Goal: Check status: Check status

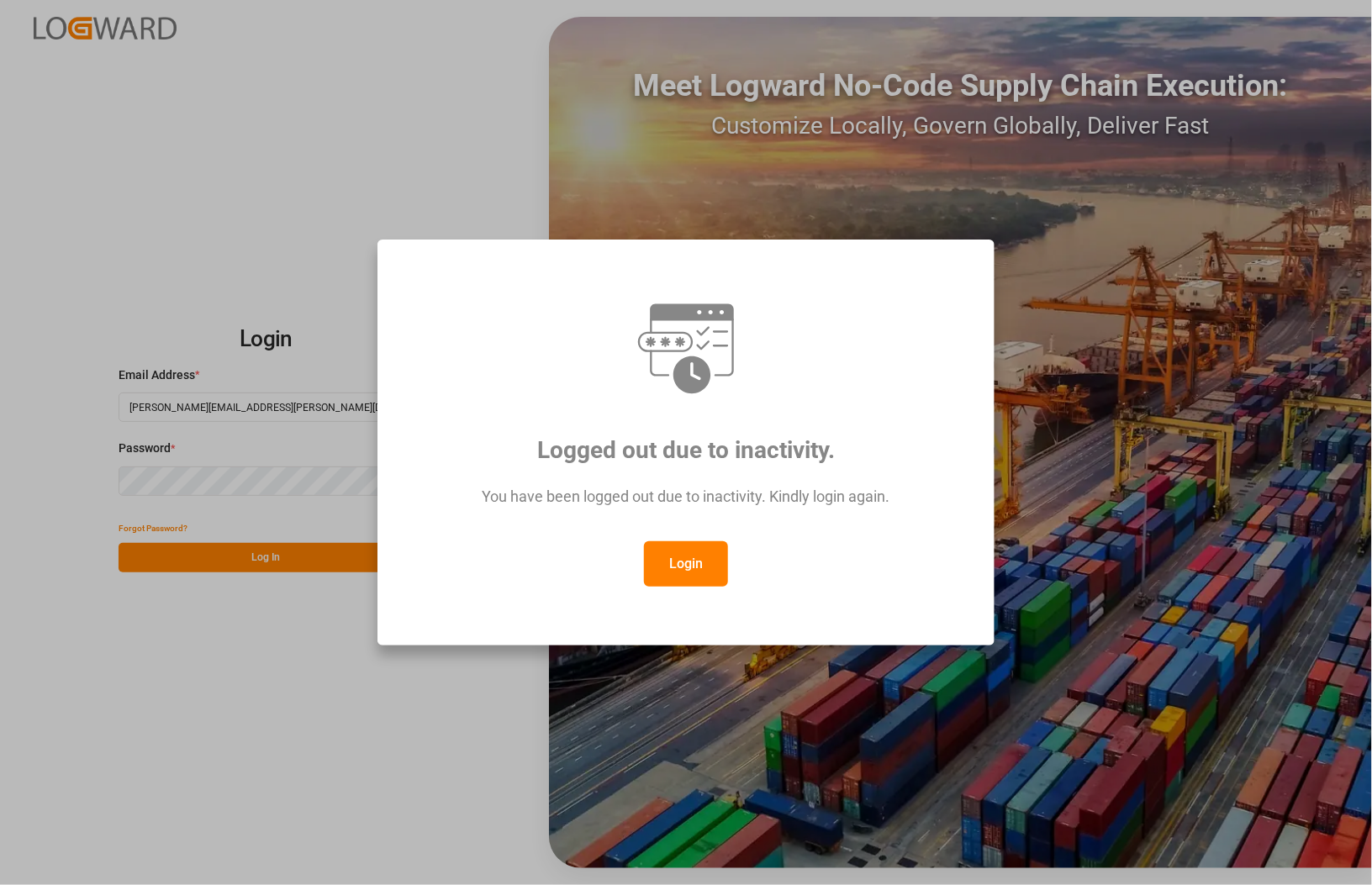
click at [703, 579] on button "Login" at bounding box center [686, 564] width 84 height 45
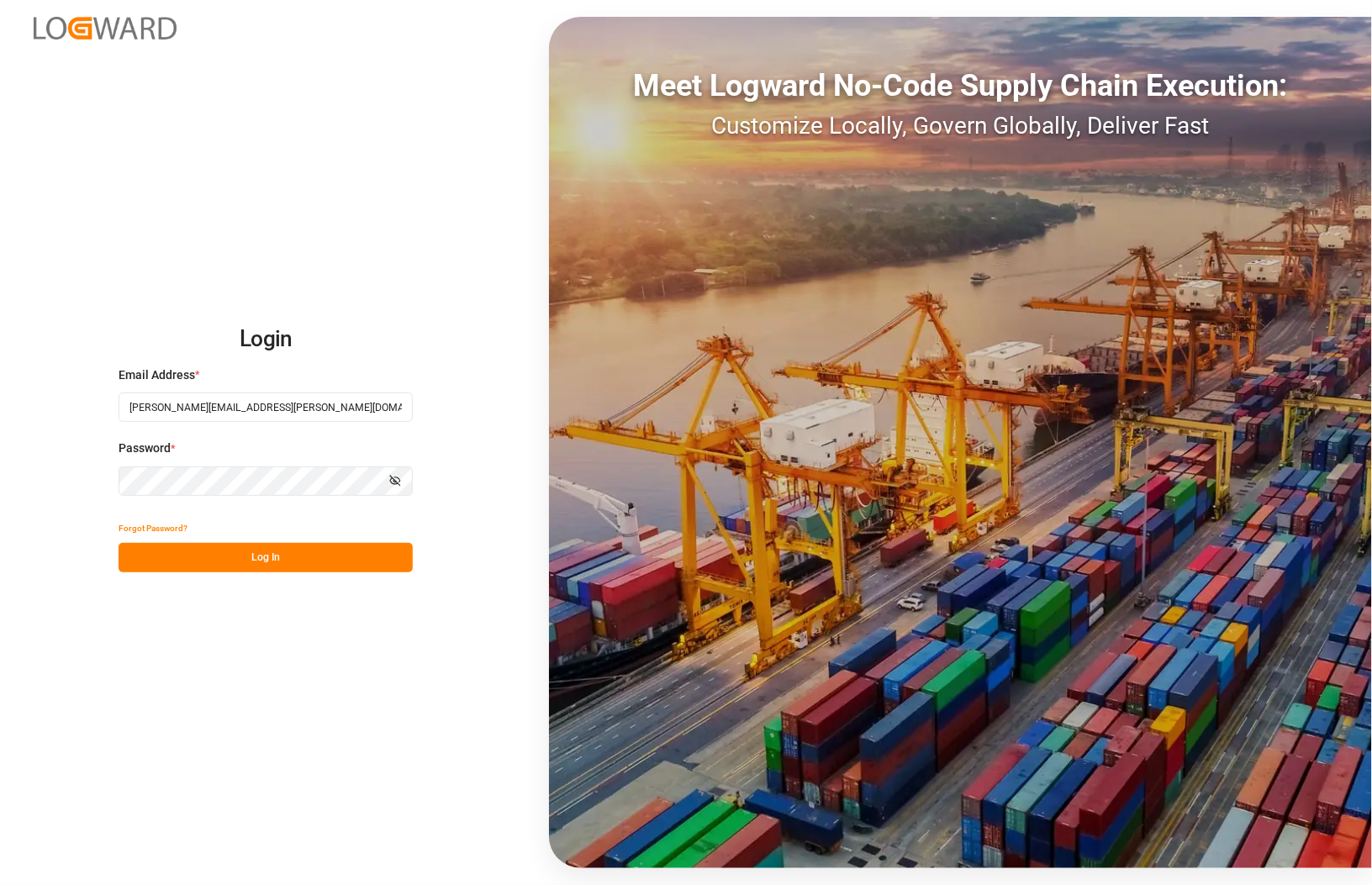
click at [43, 464] on div "Login Email Address * [PERSON_NAME][EMAIL_ADDRESS][PERSON_NAME][DOMAIN_NAME] Pa…" at bounding box center [686, 442] width 1372 height 885
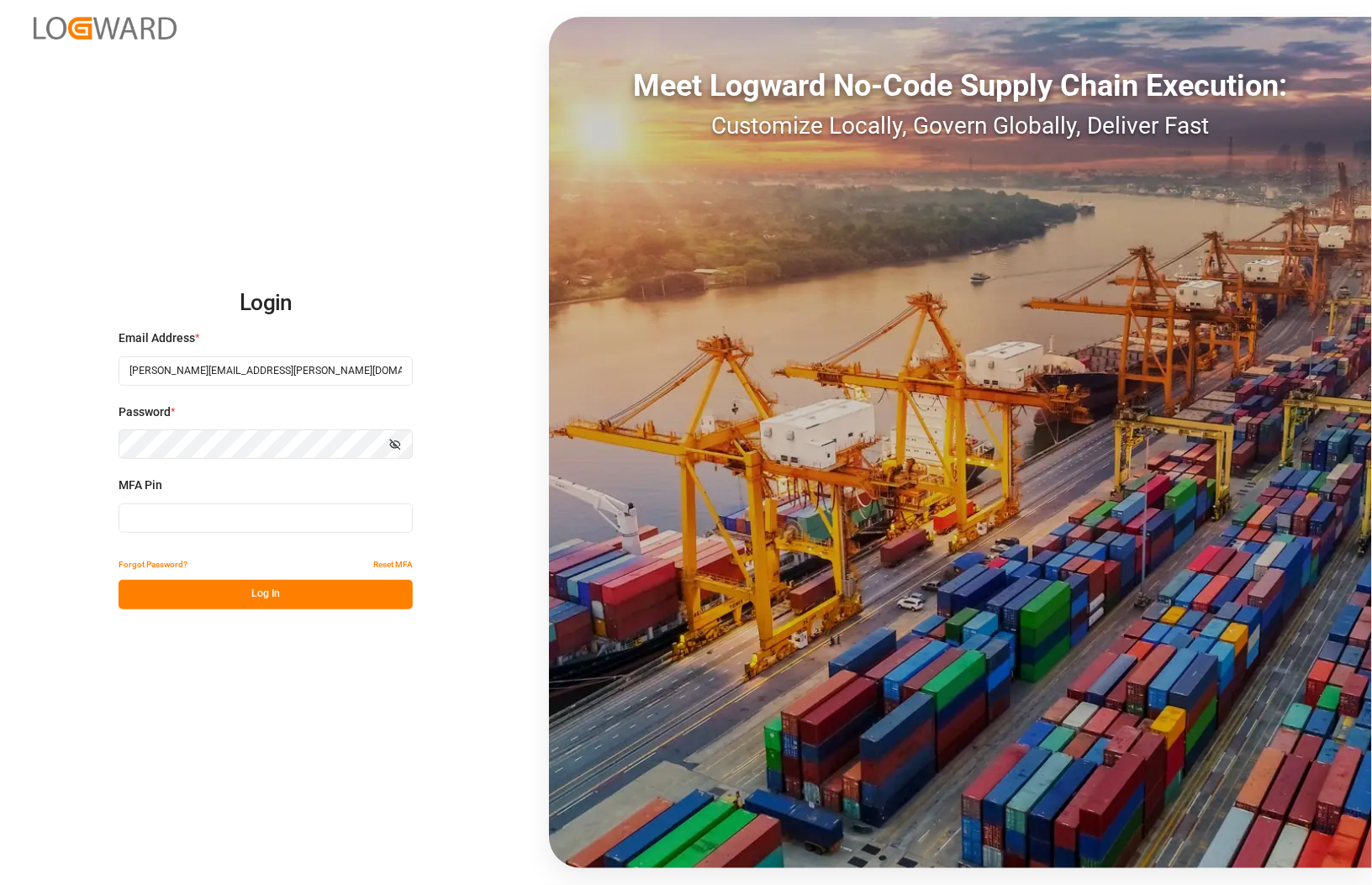
click at [203, 525] on input at bounding box center [265, 518] width 294 height 30
type input "040396"
click at [261, 605] on button "Log In" at bounding box center [265, 595] width 294 height 30
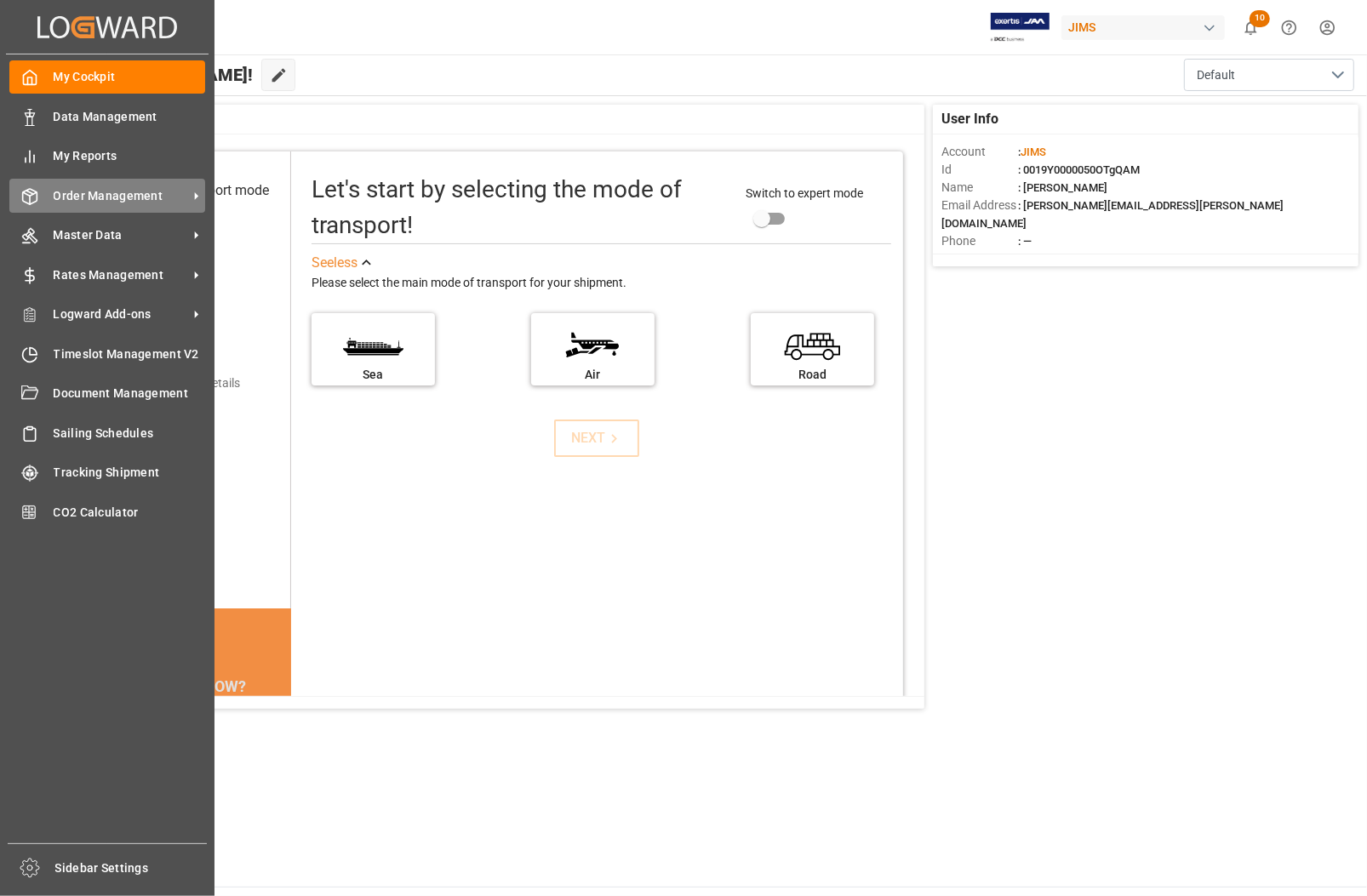
click at [88, 192] on span "Order Management" at bounding box center [121, 197] width 135 height 18
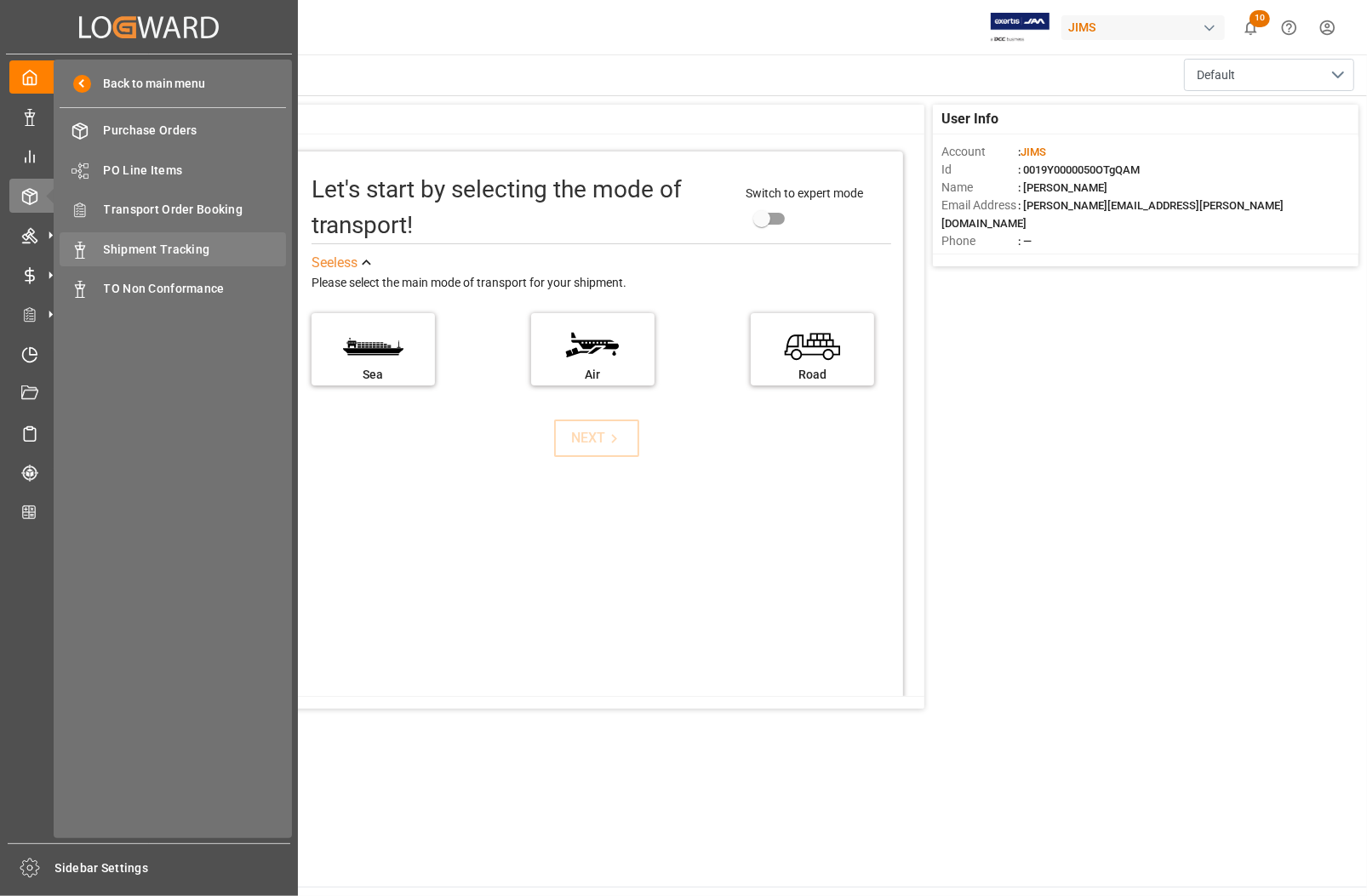
click at [126, 248] on span "Shipment Tracking" at bounding box center [195, 250] width 183 height 18
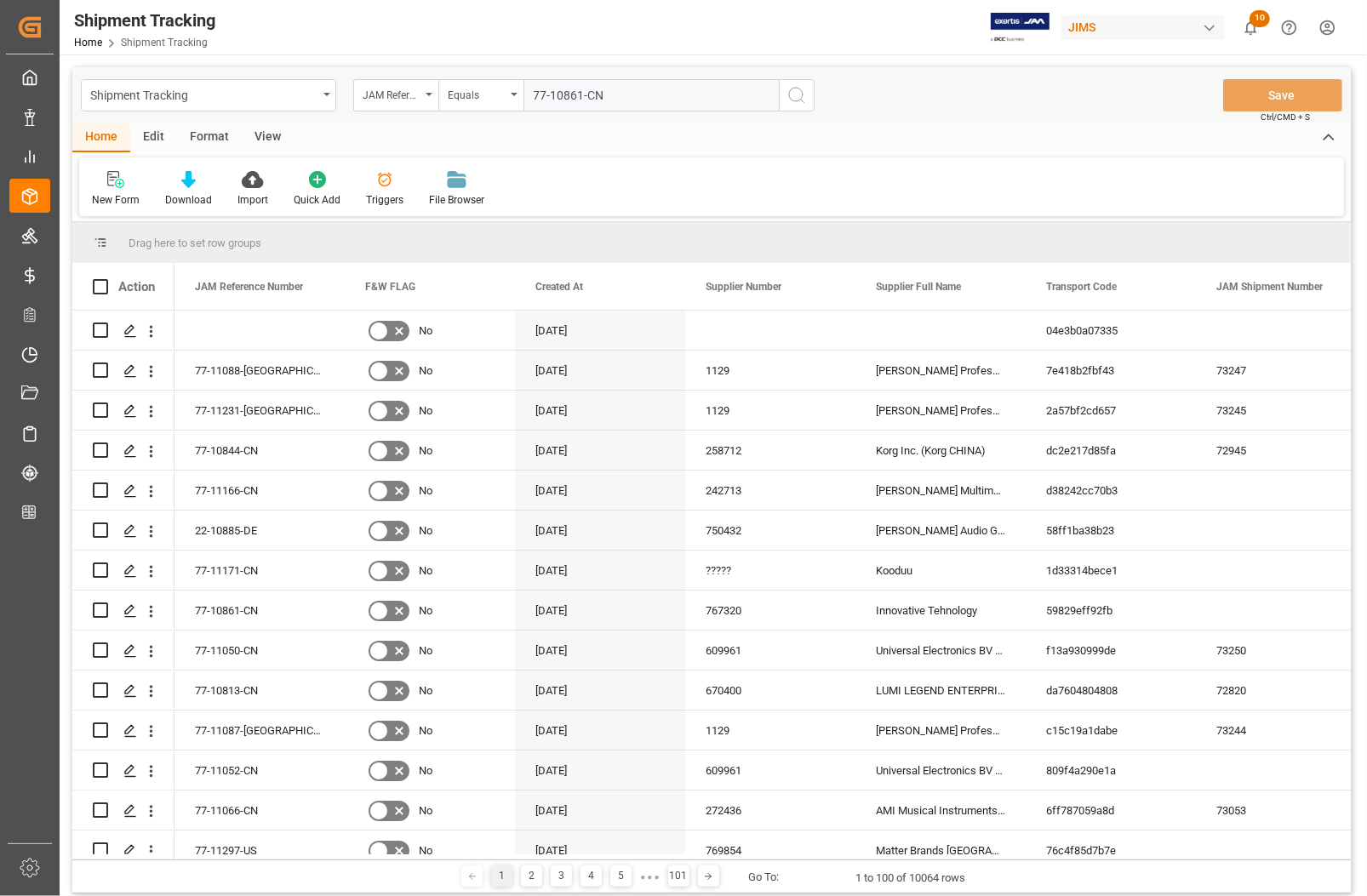
type input "77-10861-CN"
click at [792, 95] on icon "search button" at bounding box center [797, 95] width 20 height 20
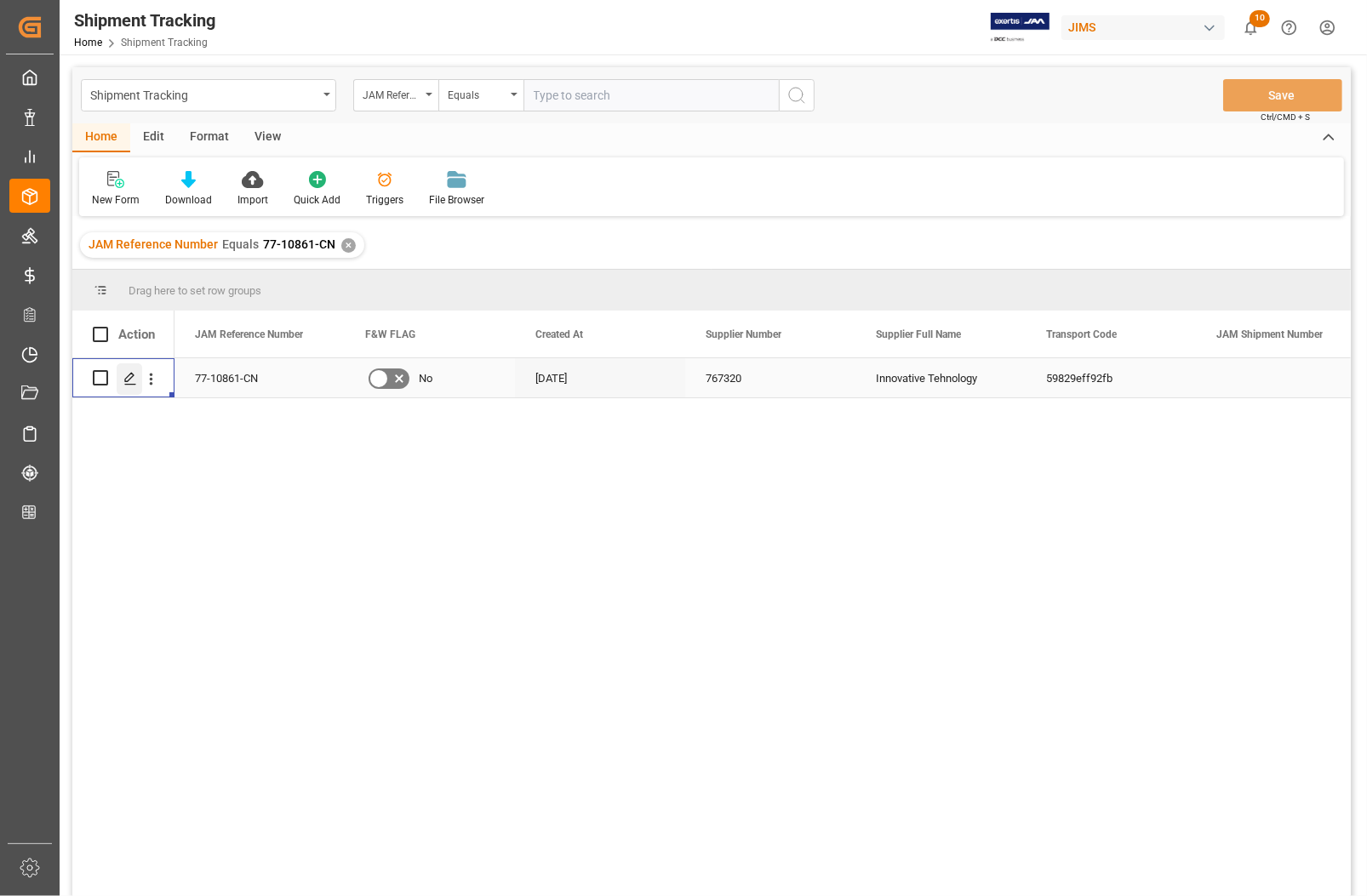
click at [128, 376] on icon "Press SPACE to select this row." at bounding box center [130, 378] width 14 height 14
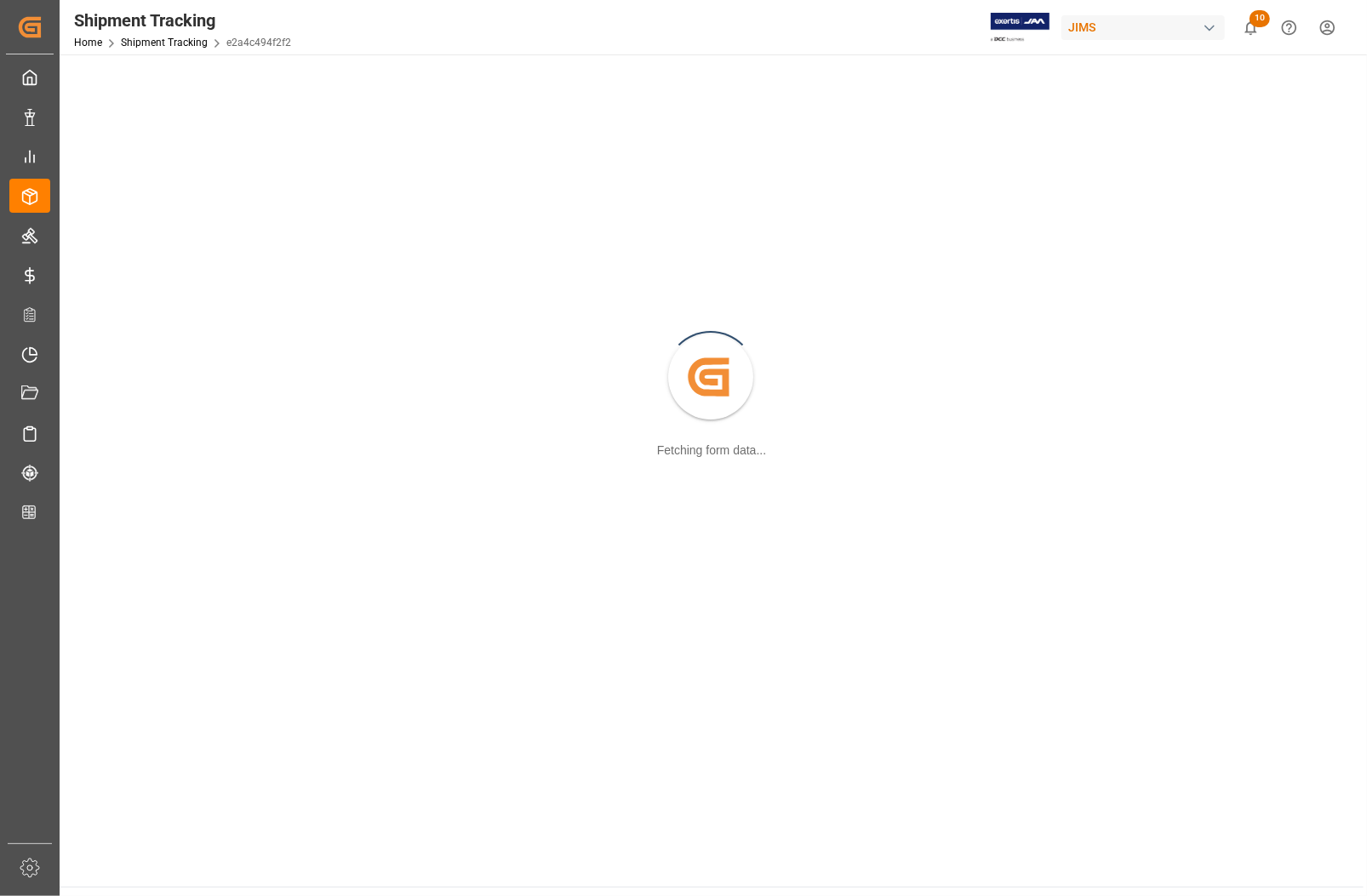
click at [128, 376] on div "Created by potrace 1.15, written by Peter Selinger 2001-2017 Fetching form data…" at bounding box center [711, 378] width 1284 height 627
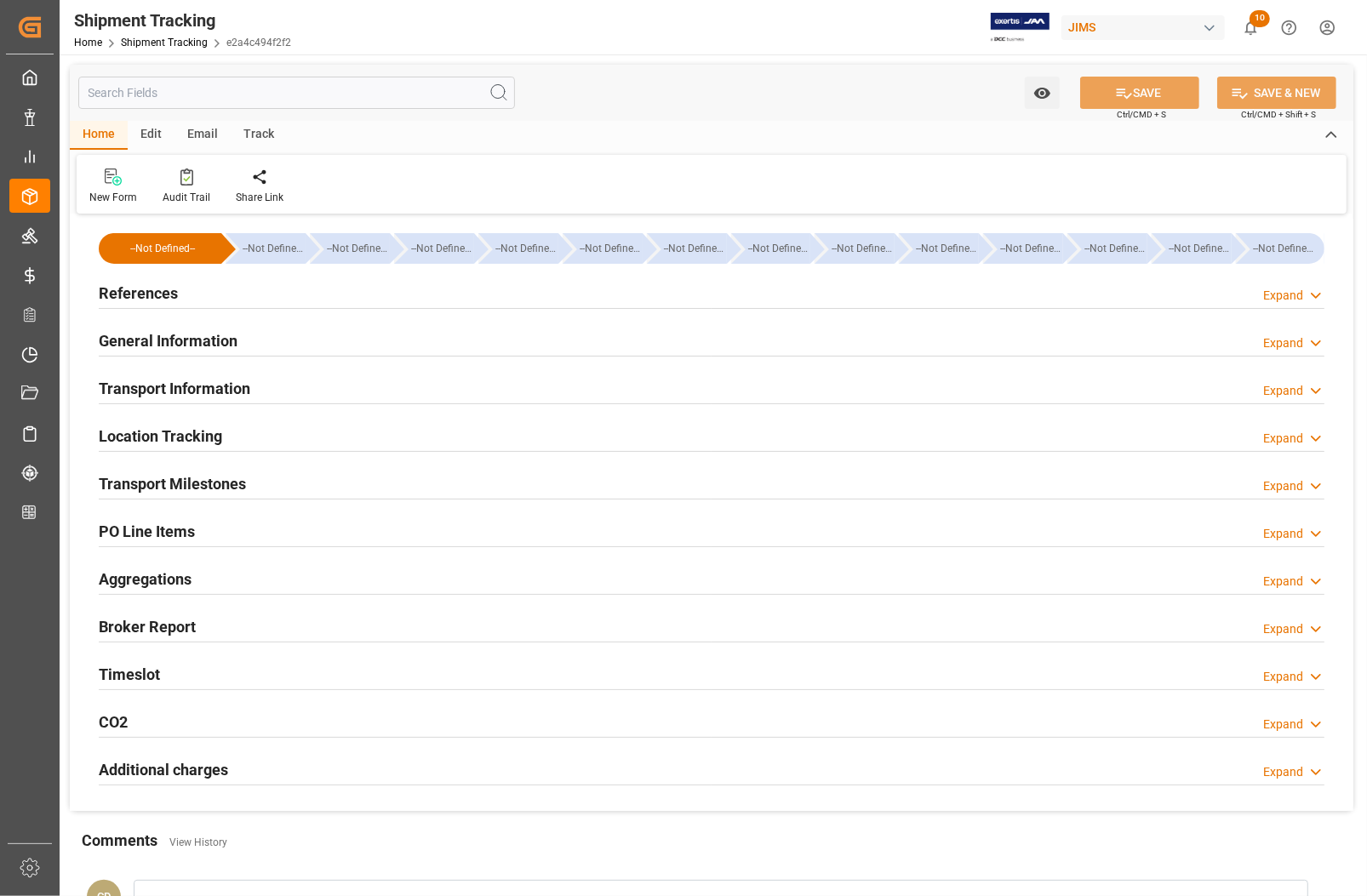
type input "[DATE]"
click at [137, 287] on h2 "References" at bounding box center [138, 293] width 79 height 23
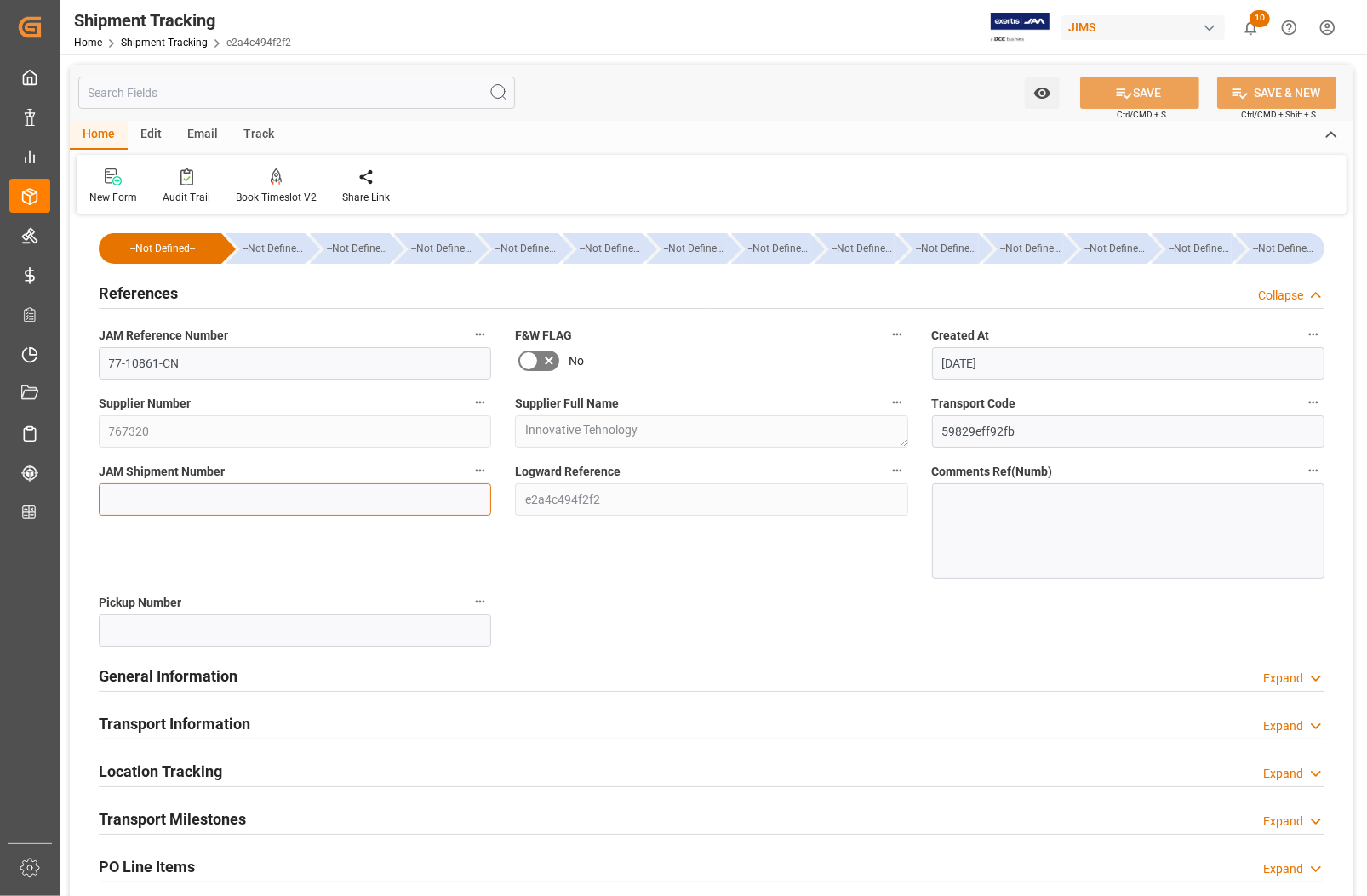
click at [138, 507] on input at bounding box center [295, 499] width 393 height 32
click at [273, 503] on input at bounding box center [295, 499] width 393 height 32
type input "73251"
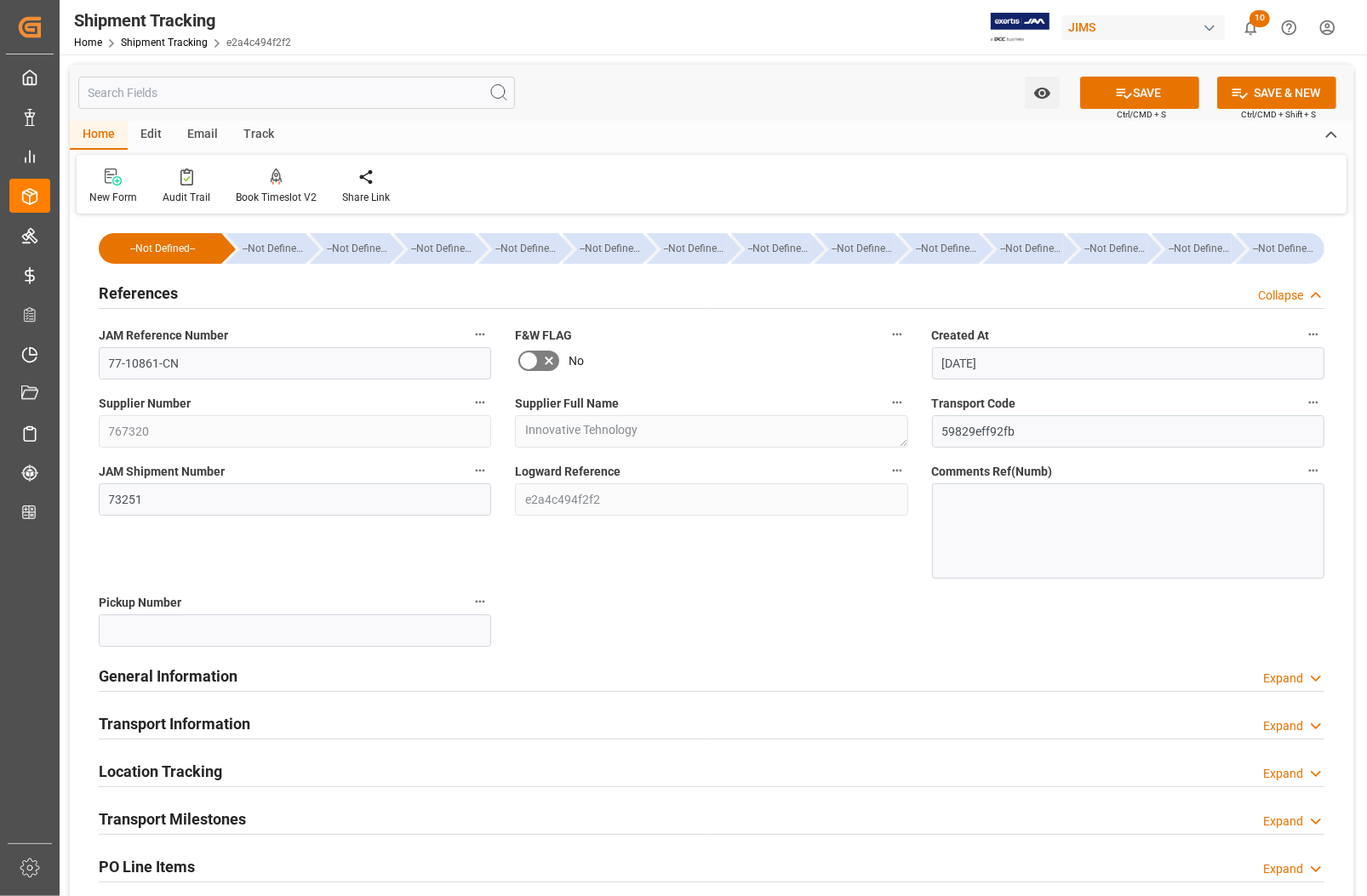
click at [537, 545] on div "Logward Reference e2a4c494f2f2" at bounding box center [711, 519] width 417 height 131
click at [1121, 87] on icon at bounding box center [1124, 93] width 18 height 18
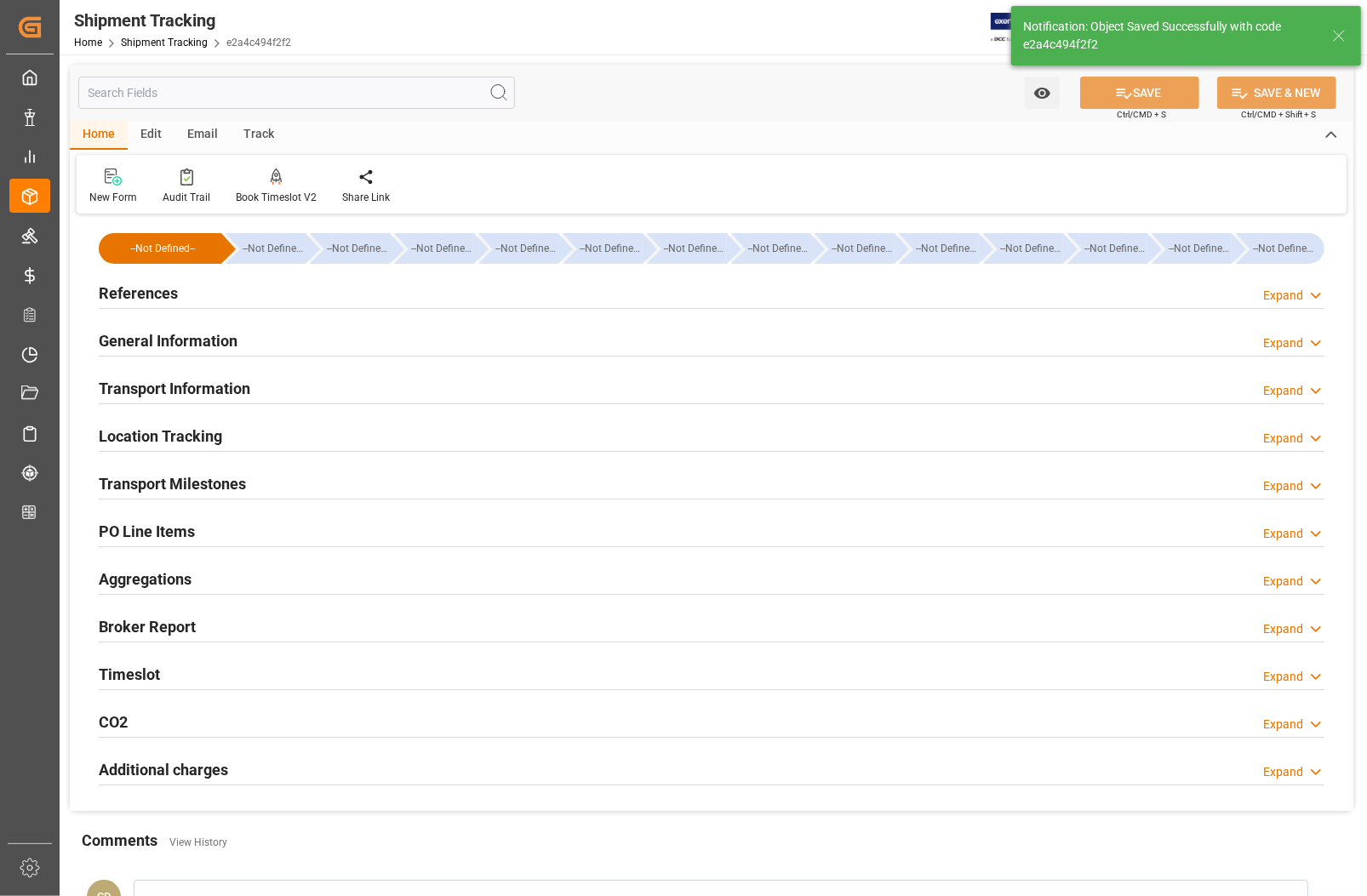
click at [151, 480] on h2 "Transport Milestones" at bounding box center [172, 483] width 147 height 23
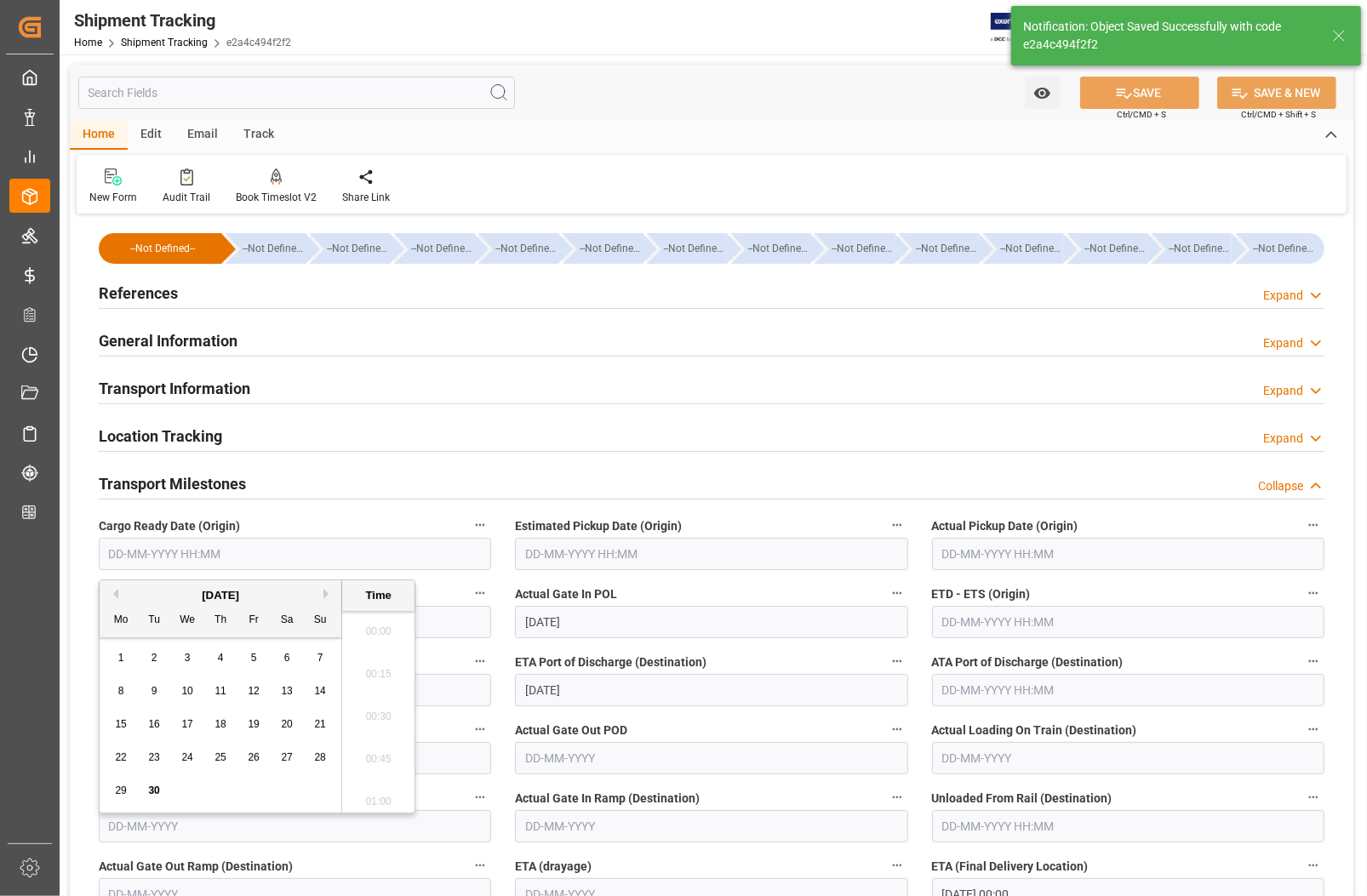
click at [193, 545] on input "text" at bounding box center [295, 554] width 393 height 32
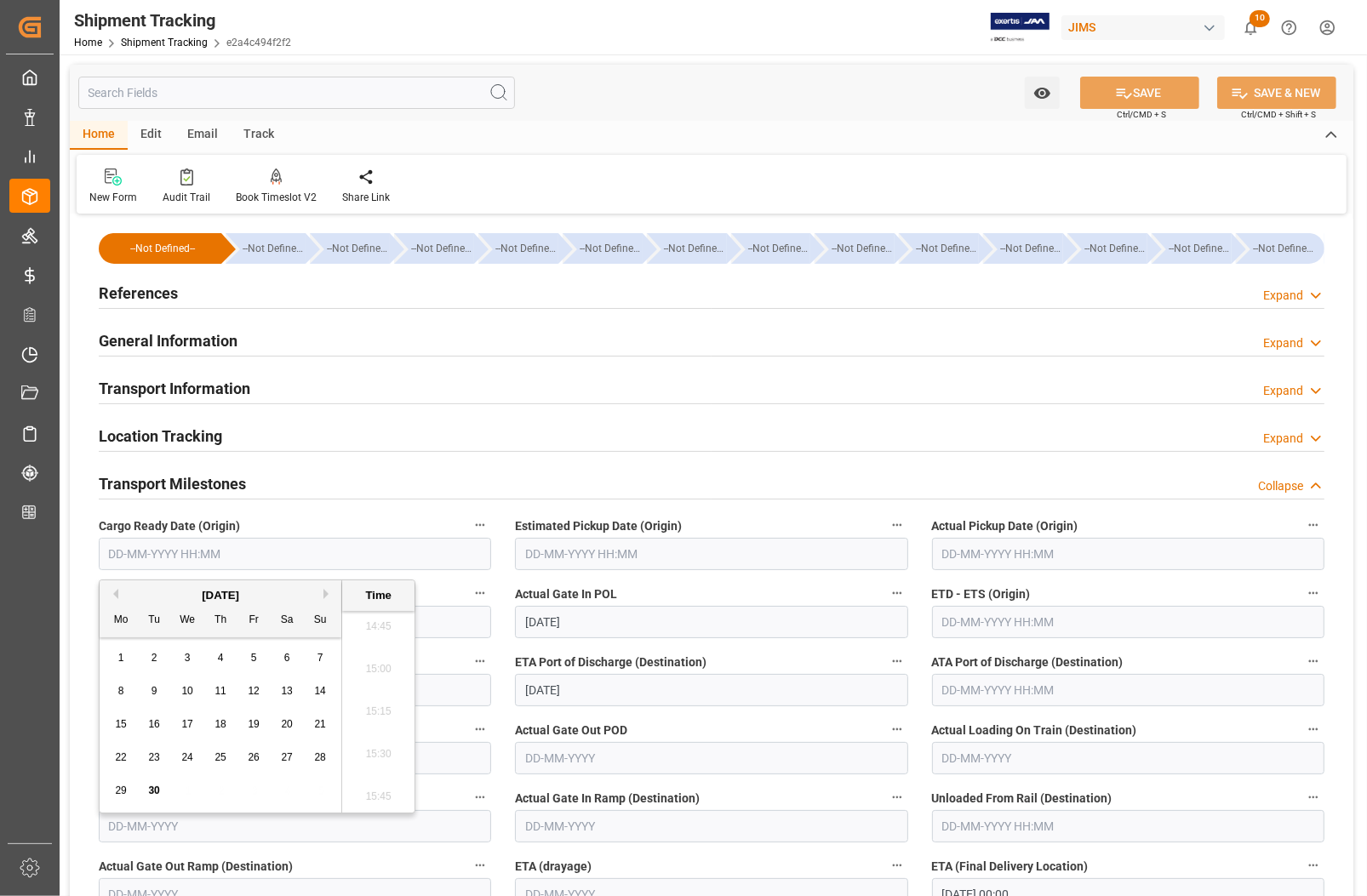
click at [104, 781] on div "29 30 1 2 3 4 5" at bounding box center [221, 791] width 233 height 33
click at [321, 757] on span "28" at bounding box center [320, 757] width 11 height 12
type input "28-09-2025 00:00"
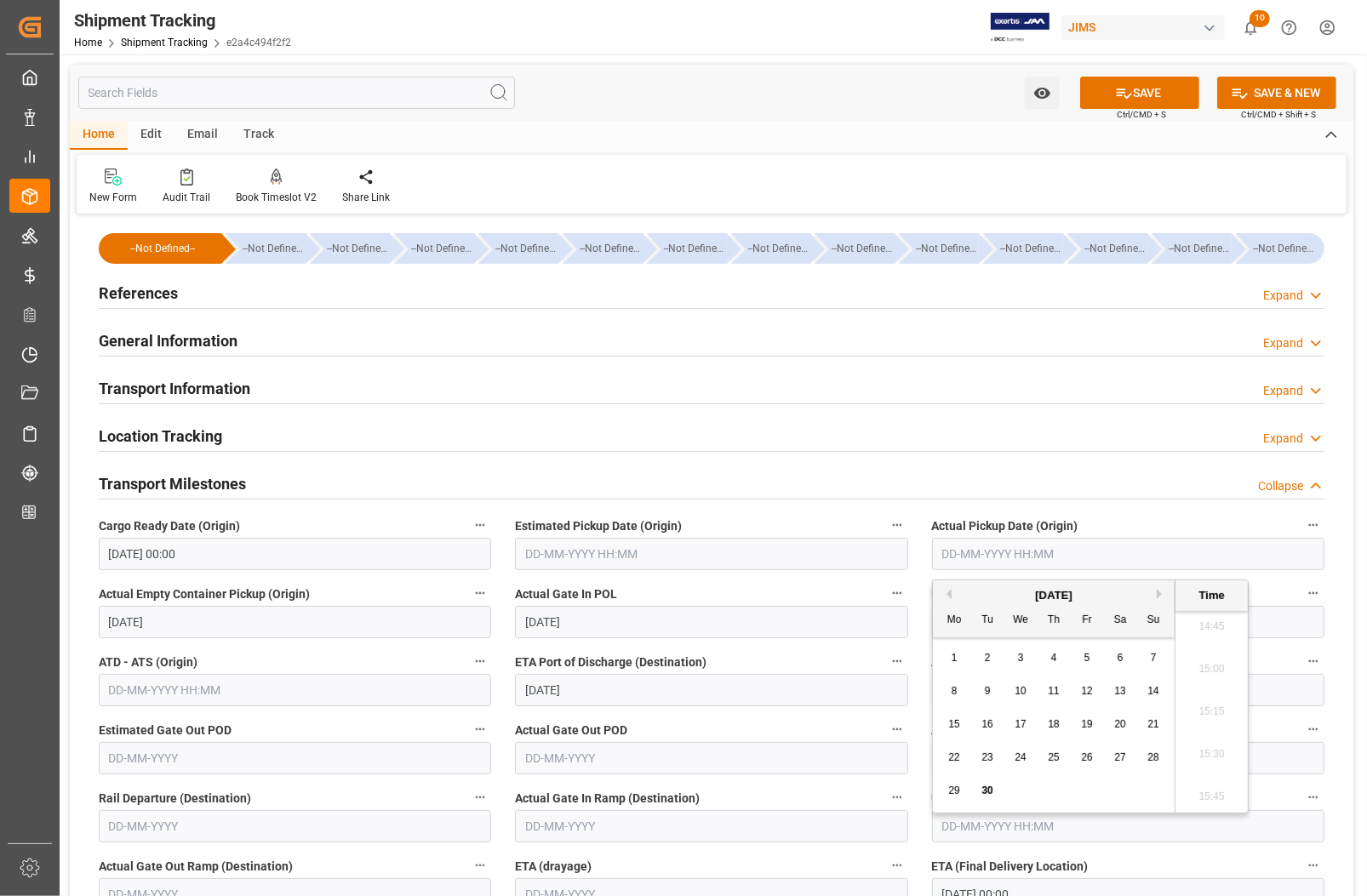
click at [968, 551] on input "text" at bounding box center [1128, 554] width 393 height 32
click at [934, 780] on div "September 2025 Mo Tu We Th Fr Sa Su 1 2 3 4 5 6 7 8 9 10 11 12 13 14 15 16 17 1…" at bounding box center [1054, 696] width 243 height 232
click at [949, 793] on span "29" at bounding box center [954, 790] width 11 height 12
type input "29-09-2025 00:00"
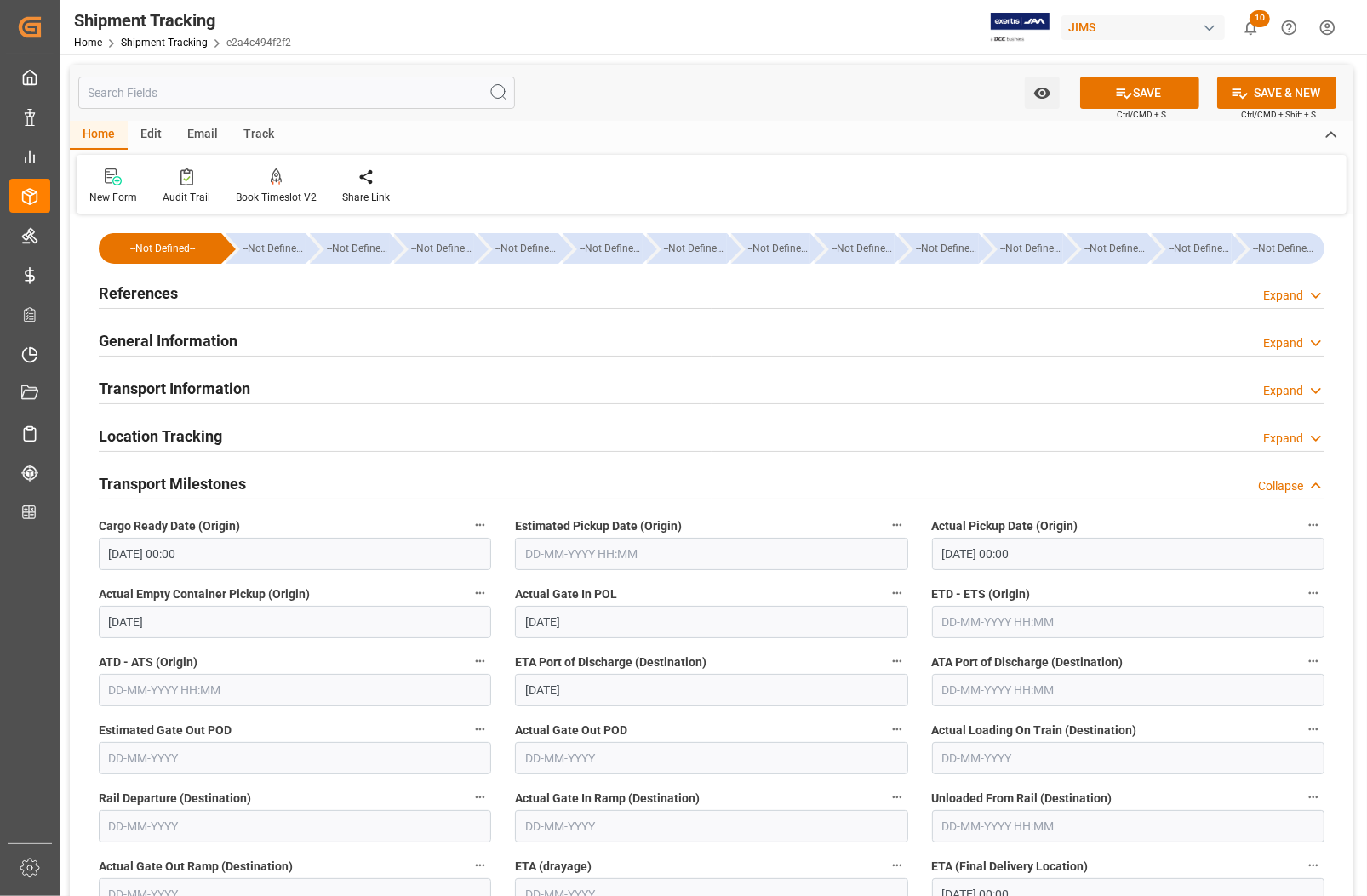
click at [447, 858] on label "Actual Gate Out Ramp (Destination)" at bounding box center [295, 866] width 393 height 24
click at [469, 858] on button "Actual Gate Out Ramp (Destination)" at bounding box center [480, 865] width 22 height 22
click at [800, 681] on div at bounding box center [683, 448] width 1367 height 896
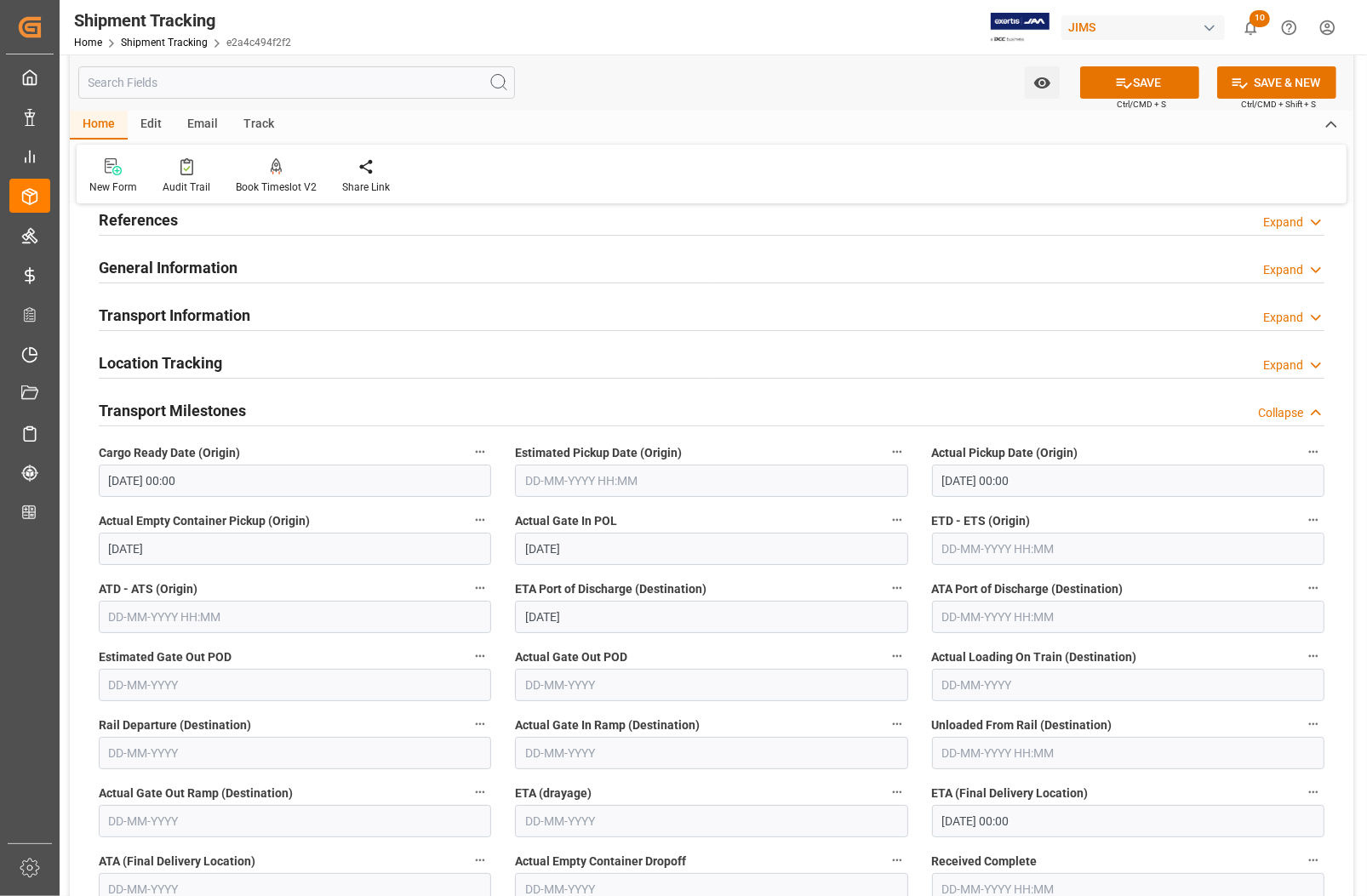
scroll to position [319, 0]
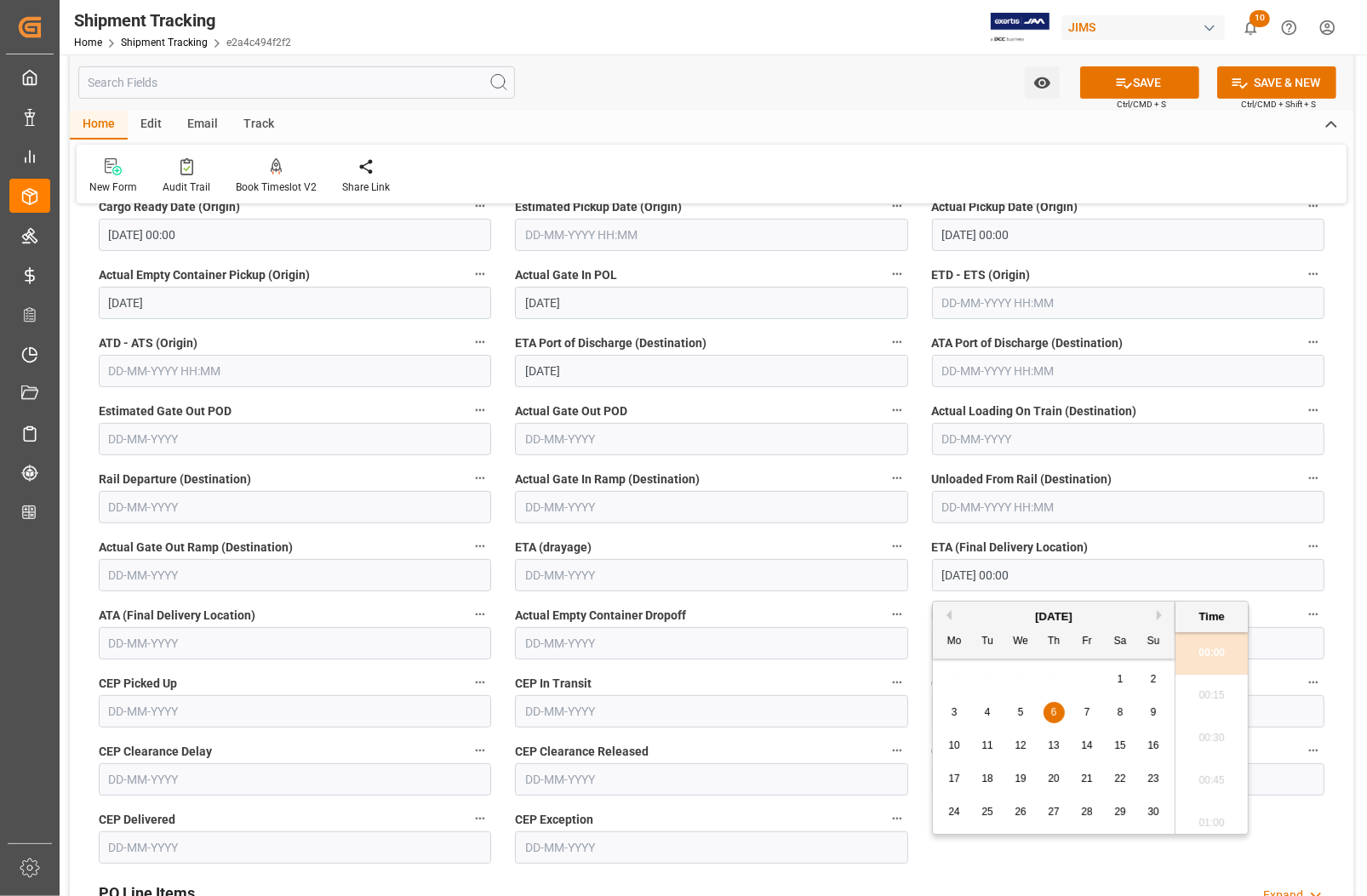
click at [1047, 575] on input "06-11-2025 00:00" at bounding box center [1128, 575] width 393 height 32
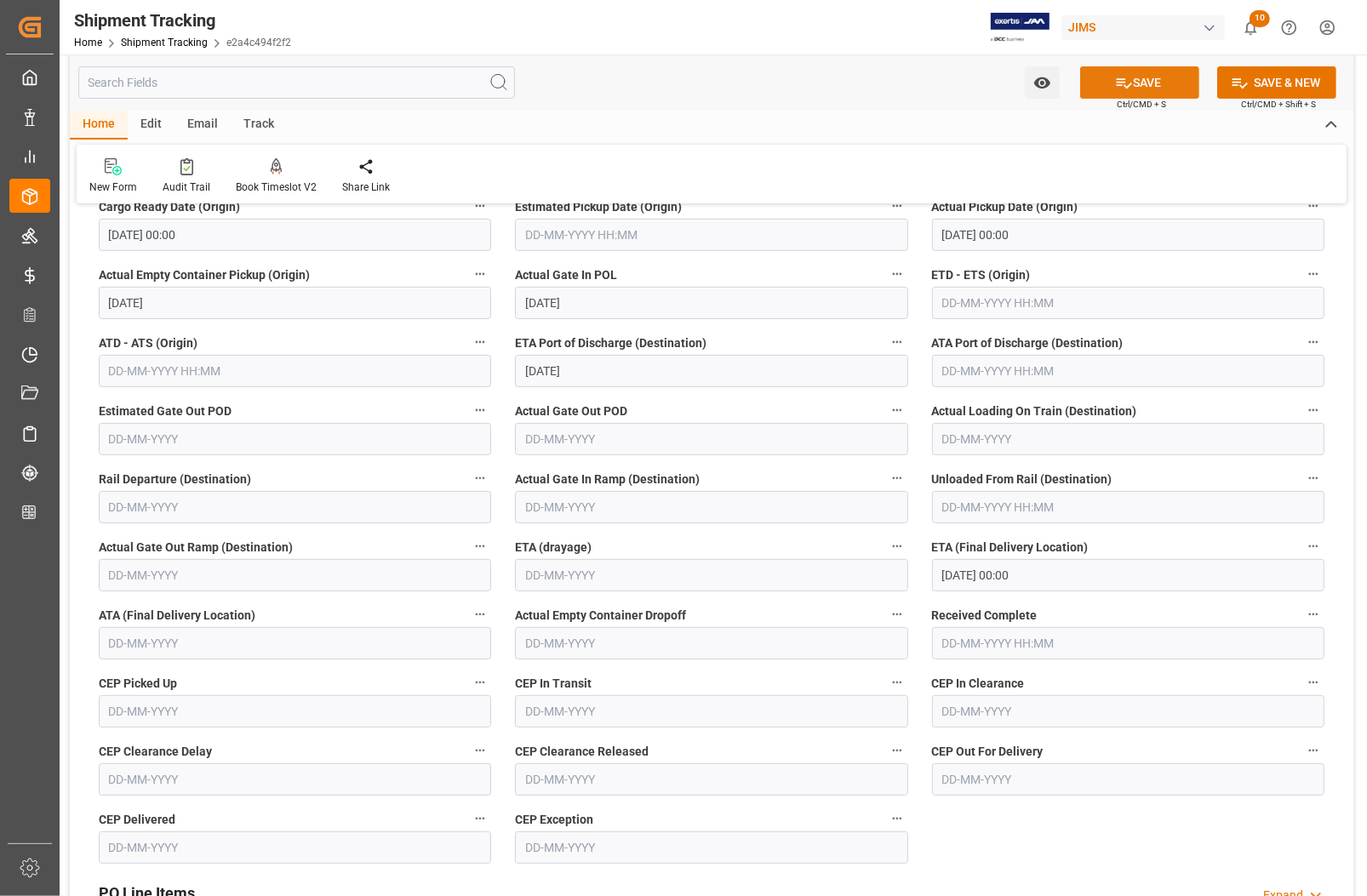
click at [1141, 81] on button "SAVE" at bounding box center [1140, 82] width 119 height 32
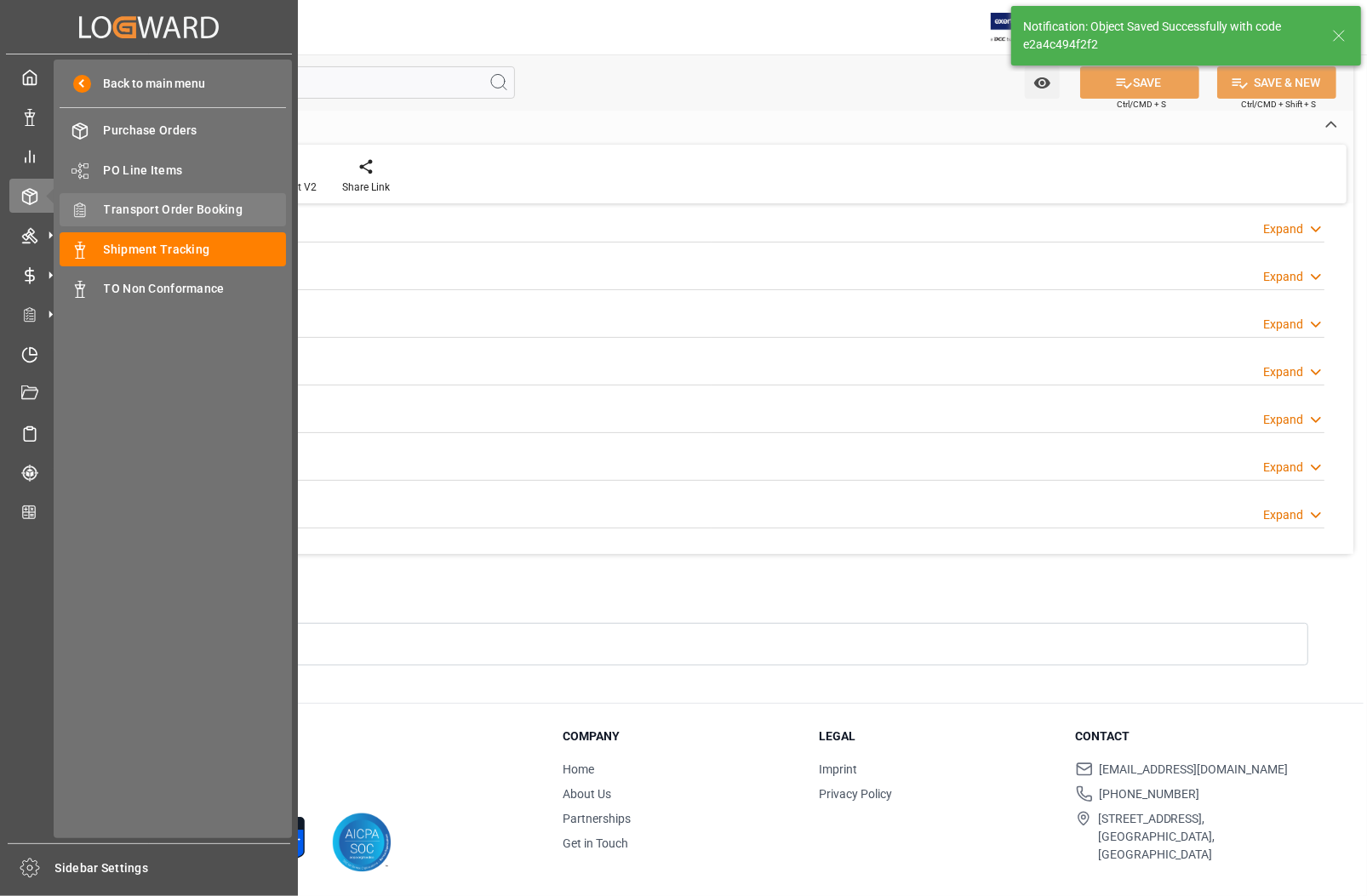
scroll to position [258, 0]
click at [132, 209] on span "Transport Order Booking" at bounding box center [195, 210] width 183 height 18
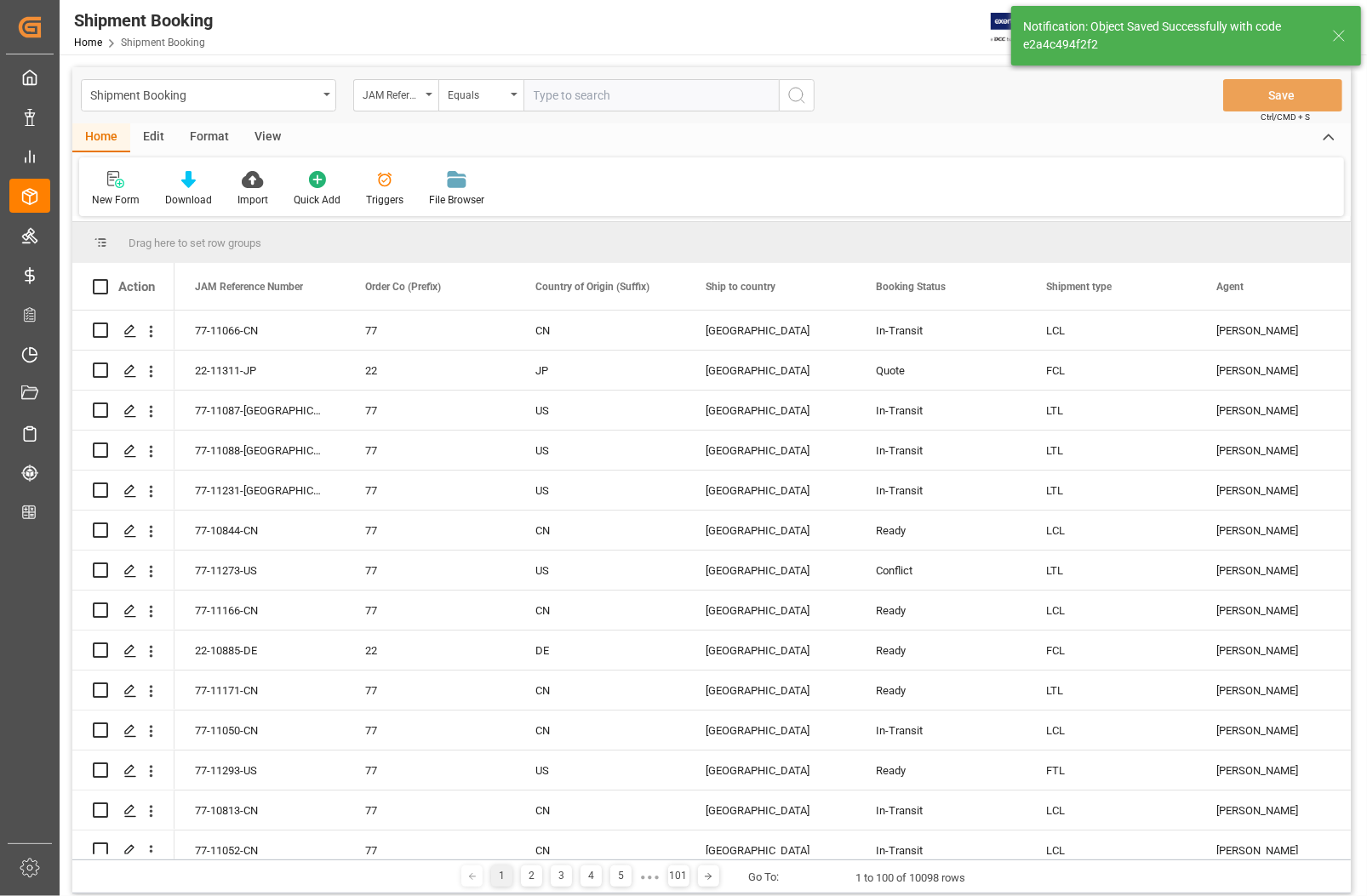
click at [559, 94] on input "text" at bounding box center [651, 94] width 255 height 32
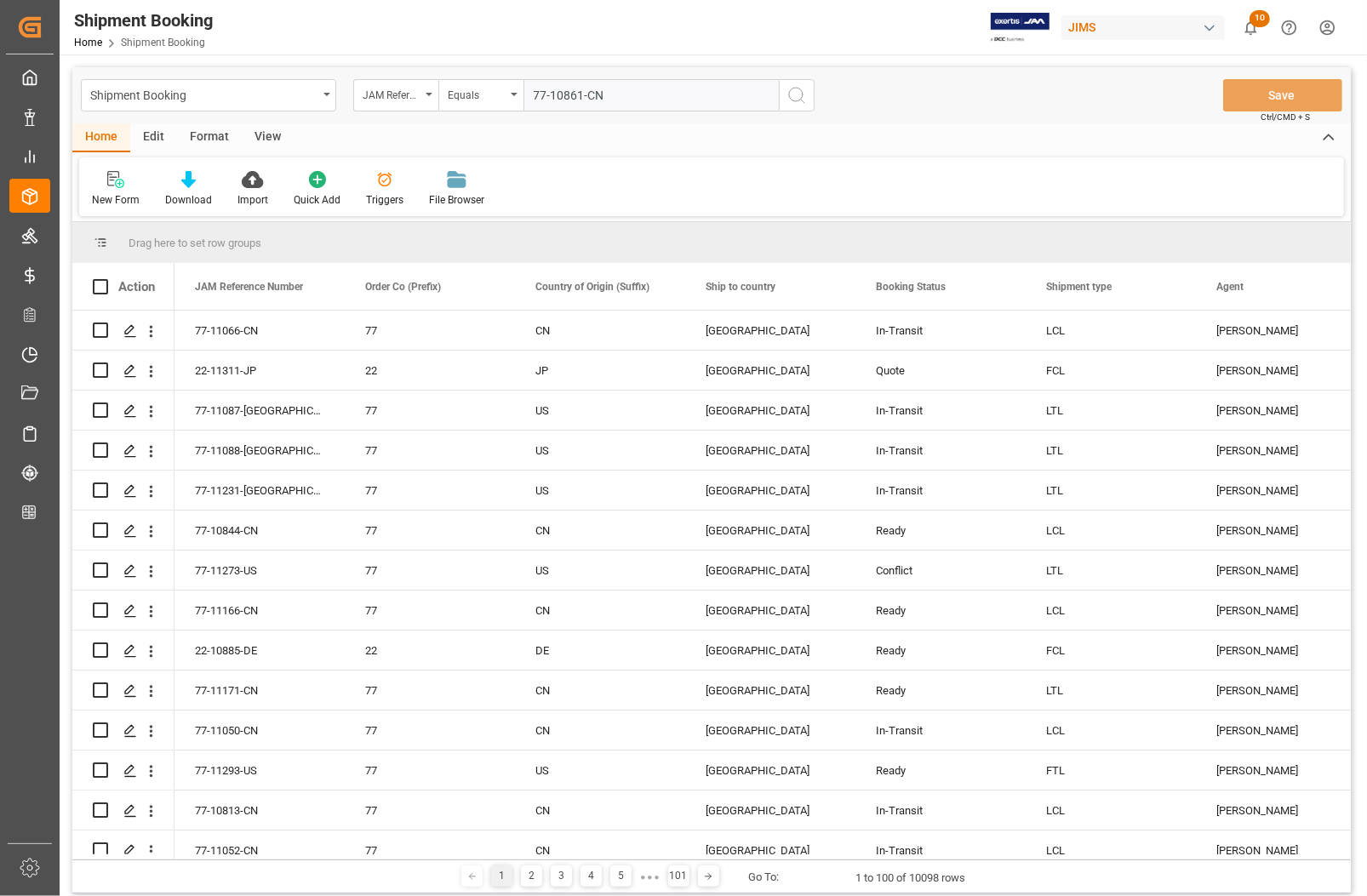
type input "77-10861-CN"
click at [789, 104] on icon "search button" at bounding box center [797, 95] width 20 height 20
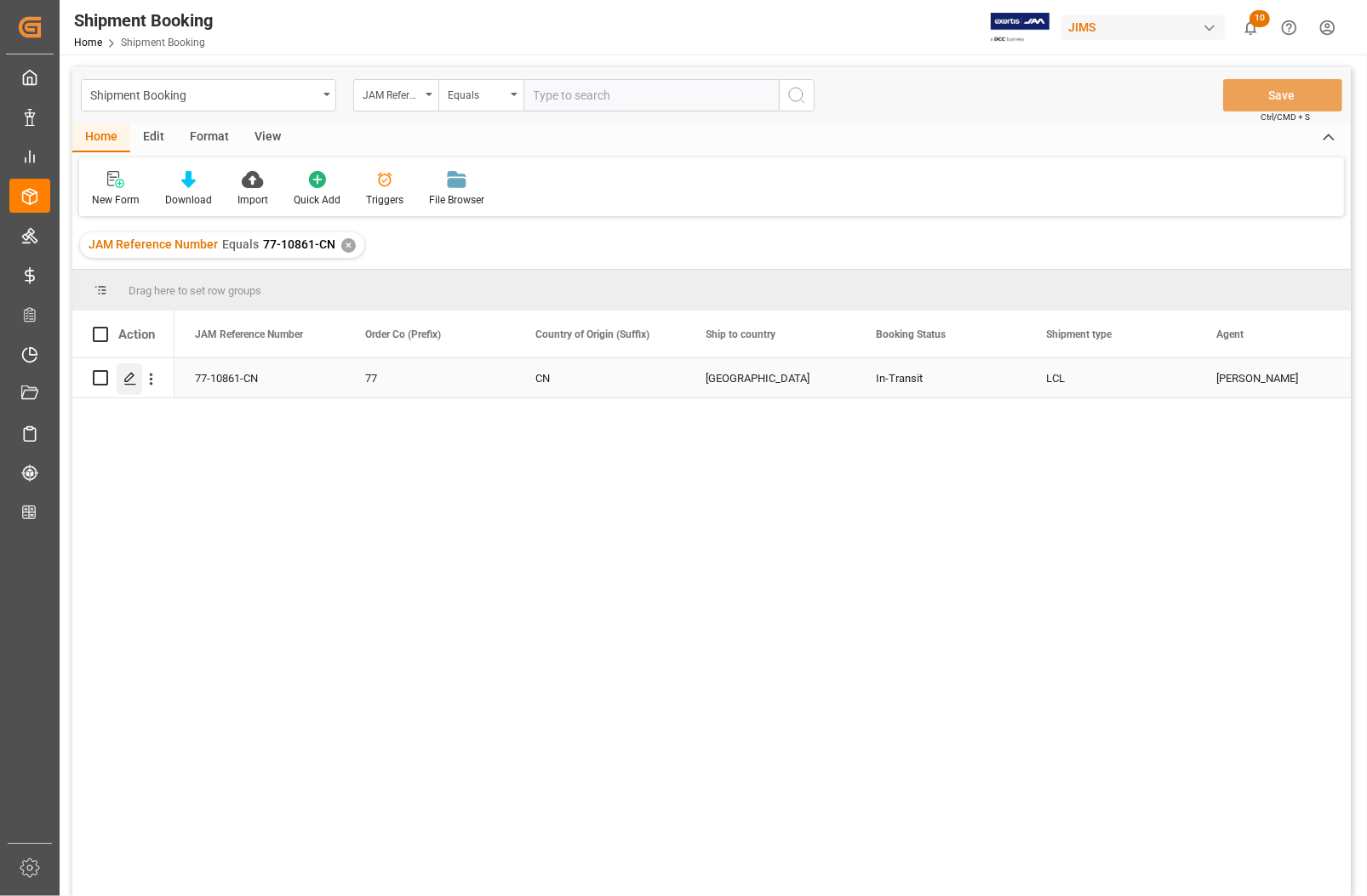
click at [136, 372] on icon "Press SPACE to select this row." at bounding box center [130, 378] width 14 height 14
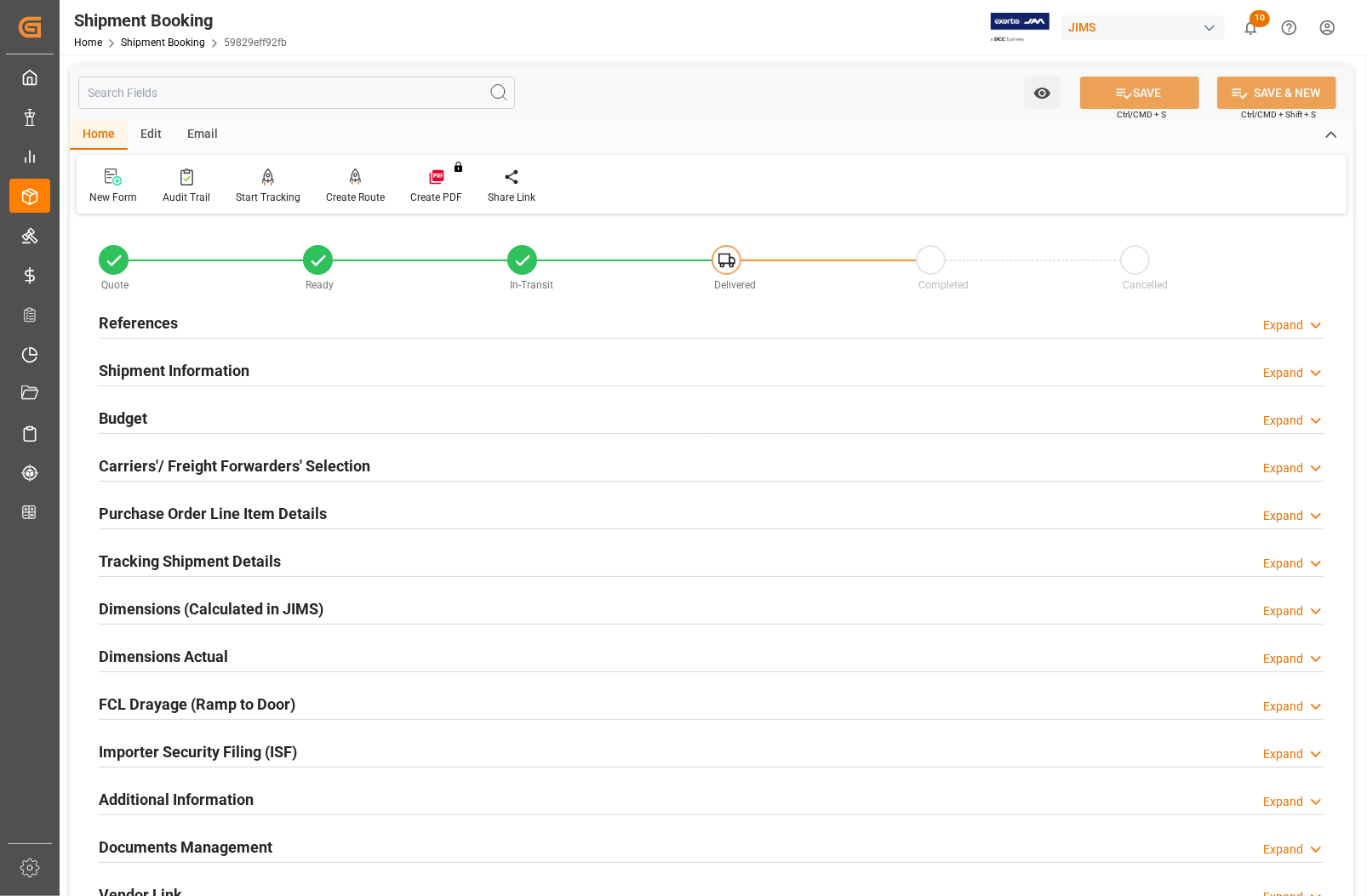
click at [153, 461] on h2 "Carriers'/ Freight Forwarders' Selection" at bounding box center [234, 465] width 272 height 23
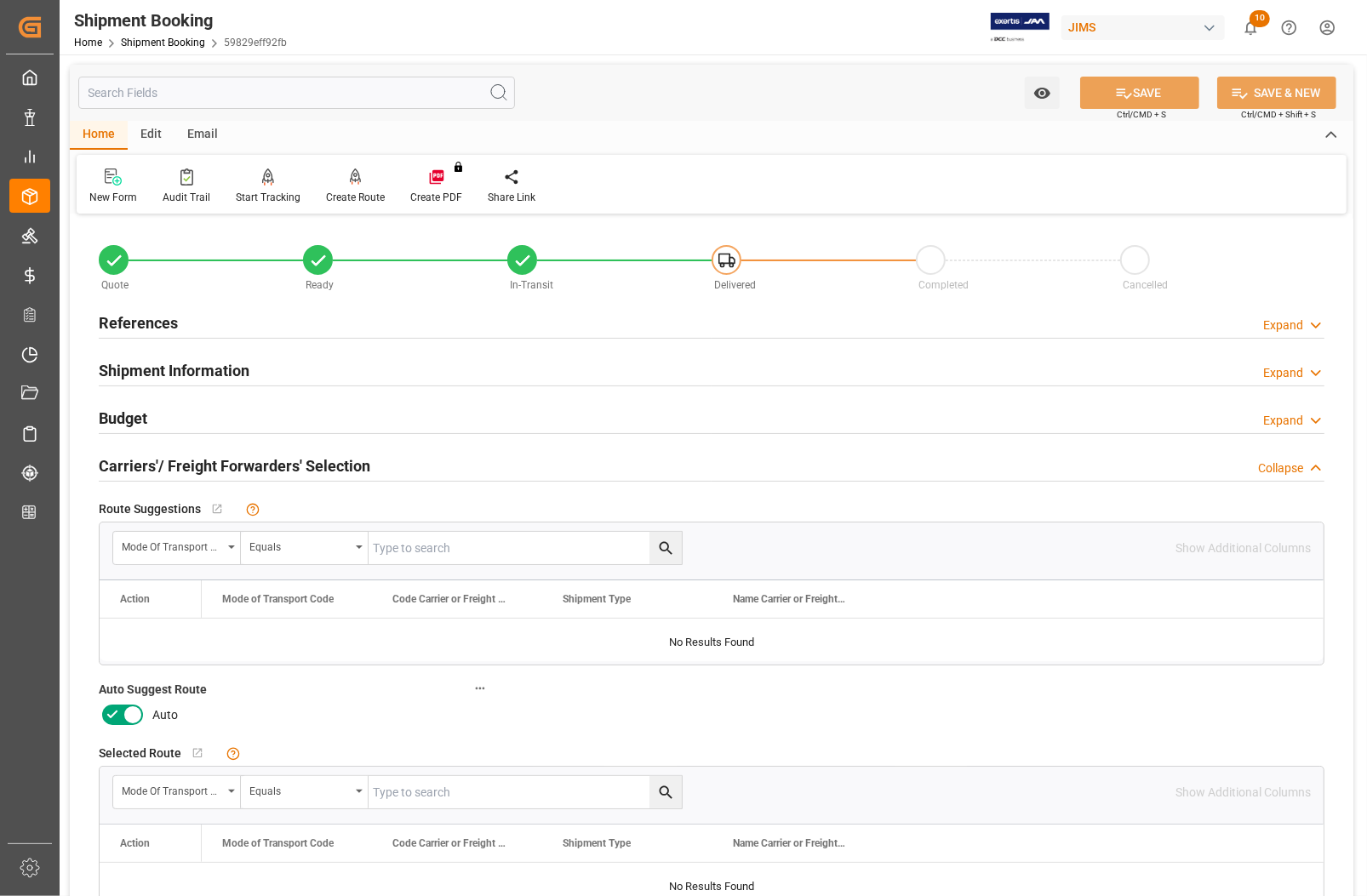
click at [140, 717] on icon at bounding box center [133, 715] width 20 height 20
click at [0, 0] on input "checkbox" at bounding box center [0, 0] width 0 height 0
click at [1134, 92] on button "SAVE" at bounding box center [1140, 92] width 119 height 32
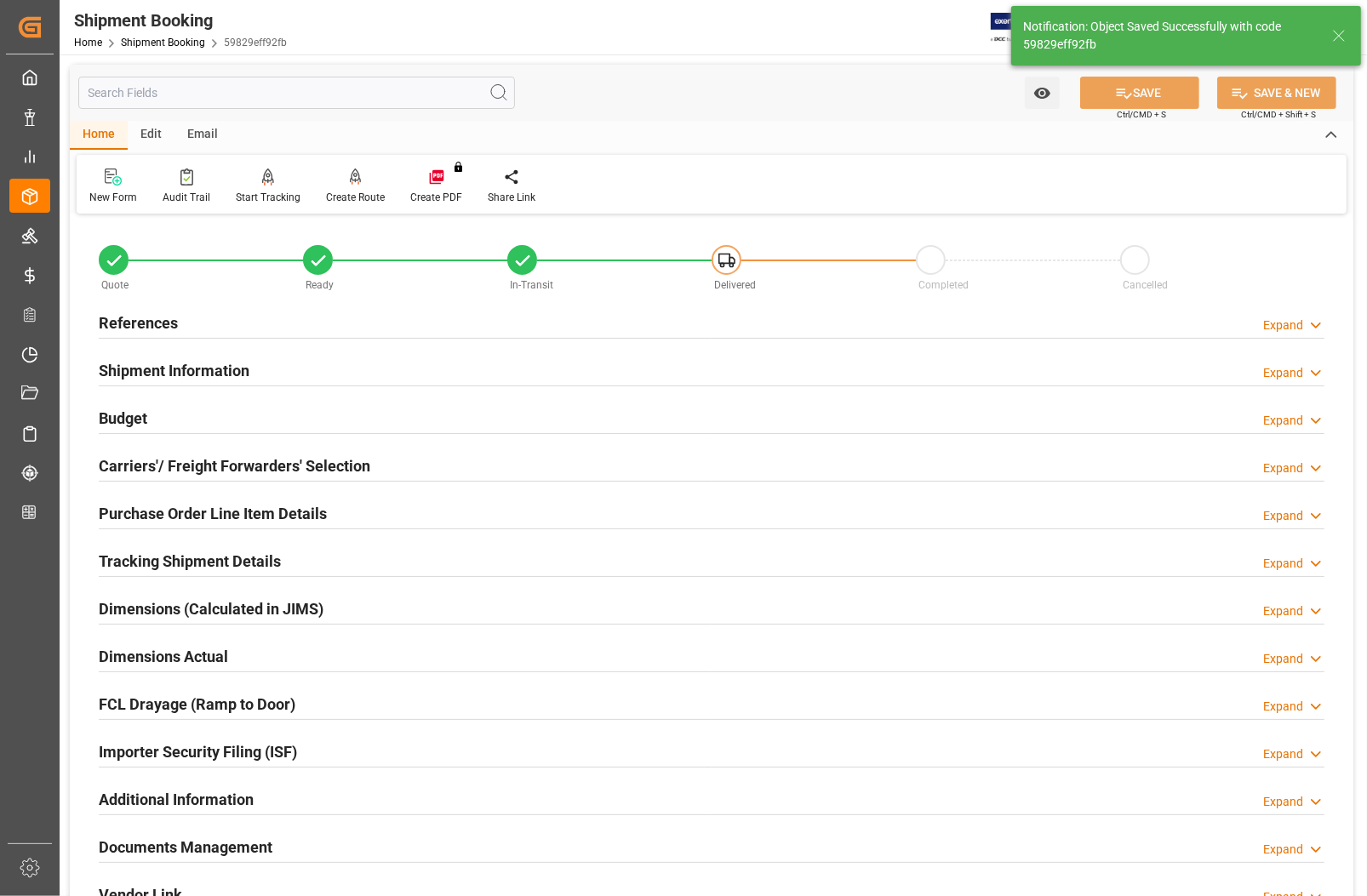
click at [121, 418] on h2 "Budget" at bounding box center [123, 417] width 49 height 23
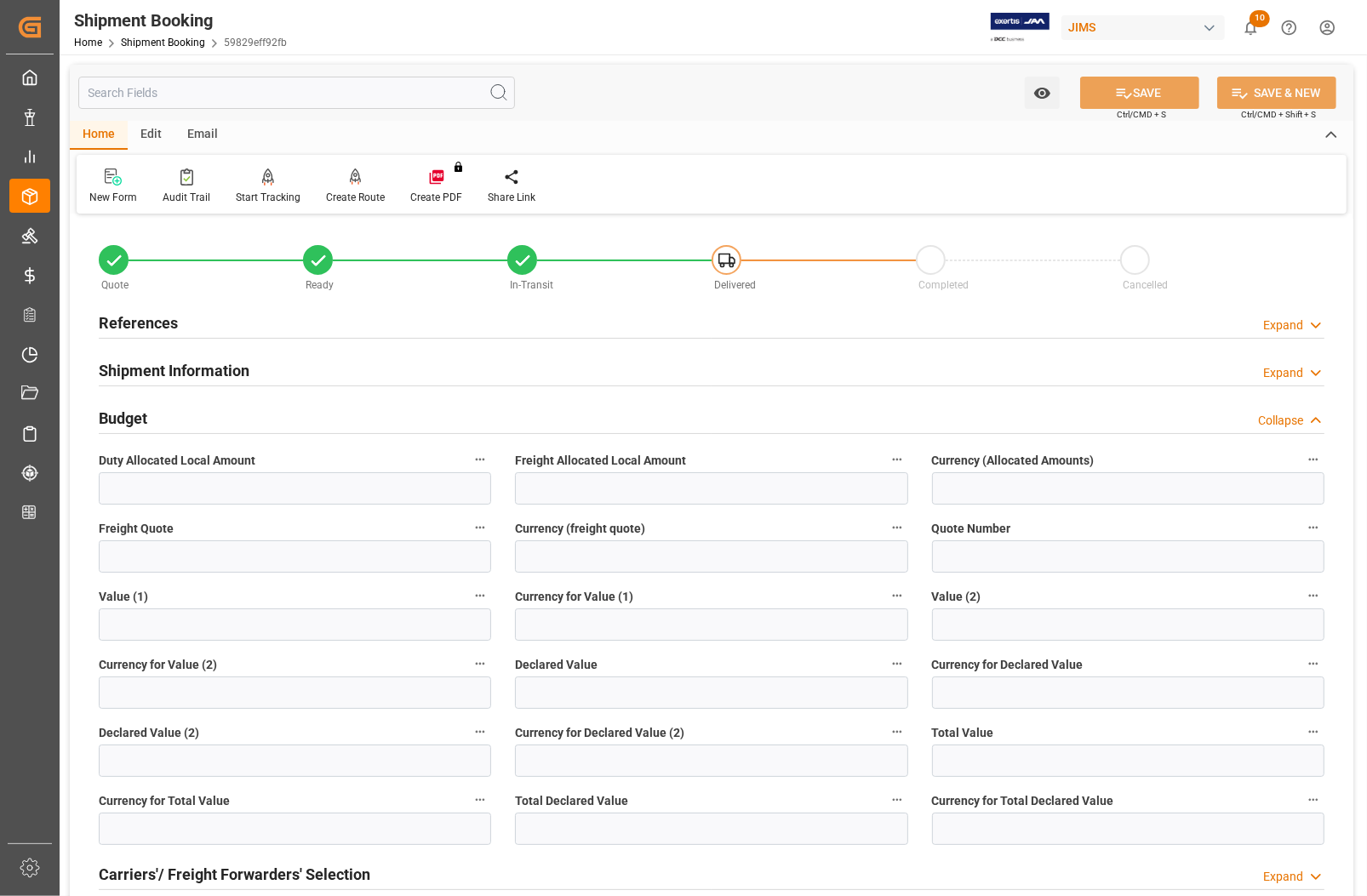
click at [125, 416] on h2 "Budget" at bounding box center [123, 417] width 49 height 23
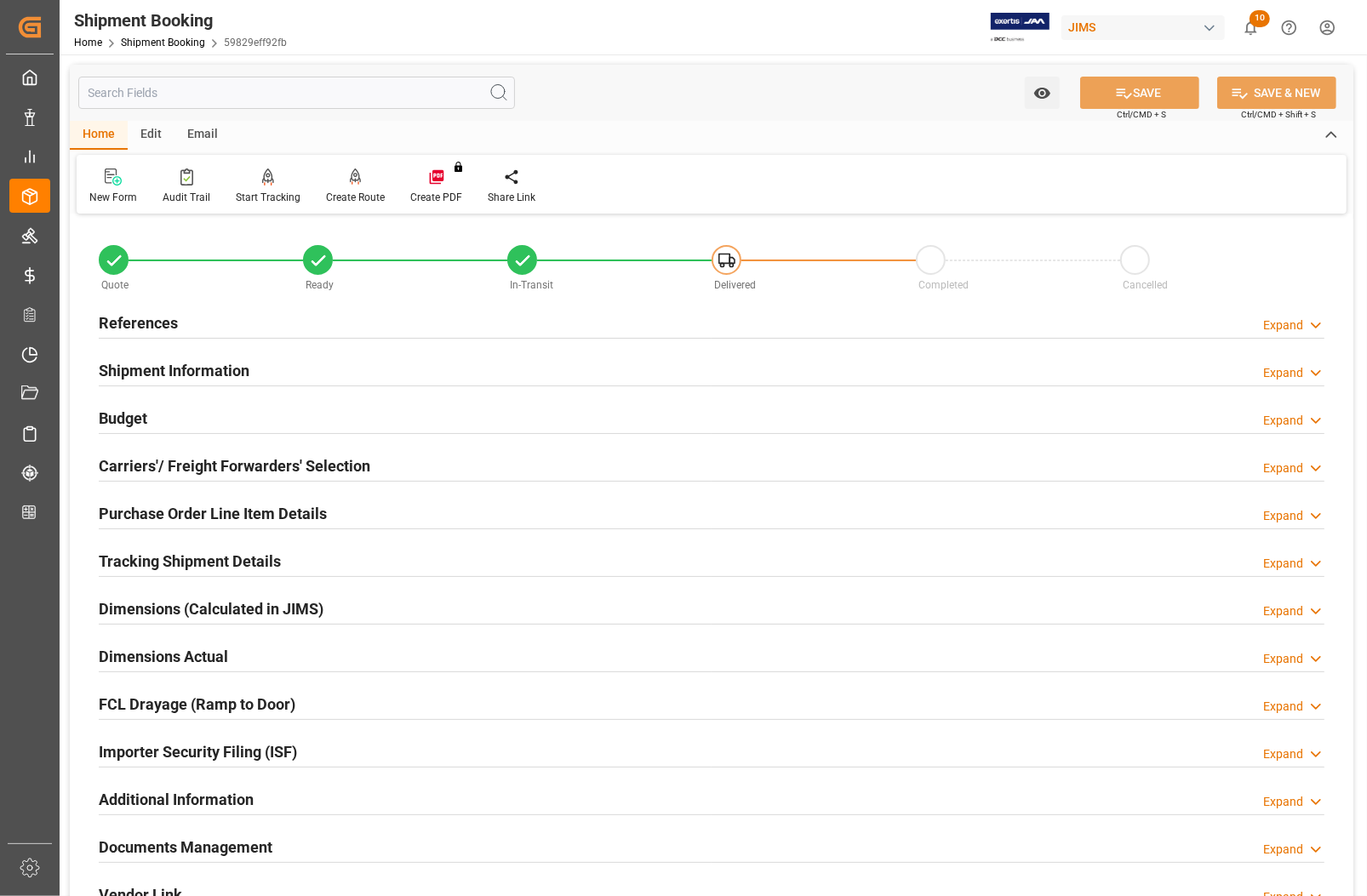
click at [125, 416] on h2 "Budget" at bounding box center [123, 417] width 49 height 23
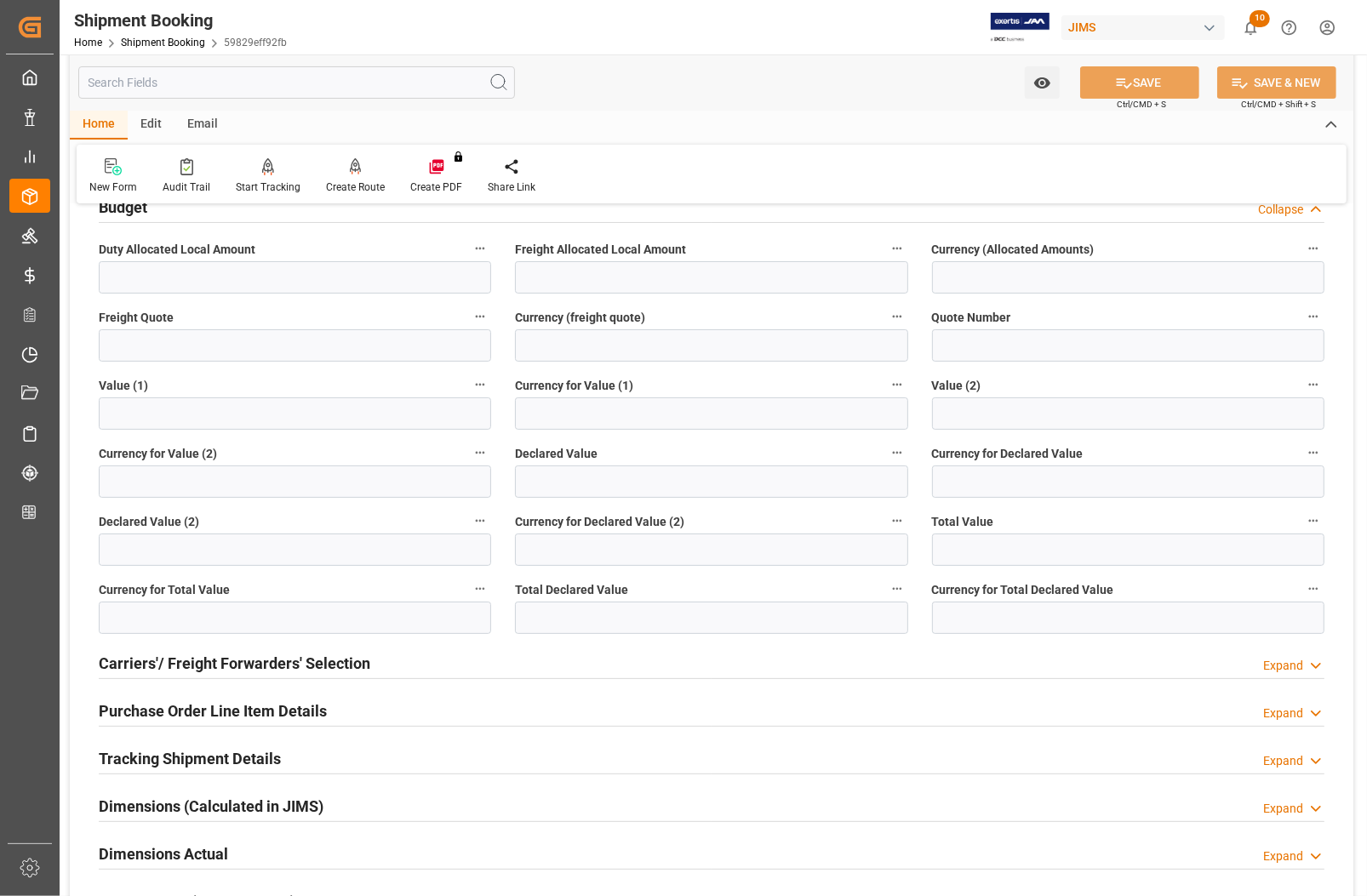
scroll to position [212, 0]
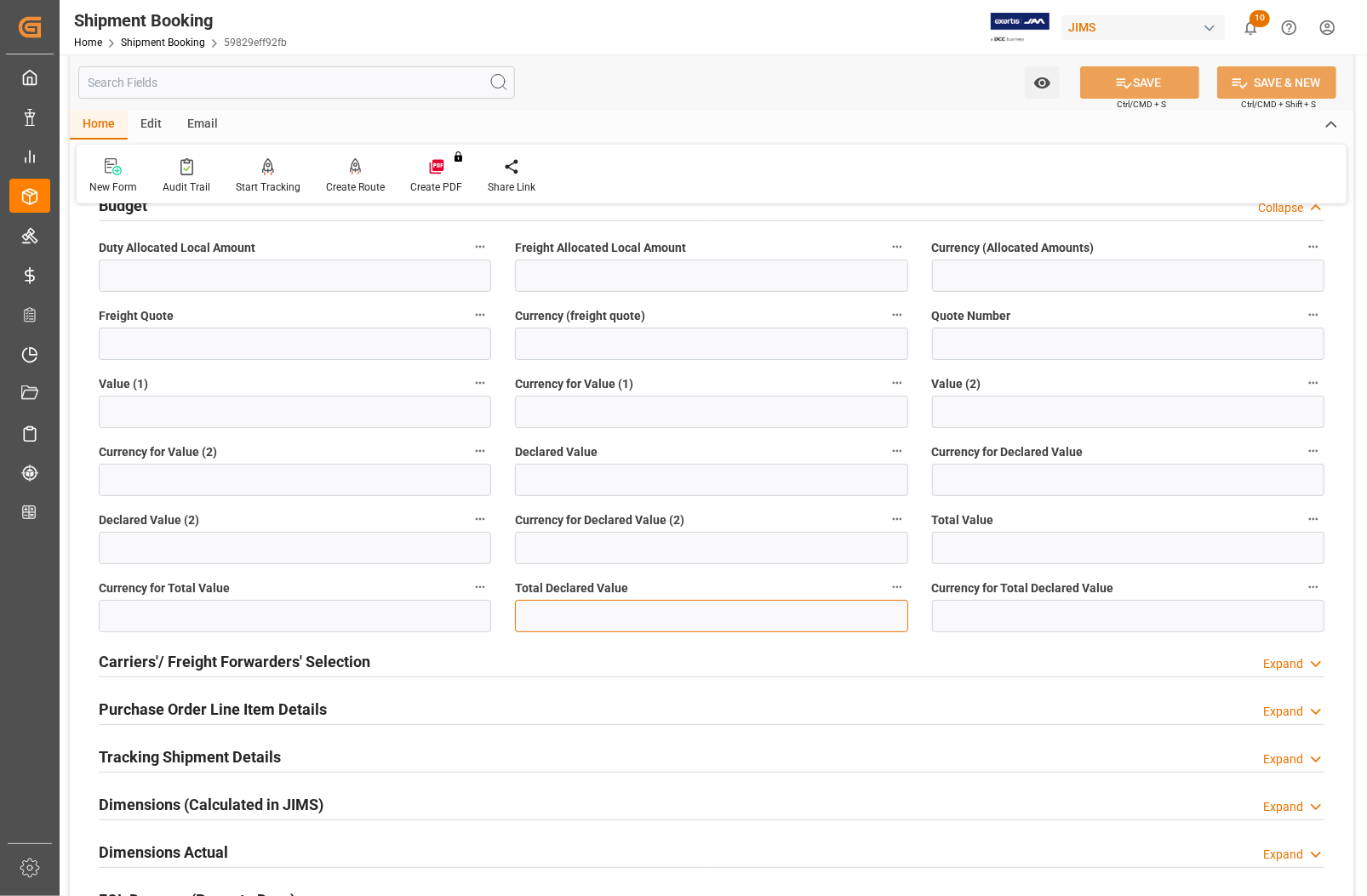
click at [546, 618] on input "text" at bounding box center [711, 615] width 393 height 32
type input "48152"
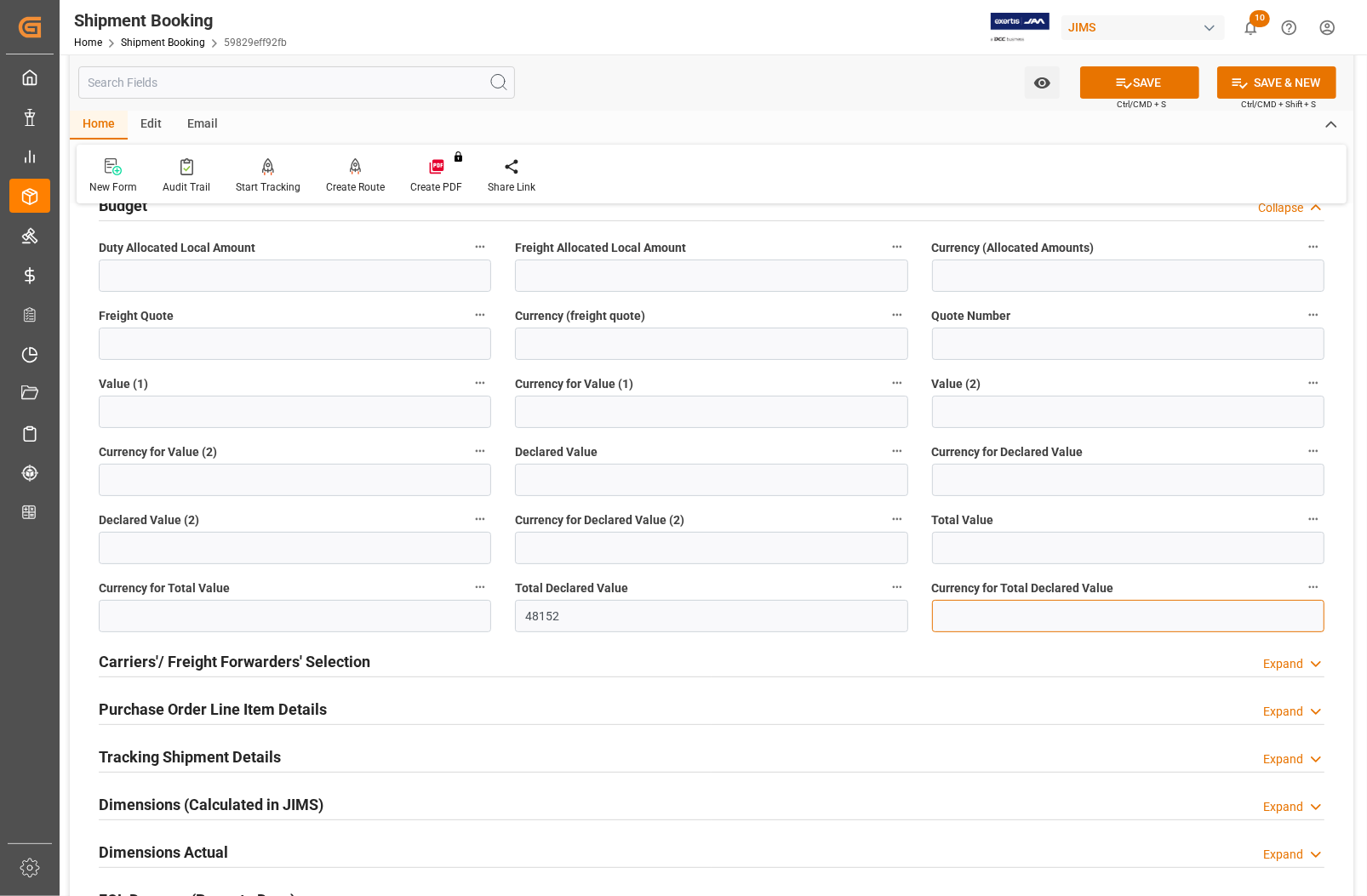
click at [989, 617] on input at bounding box center [1128, 615] width 393 height 32
type input "USD"
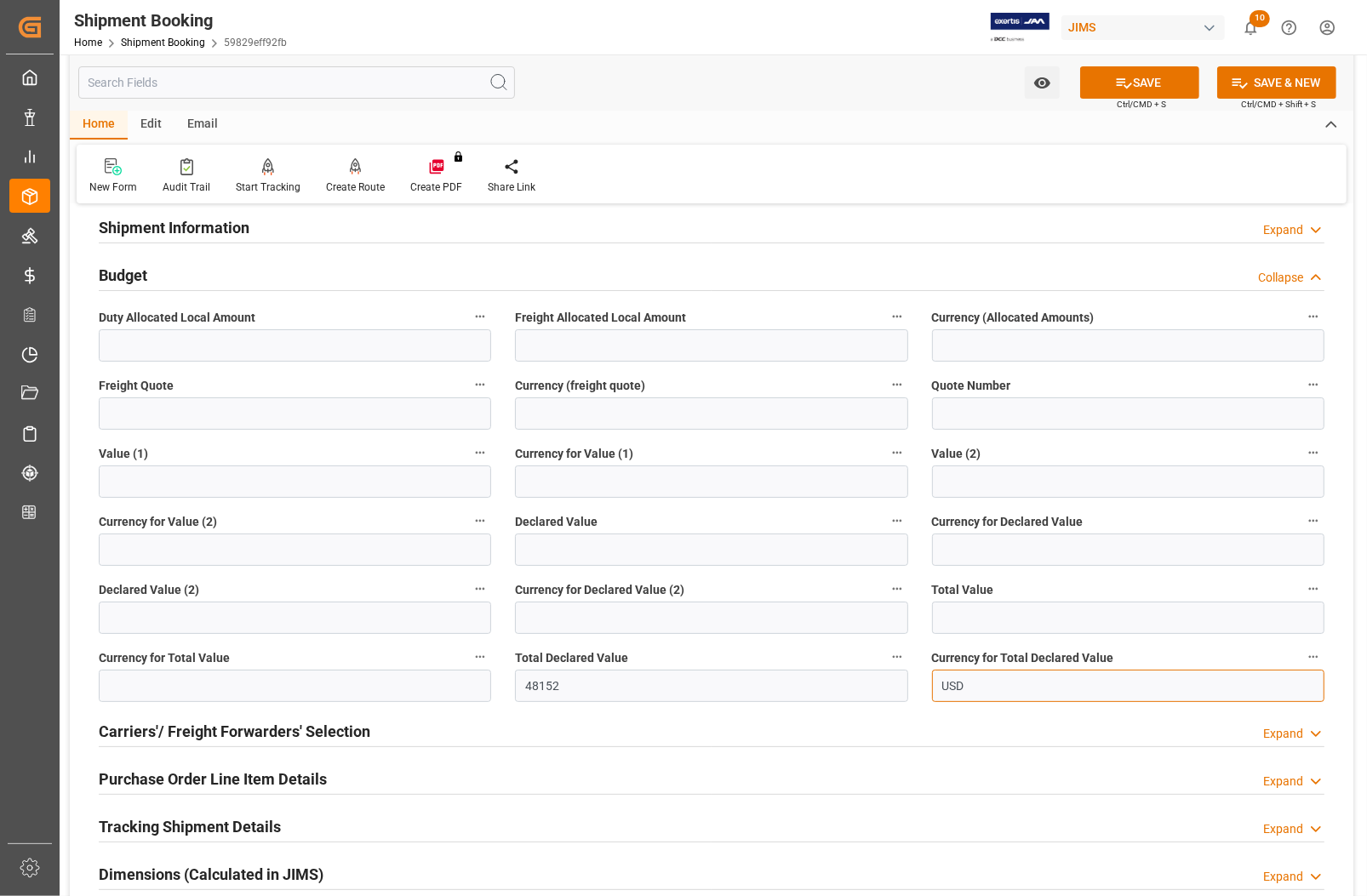
scroll to position [106, 0]
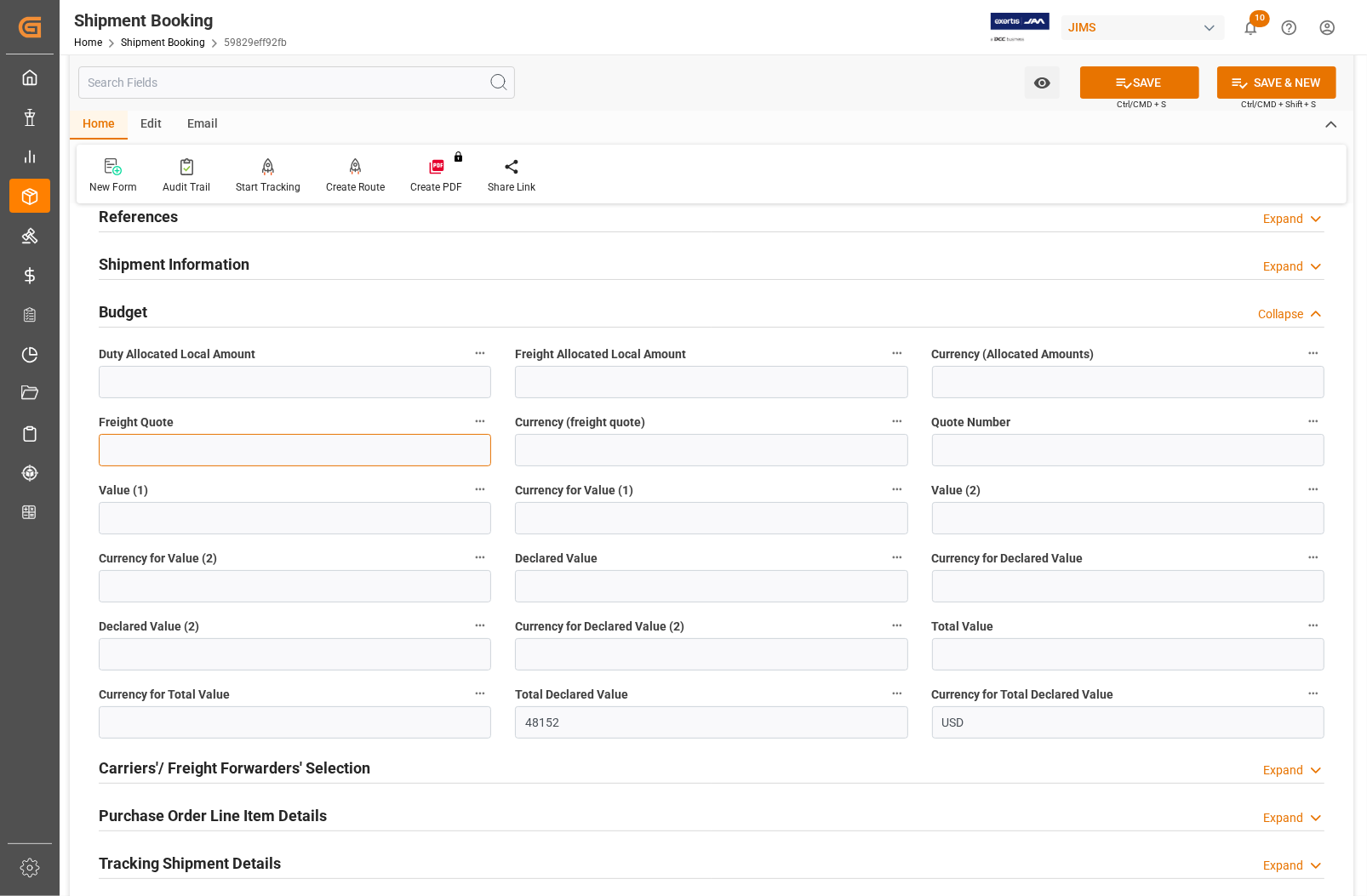
click at [126, 453] on input "text" at bounding box center [295, 449] width 393 height 32
type input "3800"
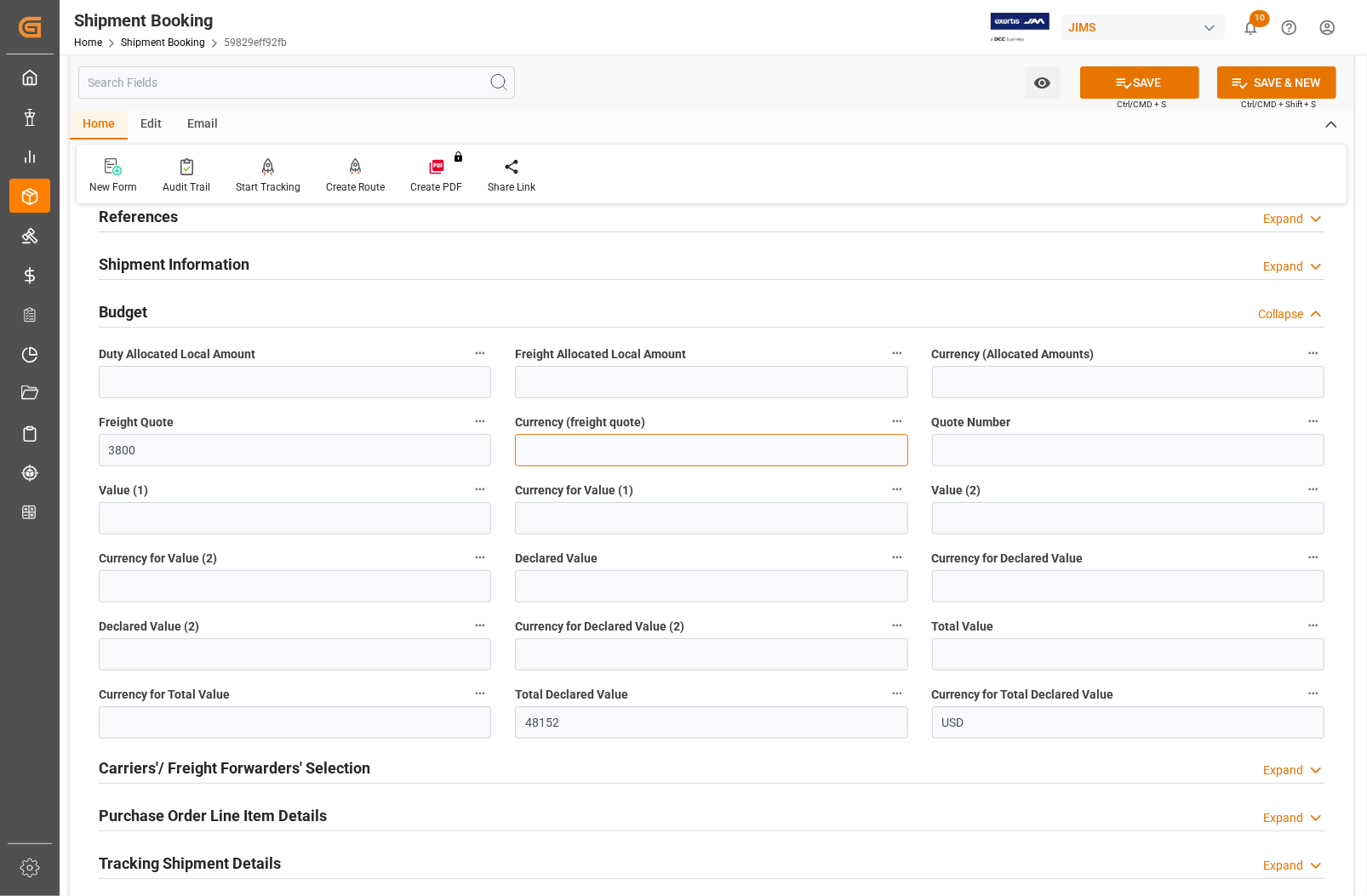
click at [690, 445] on input at bounding box center [711, 449] width 393 height 32
type input "USD"
click at [1155, 81] on button "SAVE" at bounding box center [1140, 82] width 119 height 32
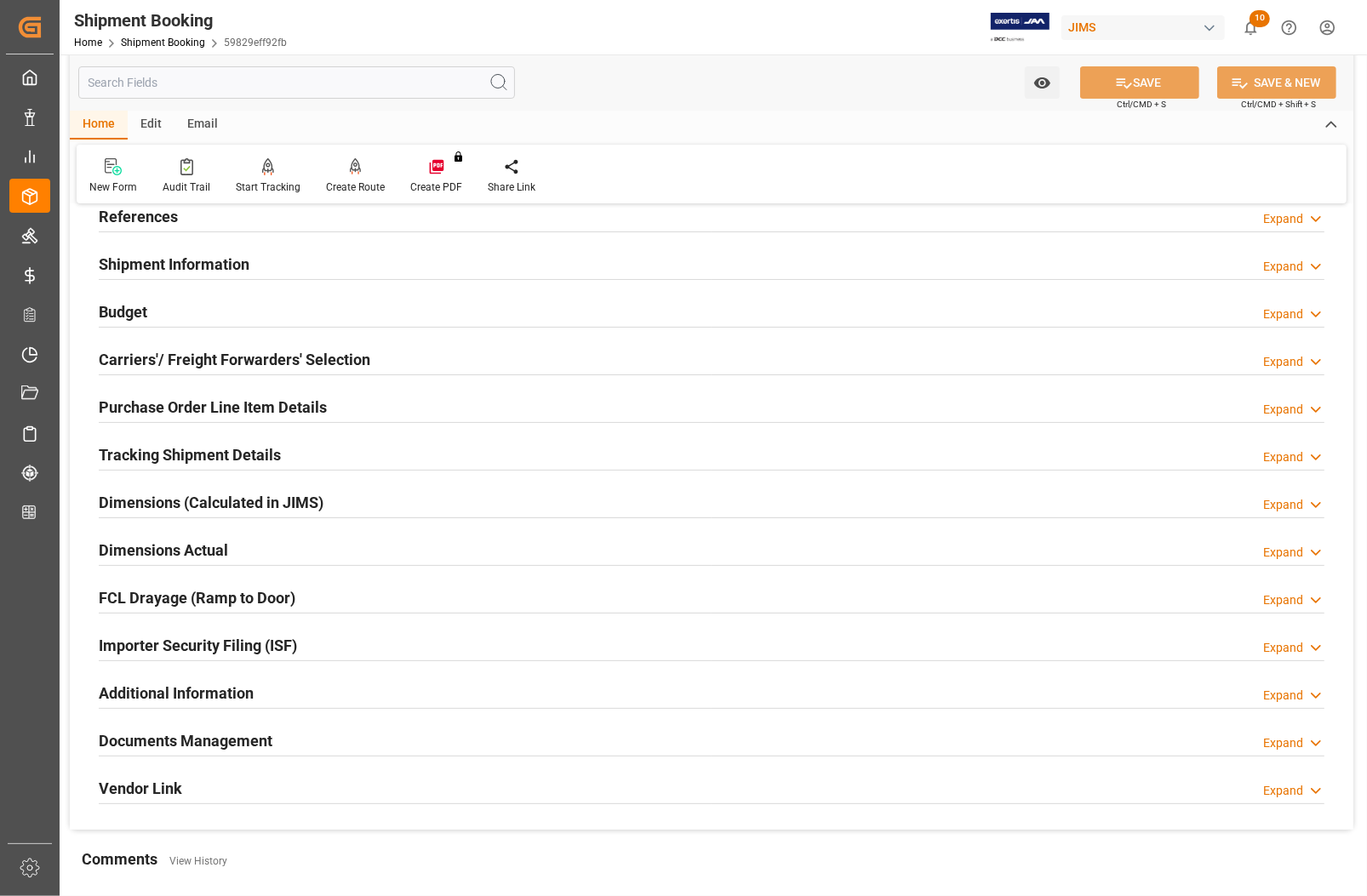
click at [139, 545] on h2 "Dimensions Actual" at bounding box center [163, 550] width 129 height 23
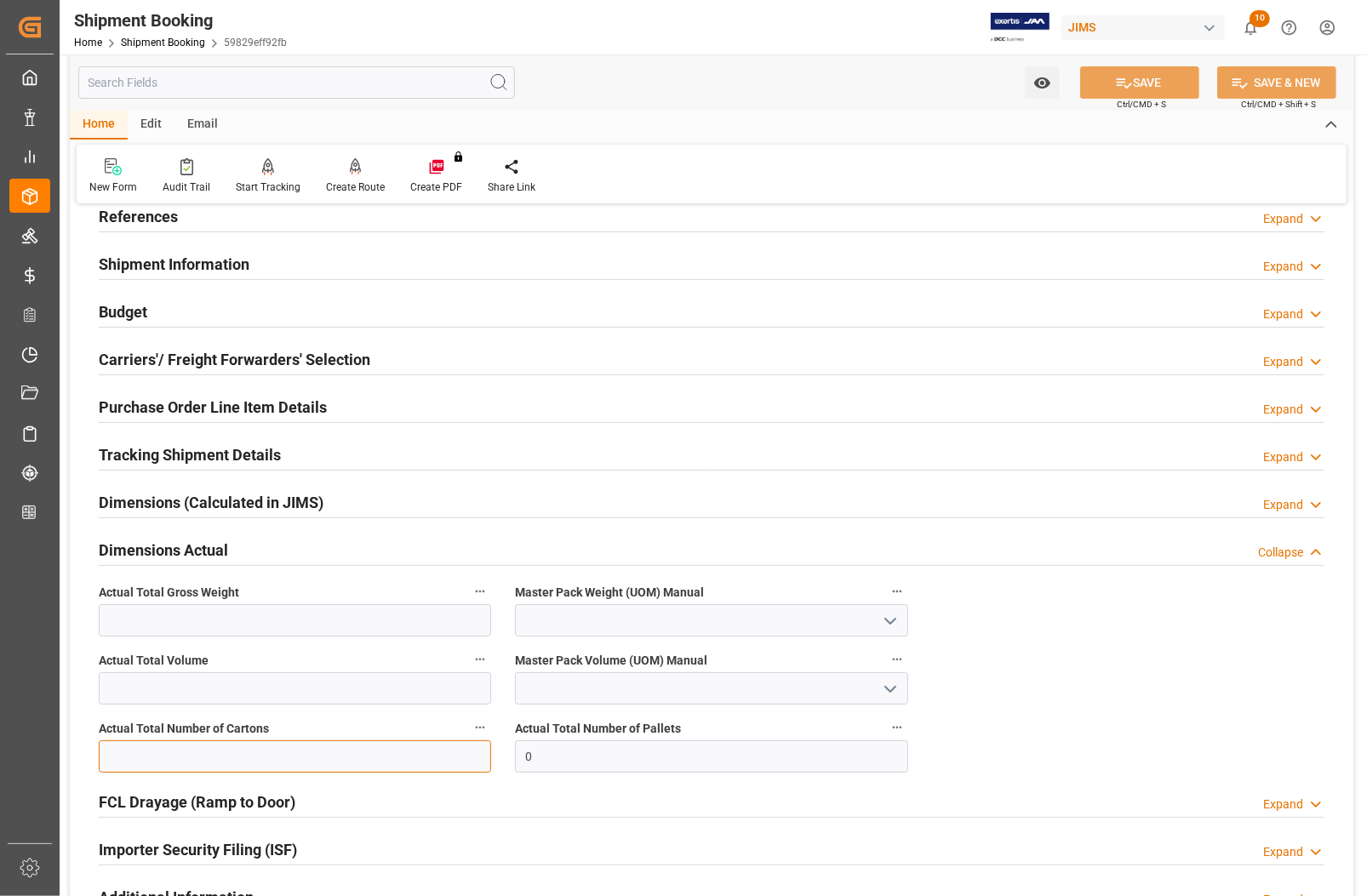
click at [256, 764] on input "text" at bounding box center [295, 756] width 393 height 32
type input "596"
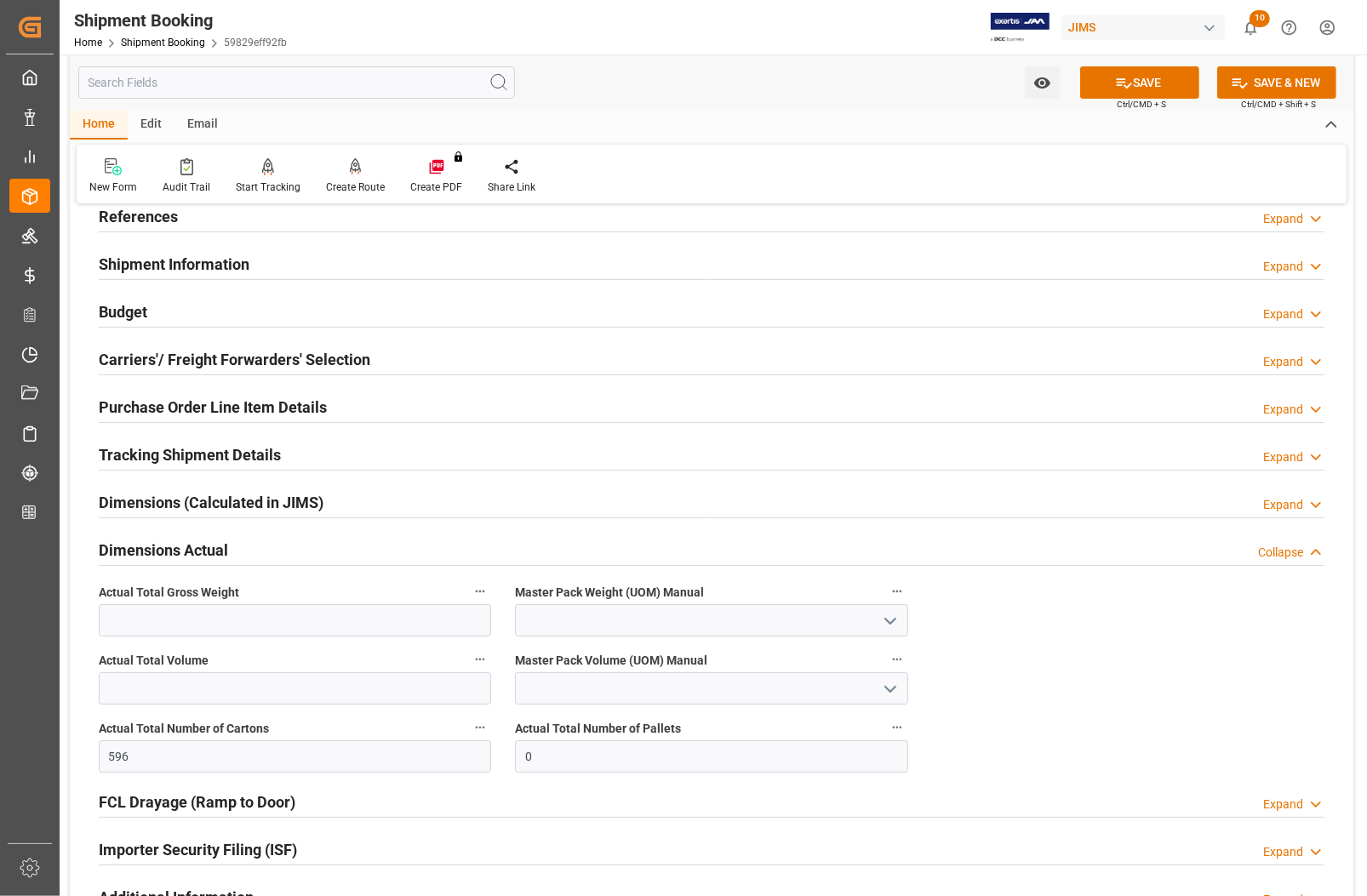
click at [1096, 630] on div "Quote Ready In-Transit Delivered Completed Cancelled References Expand JAM Refe…" at bounding box center [711, 573] width 1284 height 922
click at [181, 623] on input "text" at bounding box center [295, 620] width 393 height 32
type input "3234"
click at [891, 618] on icon "open menu" at bounding box center [890, 621] width 20 height 20
click at [639, 664] on div "KG" at bounding box center [711, 658] width 391 height 38
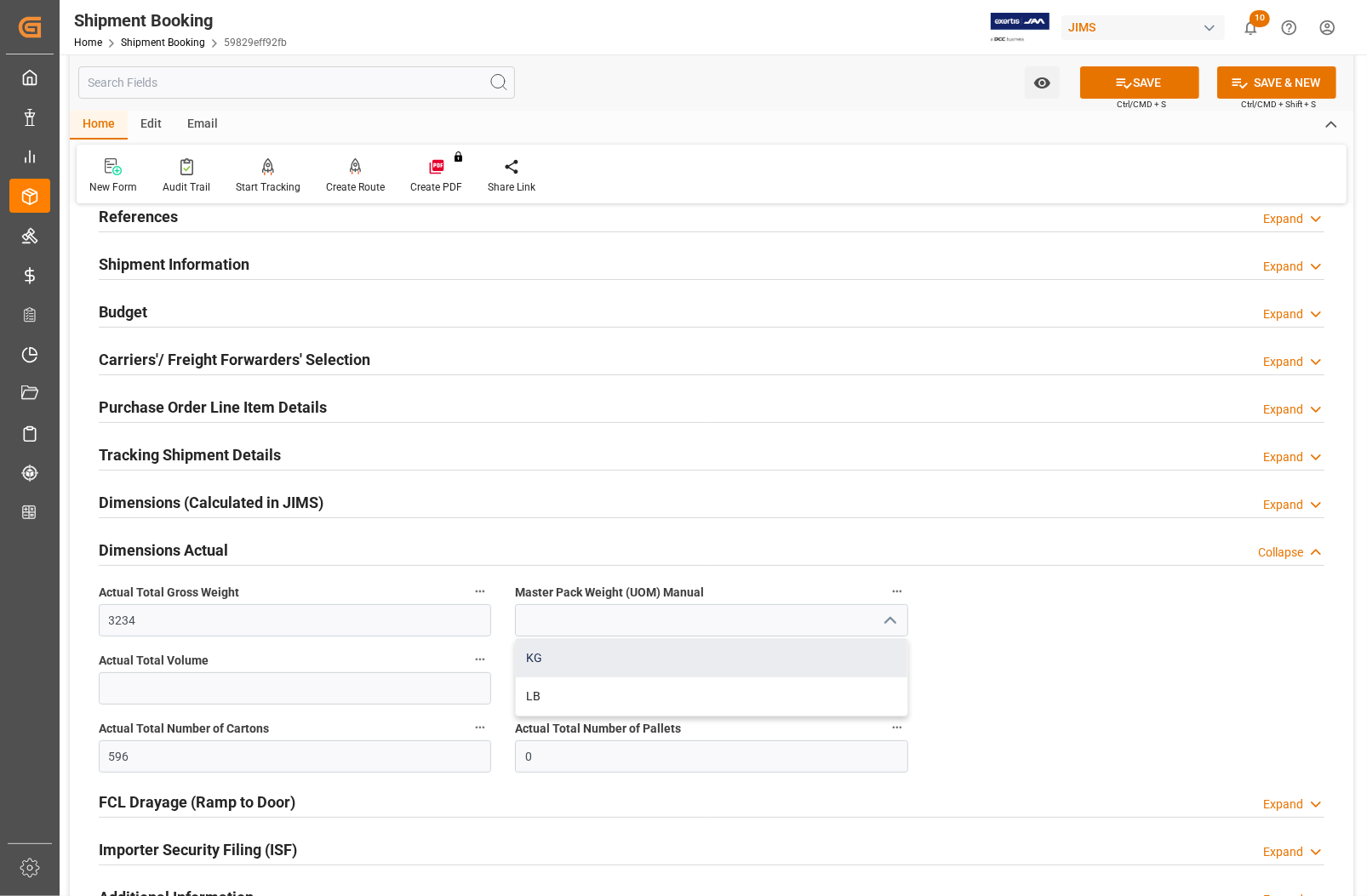
type input "KG"
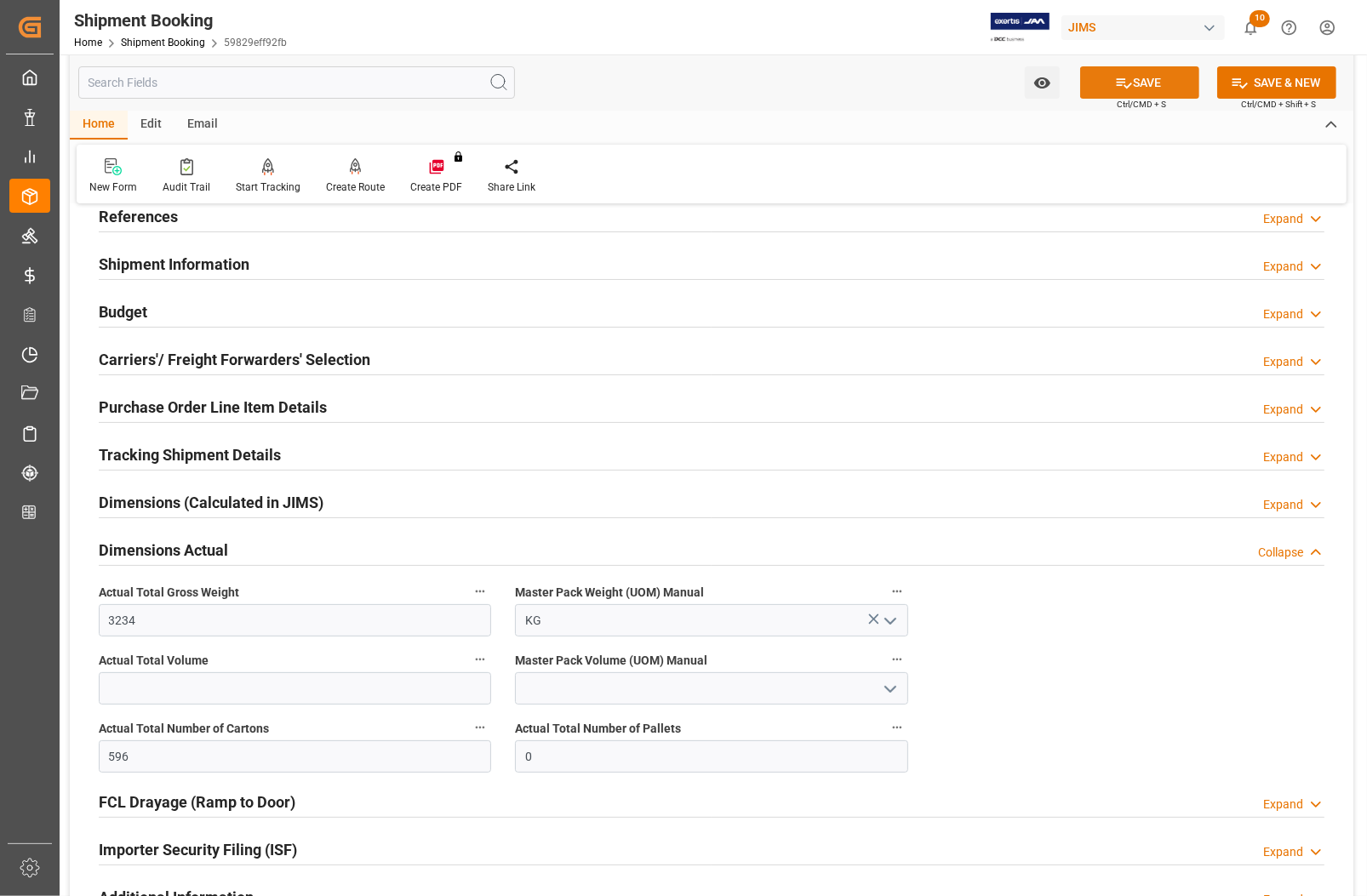
click at [1152, 87] on button "SAVE" at bounding box center [1140, 82] width 119 height 32
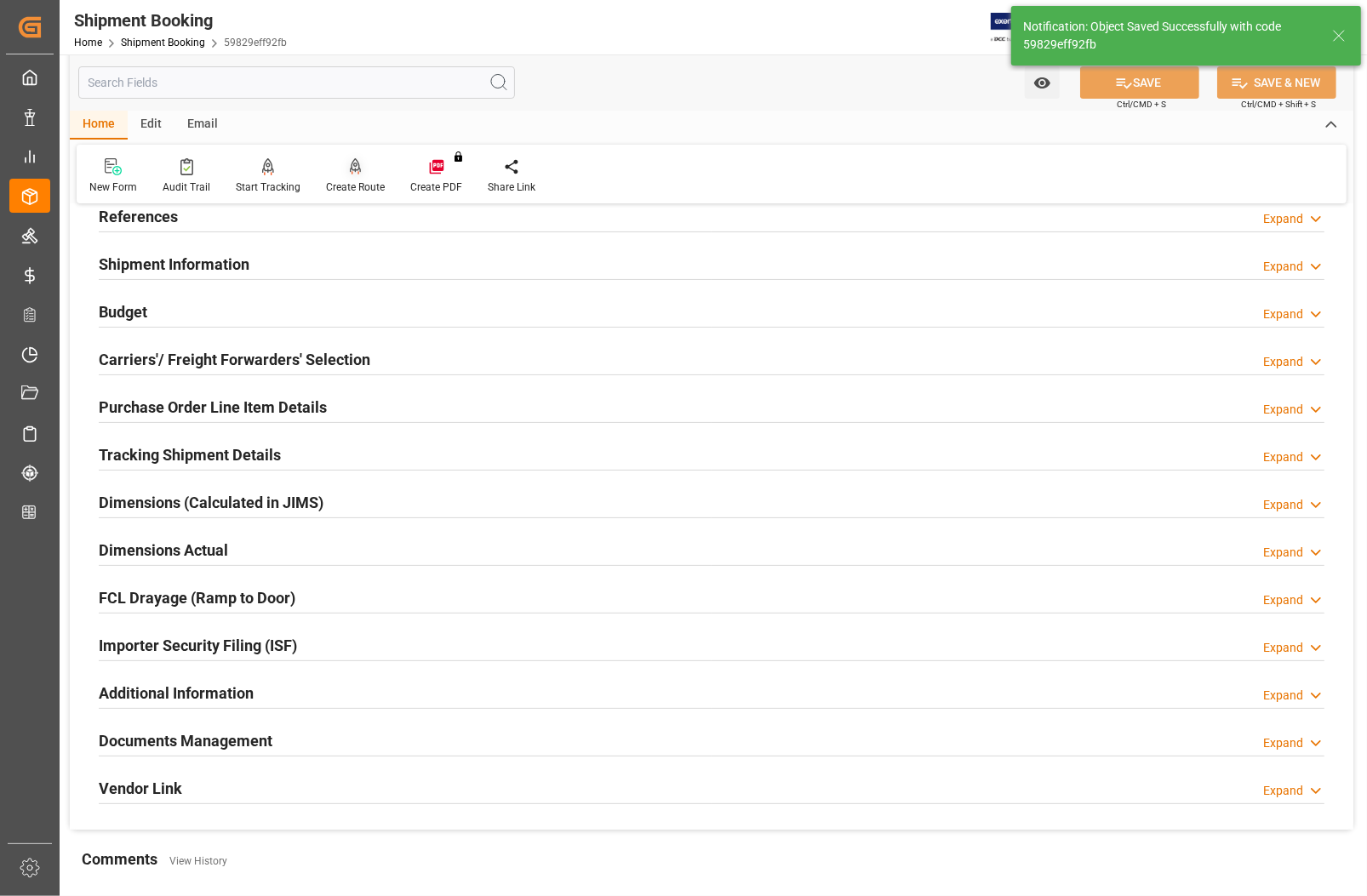
click at [352, 166] on icon at bounding box center [355, 166] width 12 height 15
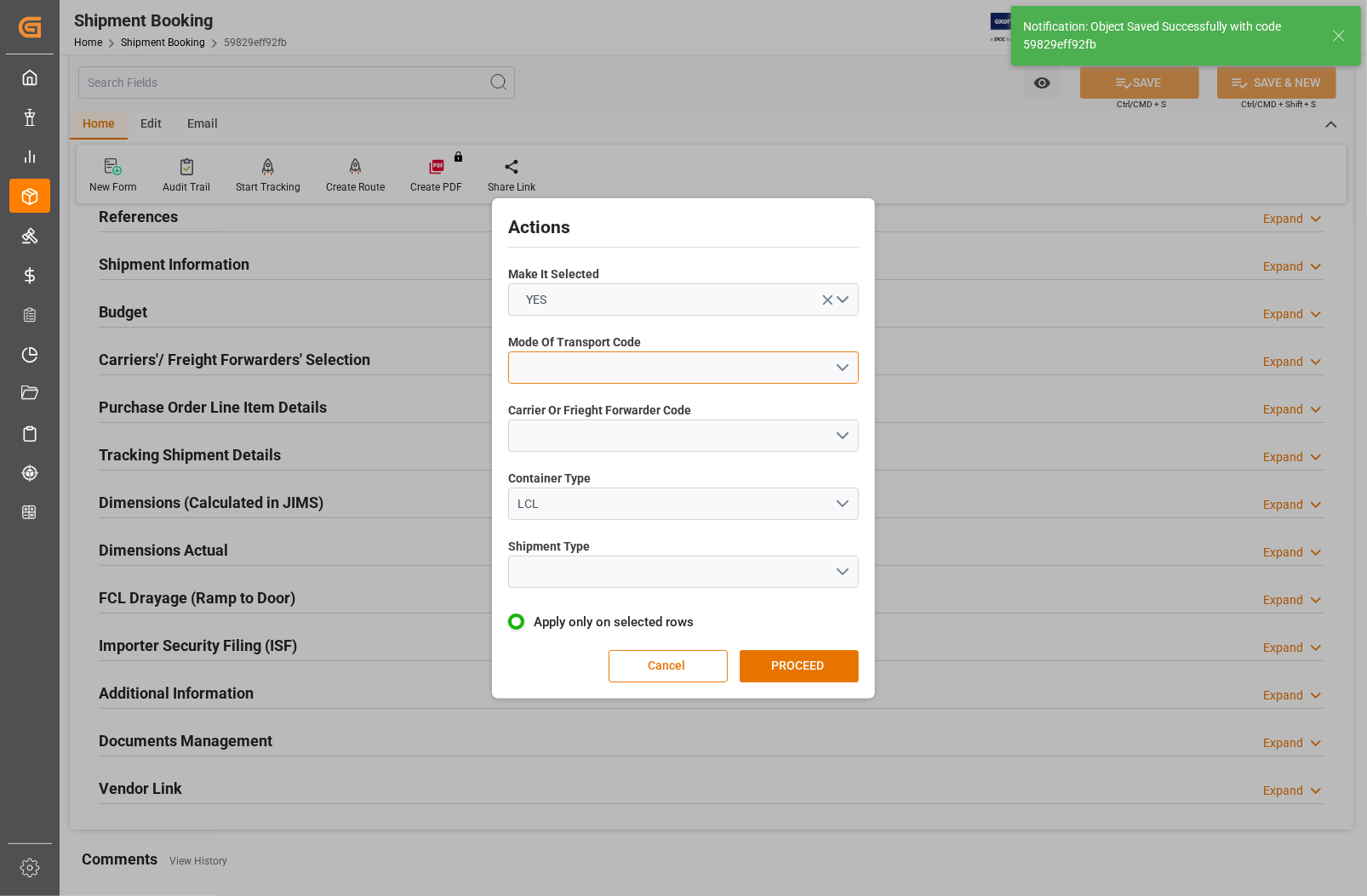
click at [617, 364] on button "open menu" at bounding box center [683, 367] width 351 height 32
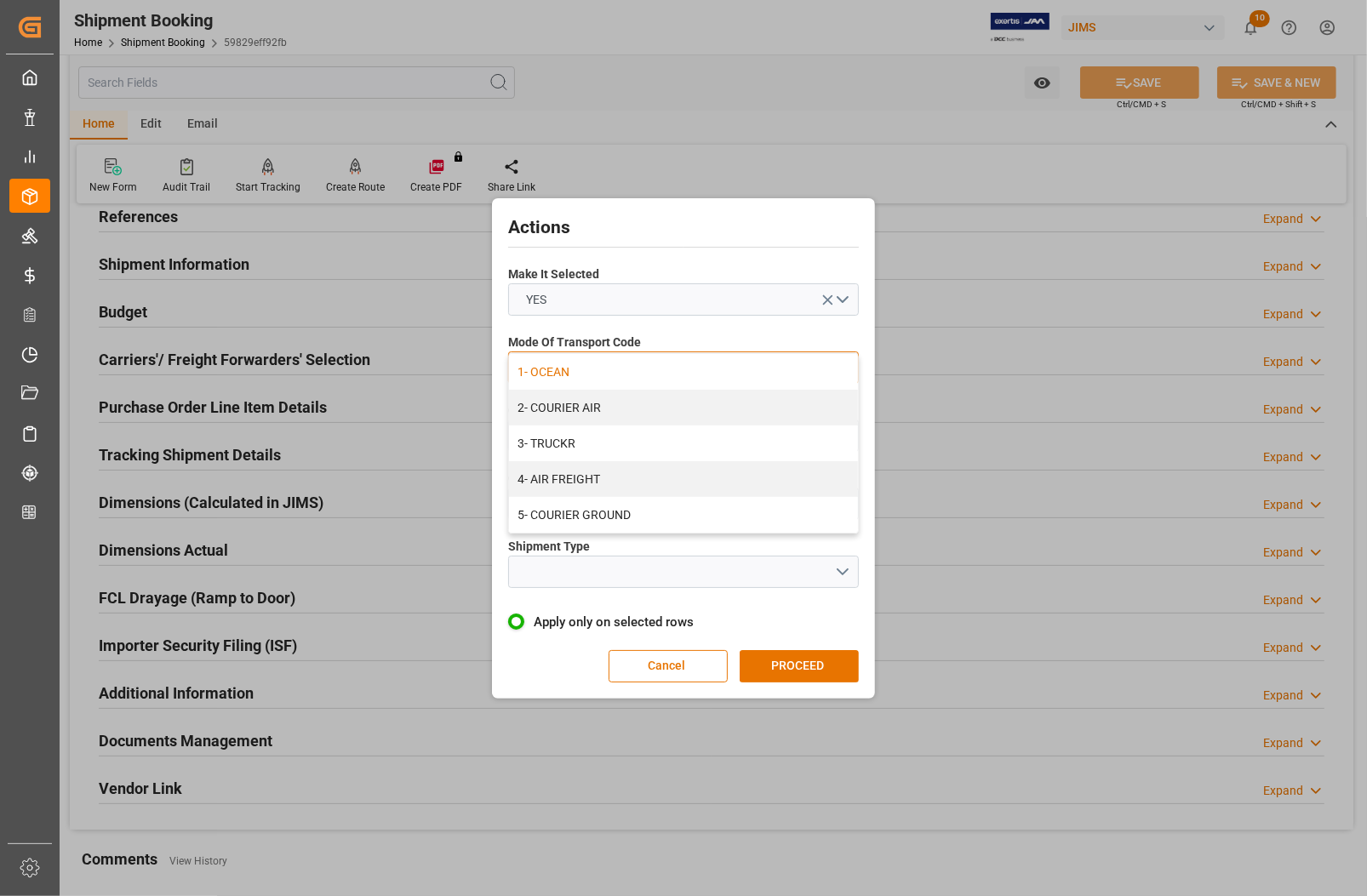
click at [602, 374] on div "1- OCEAN" at bounding box center [683, 372] width 349 height 36
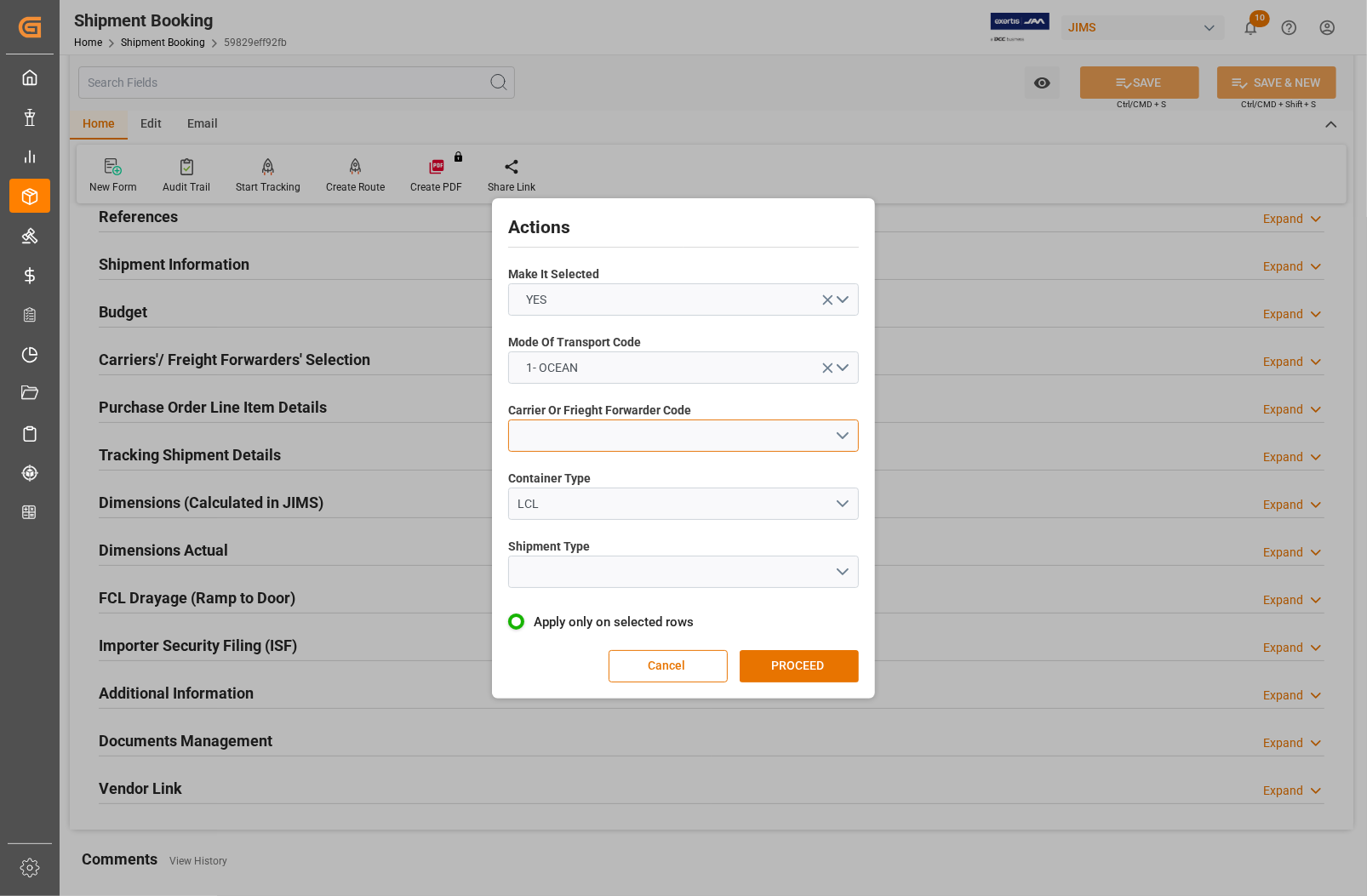
click at [593, 431] on button "open menu" at bounding box center [683, 435] width 351 height 32
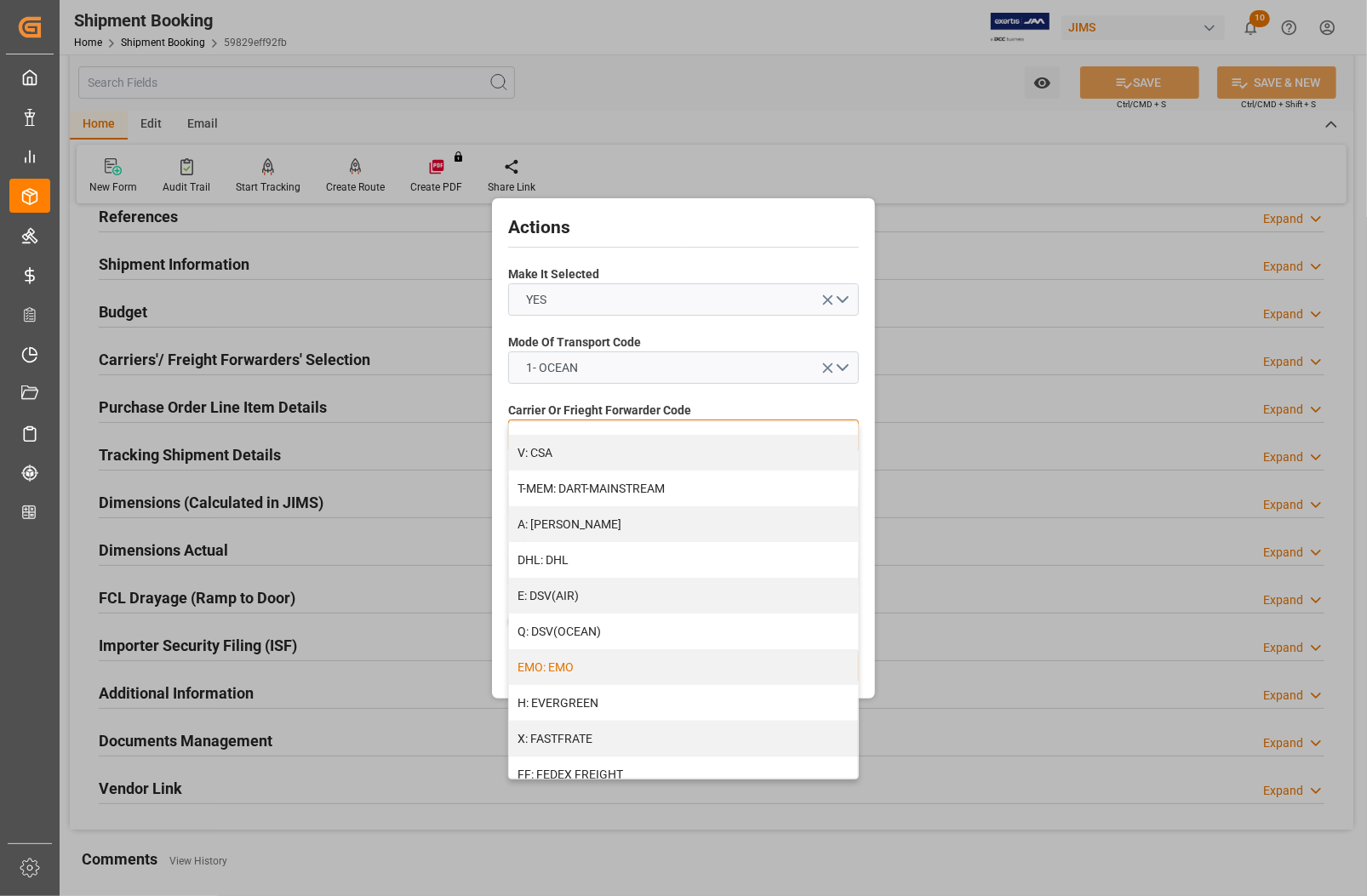
scroll to position [212, 0]
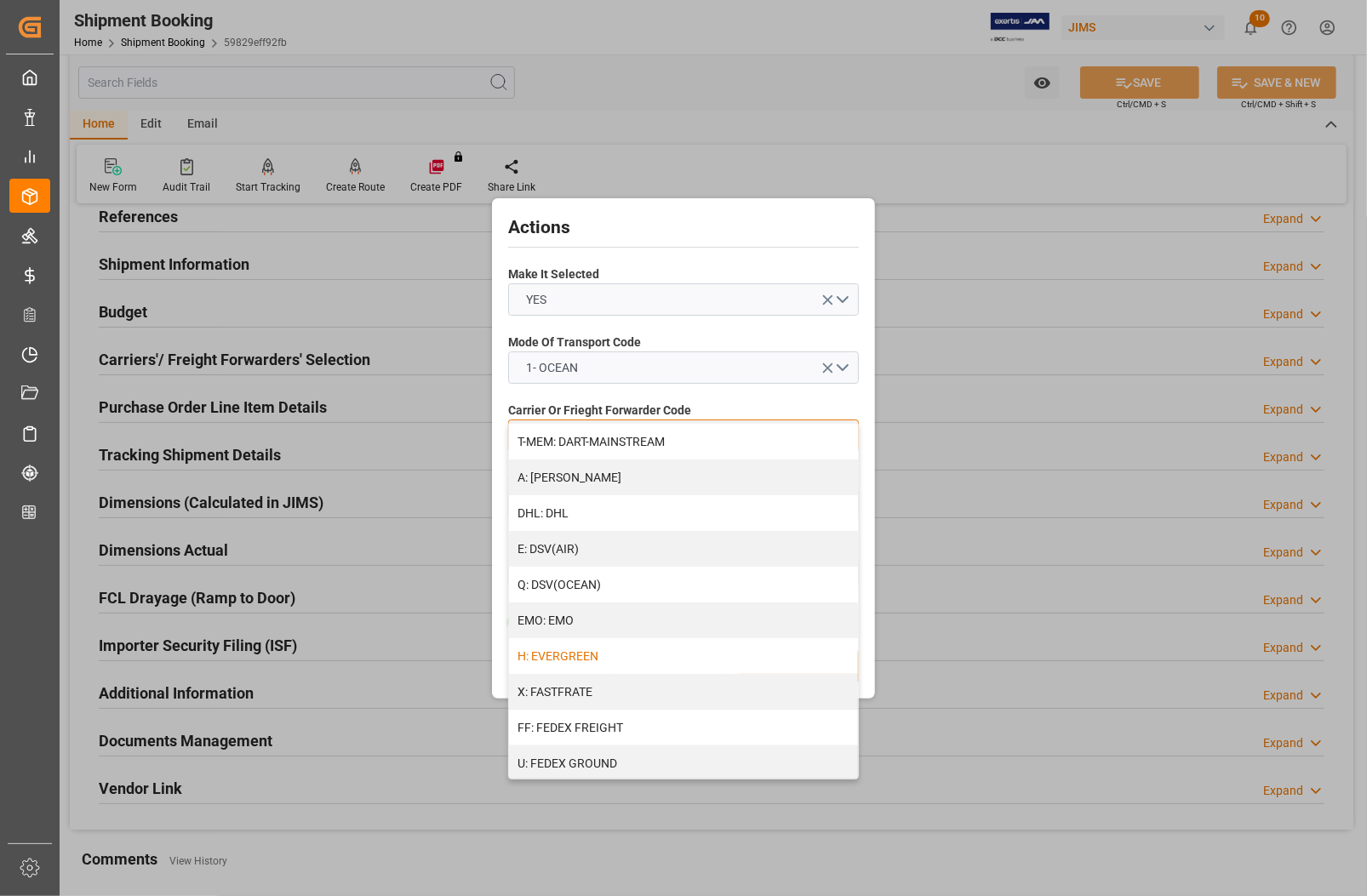
click at [617, 658] on div "H: EVERGREEN" at bounding box center [683, 655] width 349 height 36
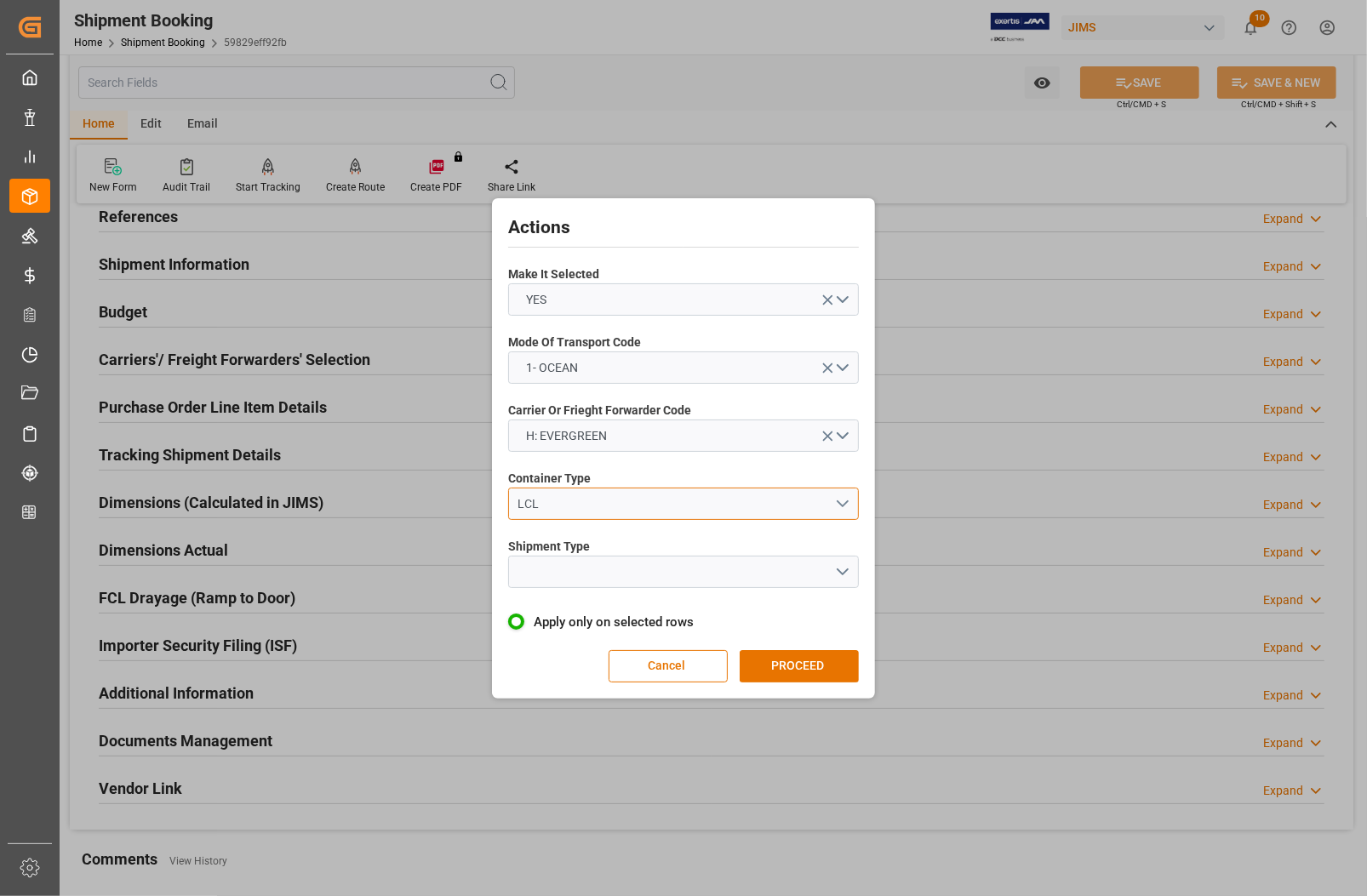
click at [605, 503] on div "LCL" at bounding box center [677, 504] width 317 height 18
click at [606, 496] on div "LCL" at bounding box center [677, 504] width 317 height 18
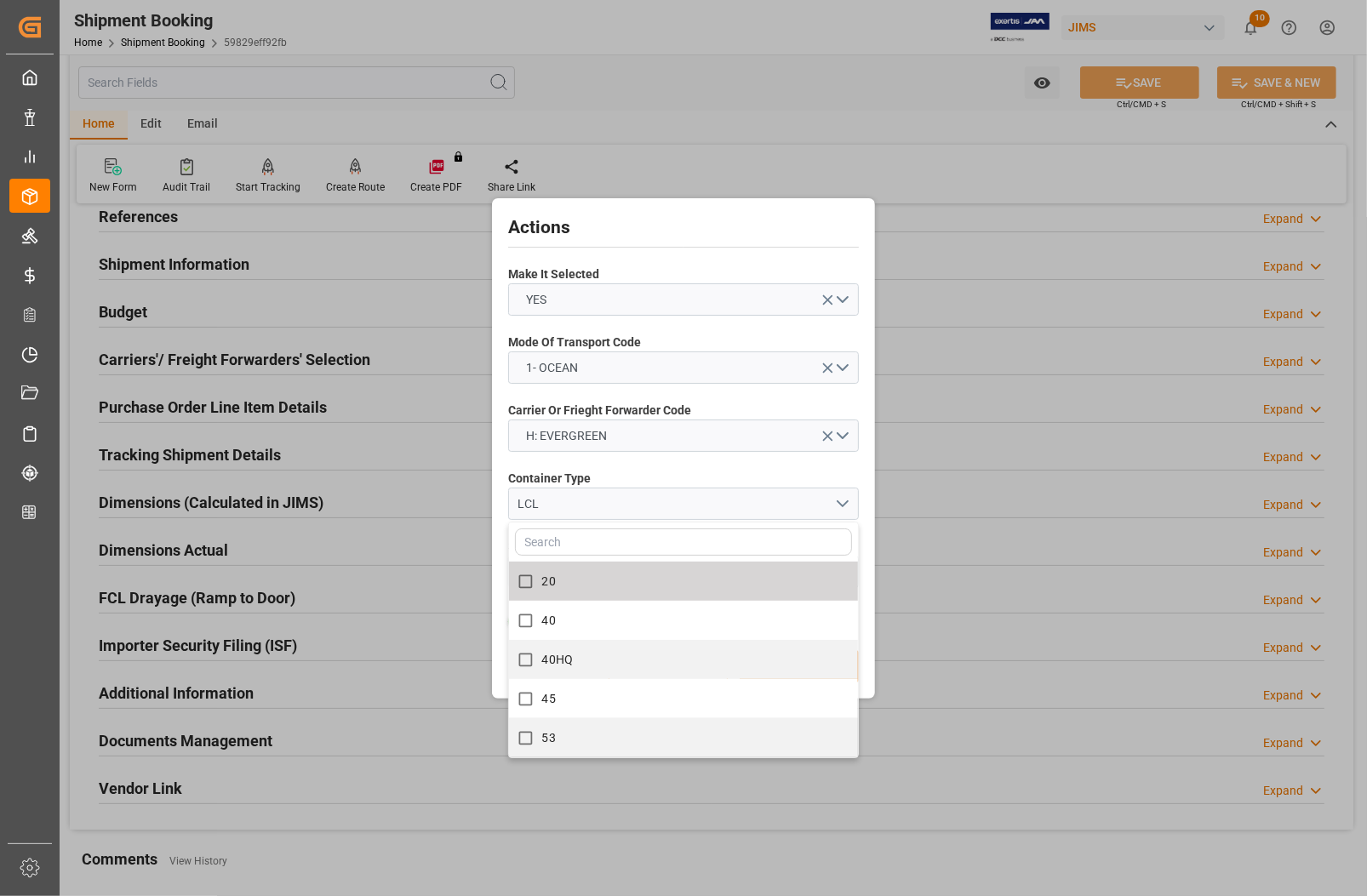
click at [575, 579] on label "20" at bounding box center [675, 581] width 331 height 33
click at [581, 537] on input "text" at bounding box center [684, 542] width 337 height 27
click at [530, 576] on input "20" at bounding box center [526, 581] width 33 height 33
click at [525, 583] on input "20" at bounding box center [526, 581] width 33 height 33
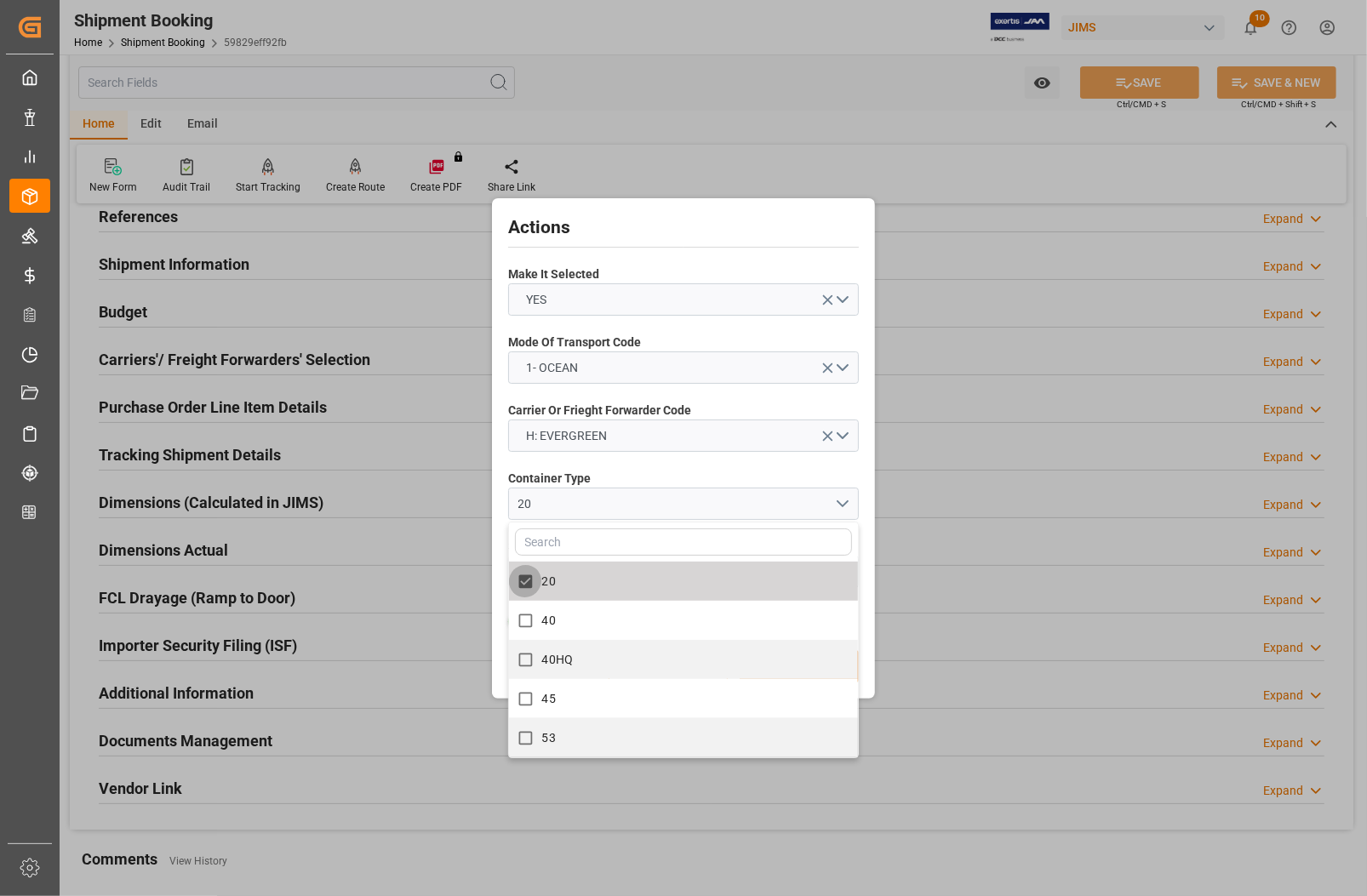
checkbox input "true"
click at [841, 501] on button "close menu" at bounding box center [683, 503] width 351 height 32
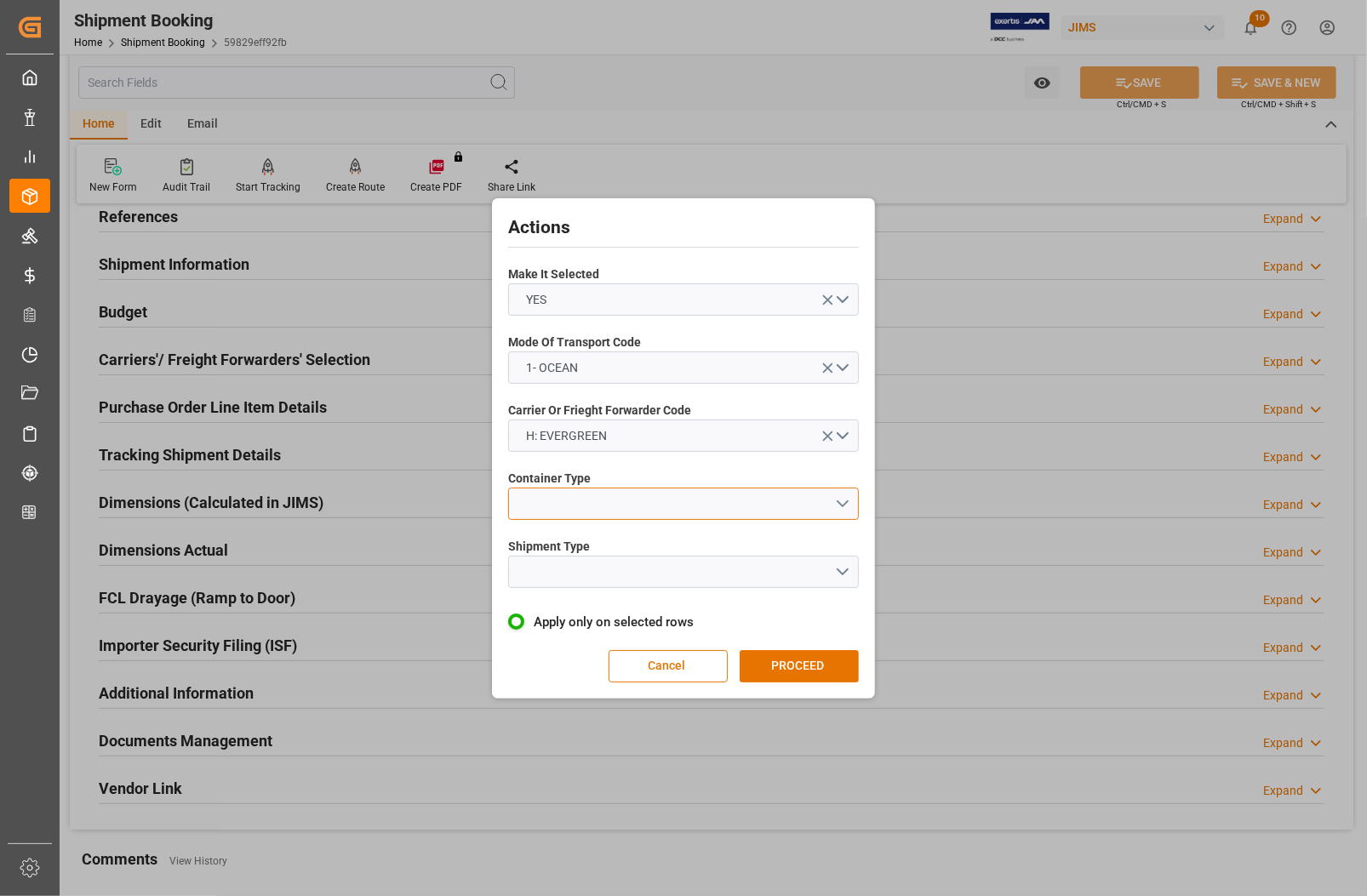
click at [734, 507] on button "open menu" at bounding box center [683, 503] width 351 height 32
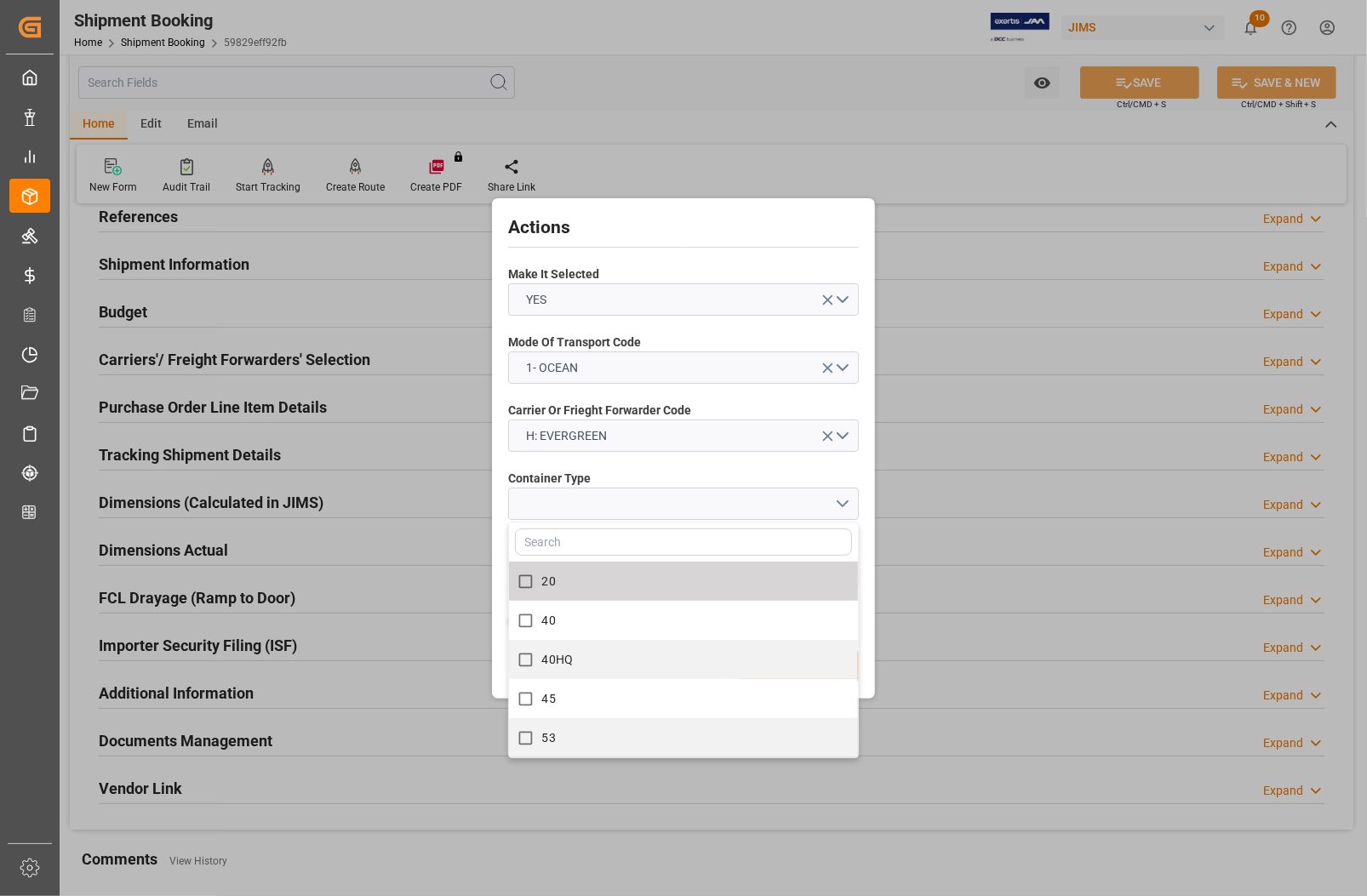
click at [555, 576] on span "20" at bounding box center [548, 581] width 14 height 14
checkbox input "true"
click at [866, 631] on div "Actions Make It Selected YES Mode Of Transport Code 1- OCEAN Carrier Or Frieght…" at bounding box center [683, 448] width 374 height 491
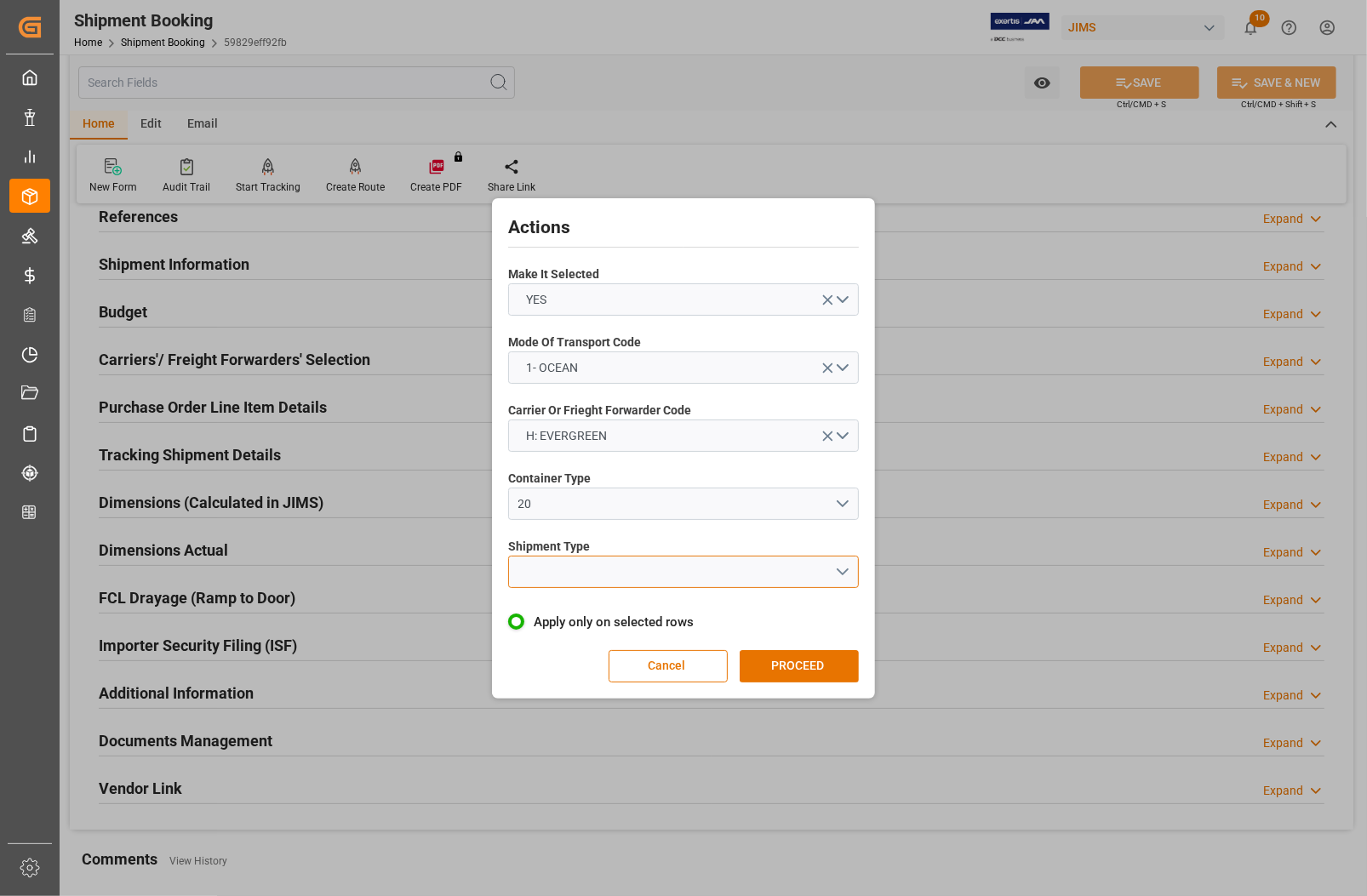
click at [592, 570] on button "open menu" at bounding box center [683, 571] width 351 height 32
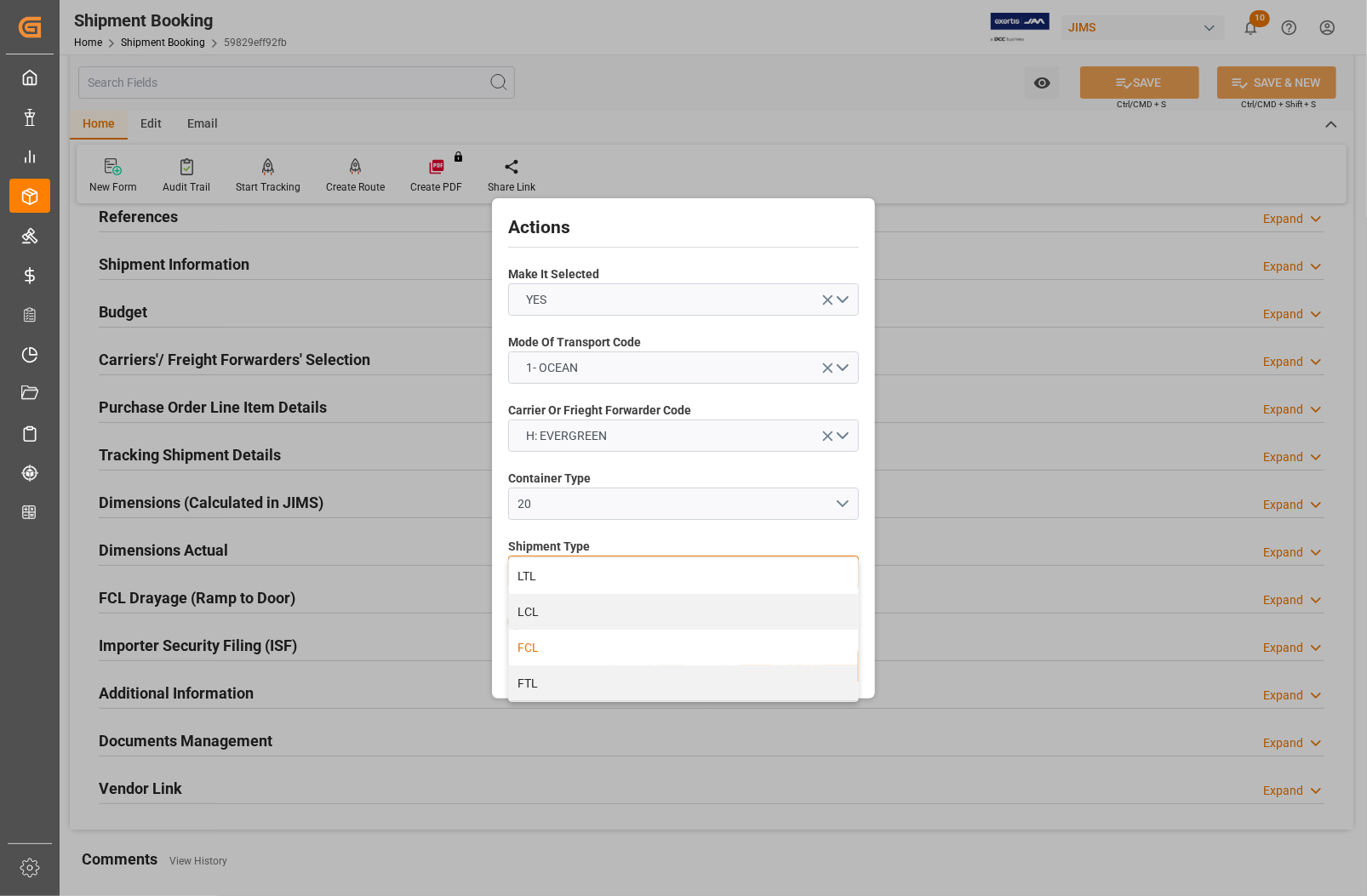
click at [553, 651] on div "FCL" at bounding box center [683, 647] width 349 height 36
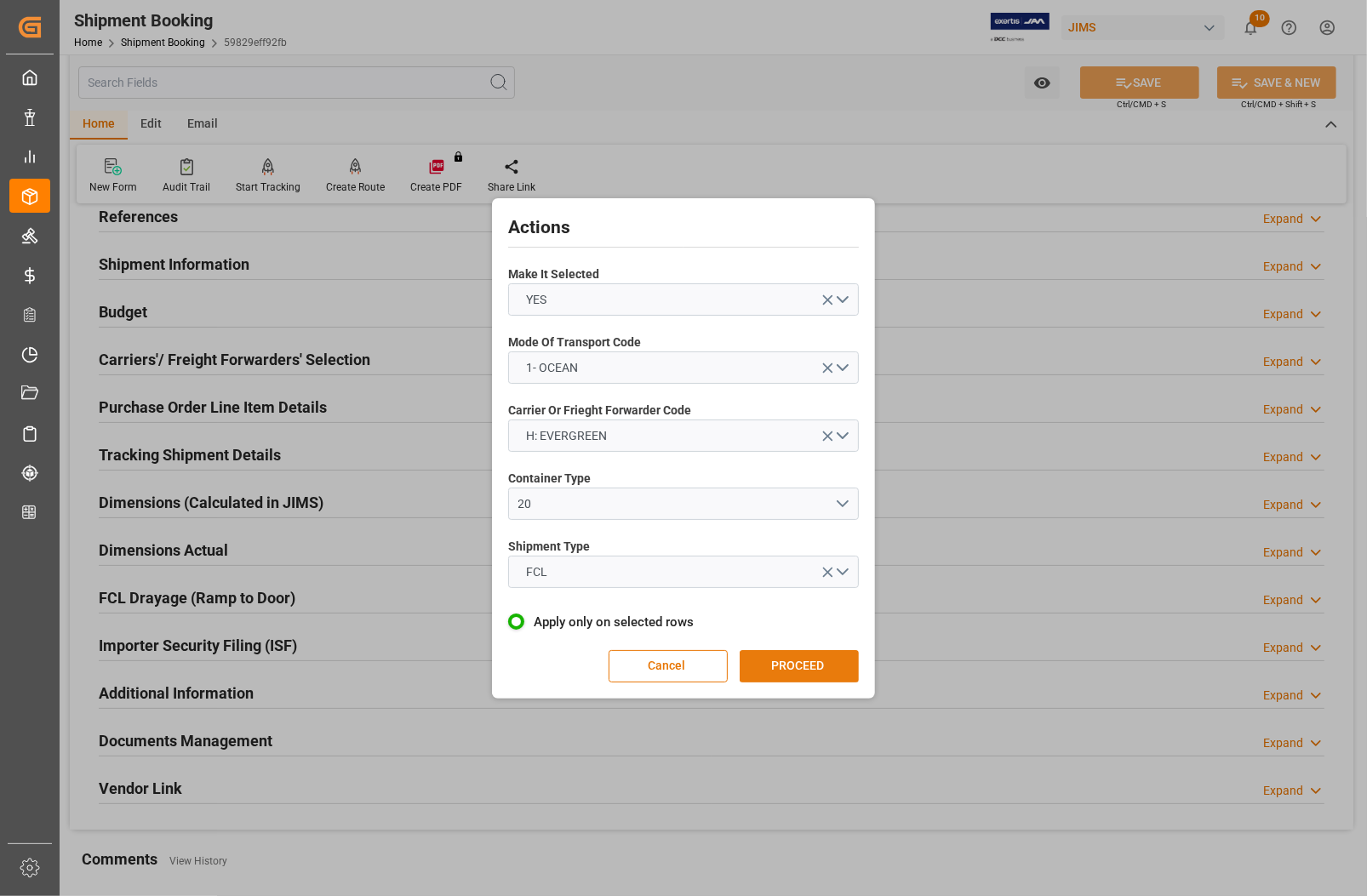
click at [785, 664] on button "PROCEED" at bounding box center [799, 665] width 119 height 32
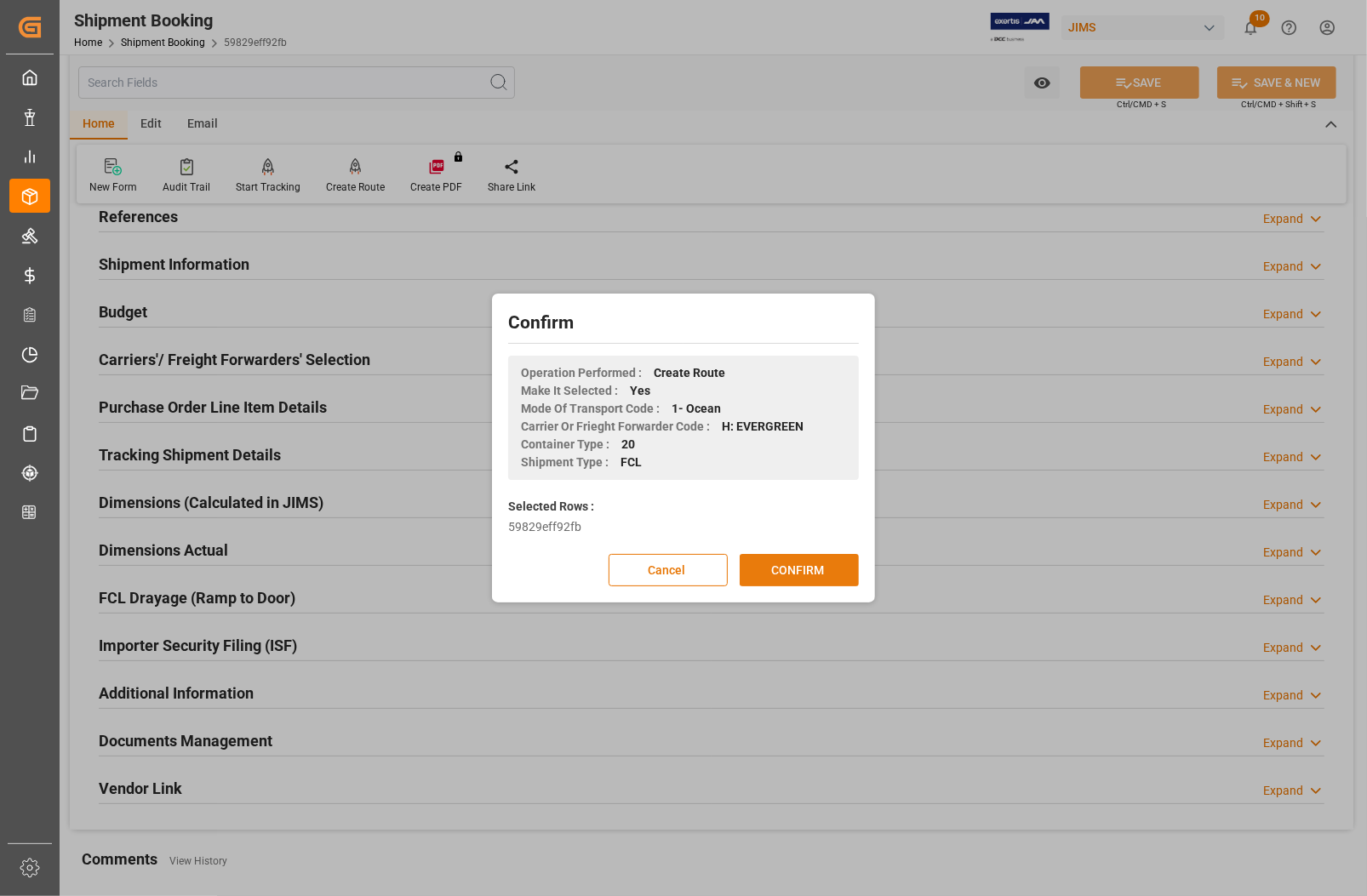
click at [800, 567] on button "CONFIRM" at bounding box center [799, 569] width 119 height 32
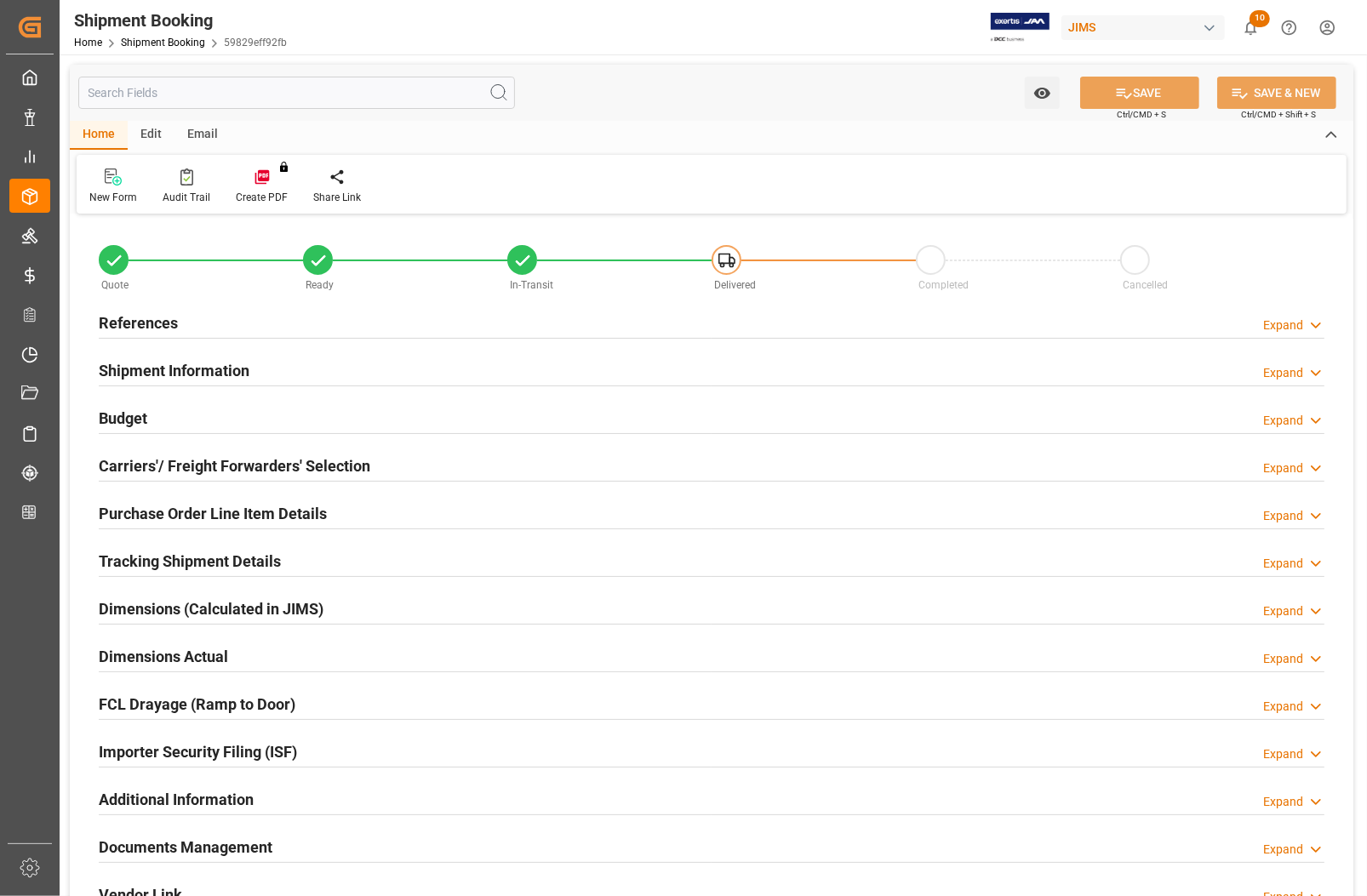
type input "0"
type input "[DATE]"
click at [143, 321] on h2 "References" at bounding box center [138, 322] width 79 height 23
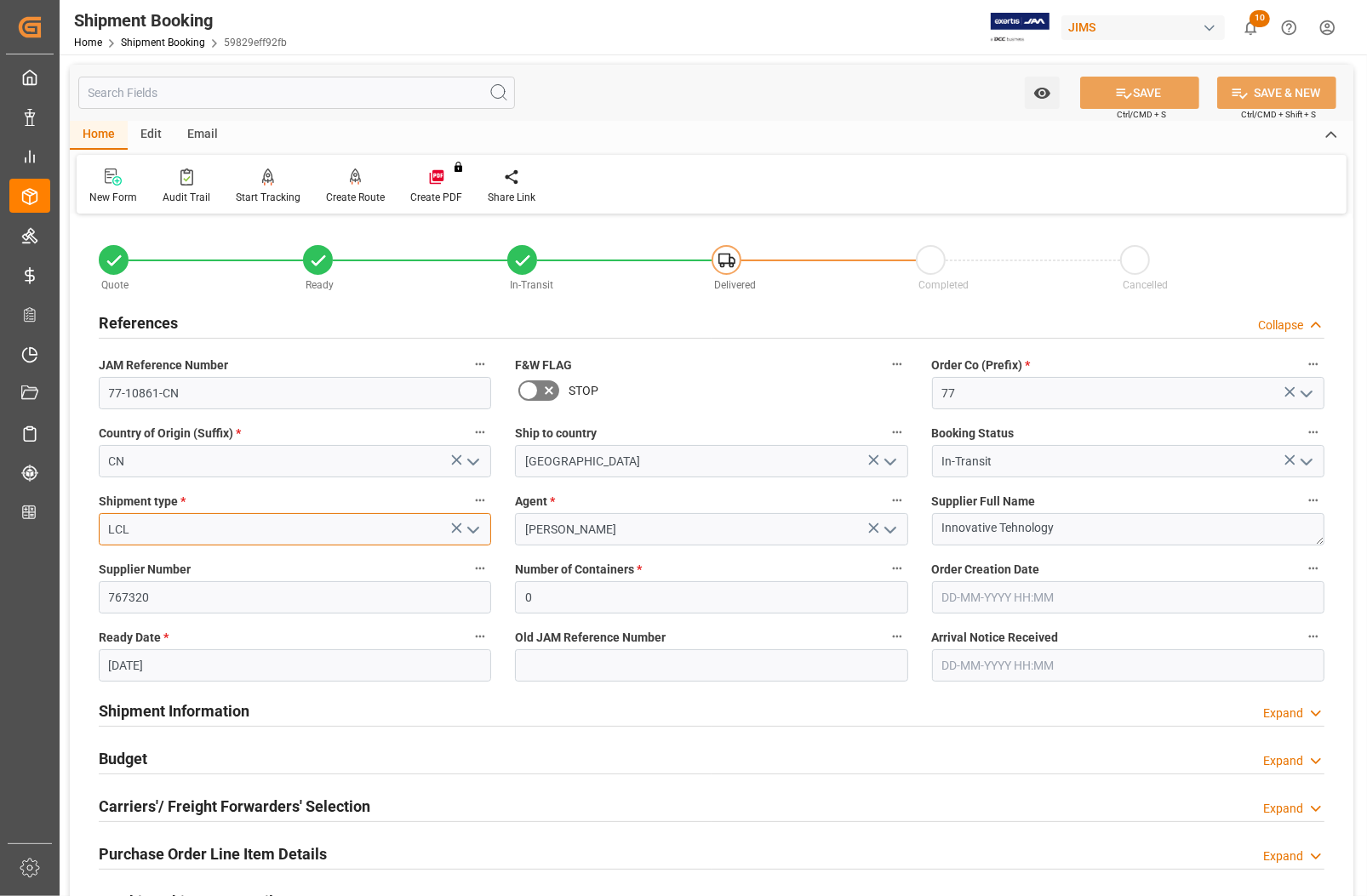
click at [158, 526] on input "LCL" at bounding box center [295, 529] width 393 height 32
click at [473, 524] on icon "open menu" at bounding box center [473, 530] width 20 height 20
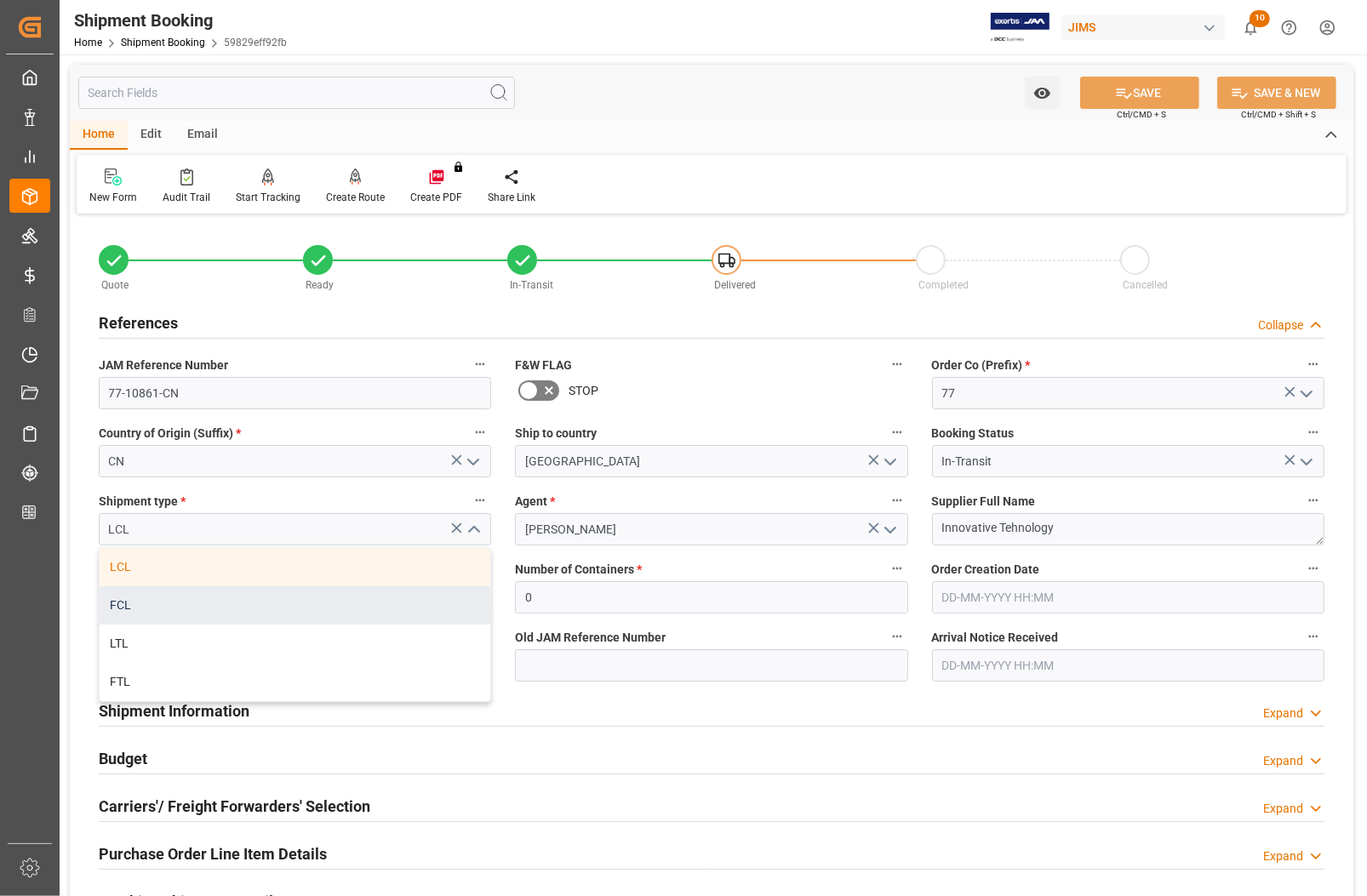
click at [167, 610] on div "FCL" at bounding box center [295, 606] width 391 height 38
type input "FCL"
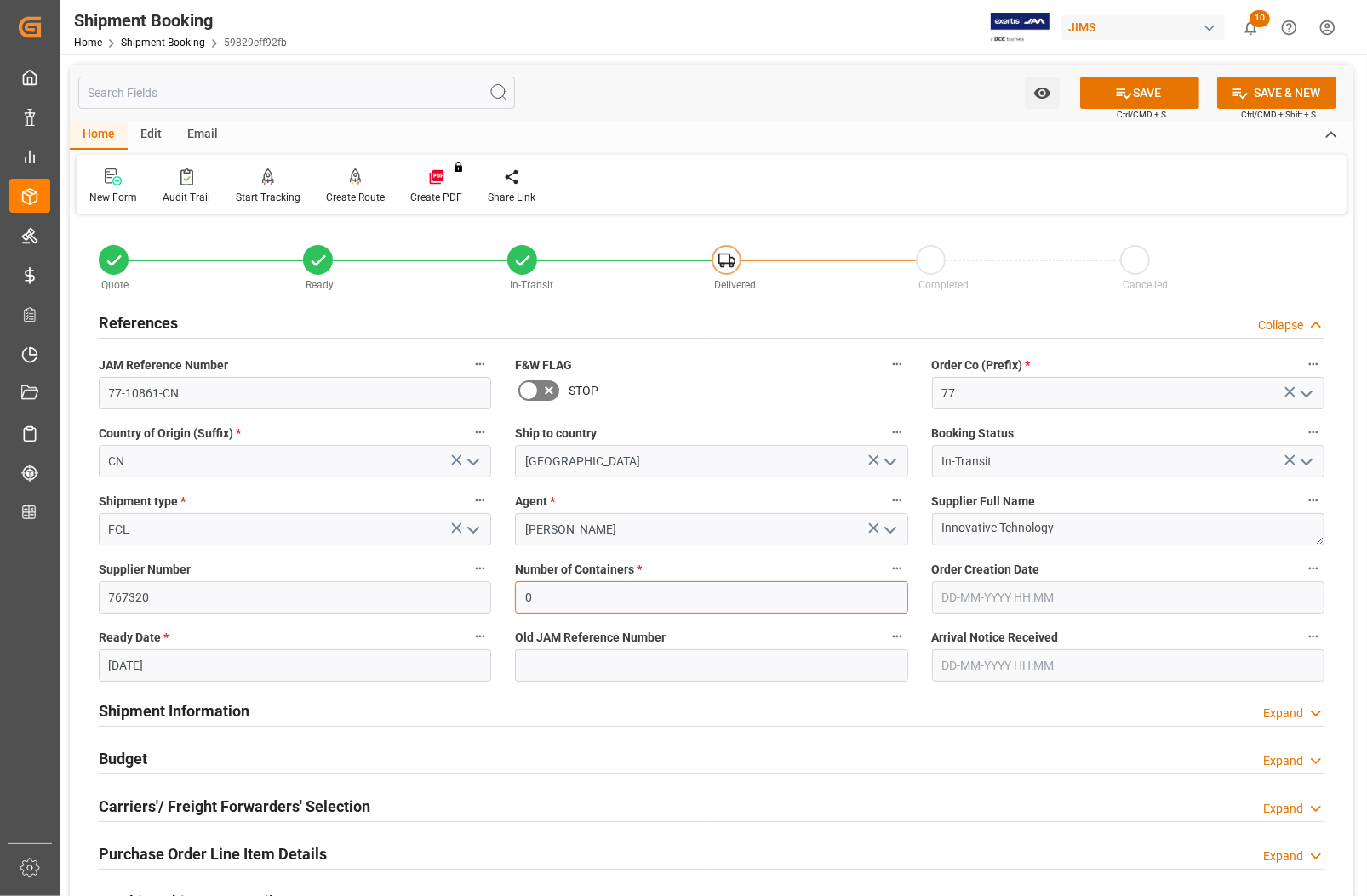
drag, startPoint x: 548, startPoint y: 597, endPoint x: 515, endPoint y: 592, distance: 33.4
click at [515, 592] on input "0" at bounding box center [711, 597] width 393 height 32
type input "1"
click at [1134, 91] on button "SAVE" at bounding box center [1140, 92] width 119 height 32
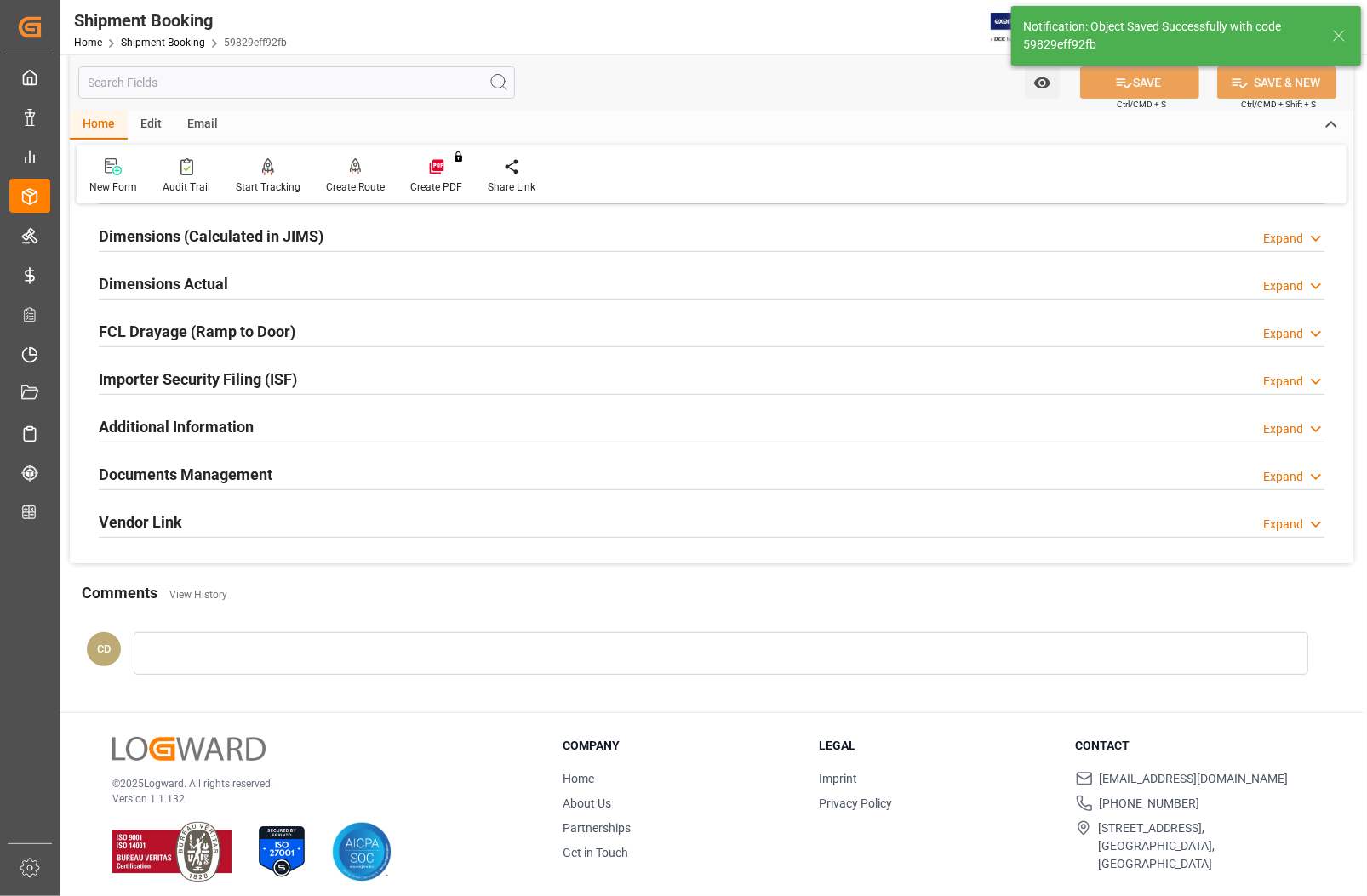
scroll to position [383, 0]
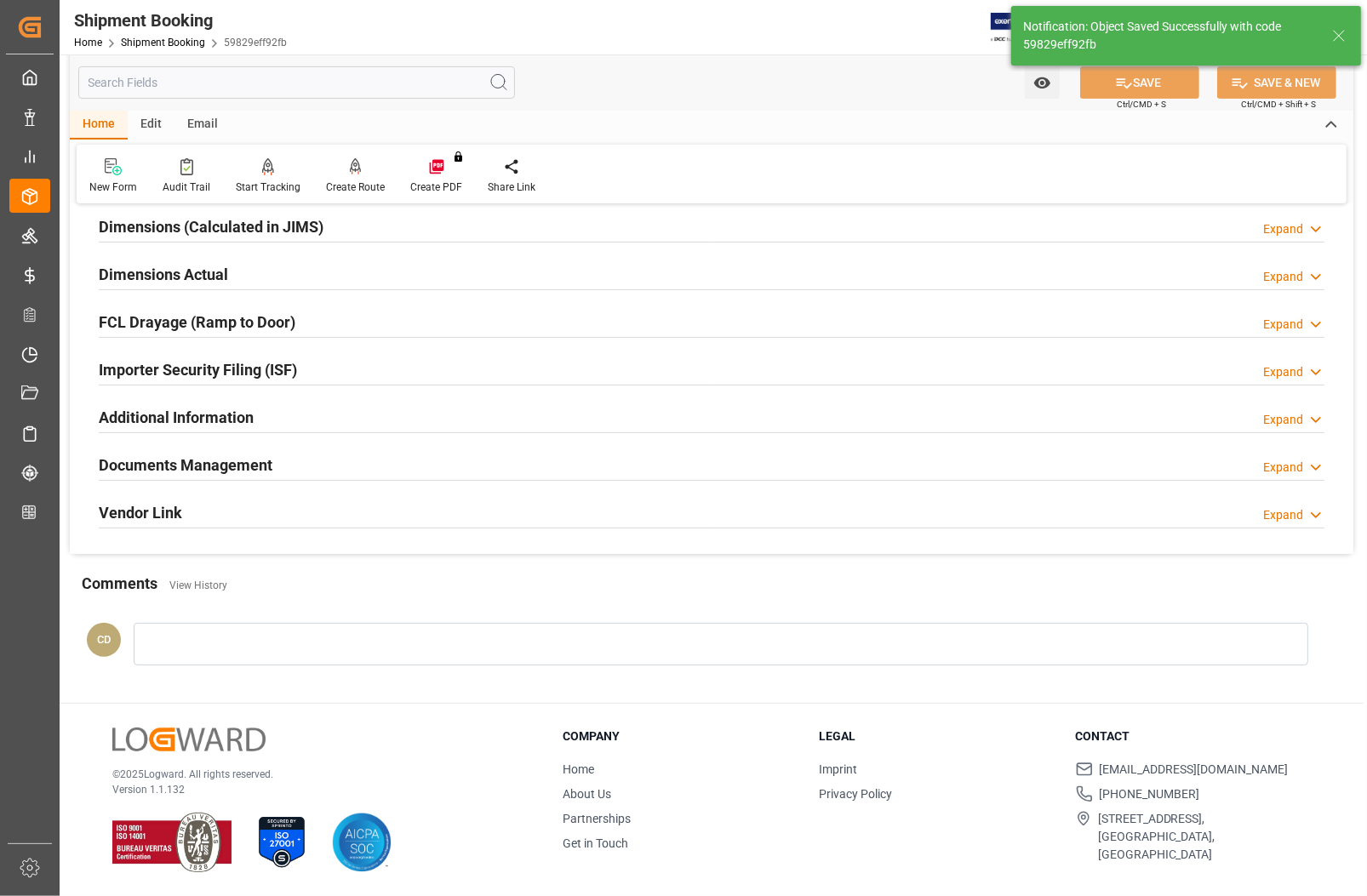
click at [214, 464] on h2 "Documents Management" at bounding box center [186, 465] width 174 height 23
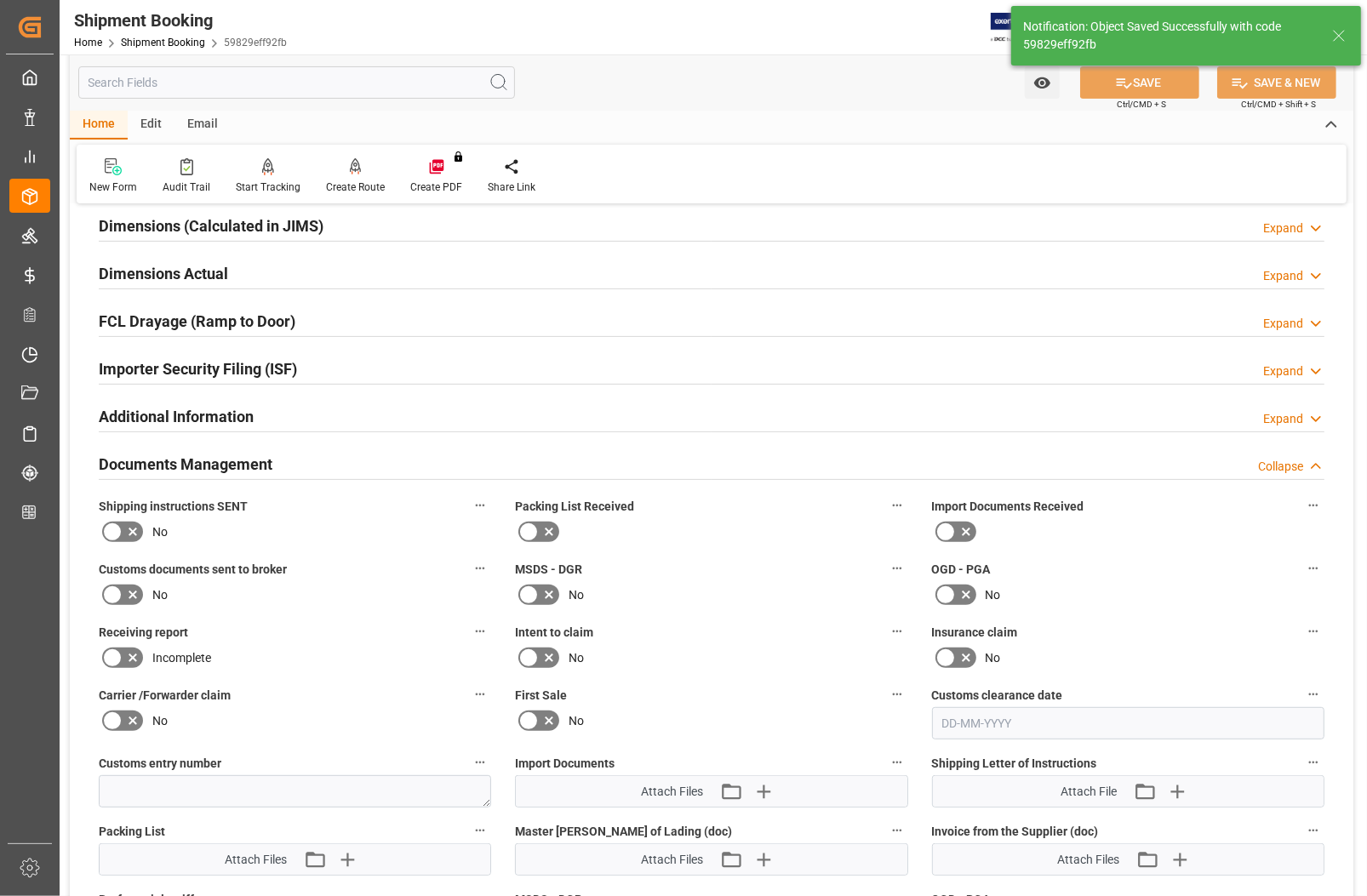
click at [532, 533] on icon at bounding box center [528, 532] width 20 height 20
click at [0, 0] on input "checkbox" at bounding box center [0, 0] width 0 height 0
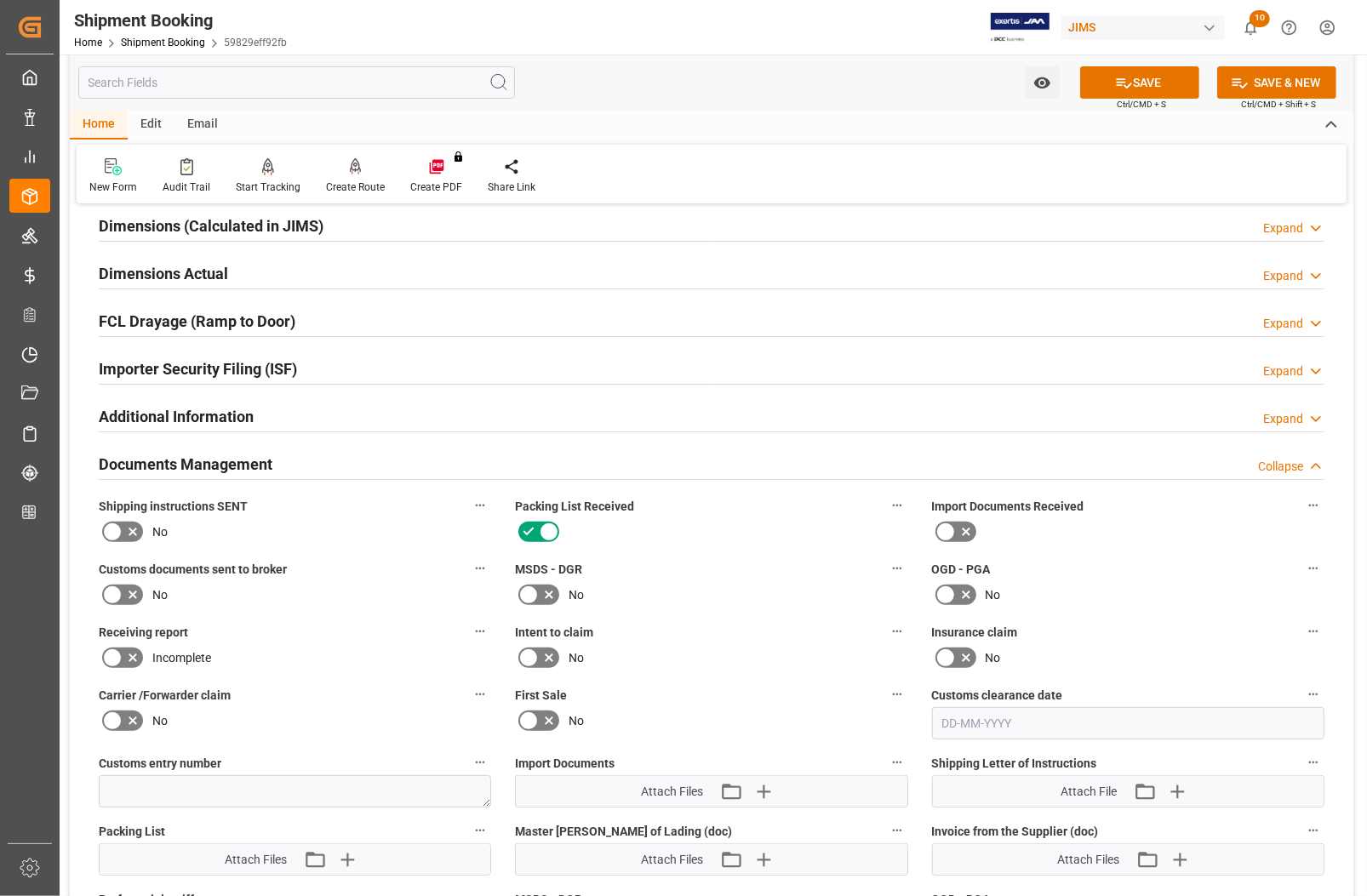
click at [950, 532] on icon at bounding box center [946, 532] width 20 height 20
click at [0, 0] on input "checkbox" at bounding box center [0, 0] width 0 height 0
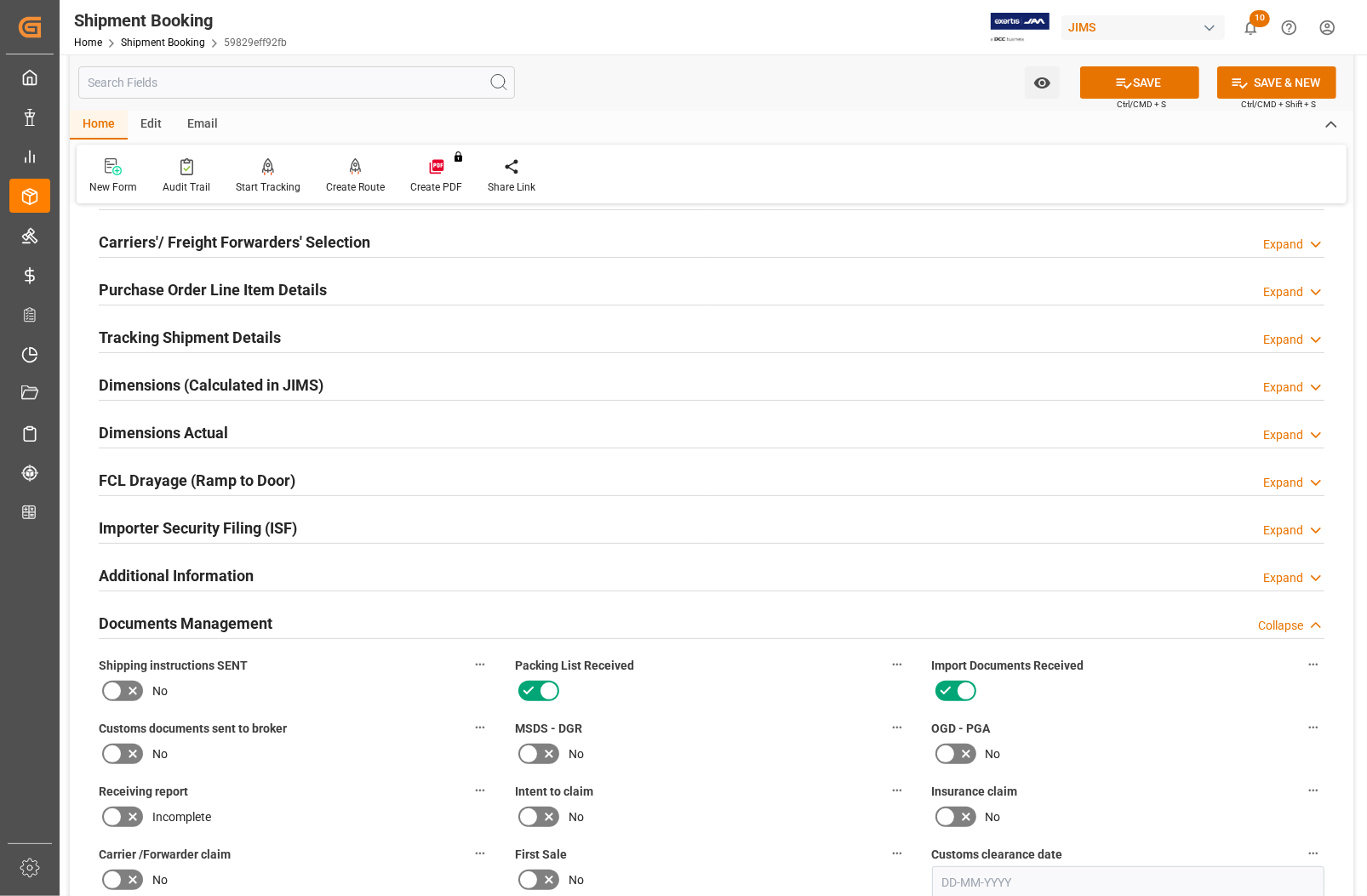
scroll to position [64, 0]
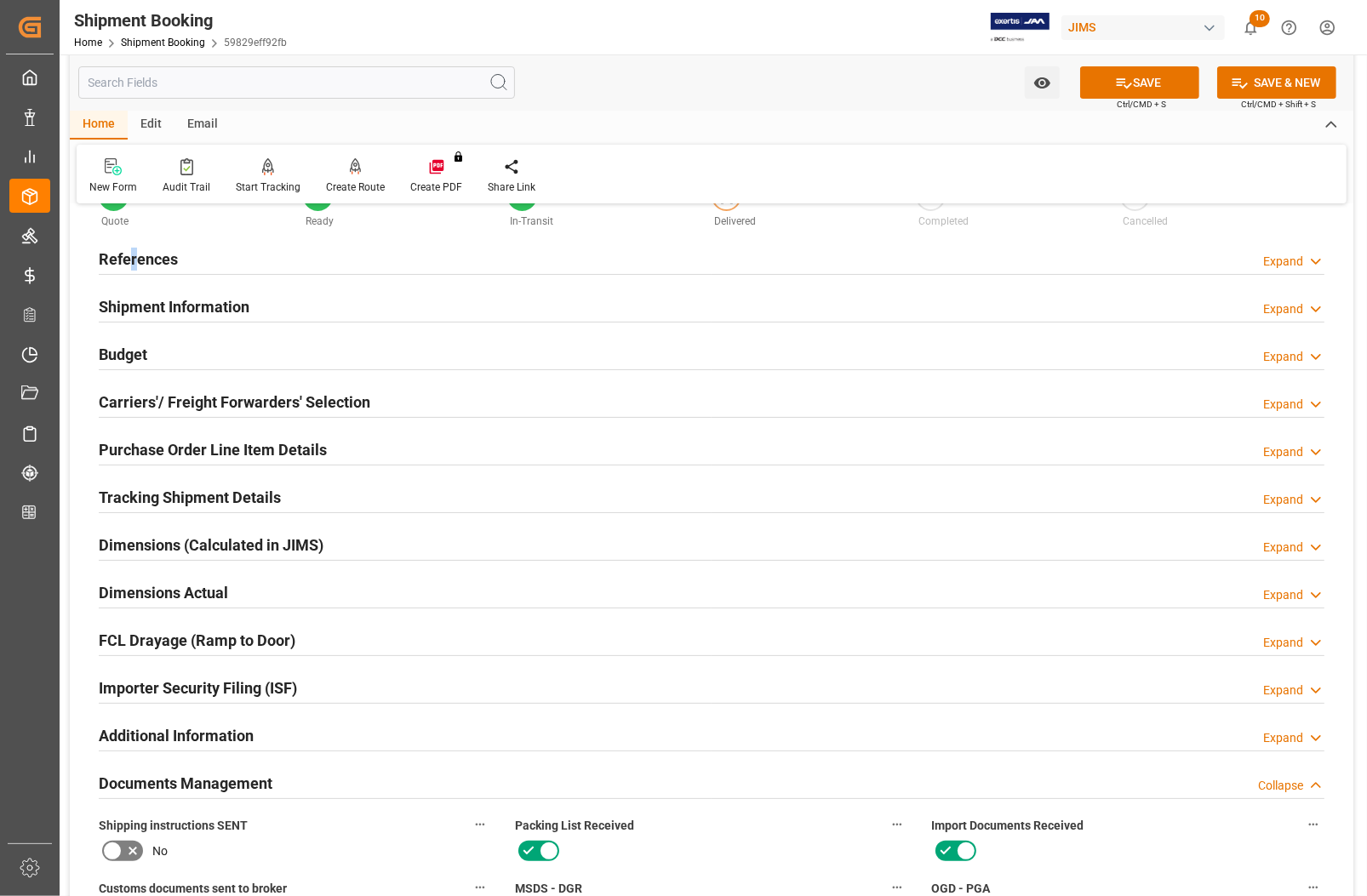
click at [132, 260] on h2 "References" at bounding box center [138, 259] width 79 height 23
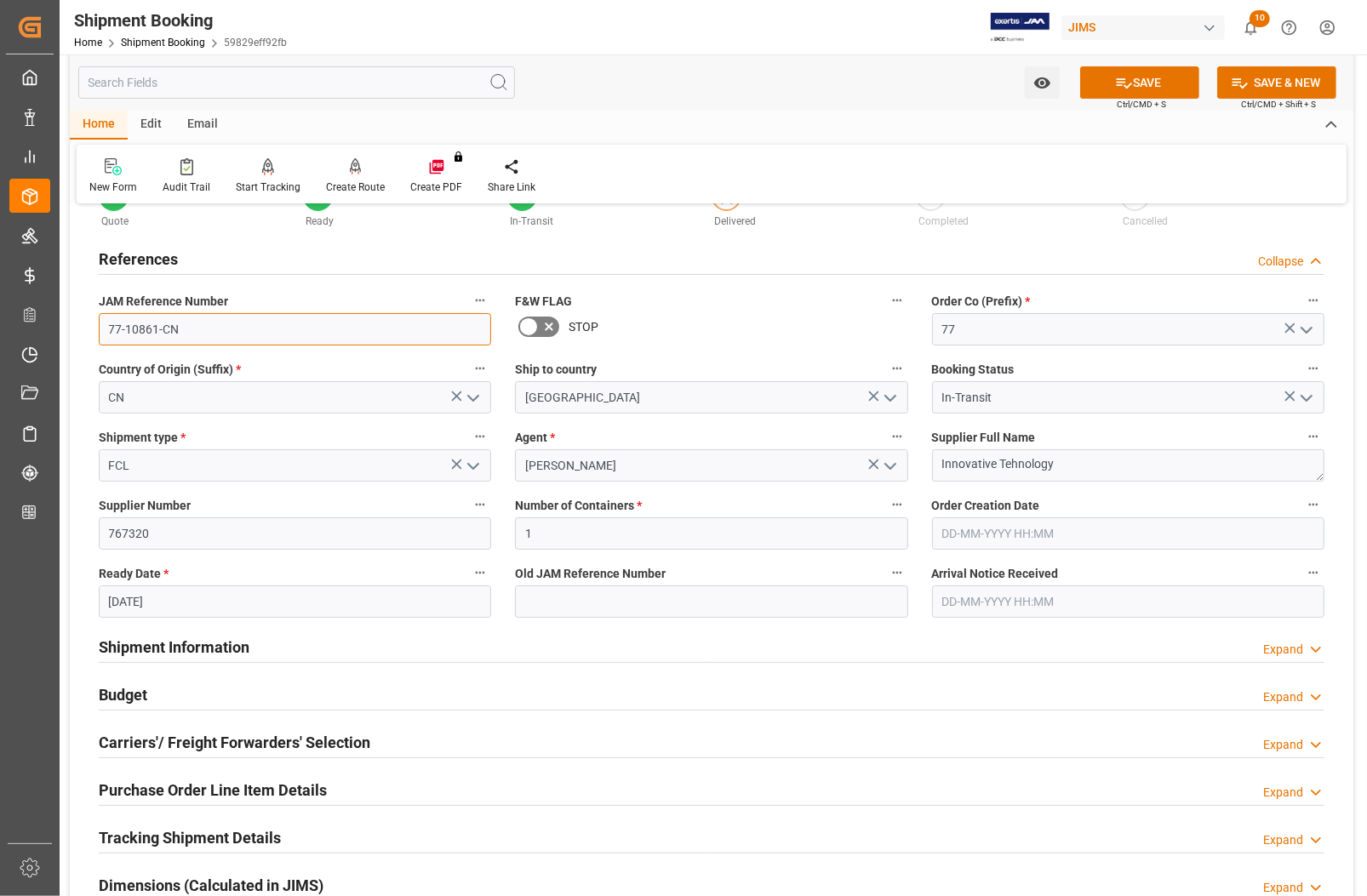
click at [163, 328] on input "77-10861-CN" at bounding box center [295, 329] width 393 height 32
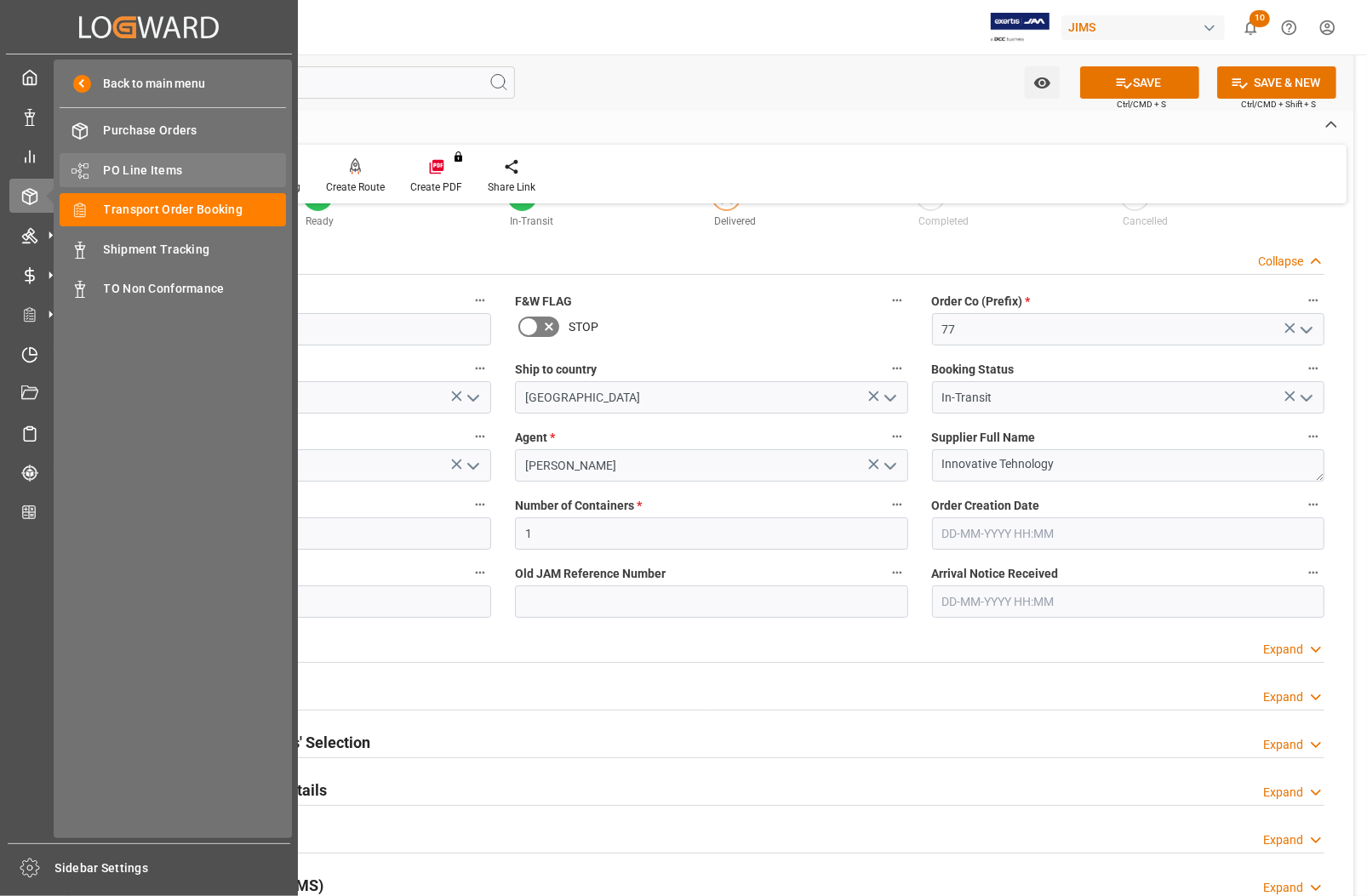
click at [125, 166] on span "PO Line Items" at bounding box center [195, 171] width 183 height 18
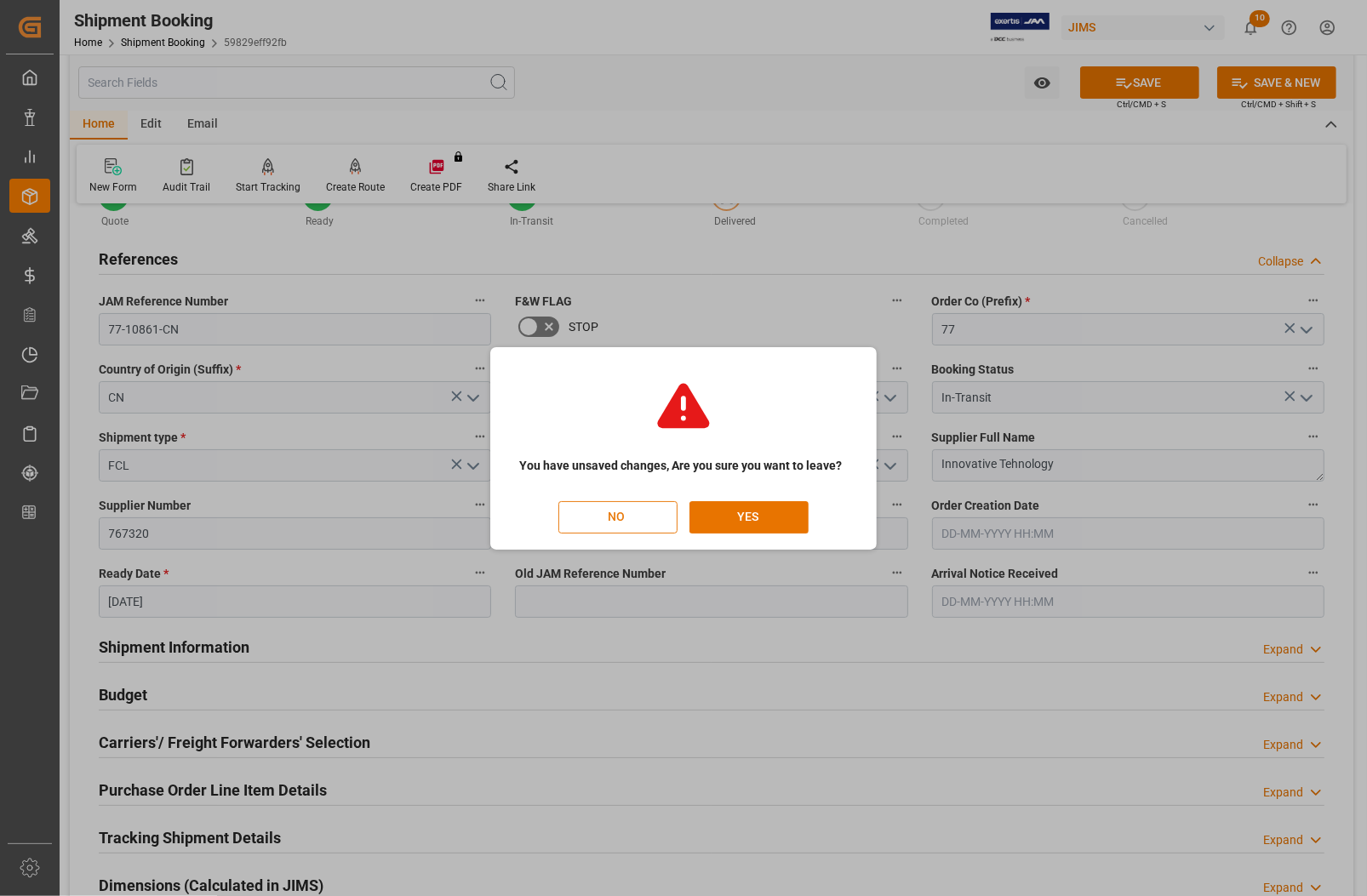
click at [592, 513] on button "NO" at bounding box center [618, 517] width 119 height 32
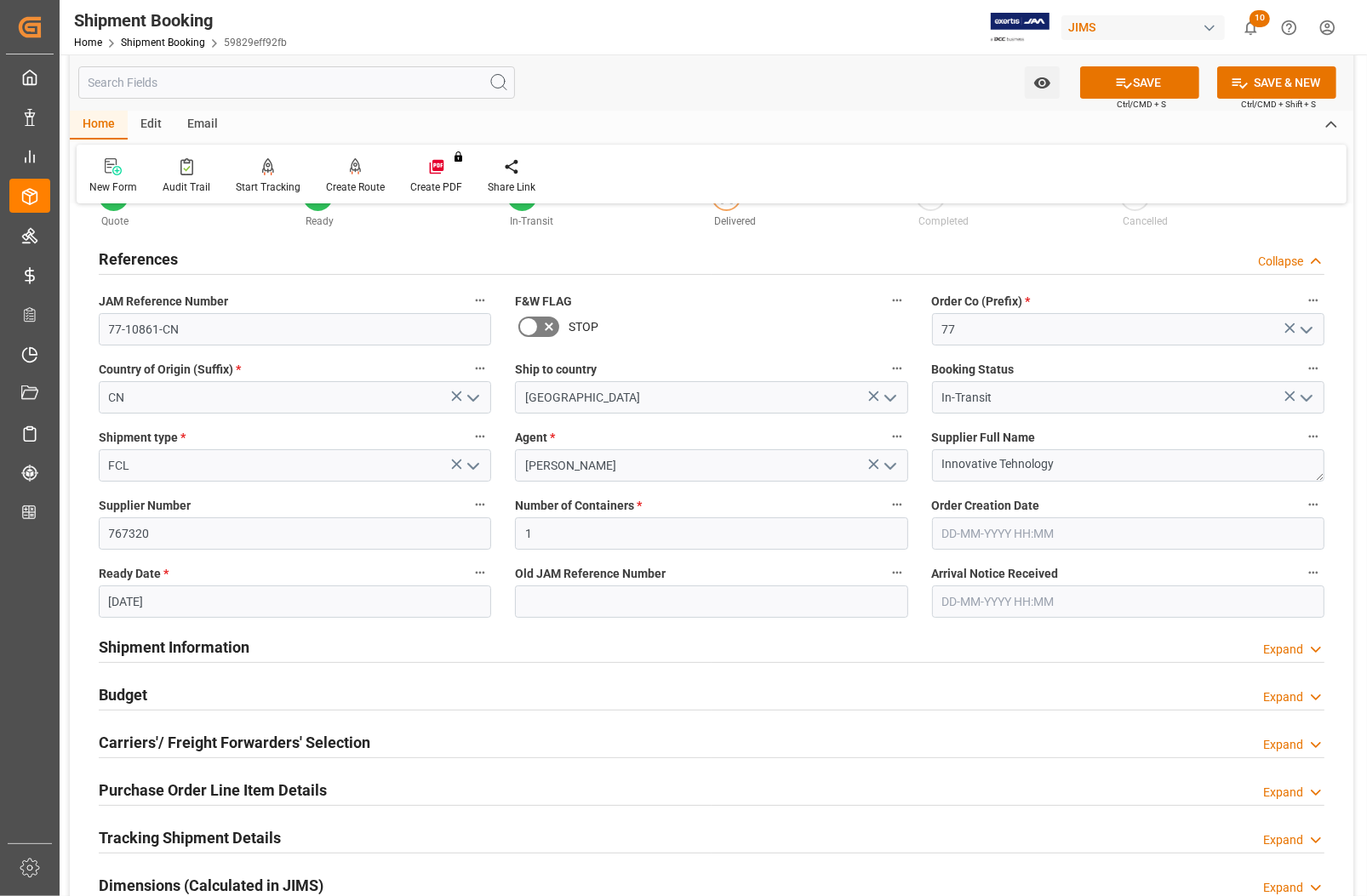
scroll to position [0, 48]
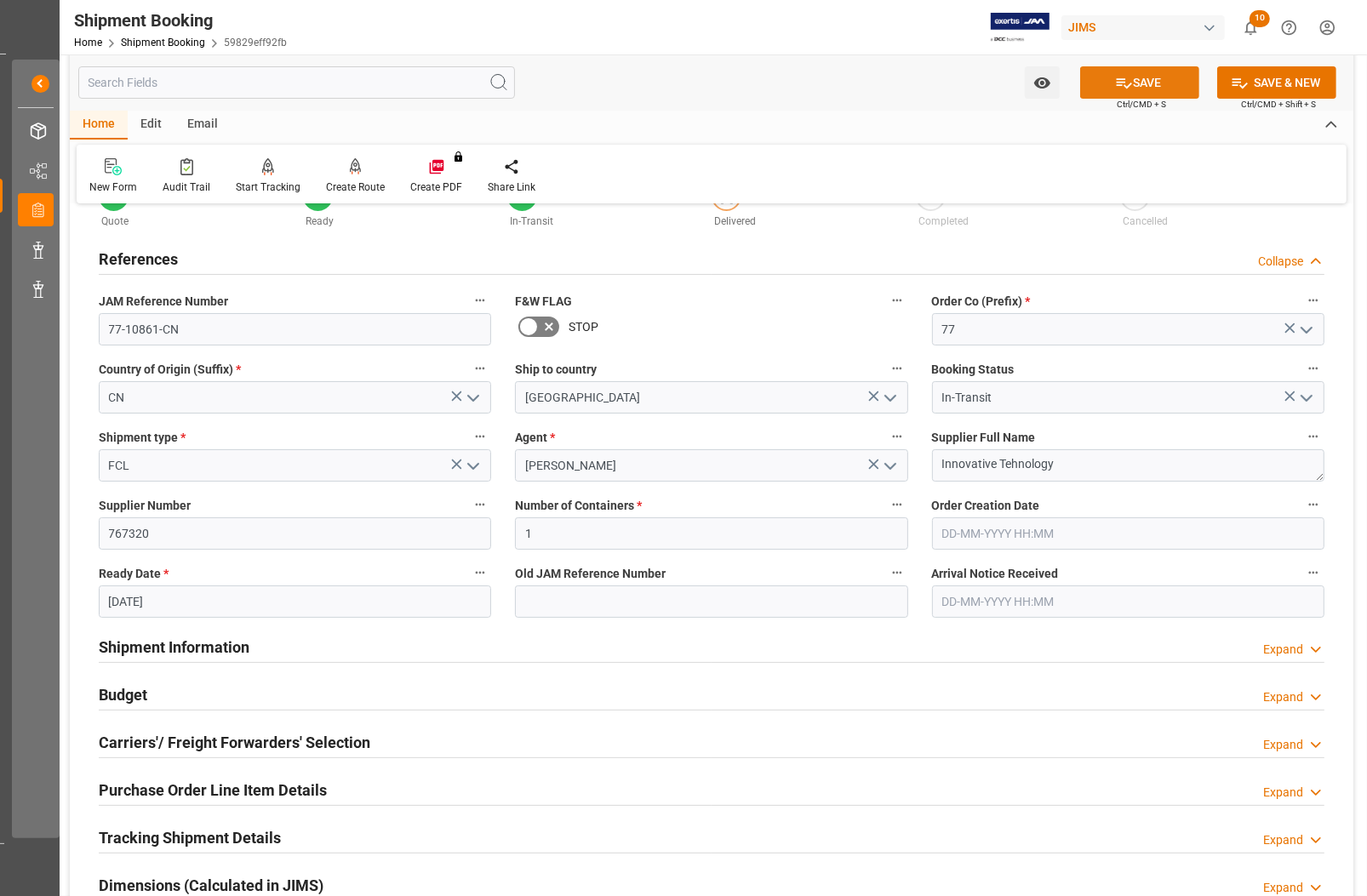
click at [1129, 85] on button "SAVE" at bounding box center [1140, 82] width 119 height 32
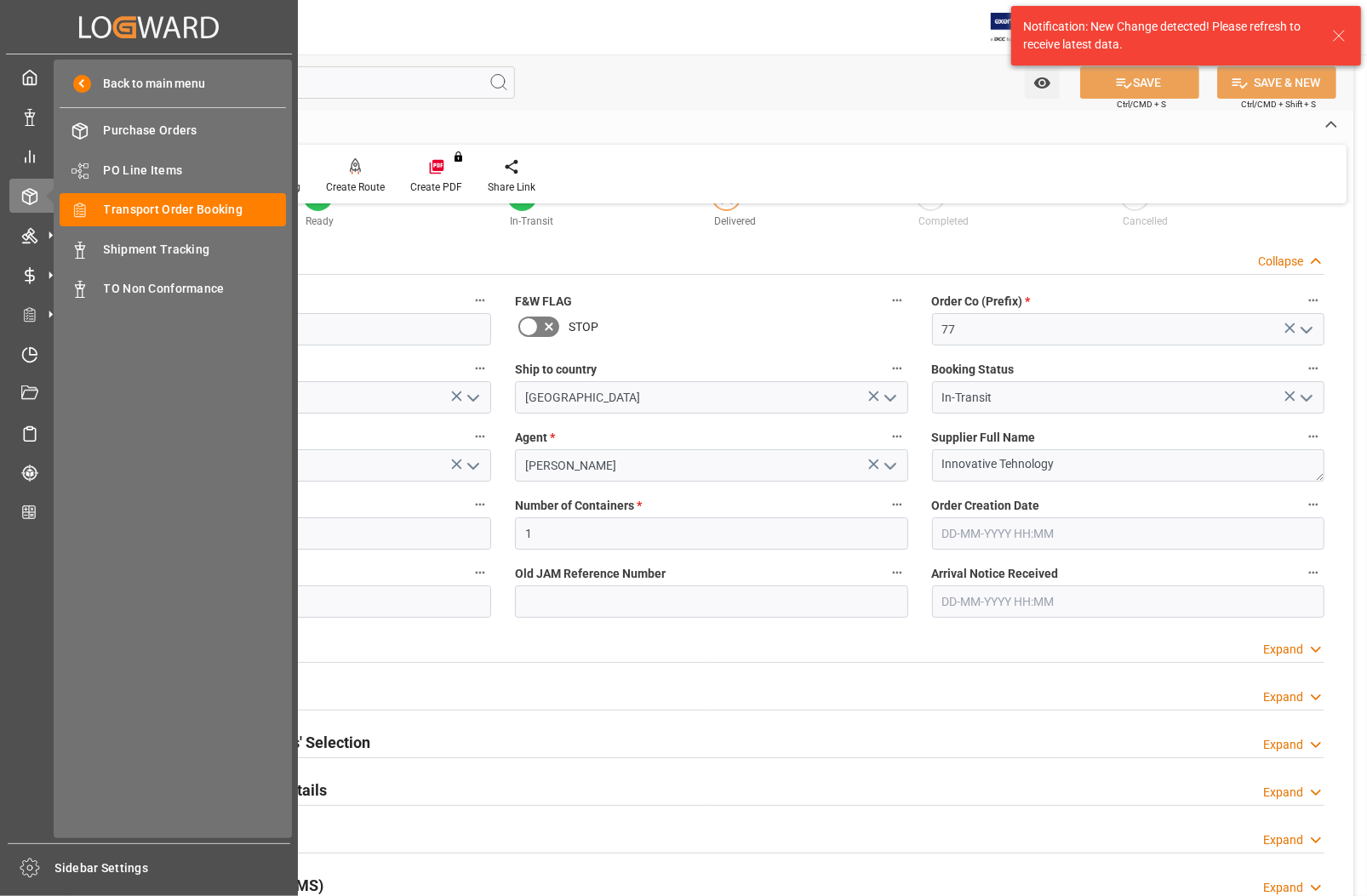
scroll to position [0, 0]
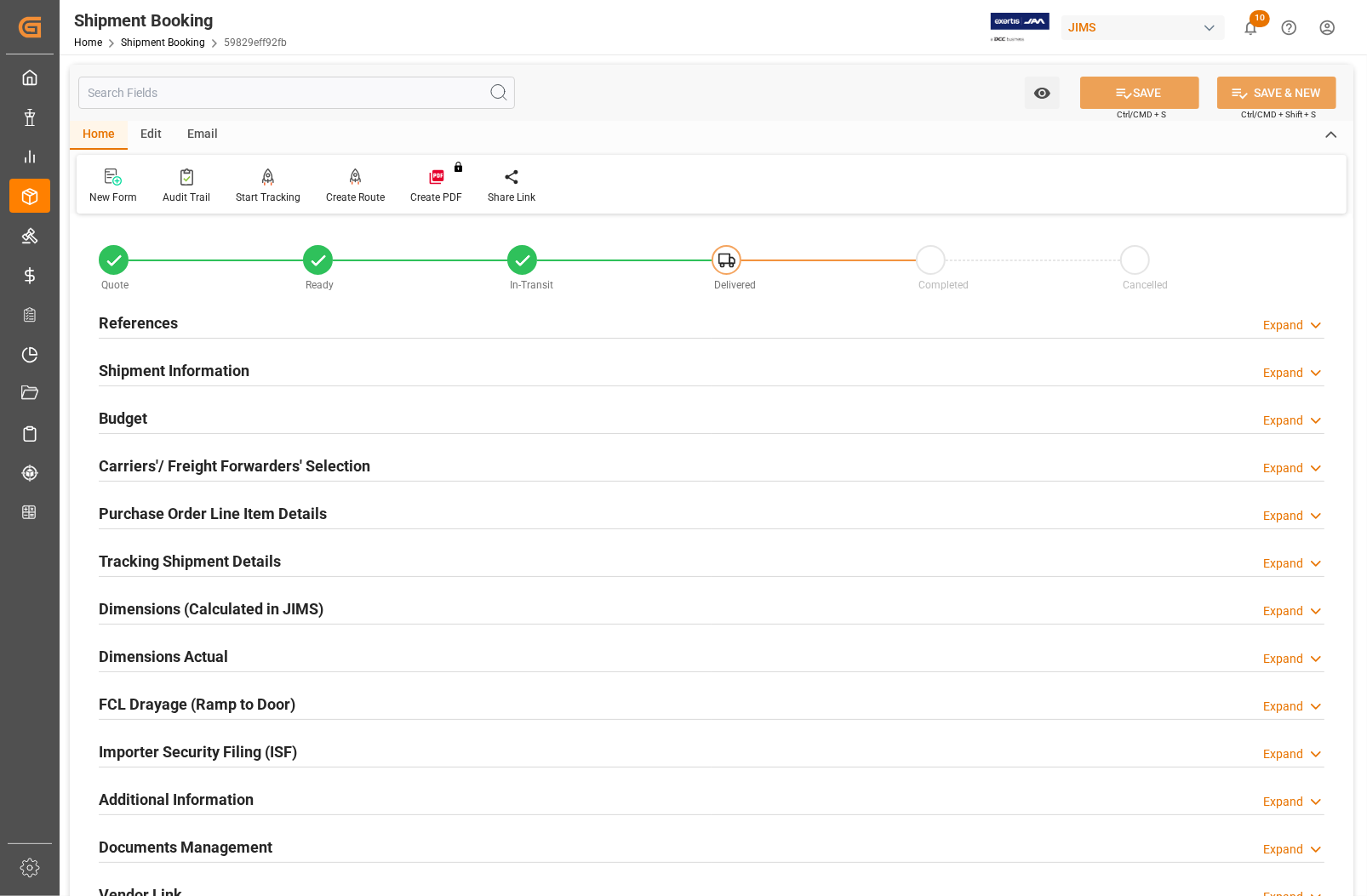
click at [140, 316] on h2 "References" at bounding box center [138, 322] width 79 height 23
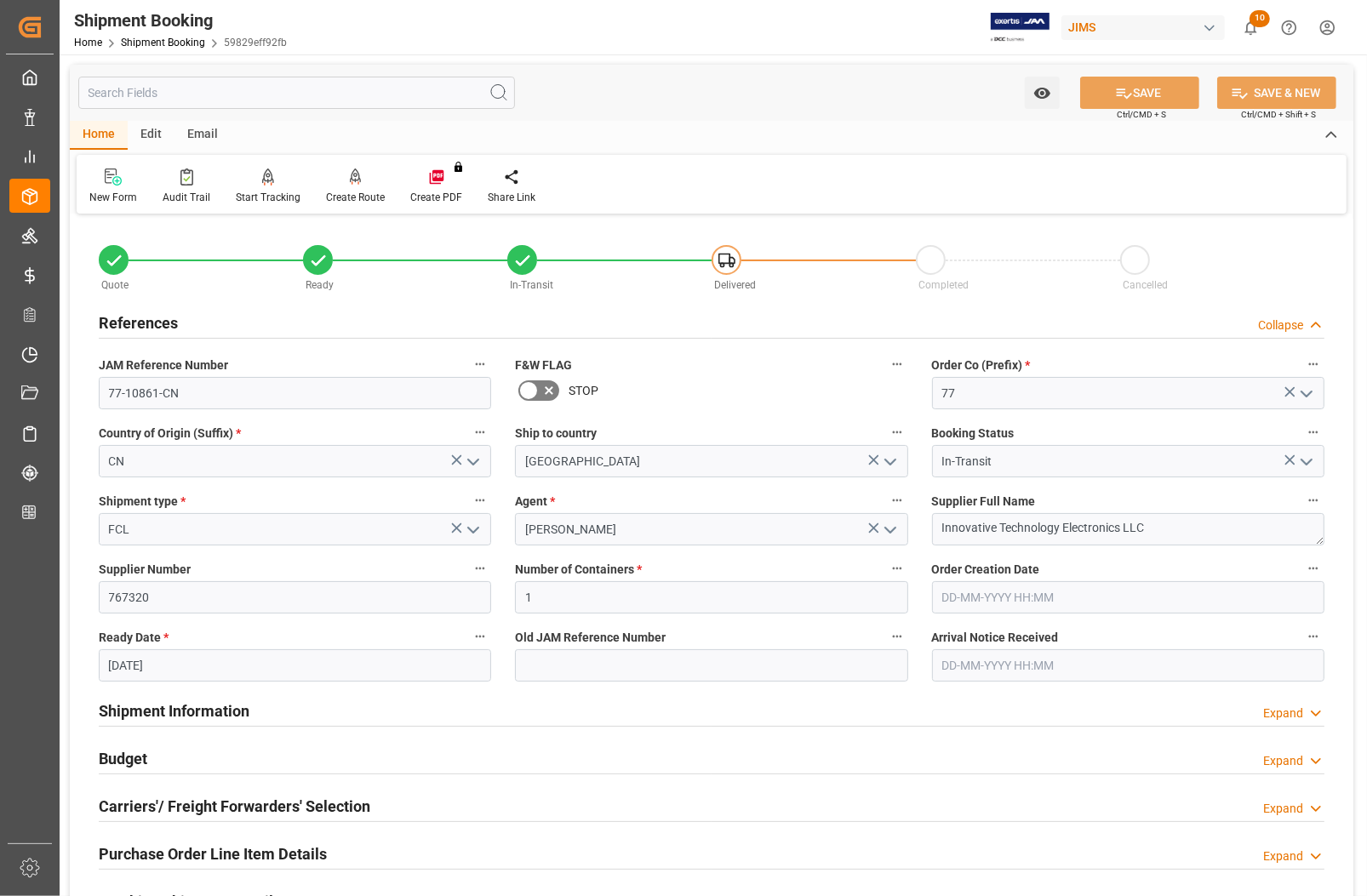
click at [140, 316] on h2 "References" at bounding box center [138, 322] width 79 height 23
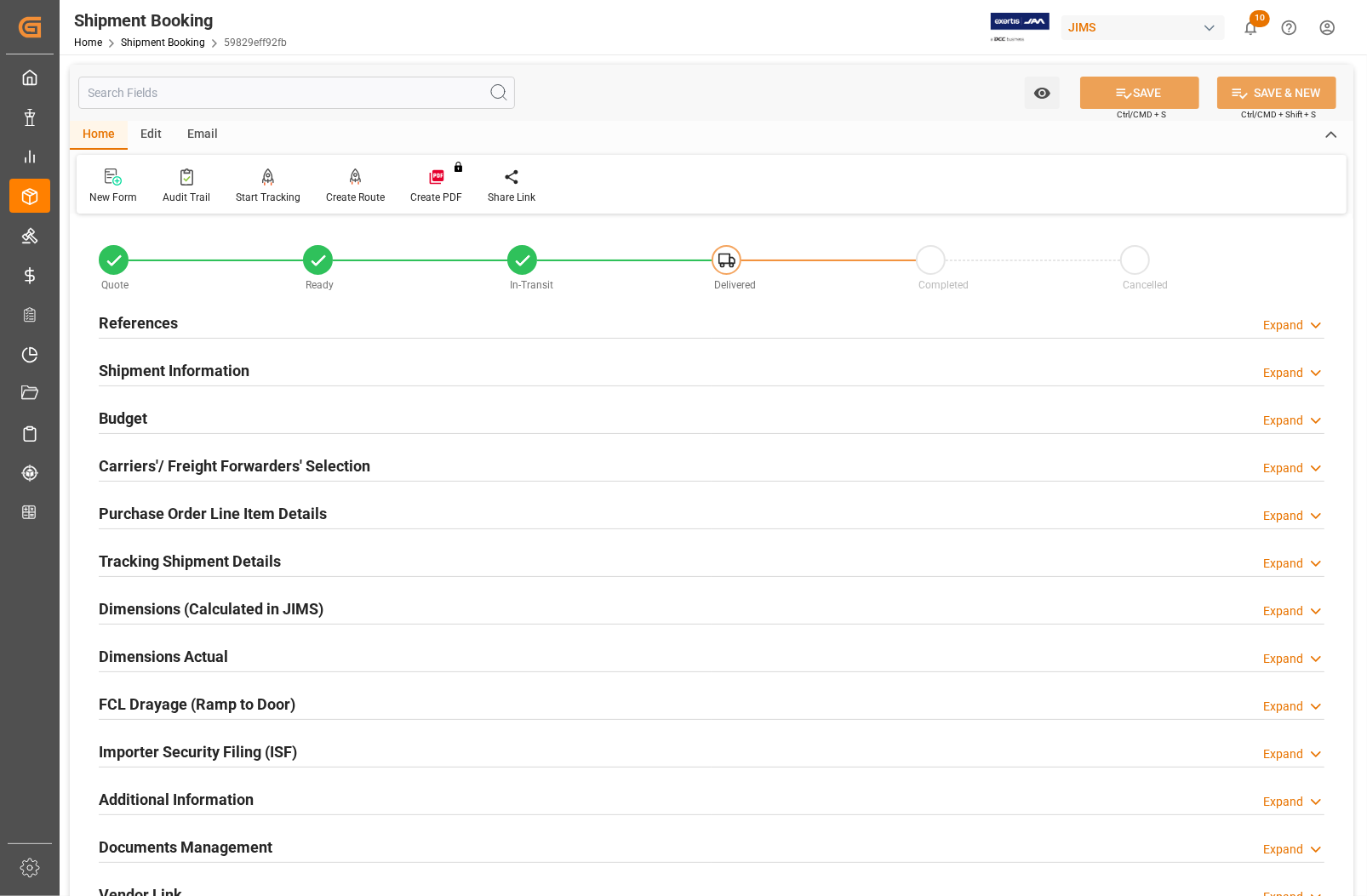
click at [129, 405] on div "Budget" at bounding box center [123, 416] width 49 height 32
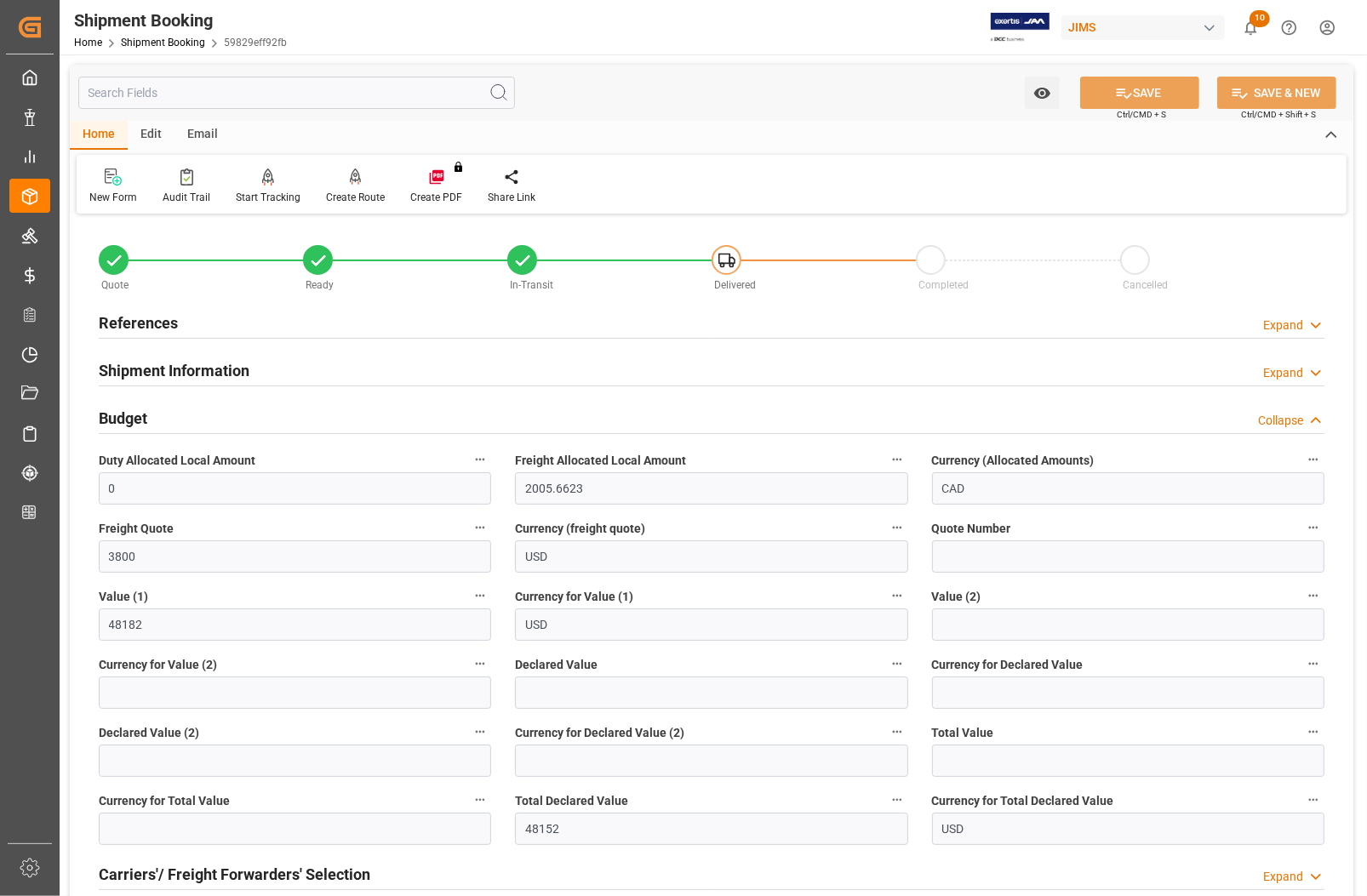
click at [127, 415] on h2 "Budget" at bounding box center [123, 417] width 49 height 23
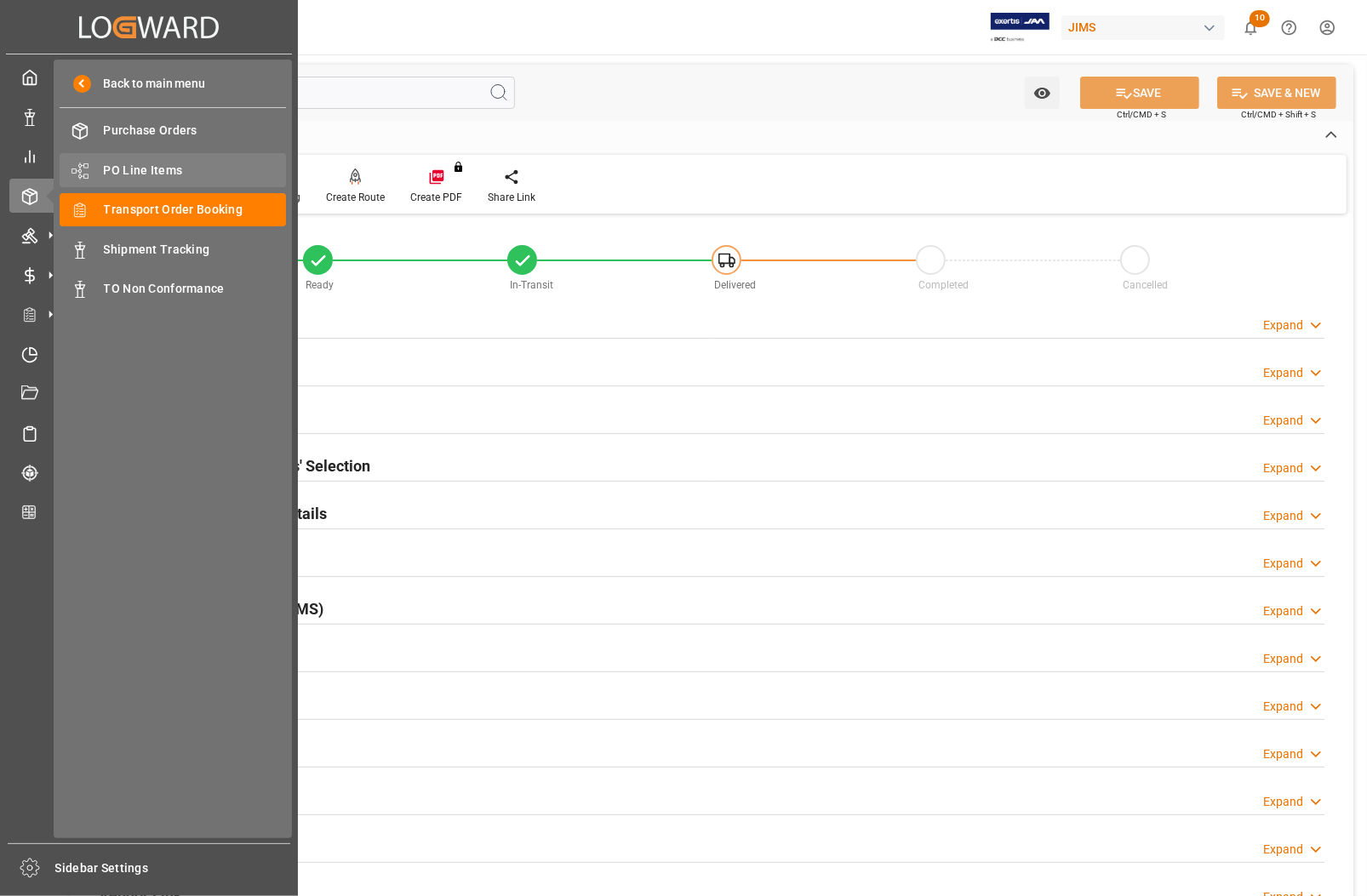
click at [132, 164] on span "PO Line Items" at bounding box center [195, 171] width 183 height 18
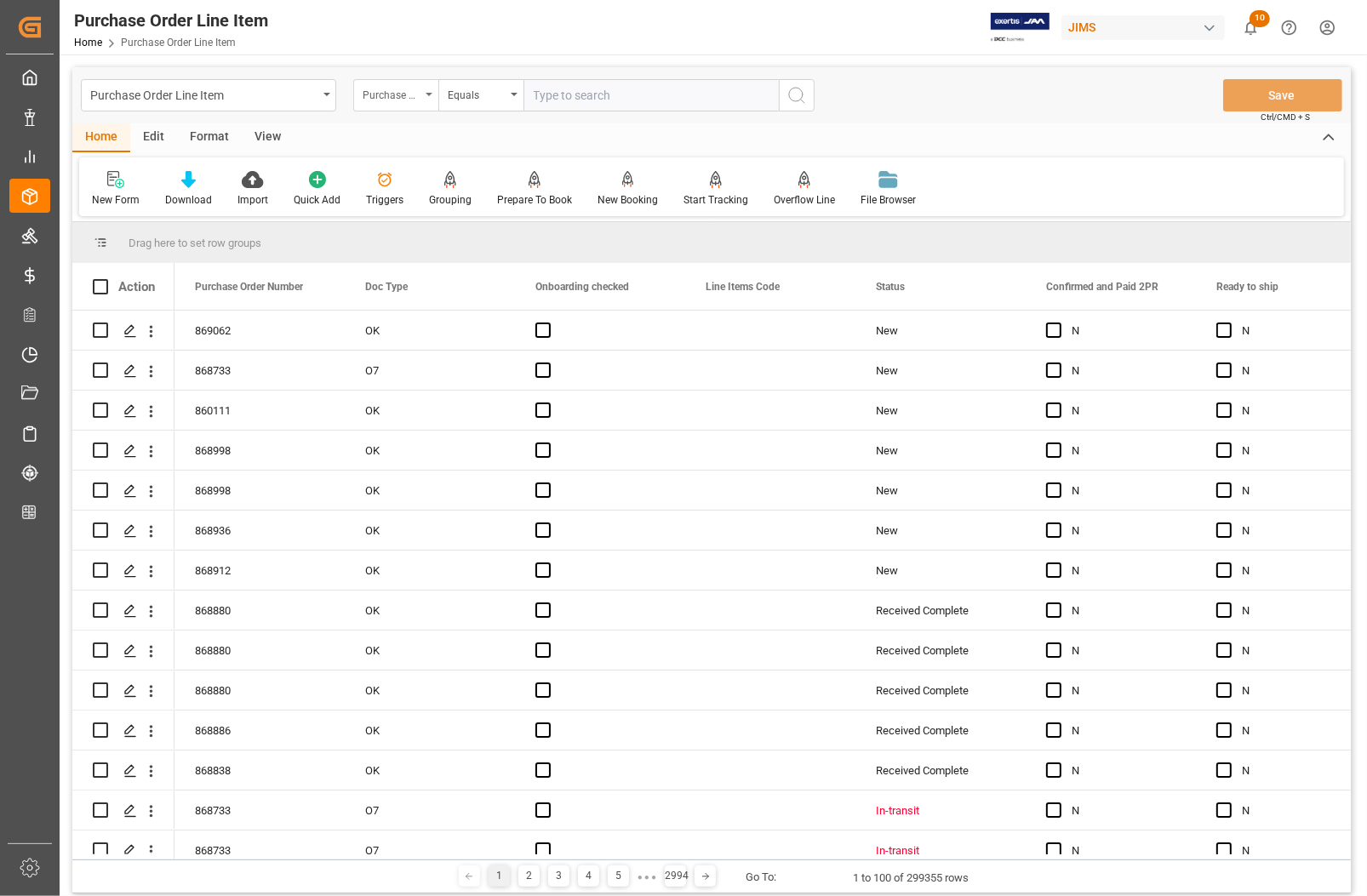
click at [407, 87] on div "Purchase Order Number" at bounding box center [391, 92] width 58 height 19
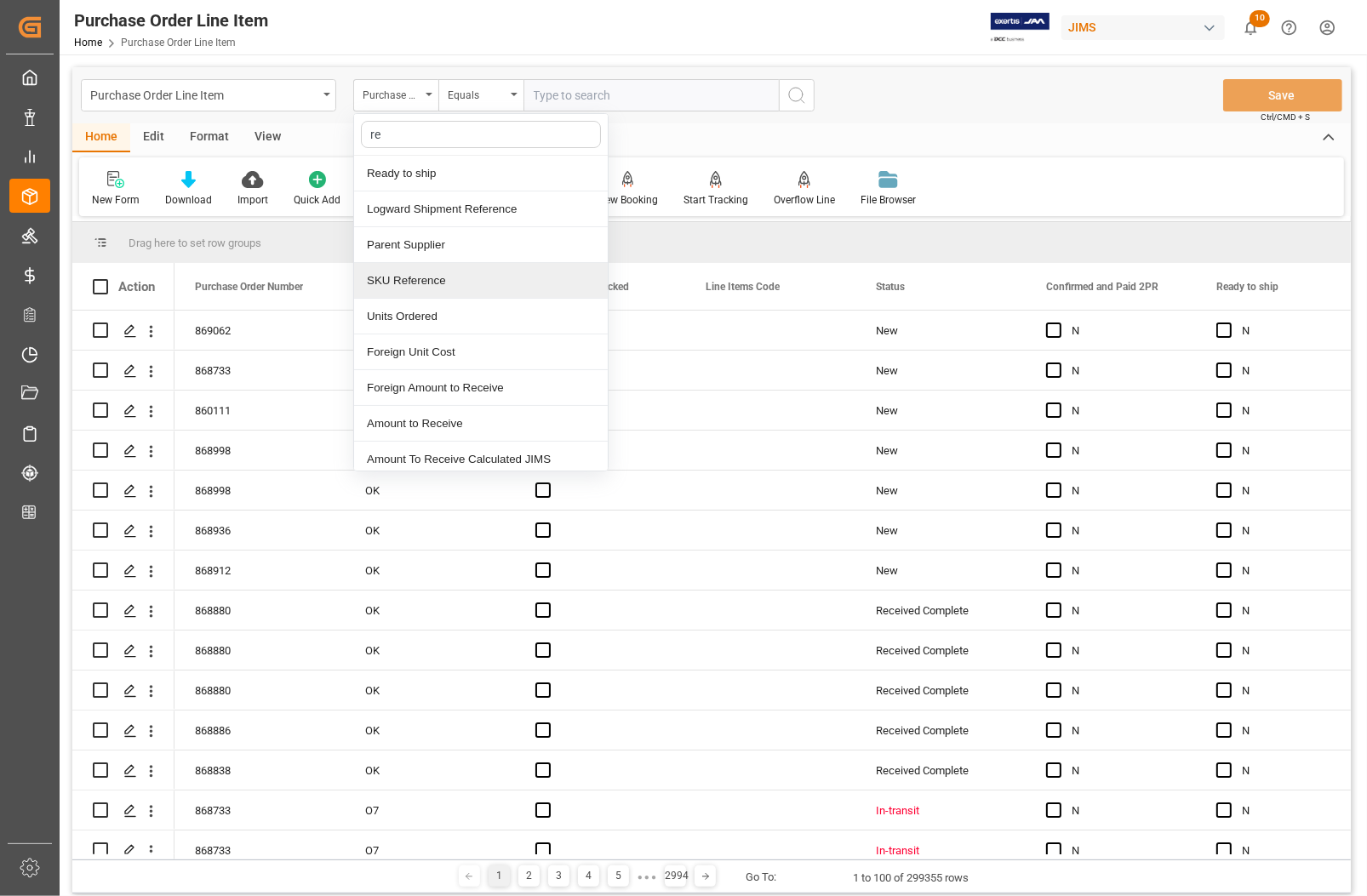
type input "ref"
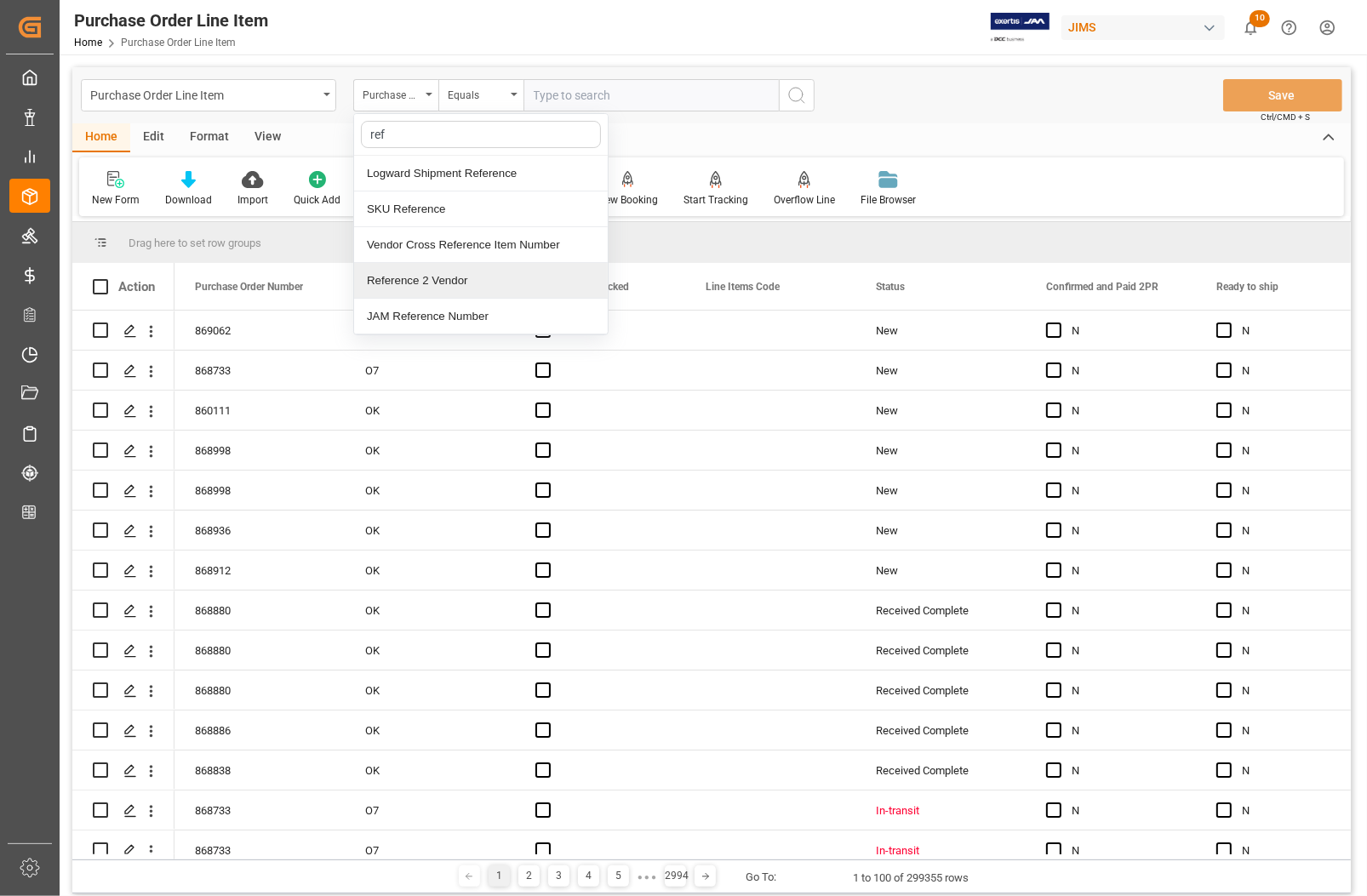
click at [419, 286] on div "Reference 2 Vendor" at bounding box center [481, 280] width 254 height 36
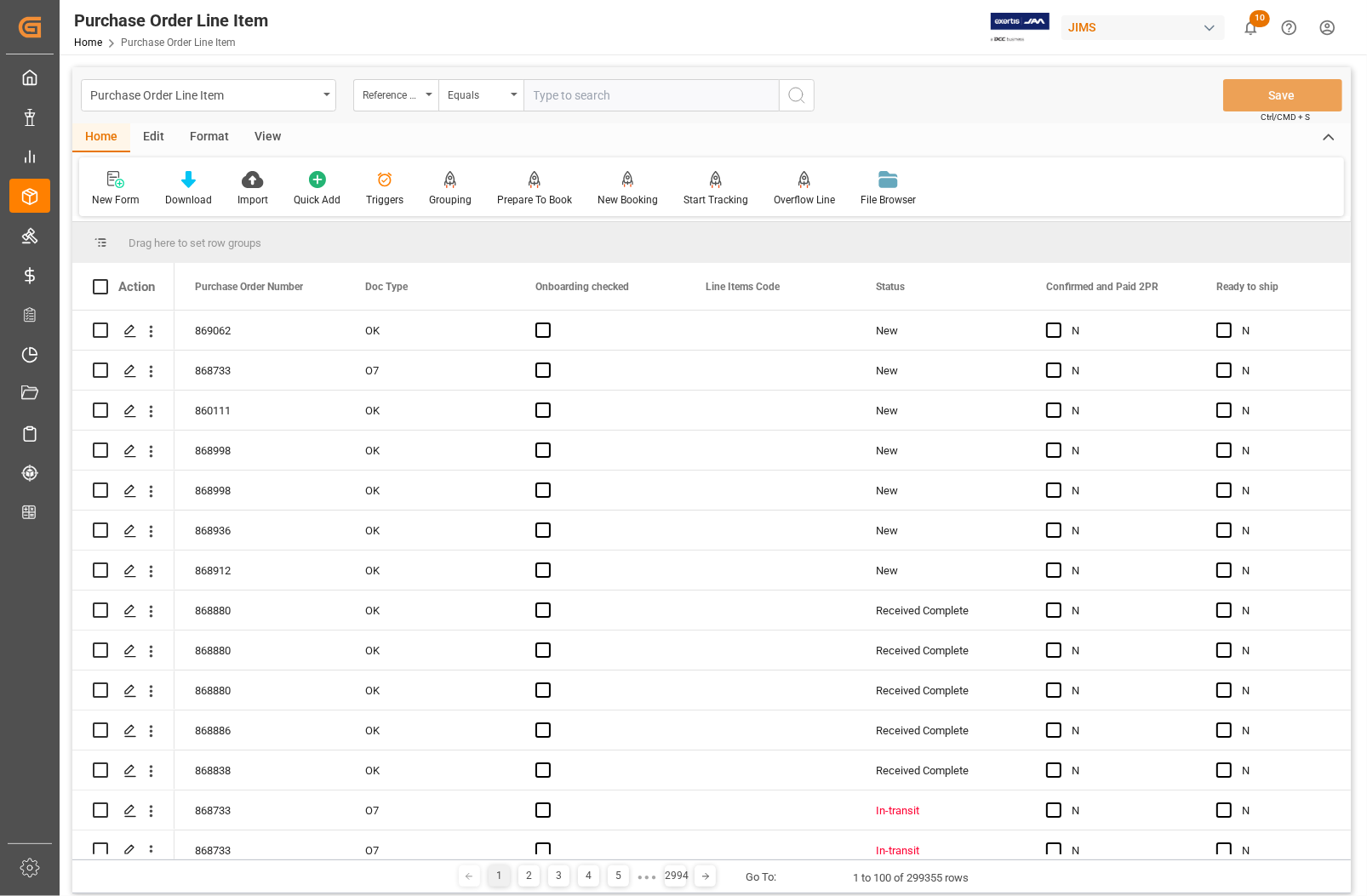
click at [571, 98] on input "text" at bounding box center [651, 94] width 255 height 32
type input "77-10861-CN"
click at [258, 139] on div "View" at bounding box center [267, 138] width 52 height 29
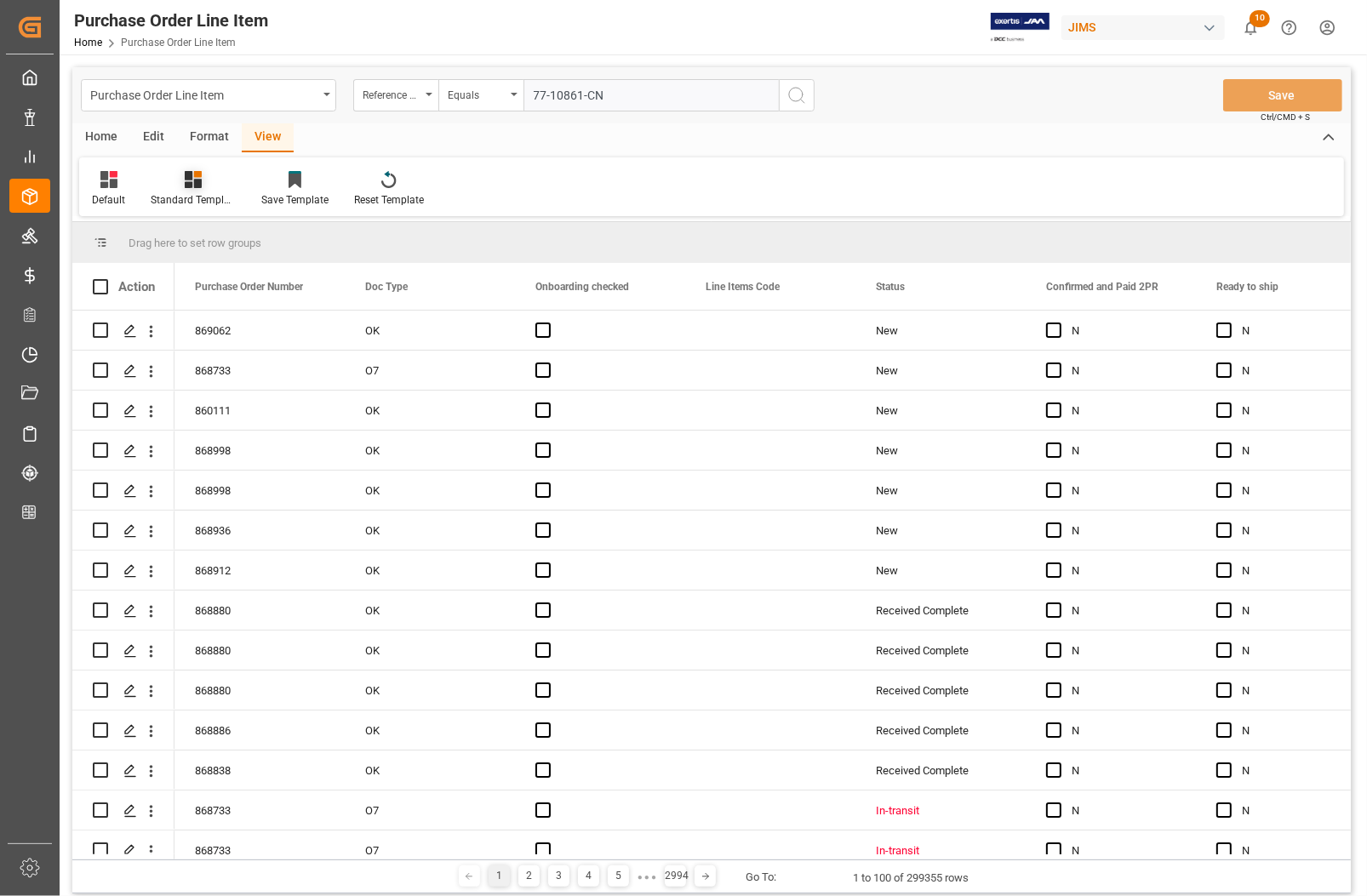
click at [185, 193] on div "Standard Templates" at bounding box center [193, 200] width 85 height 16
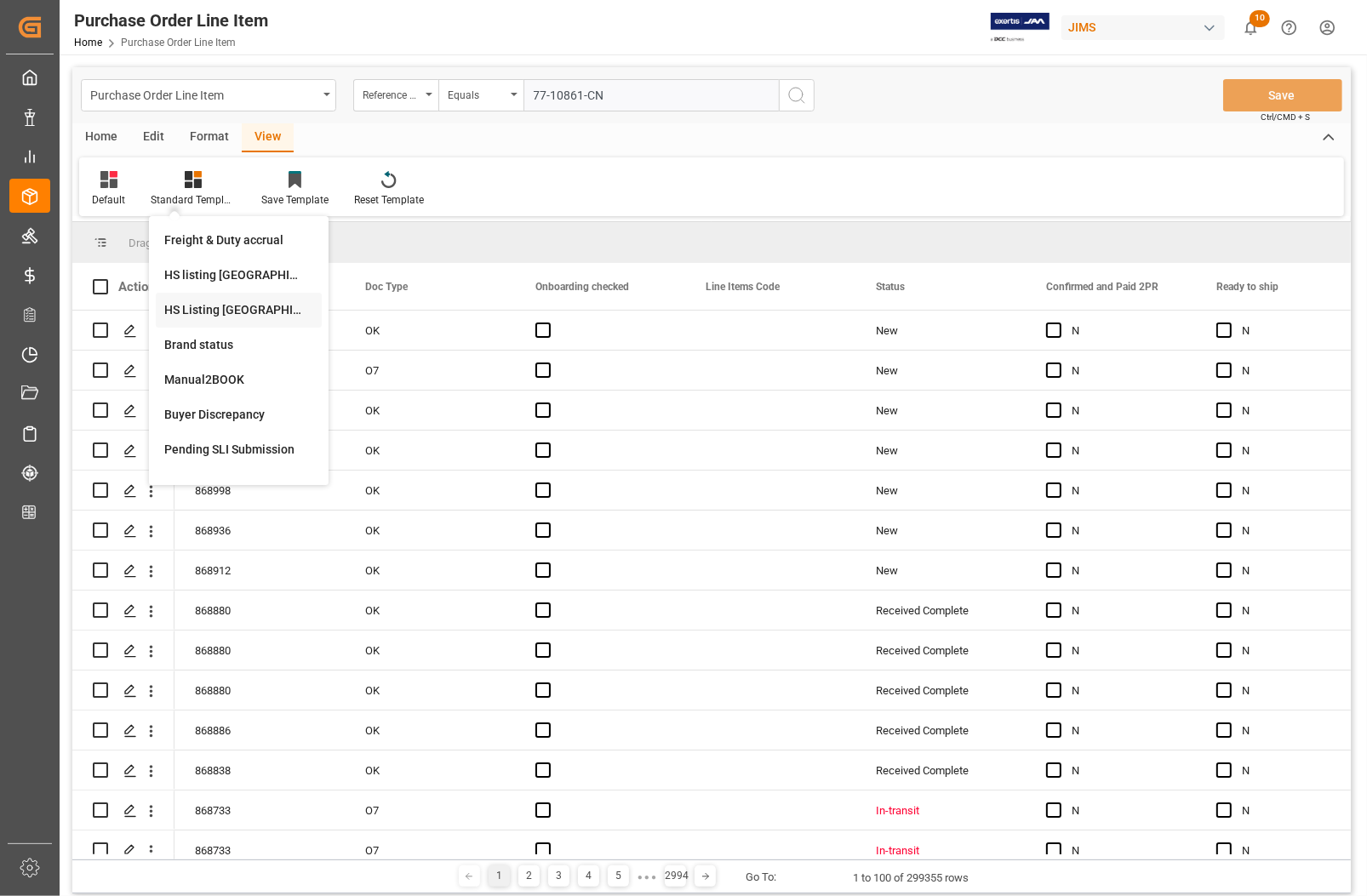
click at [175, 311] on div "HS Listing CANADA" at bounding box center [238, 310] width 149 height 18
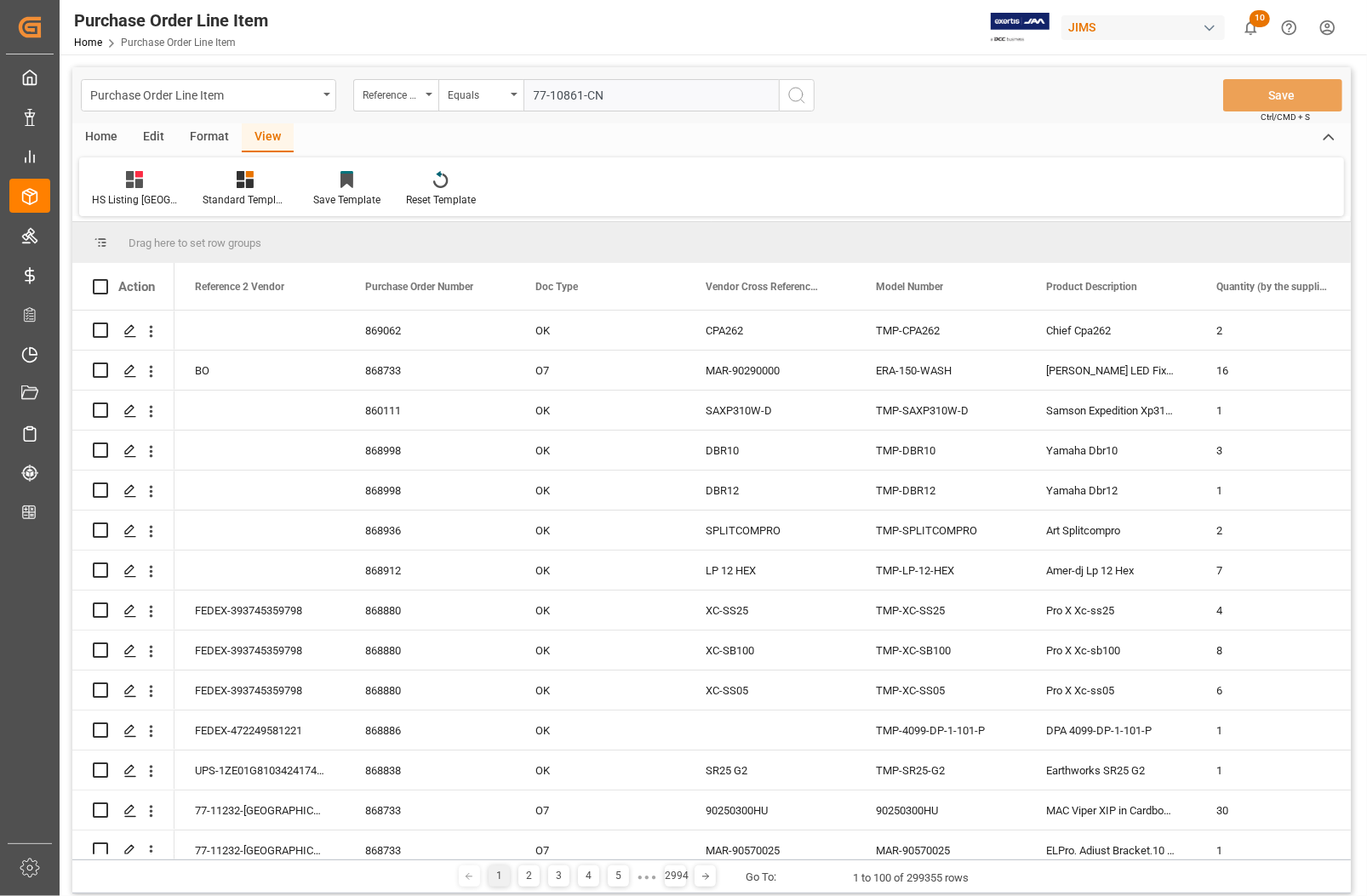
click at [800, 94] on icon "search button" at bounding box center [797, 95] width 20 height 20
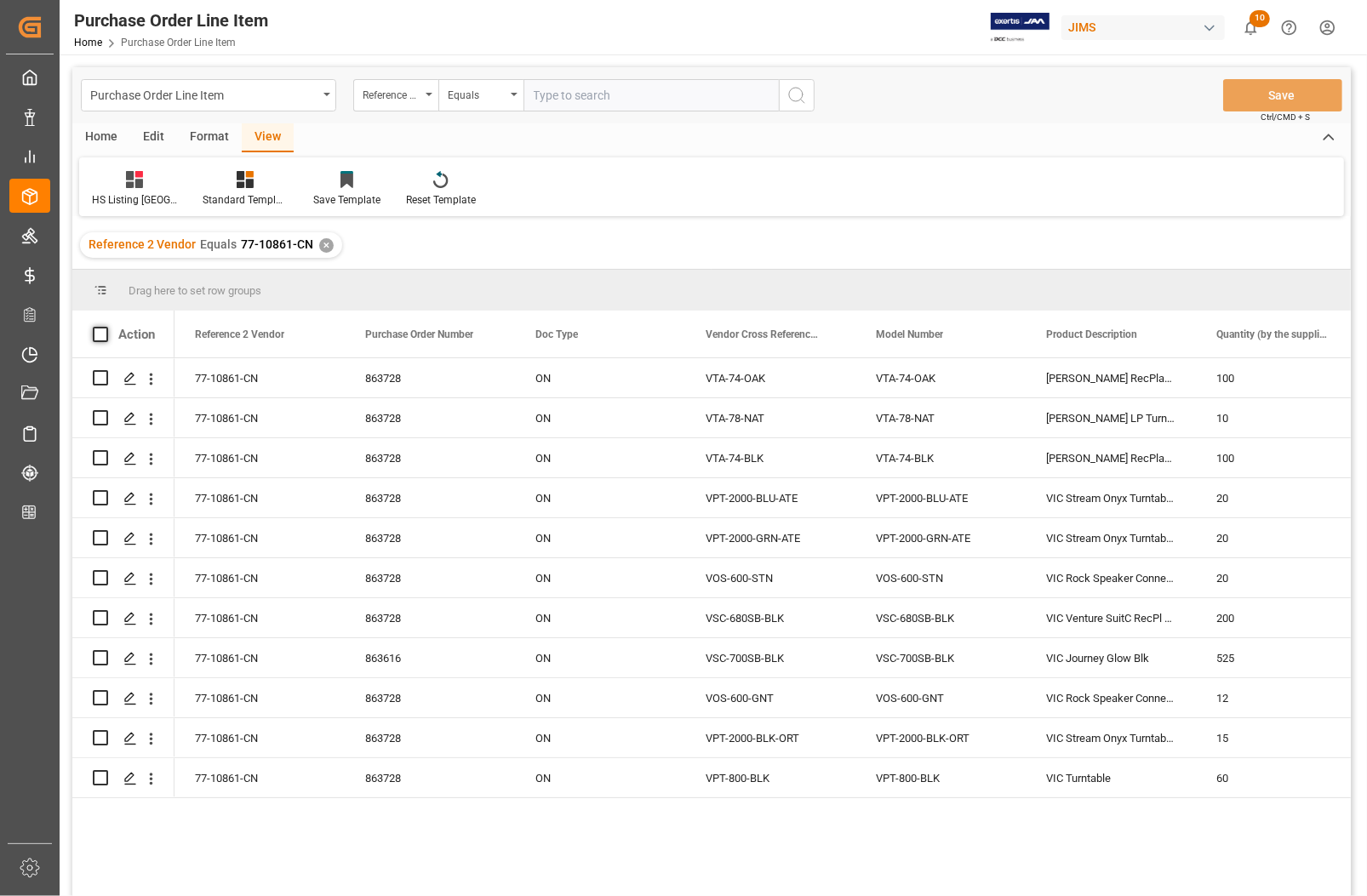
click at [98, 333] on span at bounding box center [100, 334] width 16 height 16
click at [105, 327] on input "checkbox" at bounding box center [105, 327] width 0 height 0
checkbox input "true"
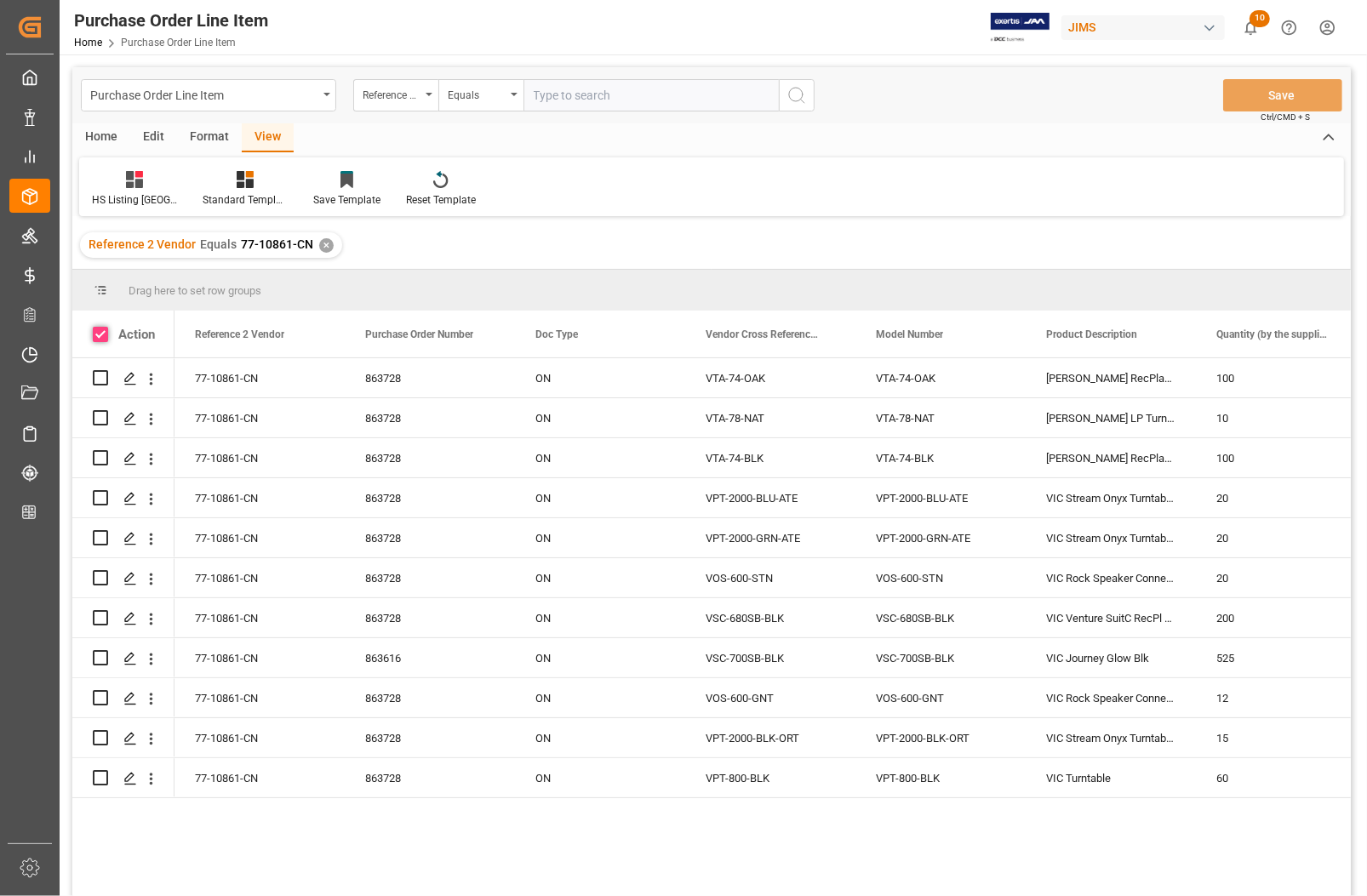
checkbox input "true"
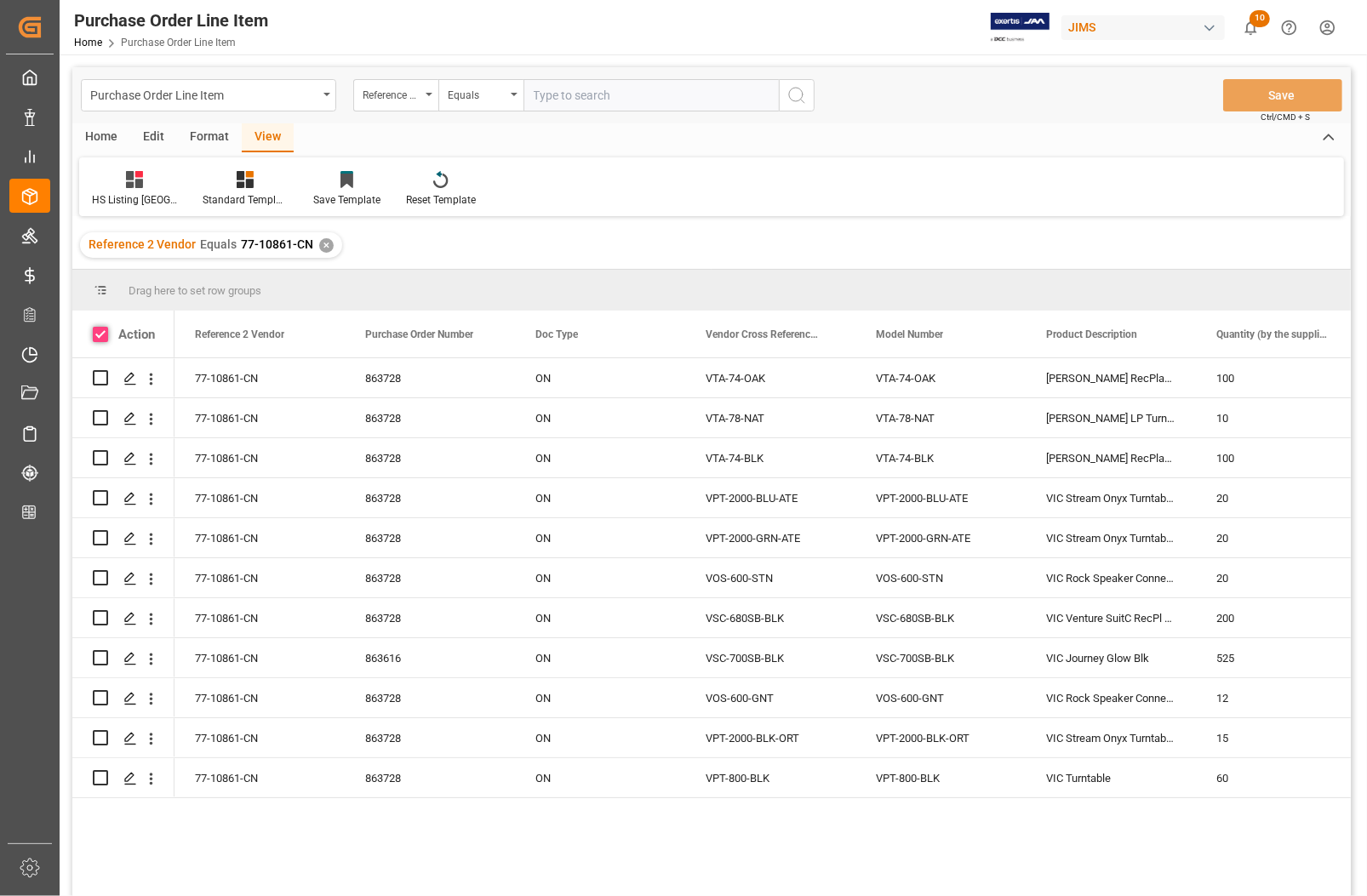
checkbox input "true"
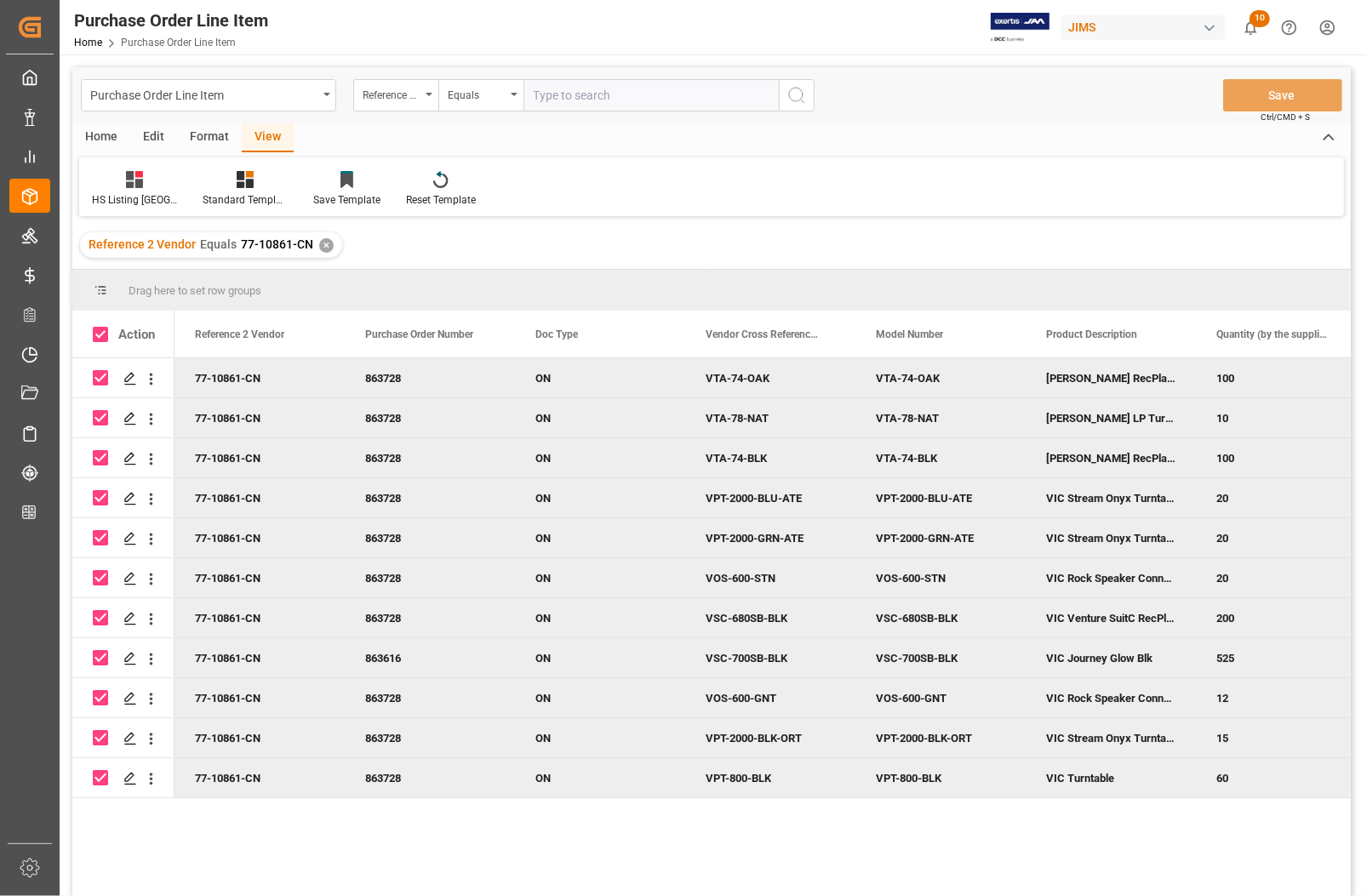
click at [99, 139] on div "Home" at bounding box center [101, 138] width 58 height 29
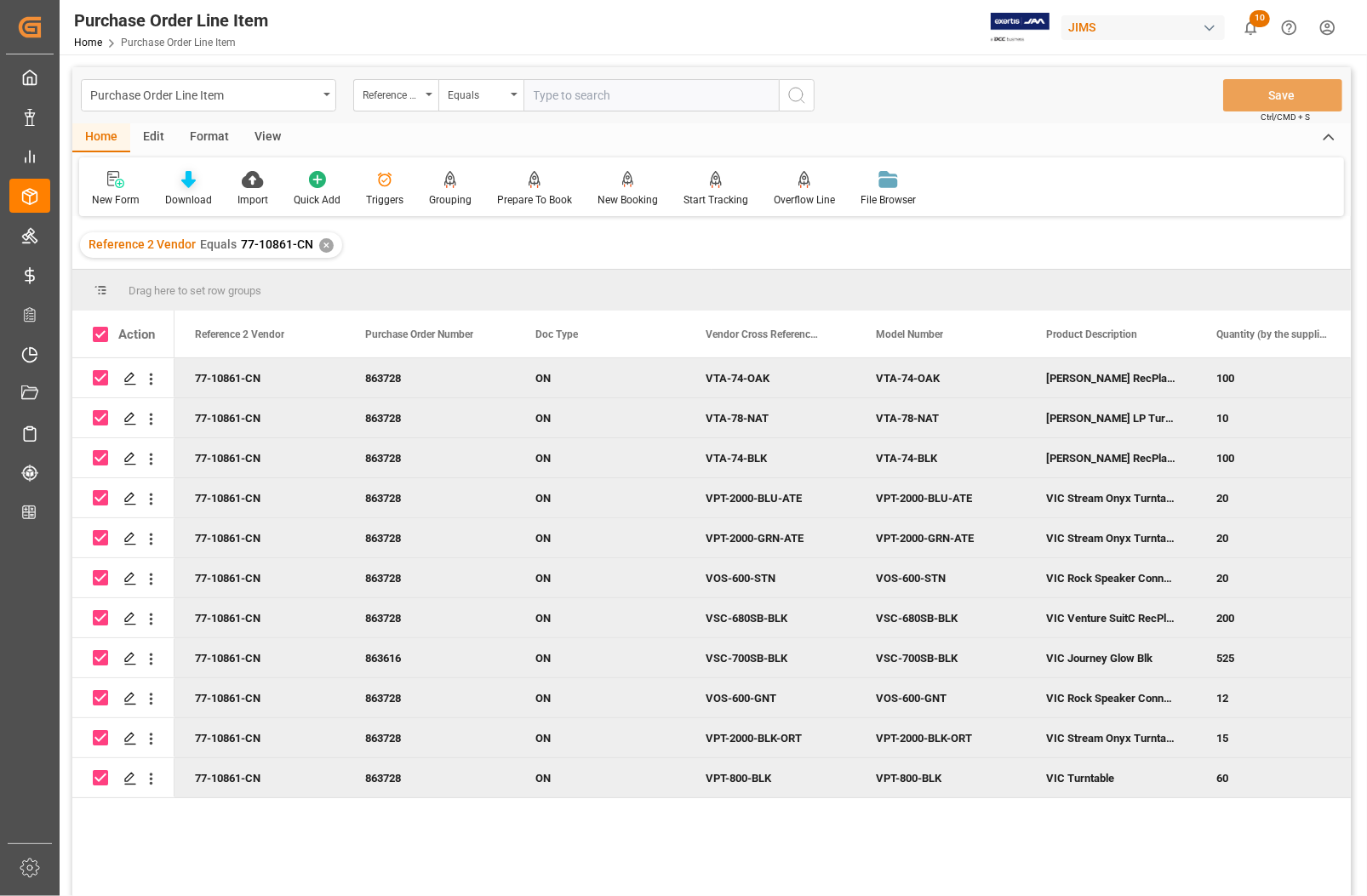
click at [185, 189] on div "Download" at bounding box center [188, 189] width 72 height 38
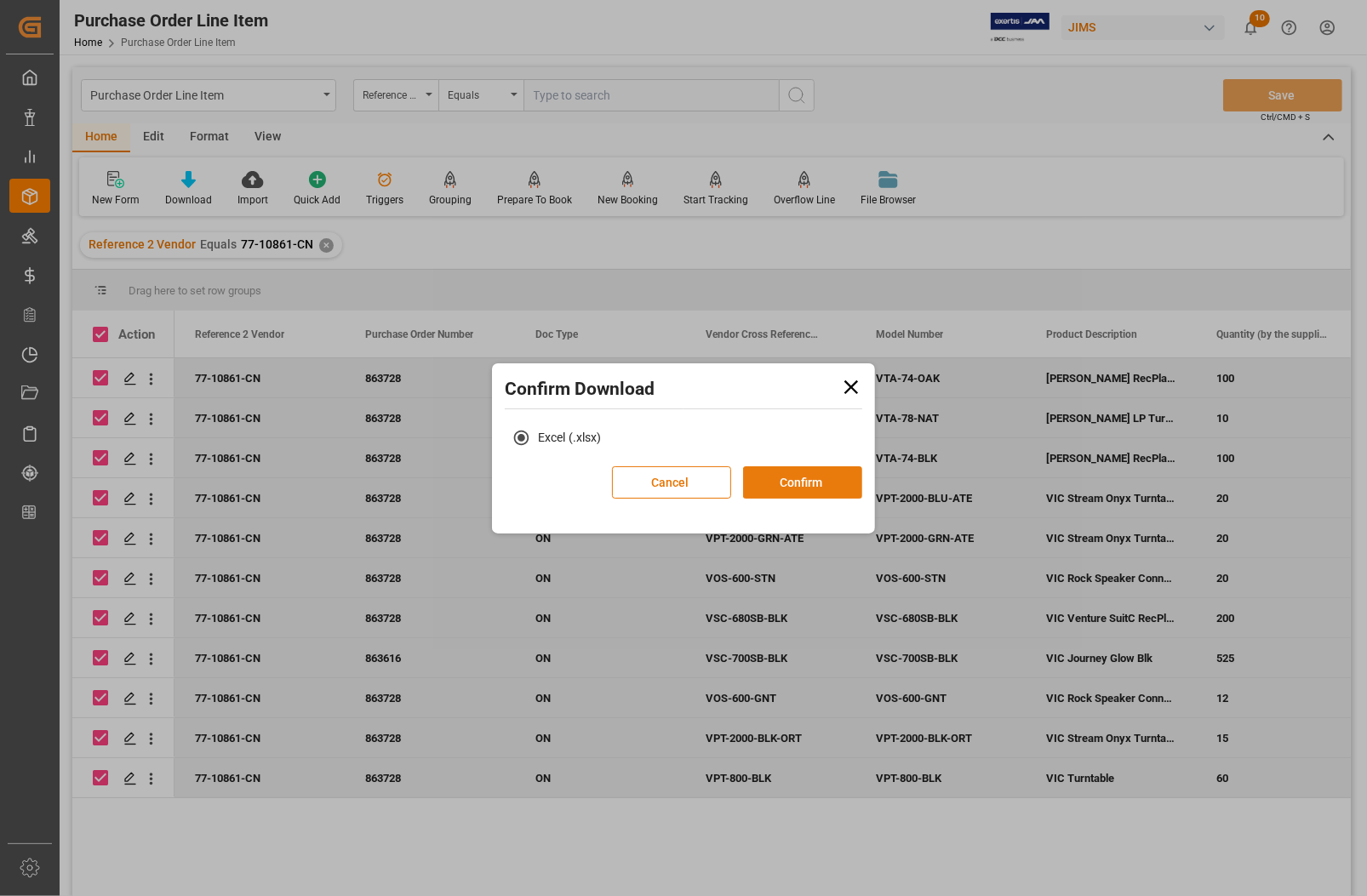
click at [794, 487] on button "Confirm" at bounding box center [803, 482] width 119 height 32
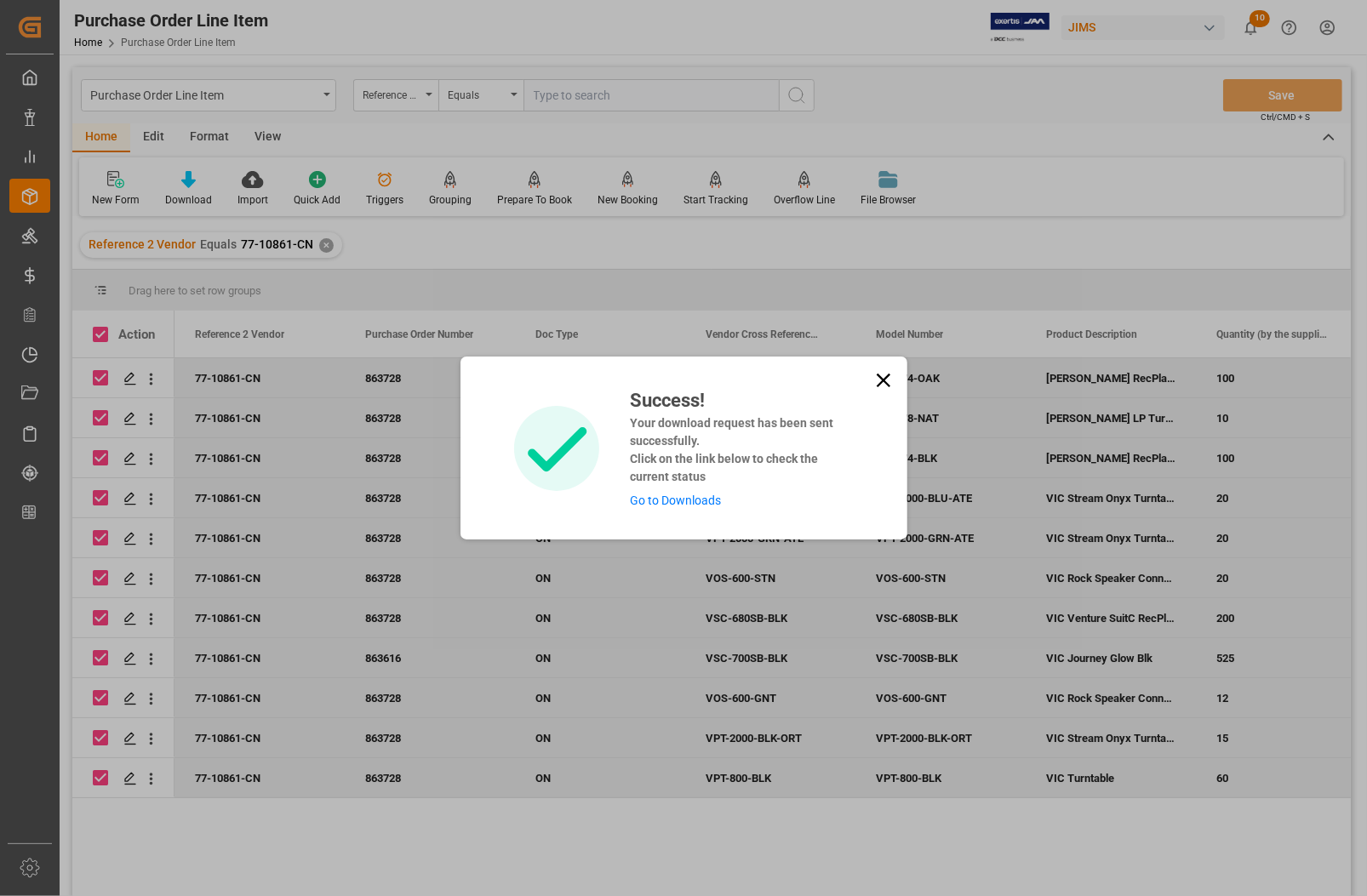
click at [670, 500] on link "Go to Downloads" at bounding box center [675, 500] width 91 height 14
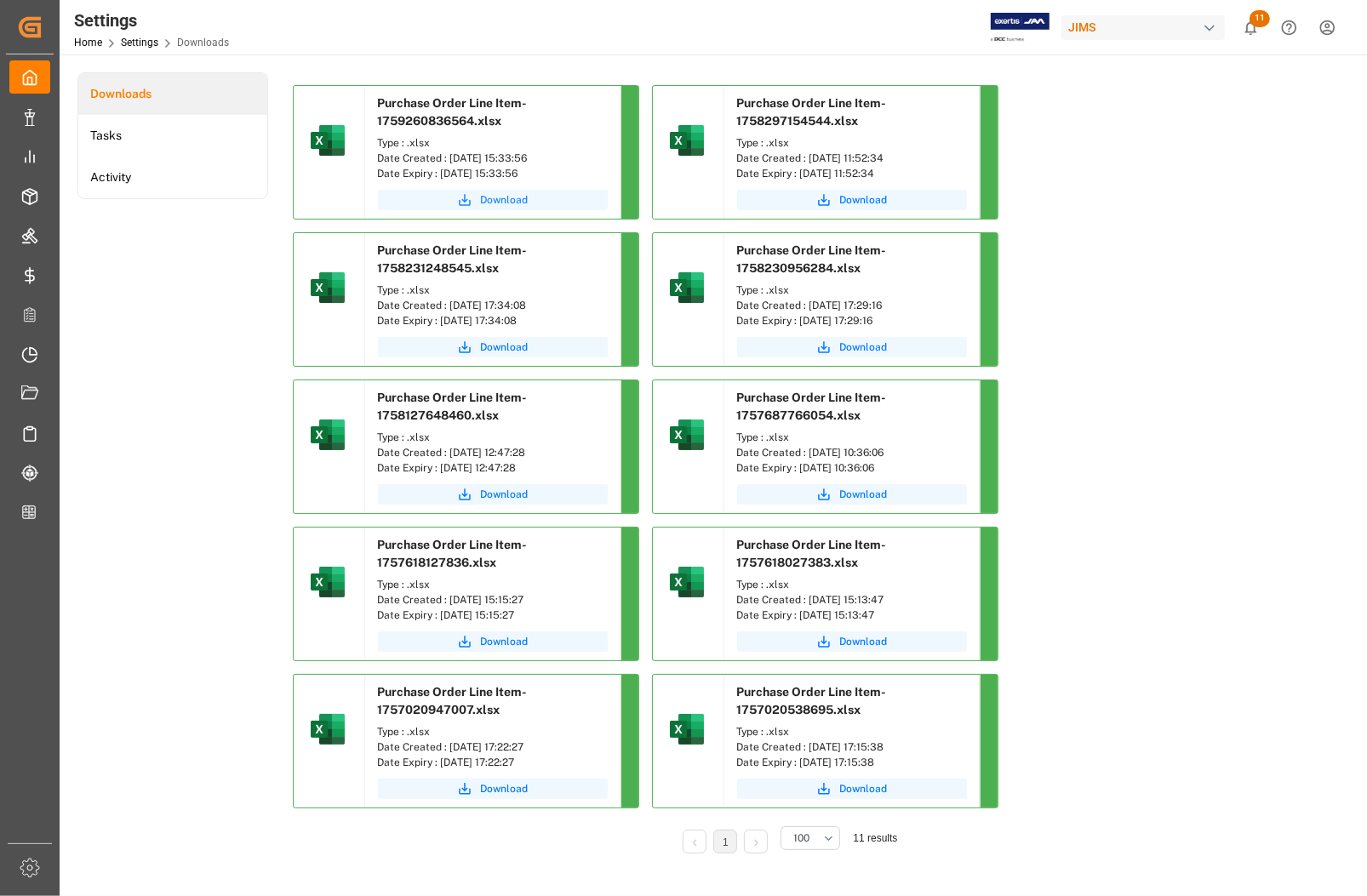
click at [464, 201] on icon "submit" at bounding box center [464, 200] width 16 height 16
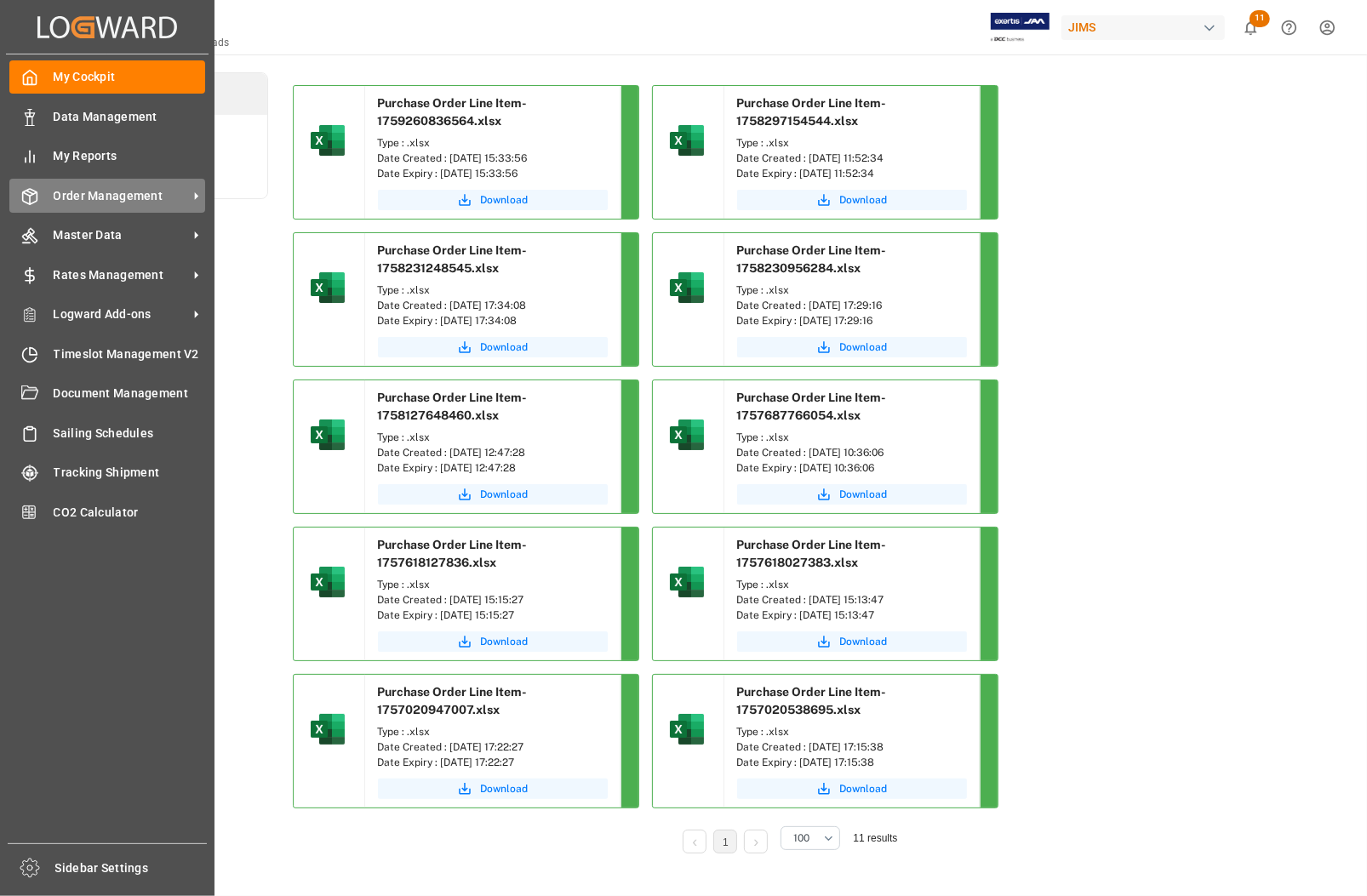
click at [122, 193] on span "Order Management" at bounding box center [121, 197] width 135 height 18
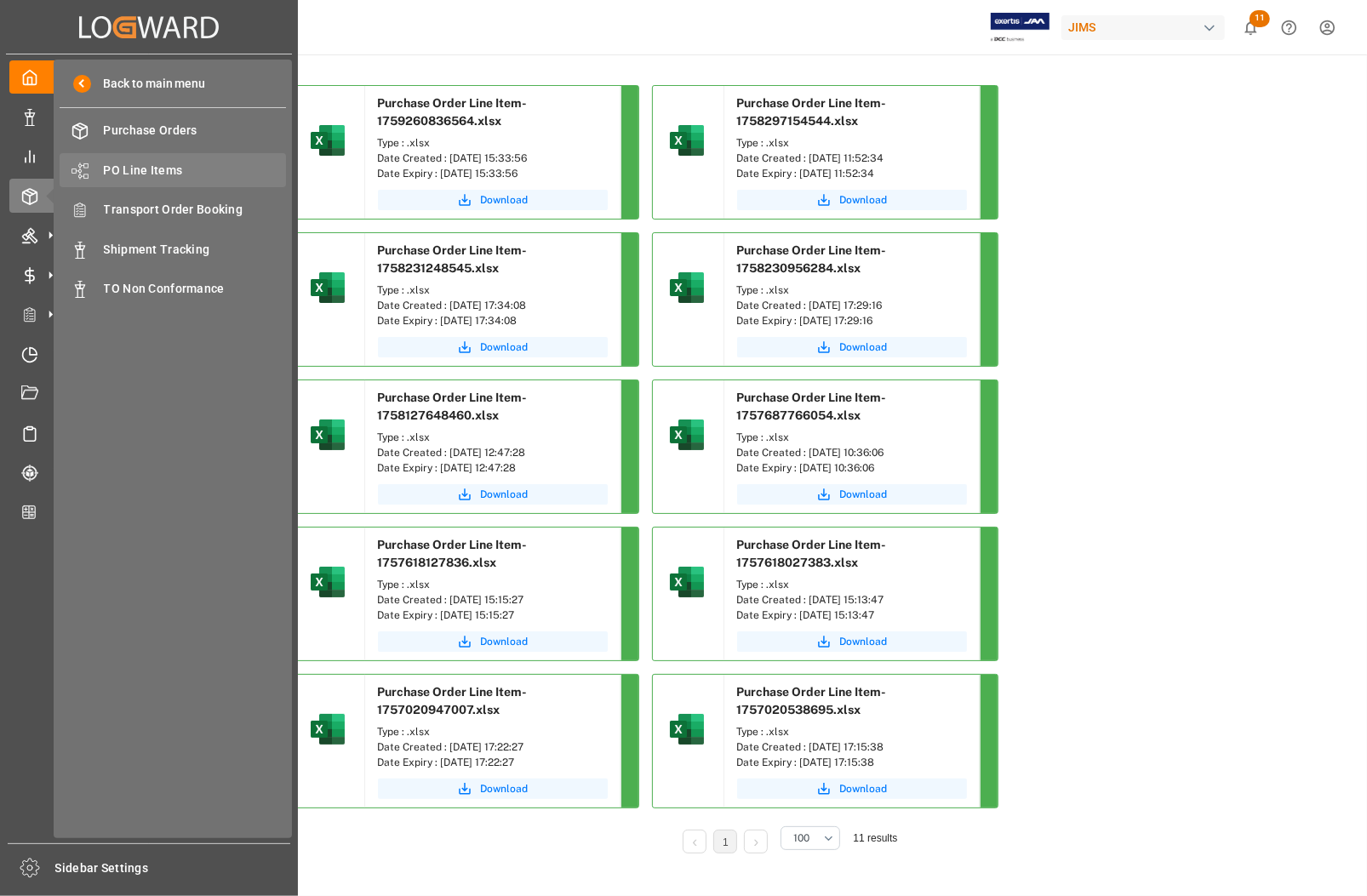
click at [140, 164] on span "PO Line Items" at bounding box center [195, 171] width 183 height 18
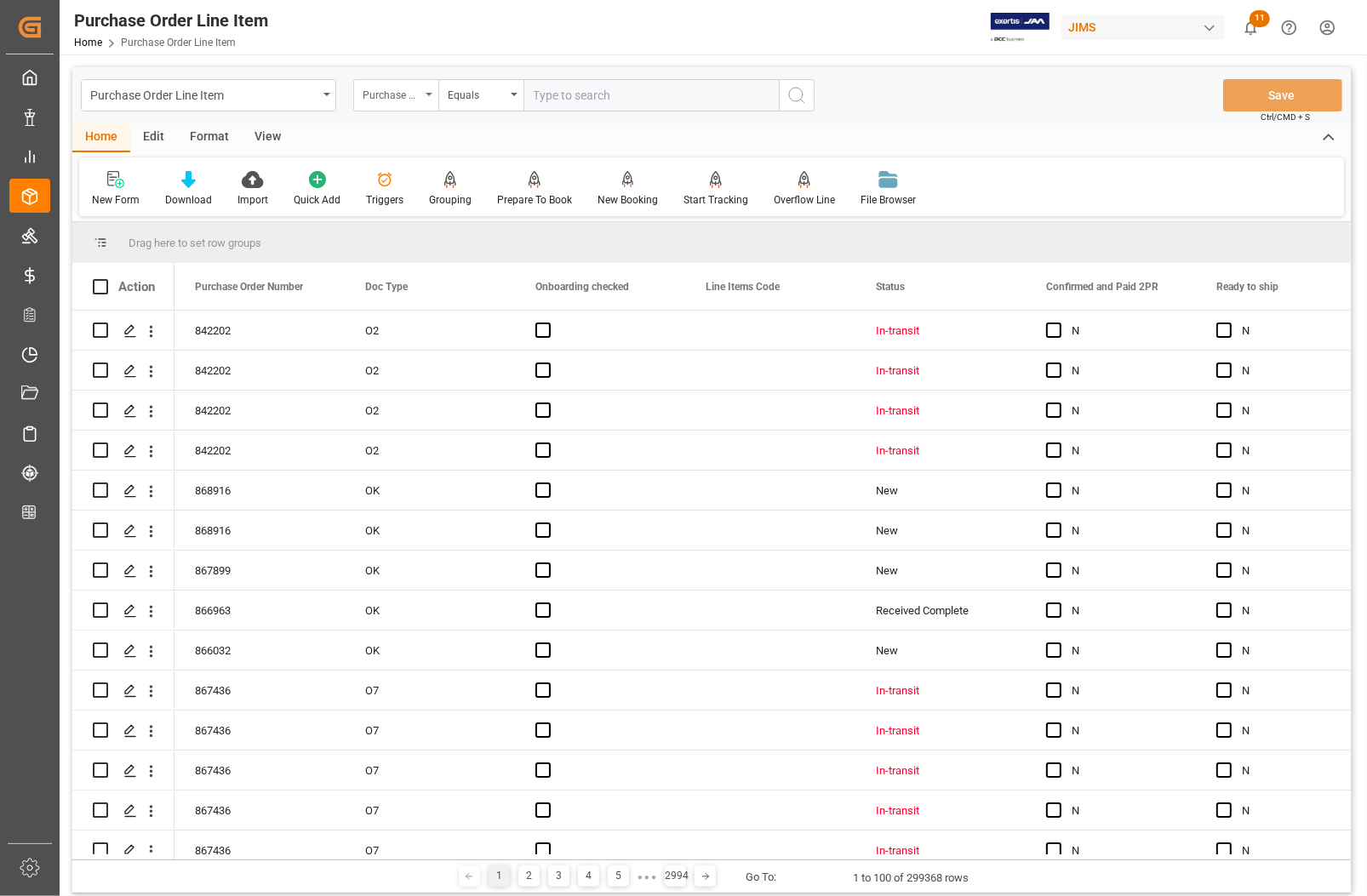
click at [405, 96] on div "Purchase Order Number" at bounding box center [391, 92] width 58 height 19
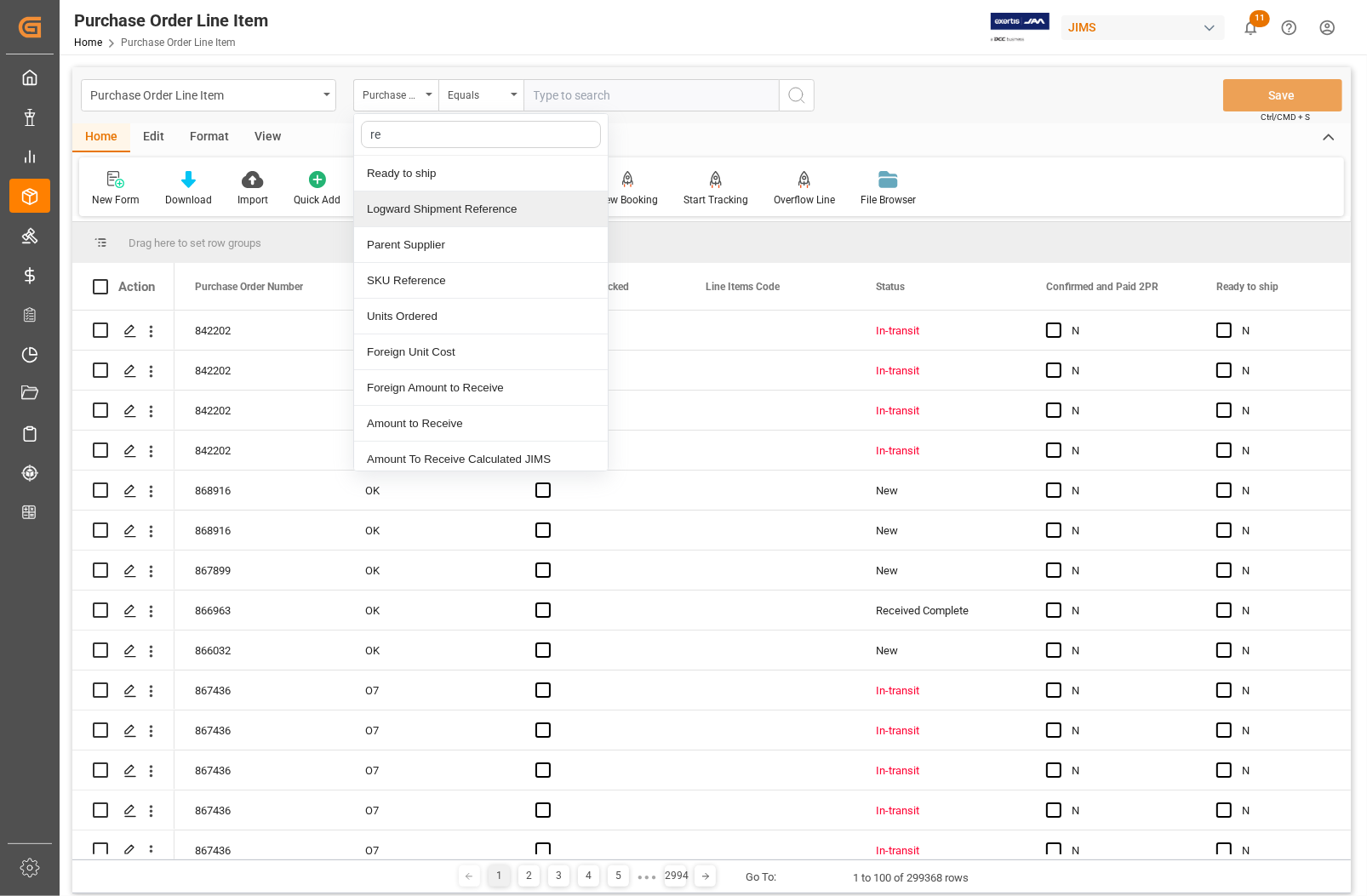
type input "ref"
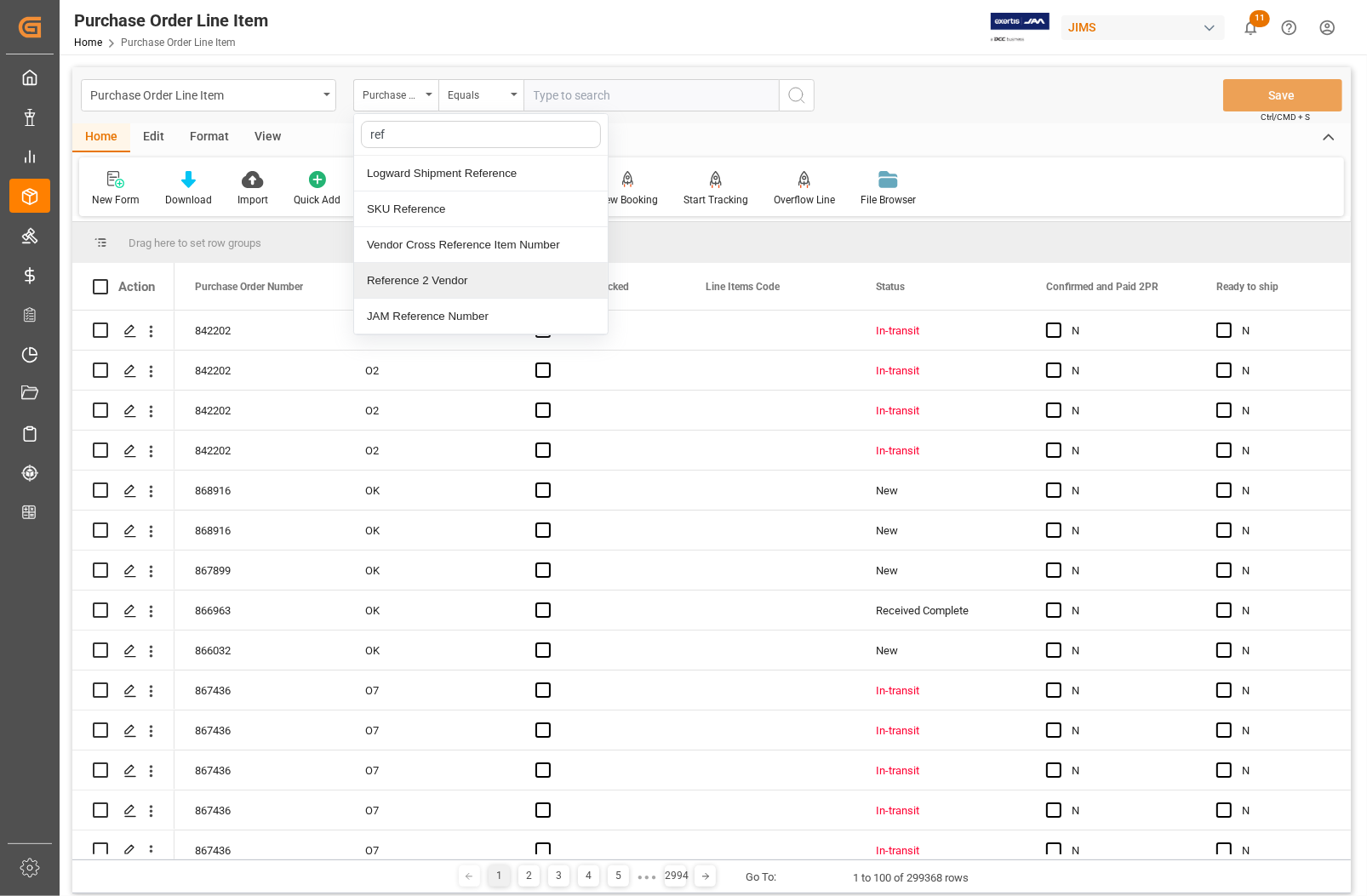
click at [421, 279] on div "Reference 2 Vendor" at bounding box center [481, 280] width 254 height 36
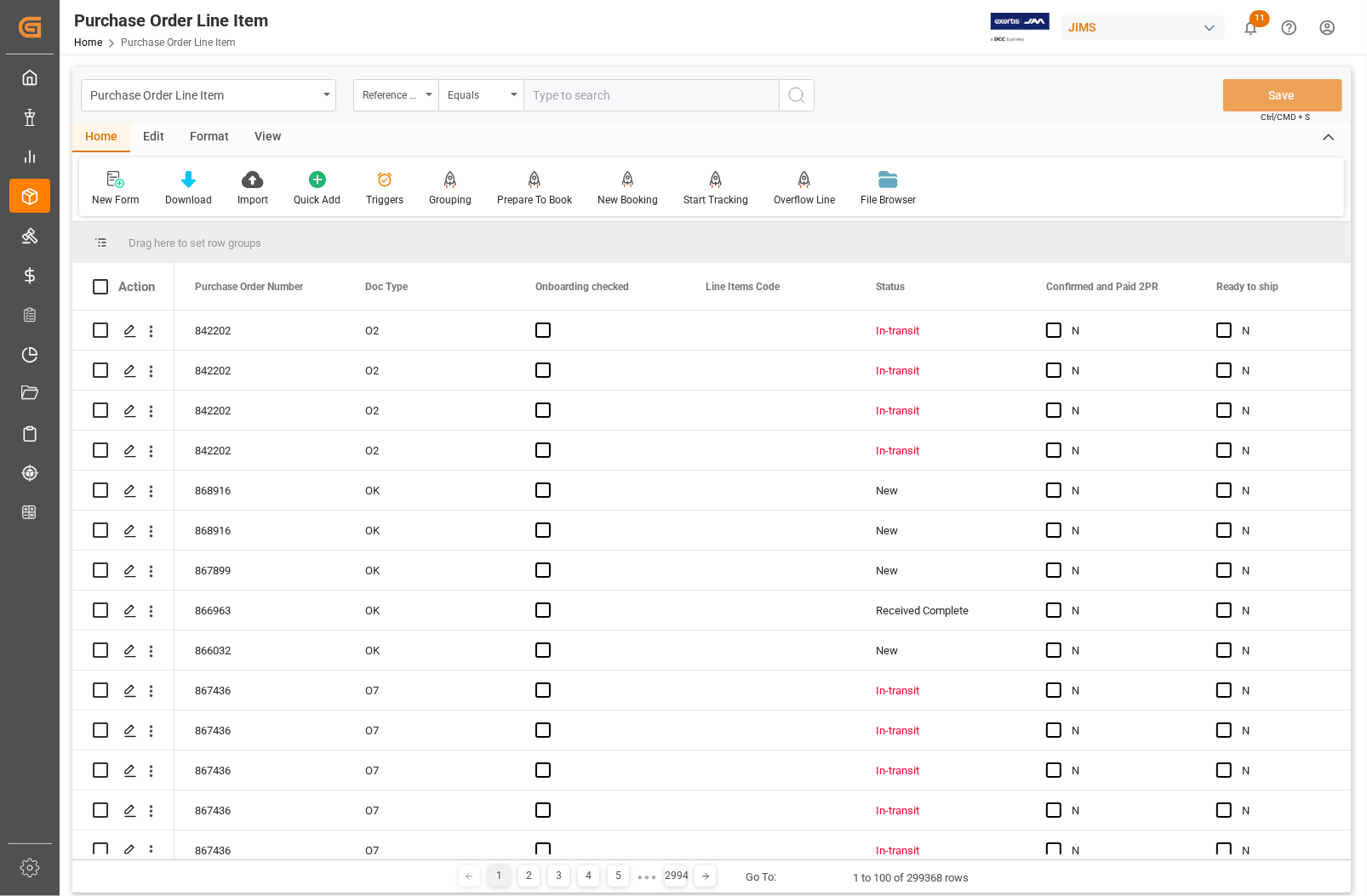
click at [258, 134] on div "View" at bounding box center [267, 138] width 52 height 29
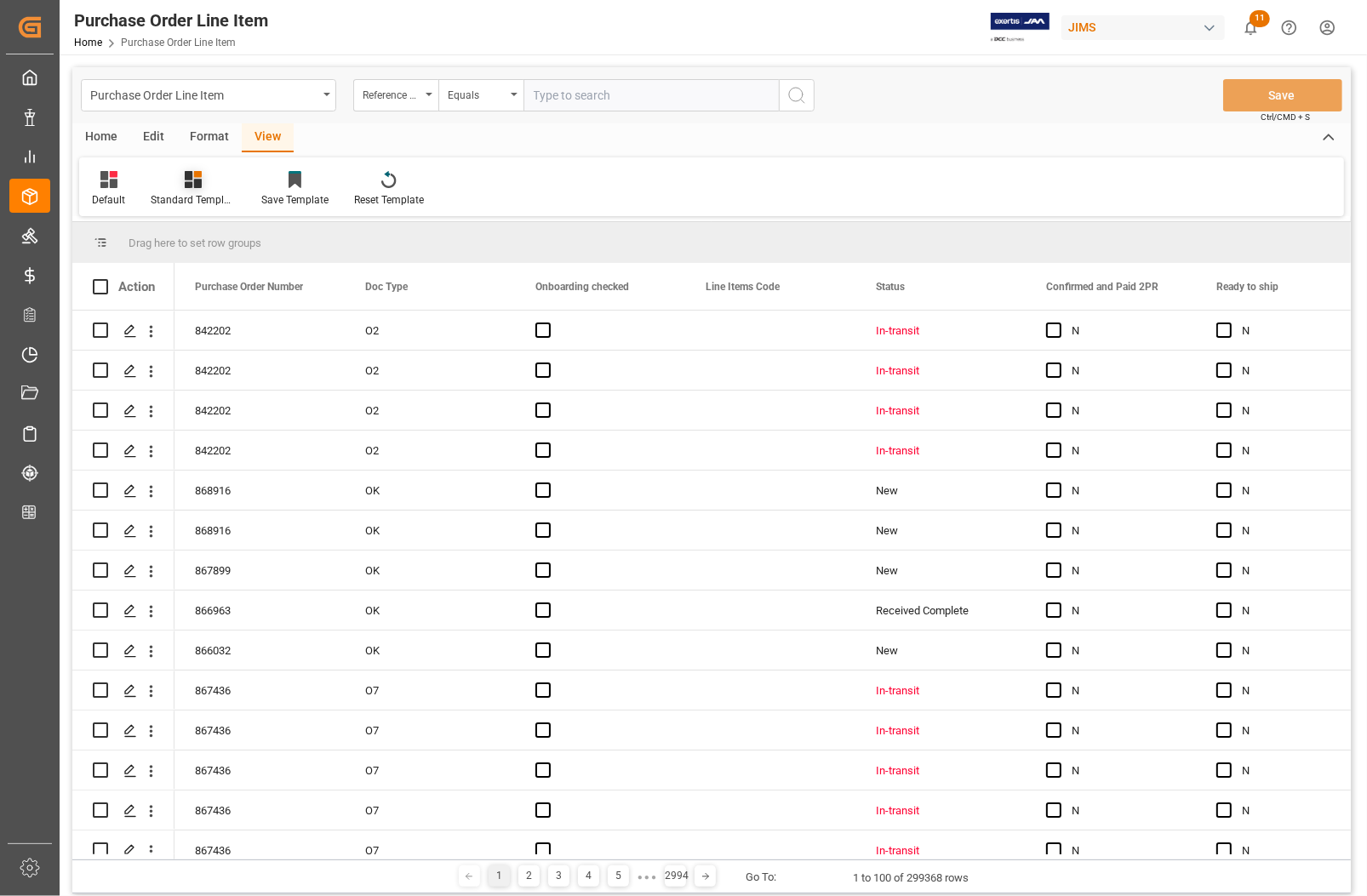
click at [192, 194] on div "Standard Templates" at bounding box center [193, 200] width 85 height 16
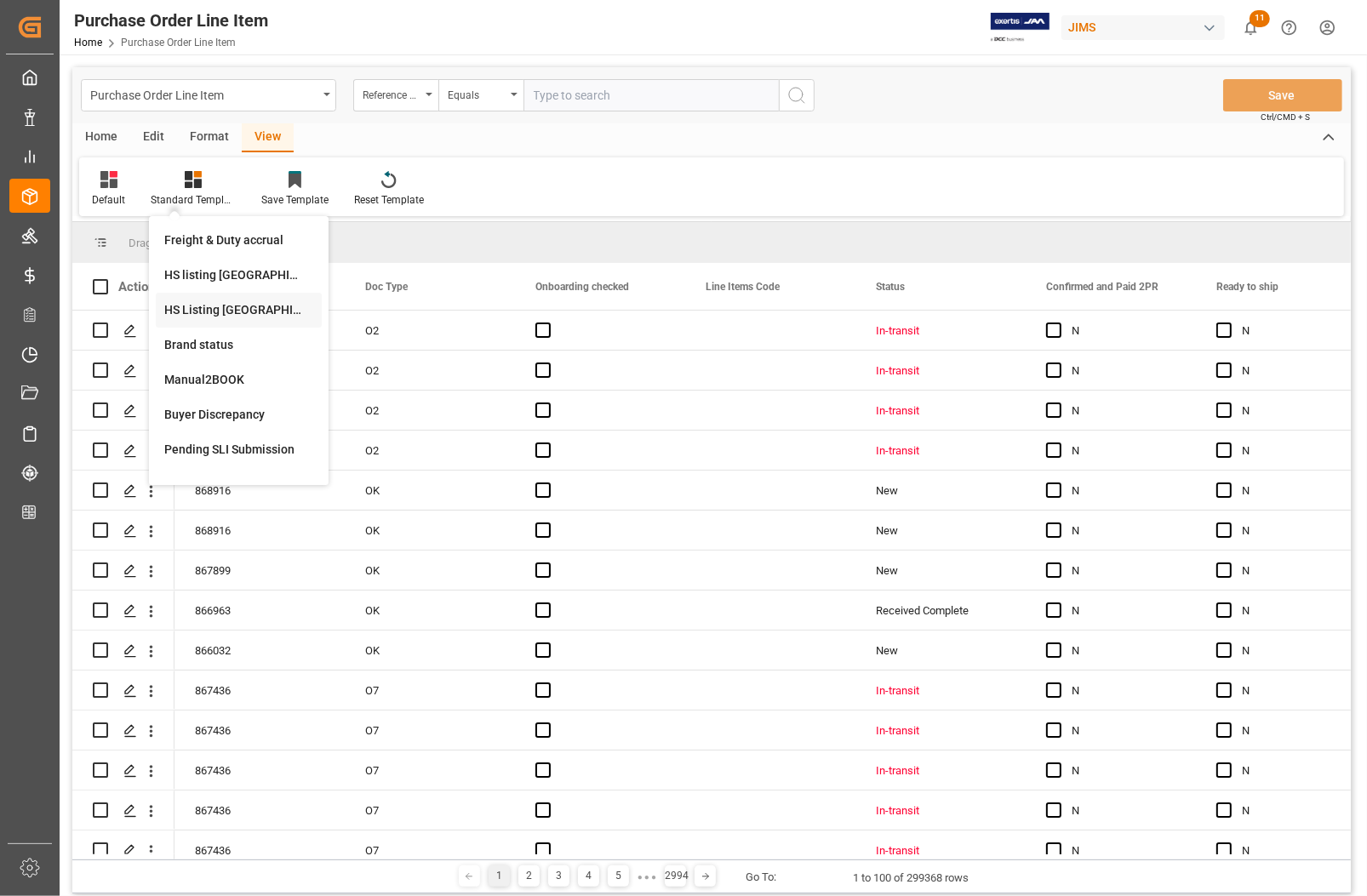
click at [211, 304] on div "HS Listing CANADA" at bounding box center [238, 310] width 149 height 18
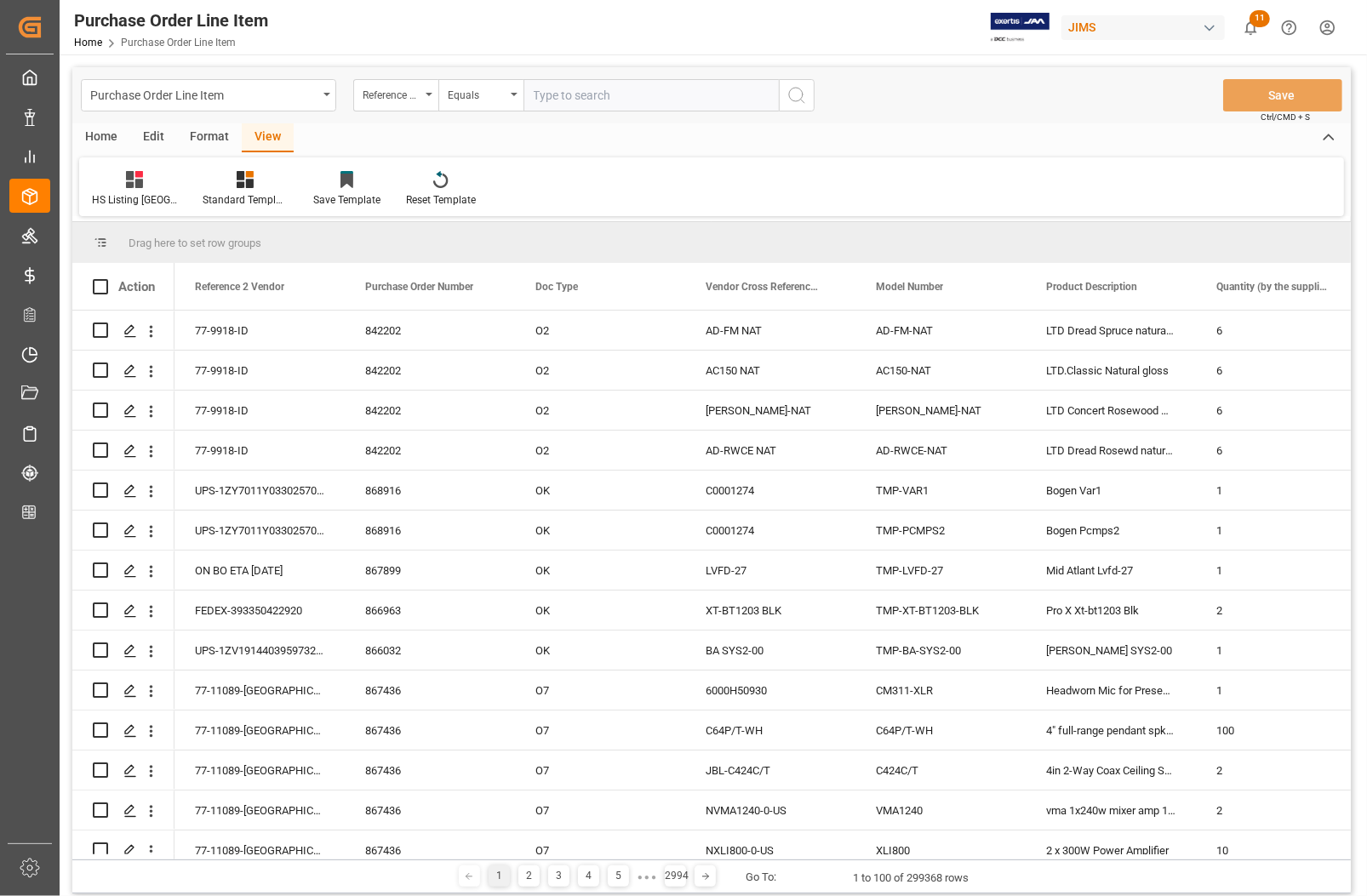
click at [623, 91] on input "text" at bounding box center [651, 94] width 255 height 32
paste input "77-10703-CN"
type input "77-10703-CN"
click at [793, 98] on icon "search button" at bounding box center [797, 95] width 20 height 20
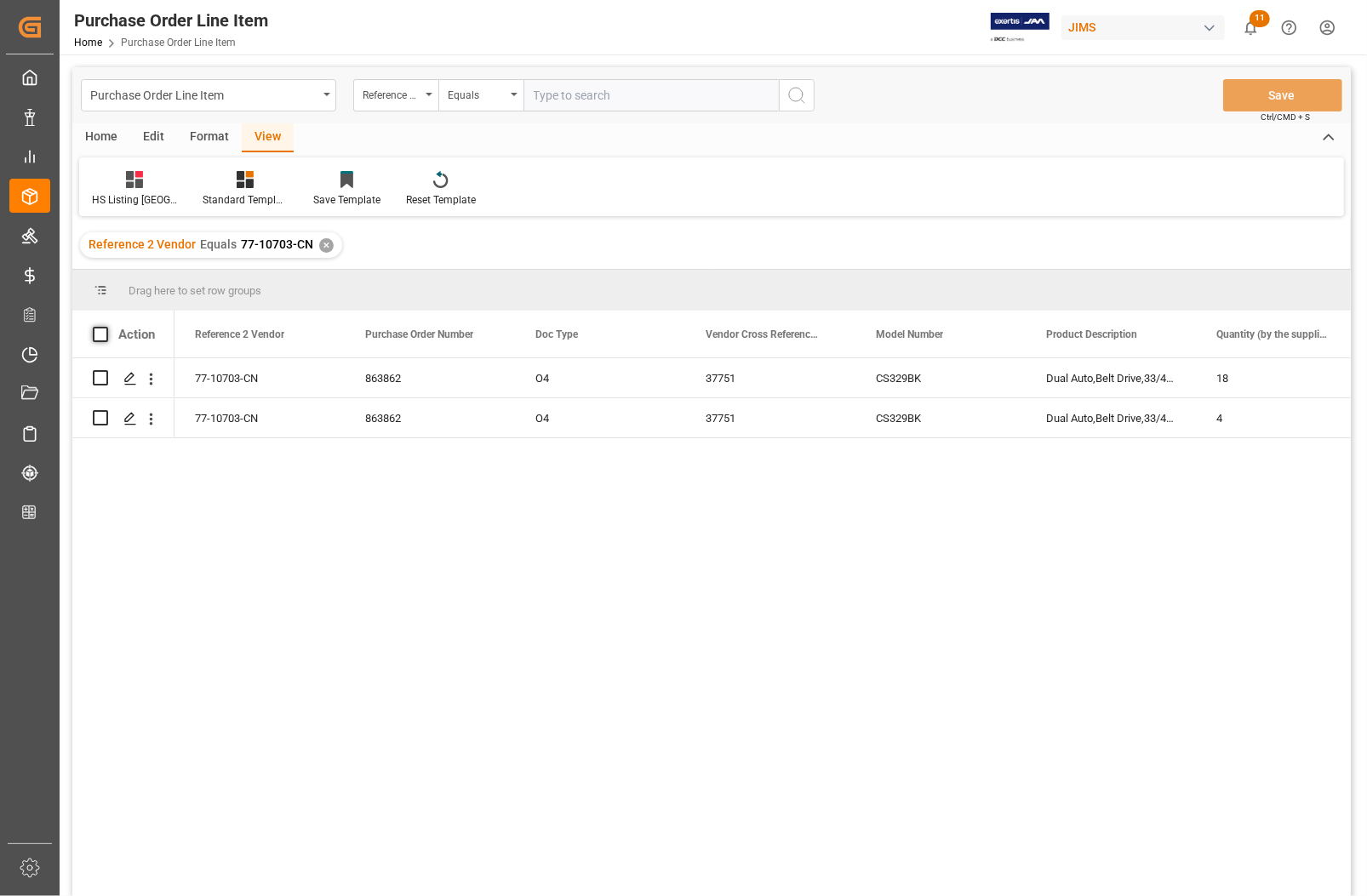
click at [98, 330] on span at bounding box center [100, 334] width 16 height 16
click at [105, 327] on input "checkbox" at bounding box center [105, 327] width 0 height 0
checkbox input "true"
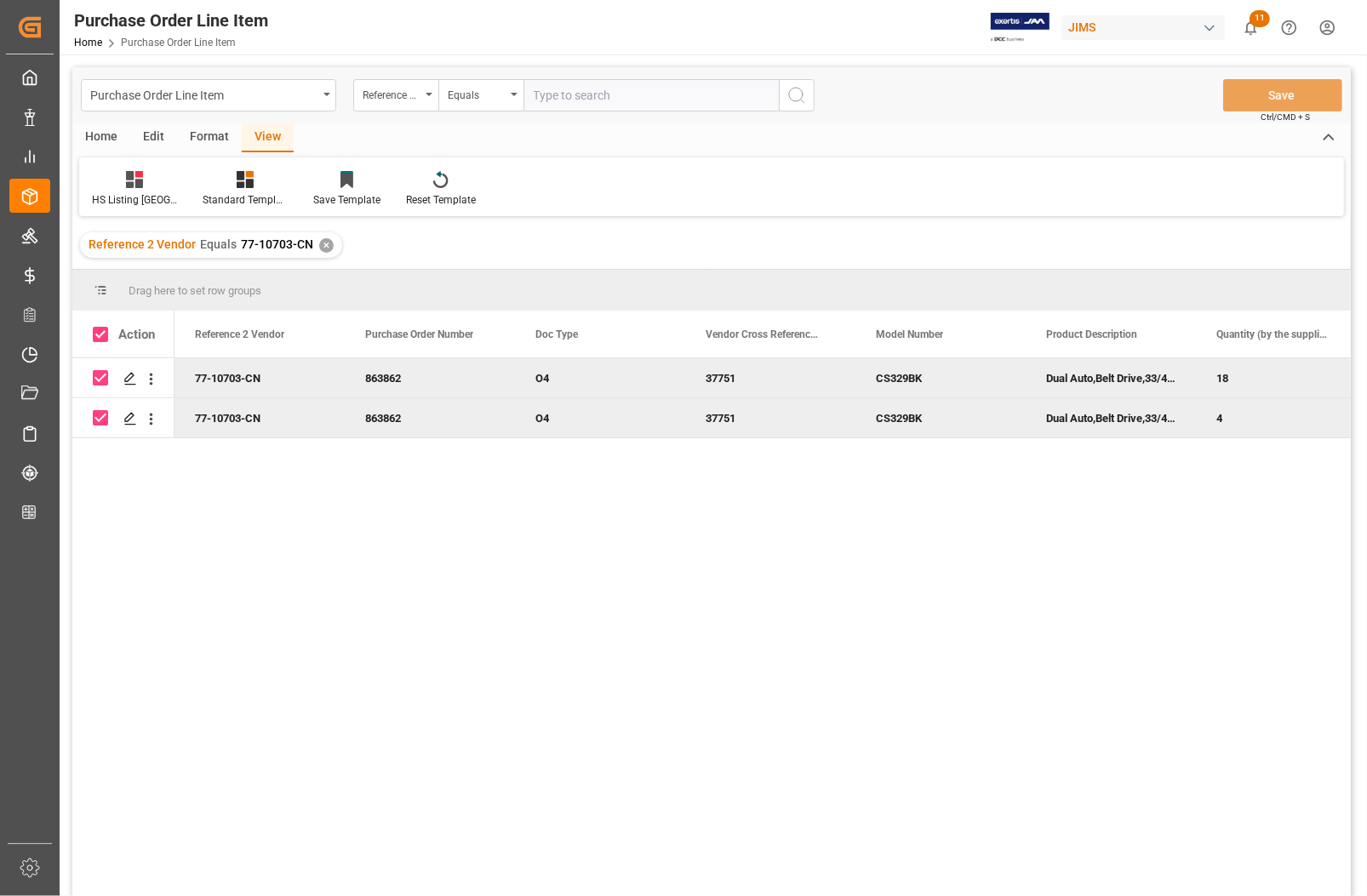
click at [94, 136] on div "Home" at bounding box center [101, 138] width 58 height 29
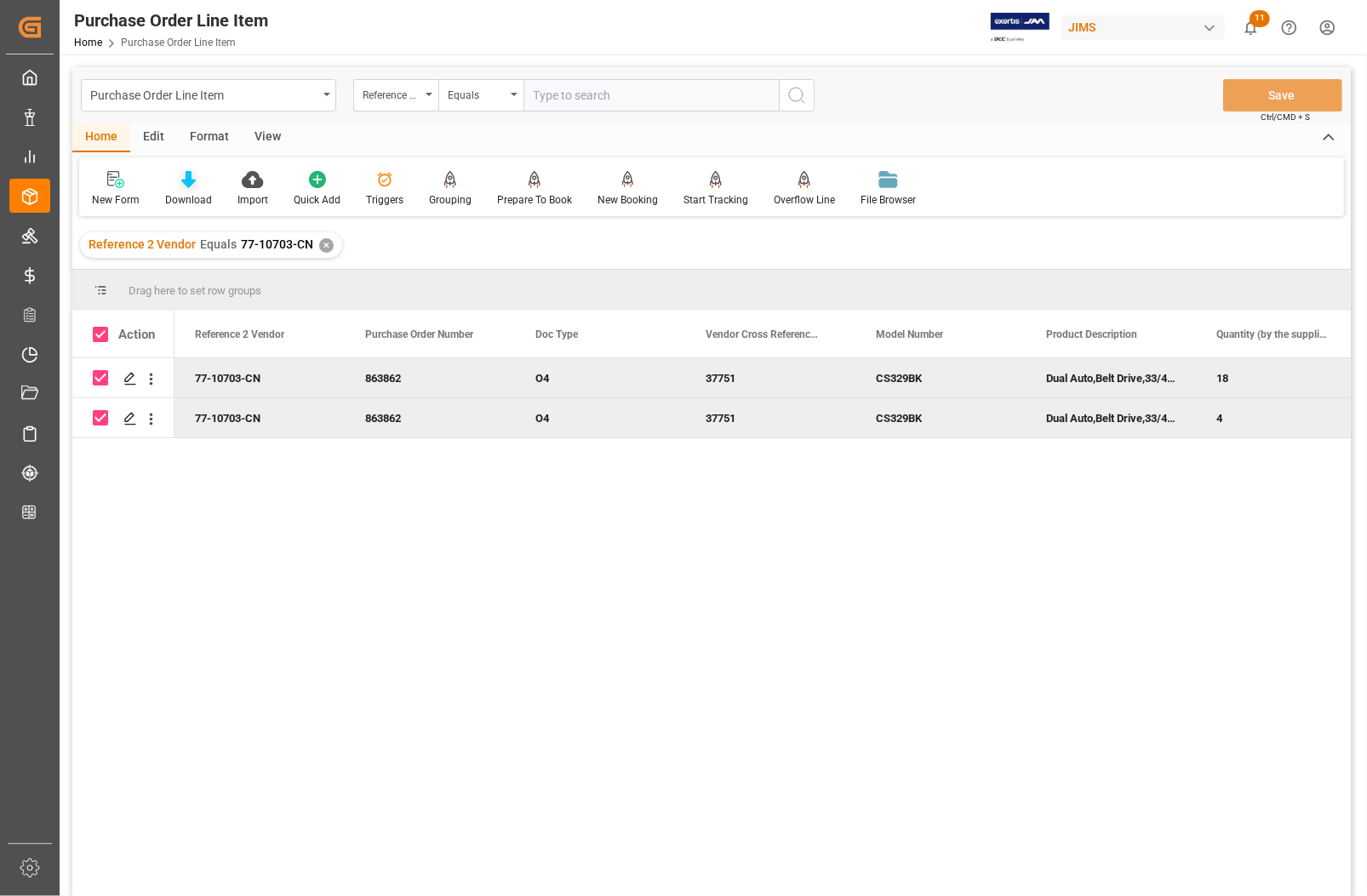
click at [188, 194] on div "Download" at bounding box center [188, 200] width 47 height 16
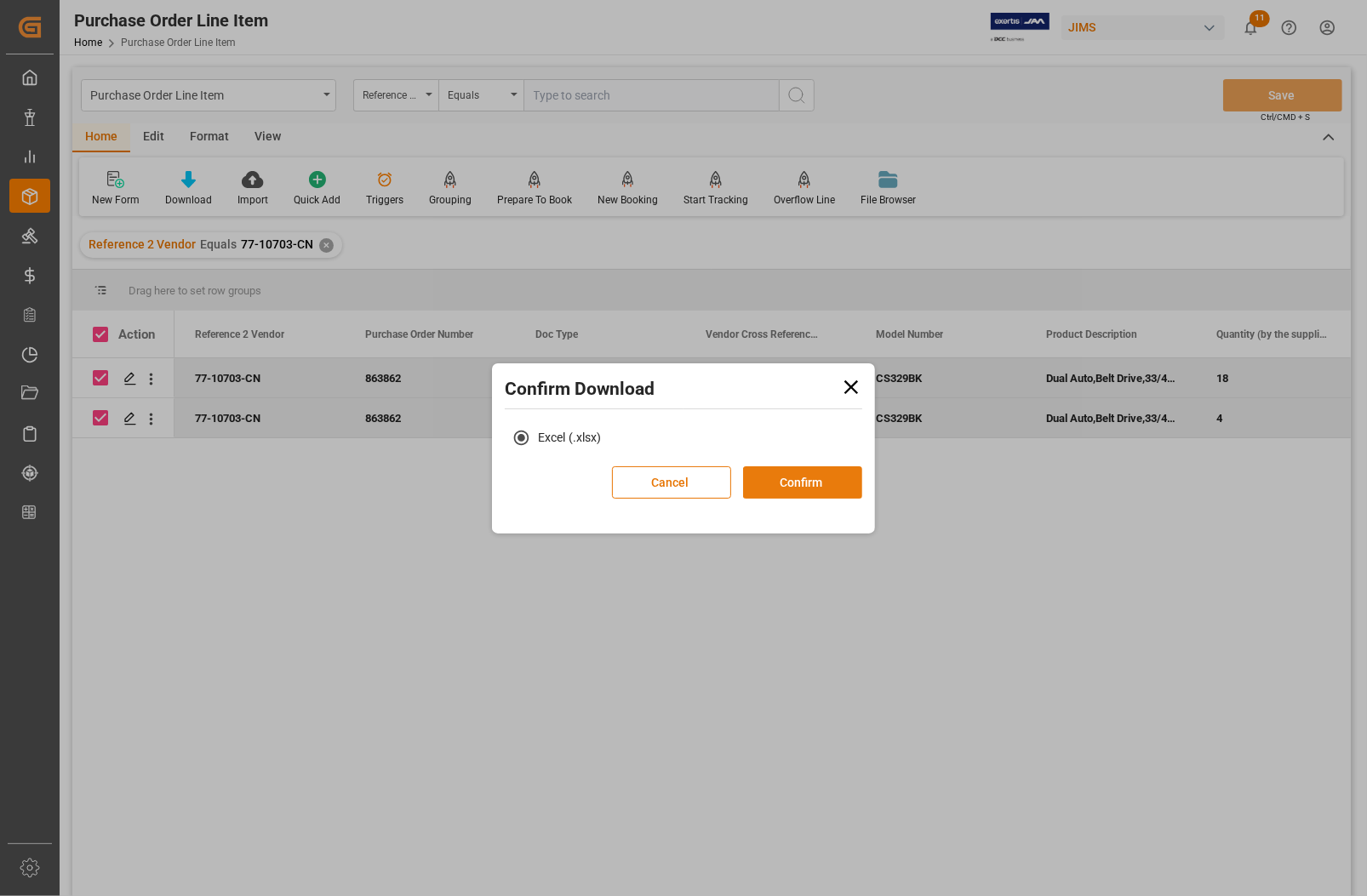
click at [815, 479] on button "Confirm" at bounding box center [803, 482] width 119 height 32
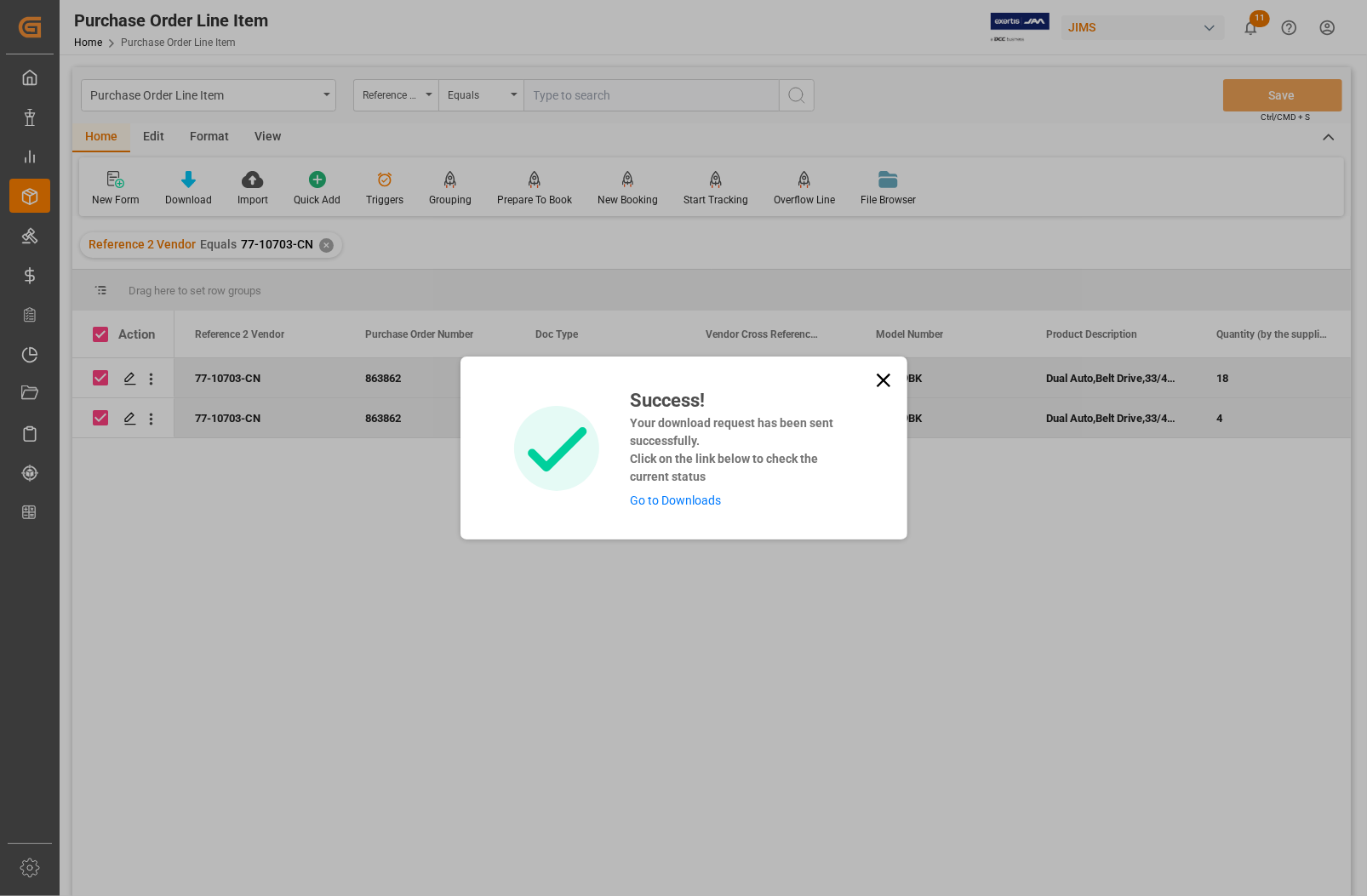
click at [681, 502] on link "Go to Downloads" at bounding box center [675, 500] width 91 height 14
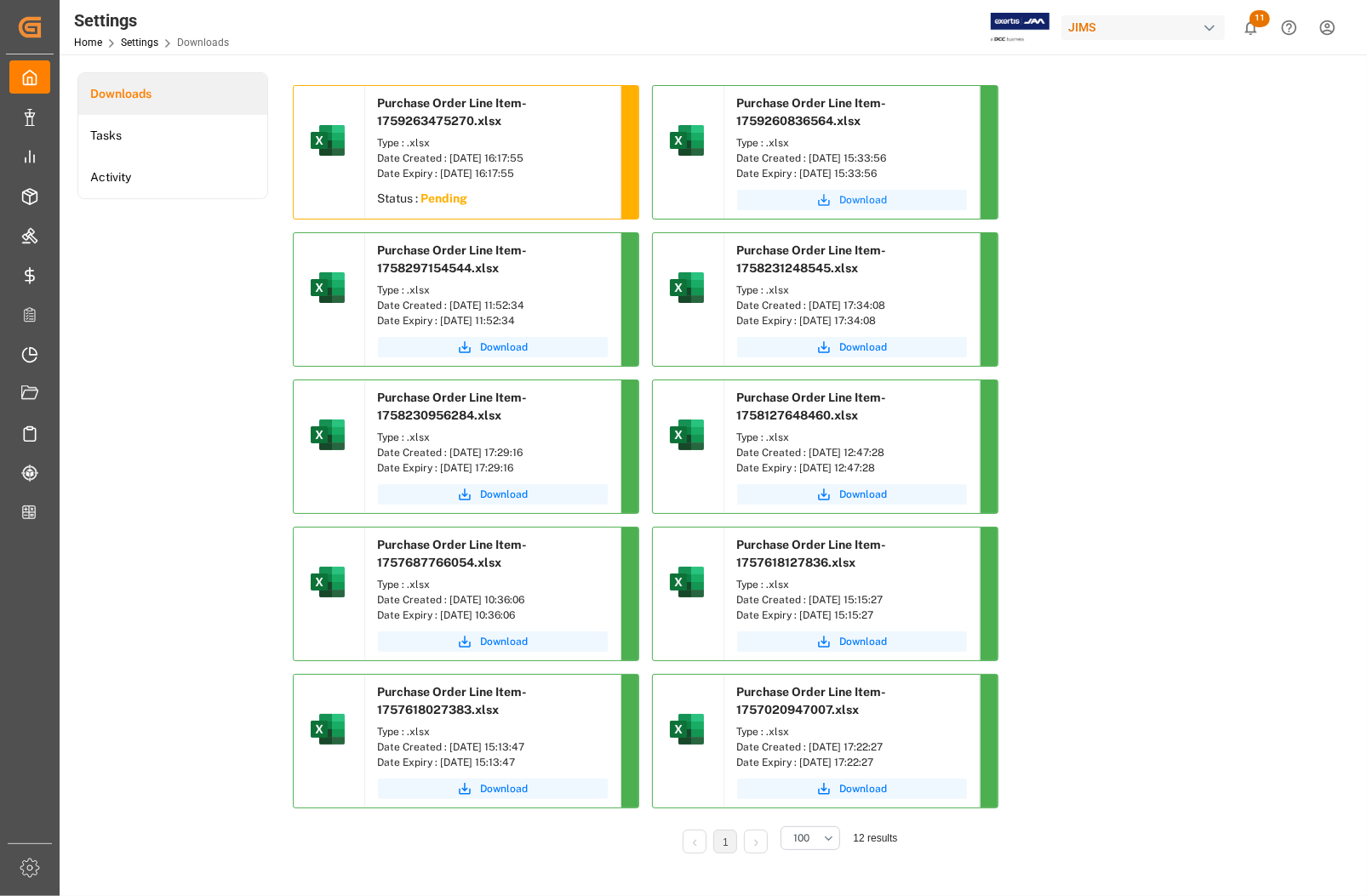
click at [869, 200] on span "Download" at bounding box center [864, 200] width 48 height 16
click at [452, 168] on div "Date Expiry : 30-10-2025 16:17:55" at bounding box center [493, 173] width 230 height 16
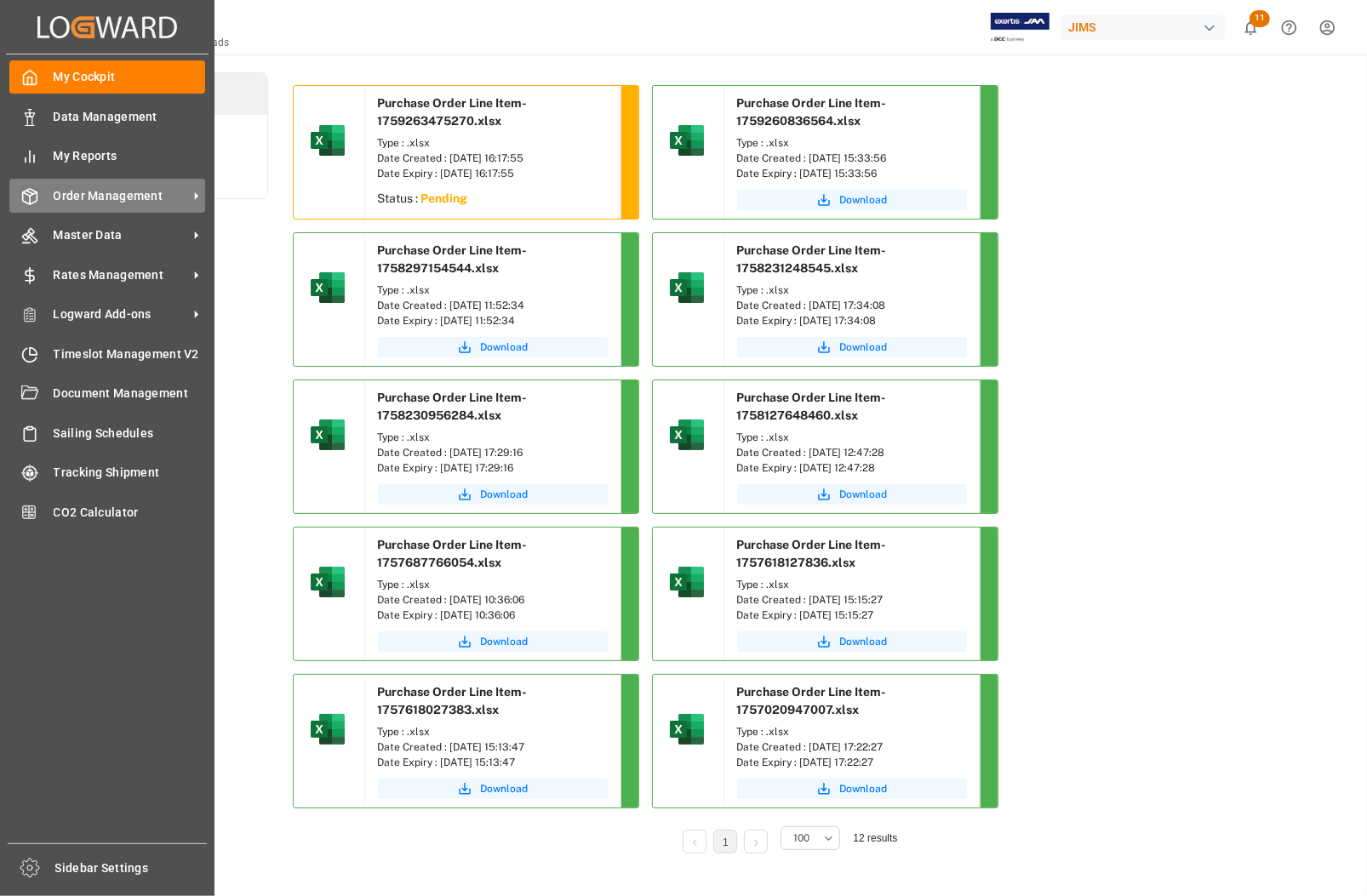
click at [109, 192] on span "Order Management" at bounding box center [121, 197] width 135 height 18
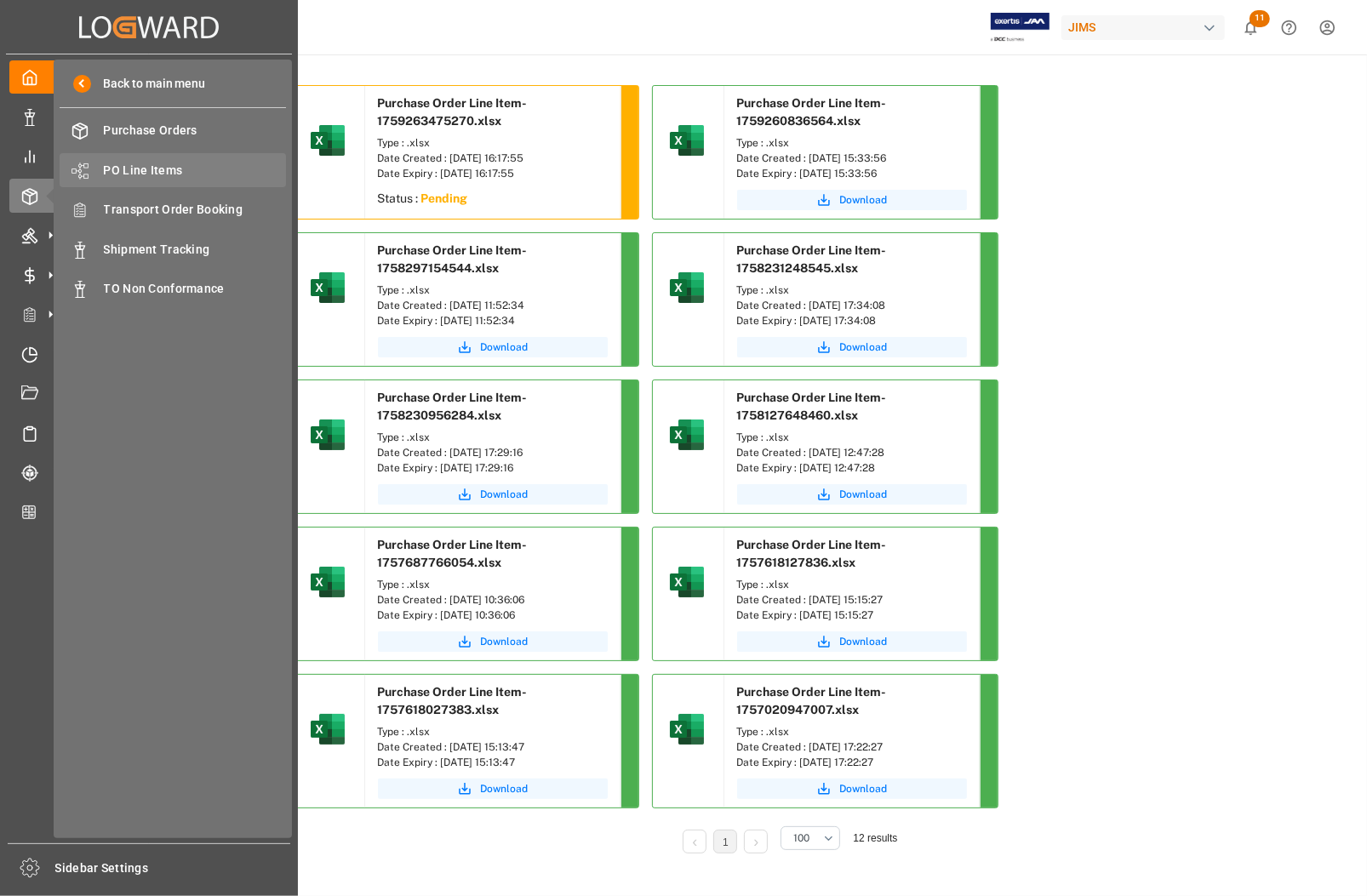
click at [147, 164] on span "PO Line Items" at bounding box center [195, 171] width 183 height 18
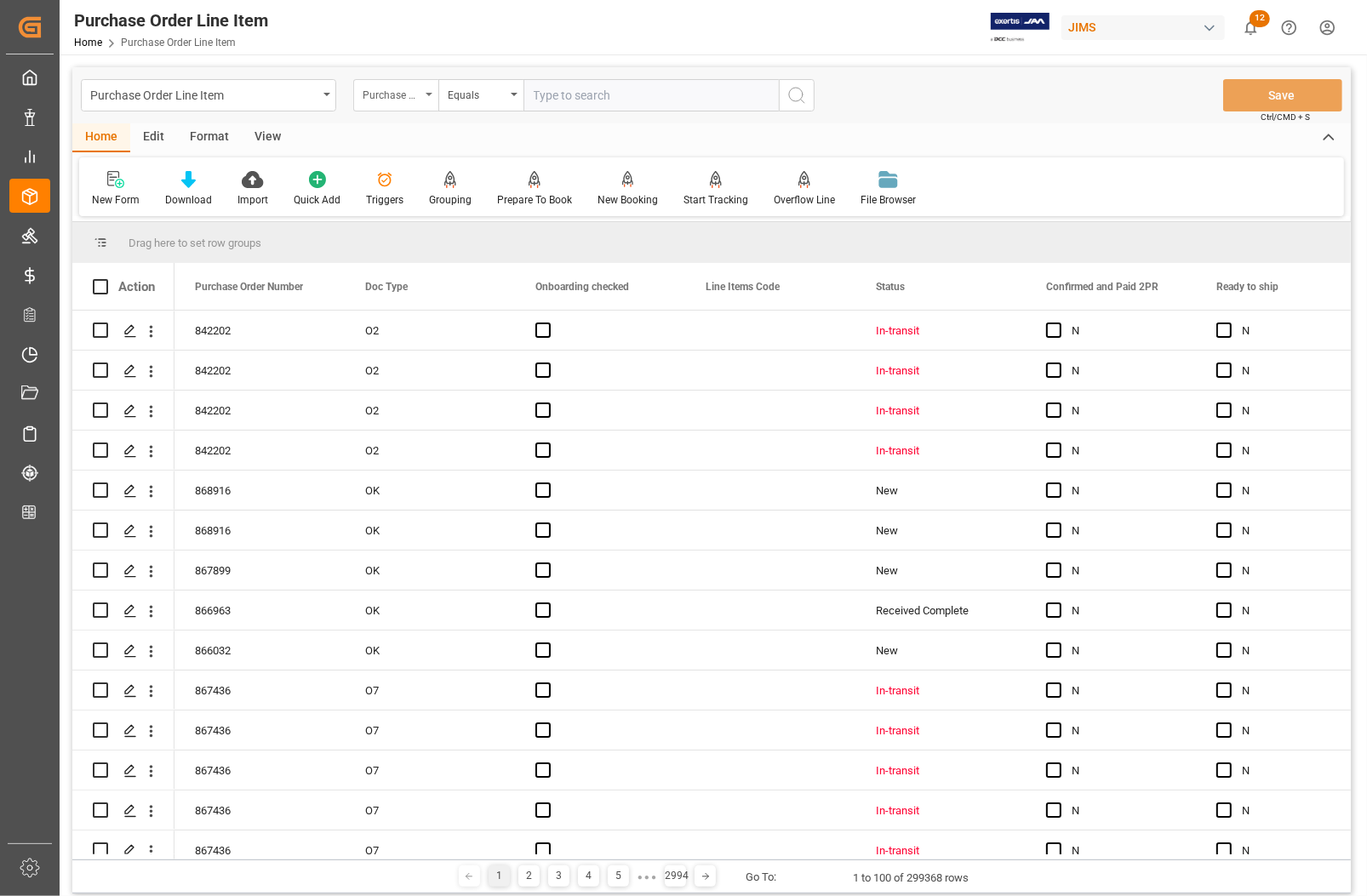
click at [418, 88] on div "Purchase Order Number" at bounding box center [391, 92] width 58 height 19
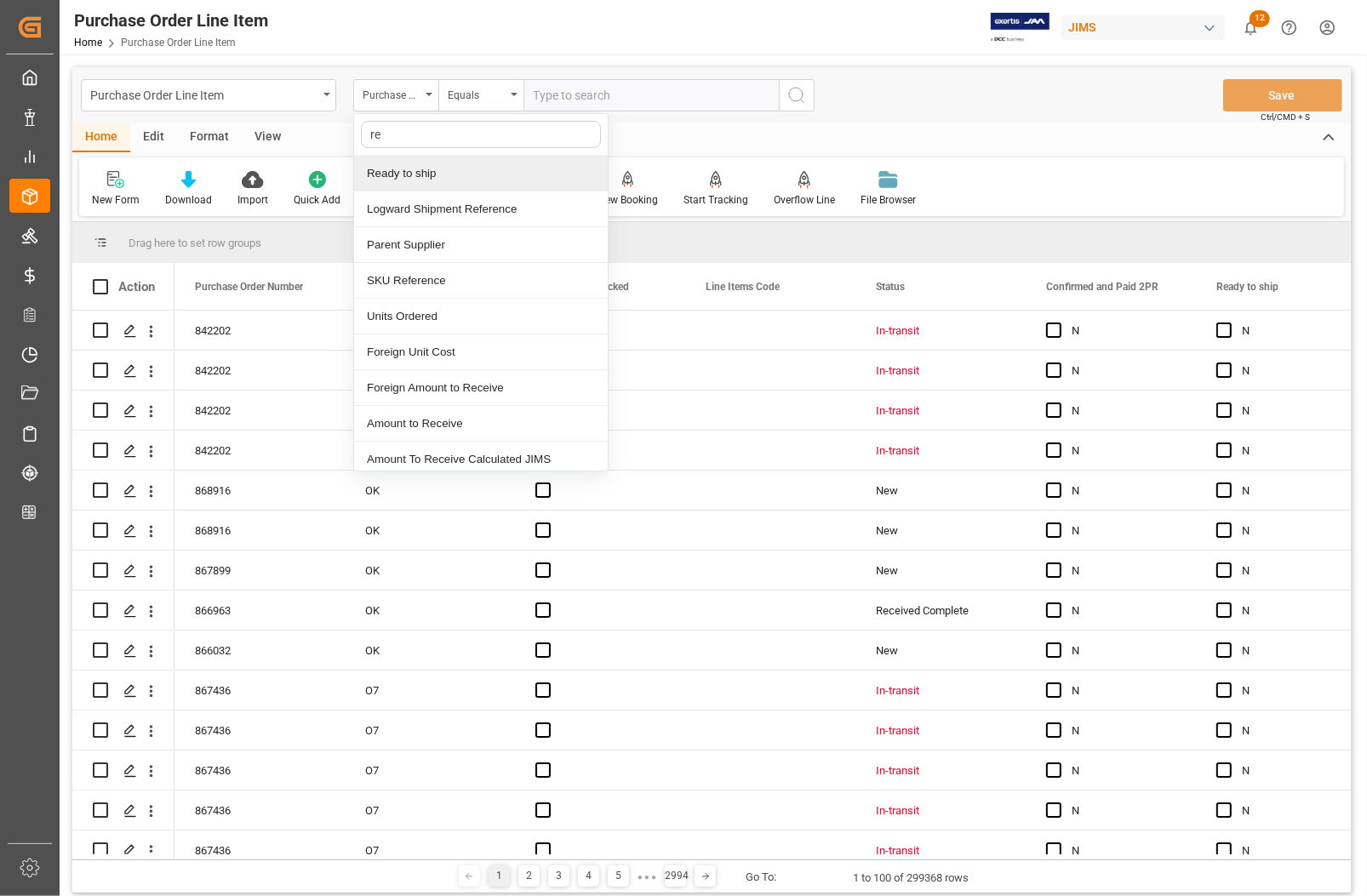
type input "ref"
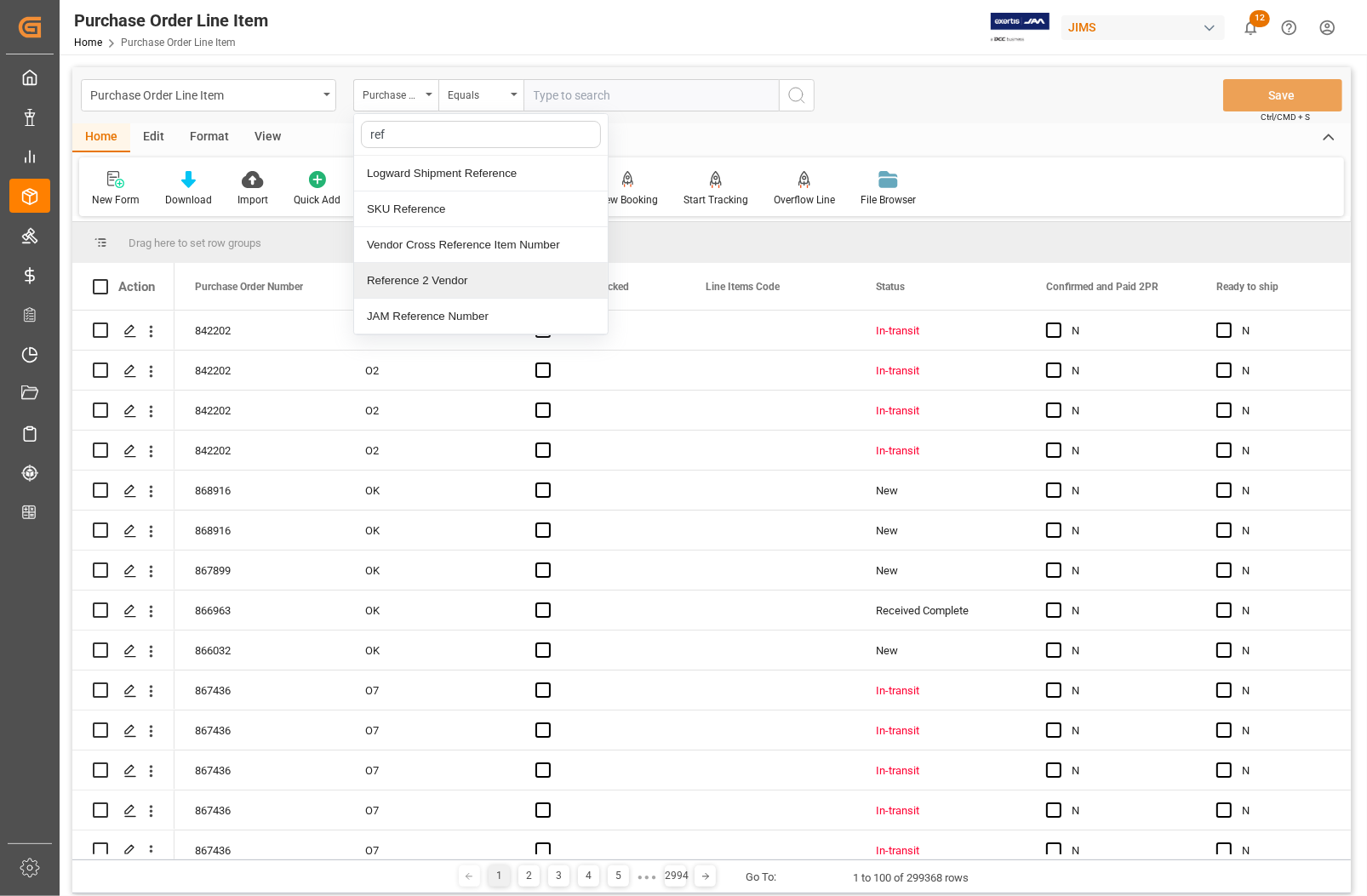
click at [426, 281] on div "Reference 2 Vendor" at bounding box center [481, 280] width 254 height 36
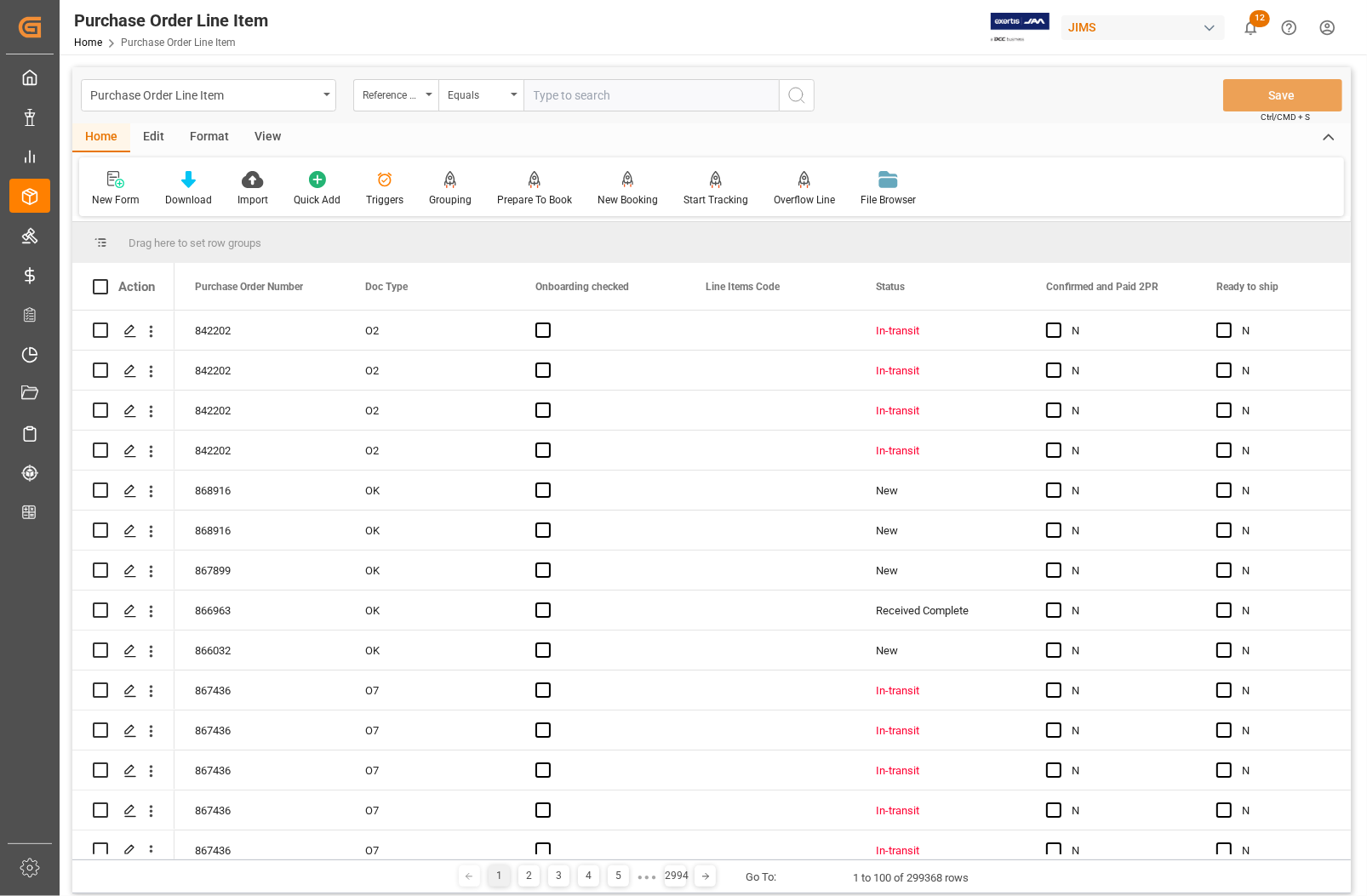
click at [271, 134] on div "View" at bounding box center [267, 138] width 52 height 29
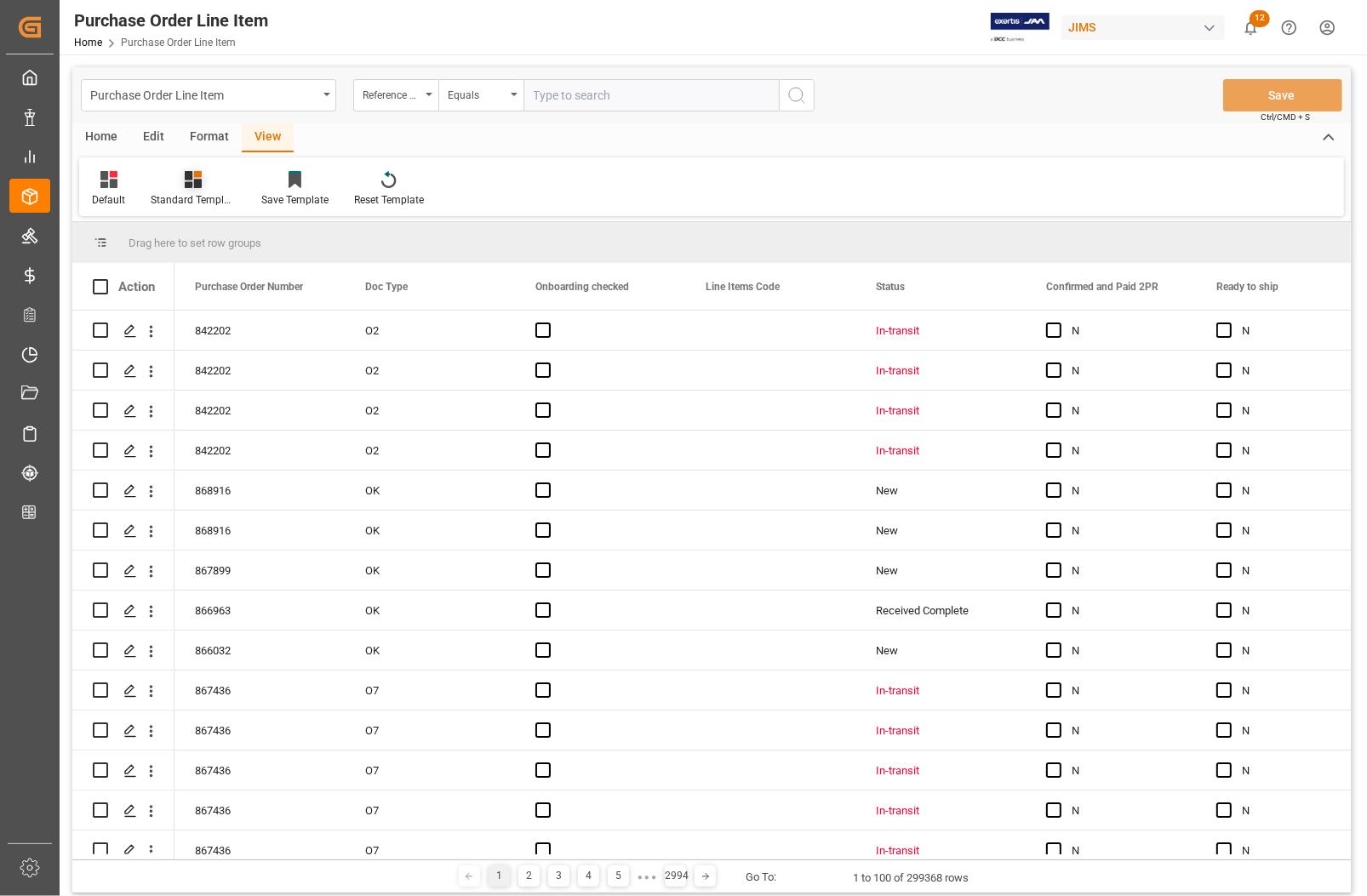
click at [185, 180] on icon at bounding box center [193, 179] width 17 height 17
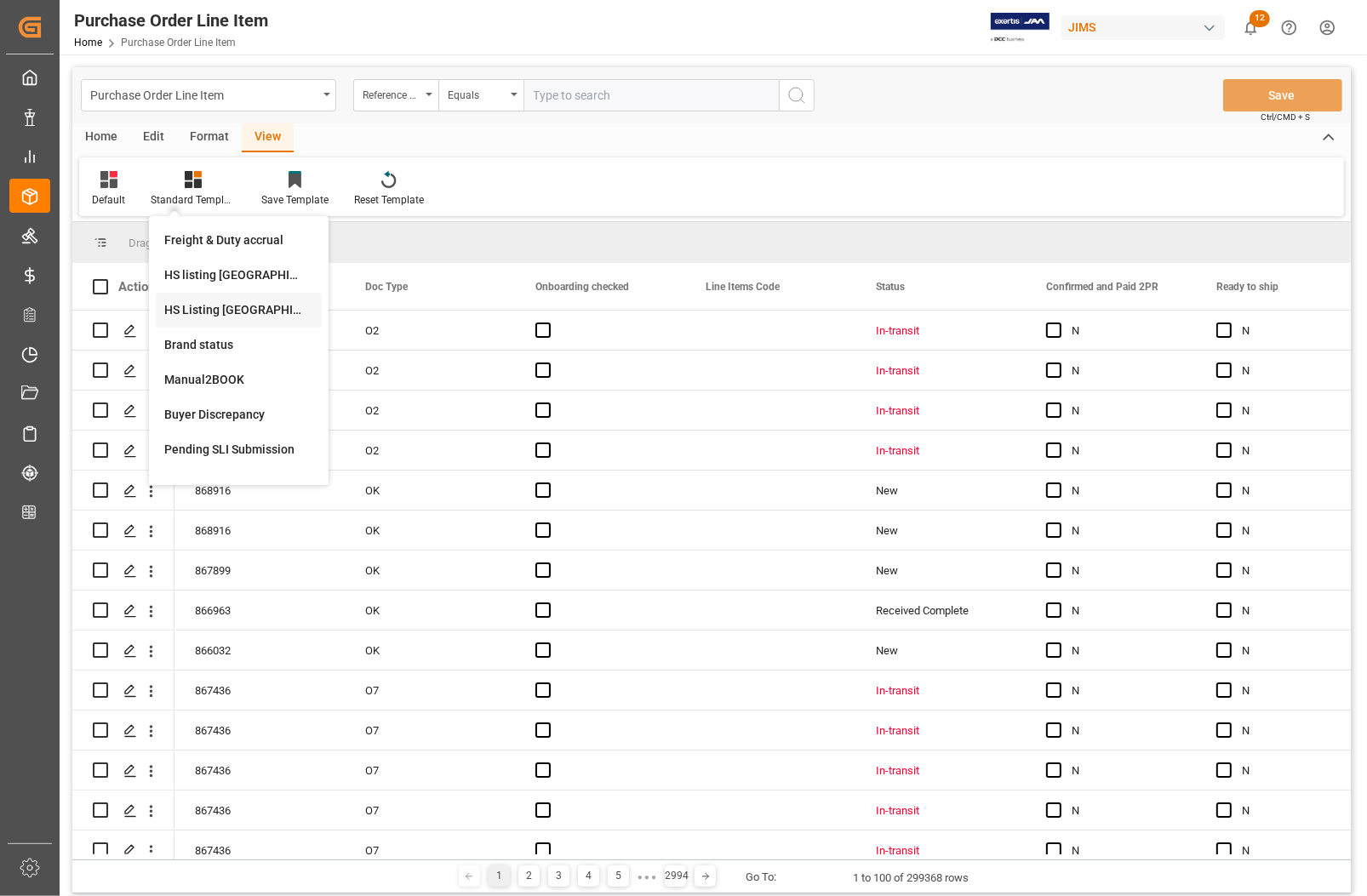
click at [209, 307] on div "HS Listing CANADA" at bounding box center [238, 310] width 149 height 18
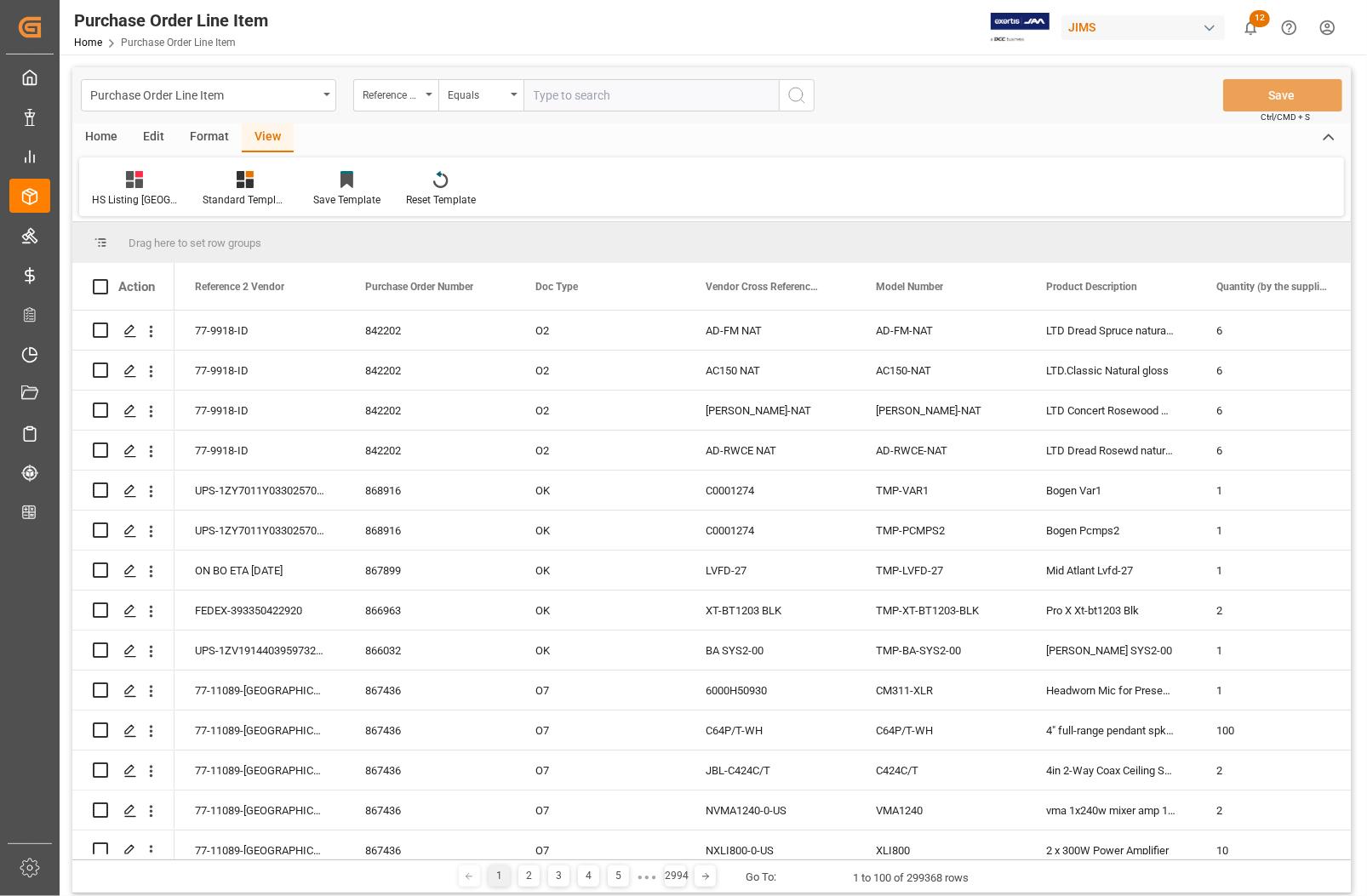
click at [577, 95] on input "text" at bounding box center [651, 94] width 255 height 32
paste input "77-10933-KR"
type input "77-10933-KR"
click at [794, 95] on icon "search button" at bounding box center [797, 95] width 20 height 20
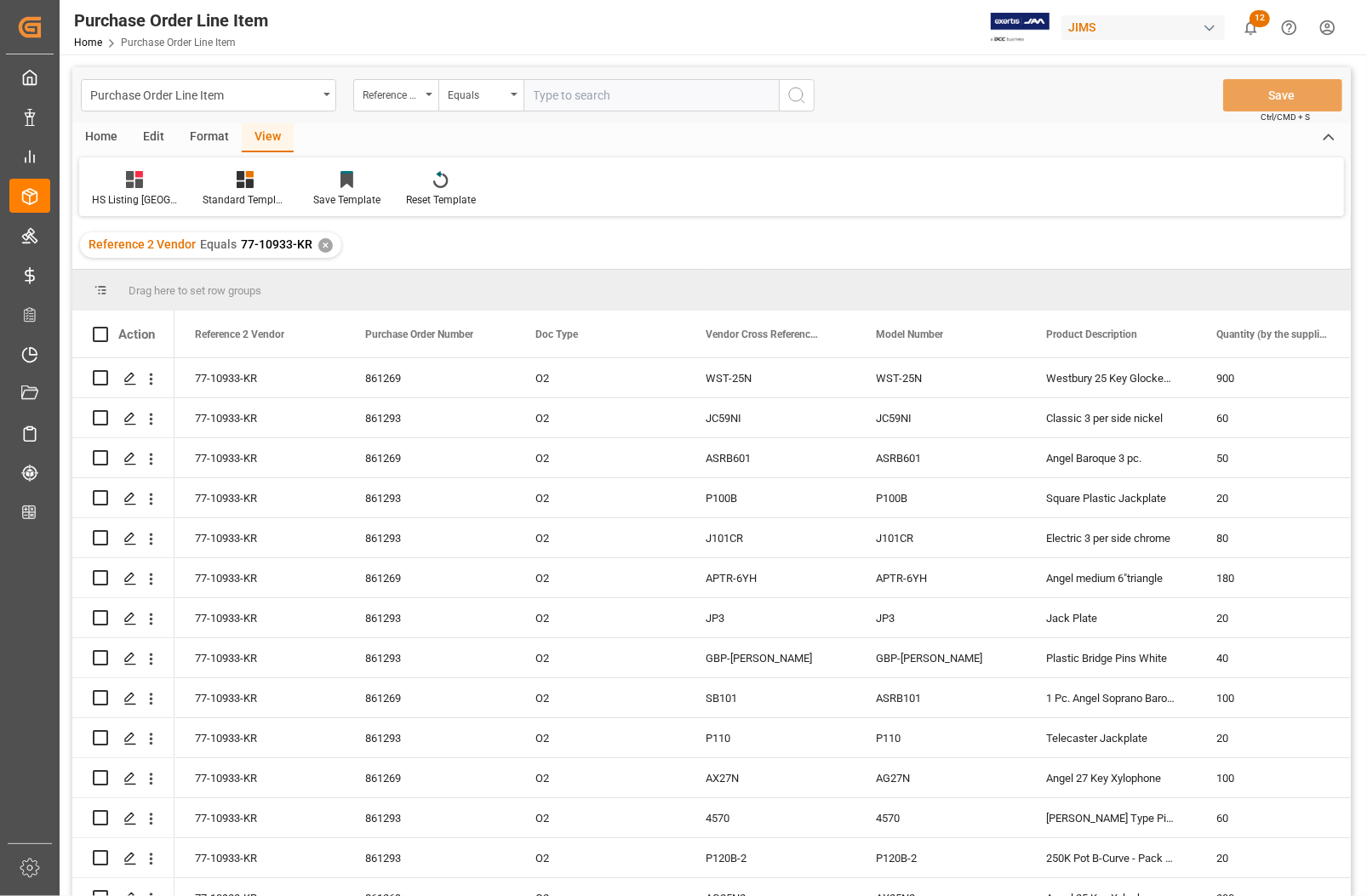
click at [112, 130] on div "Home" at bounding box center [101, 138] width 58 height 29
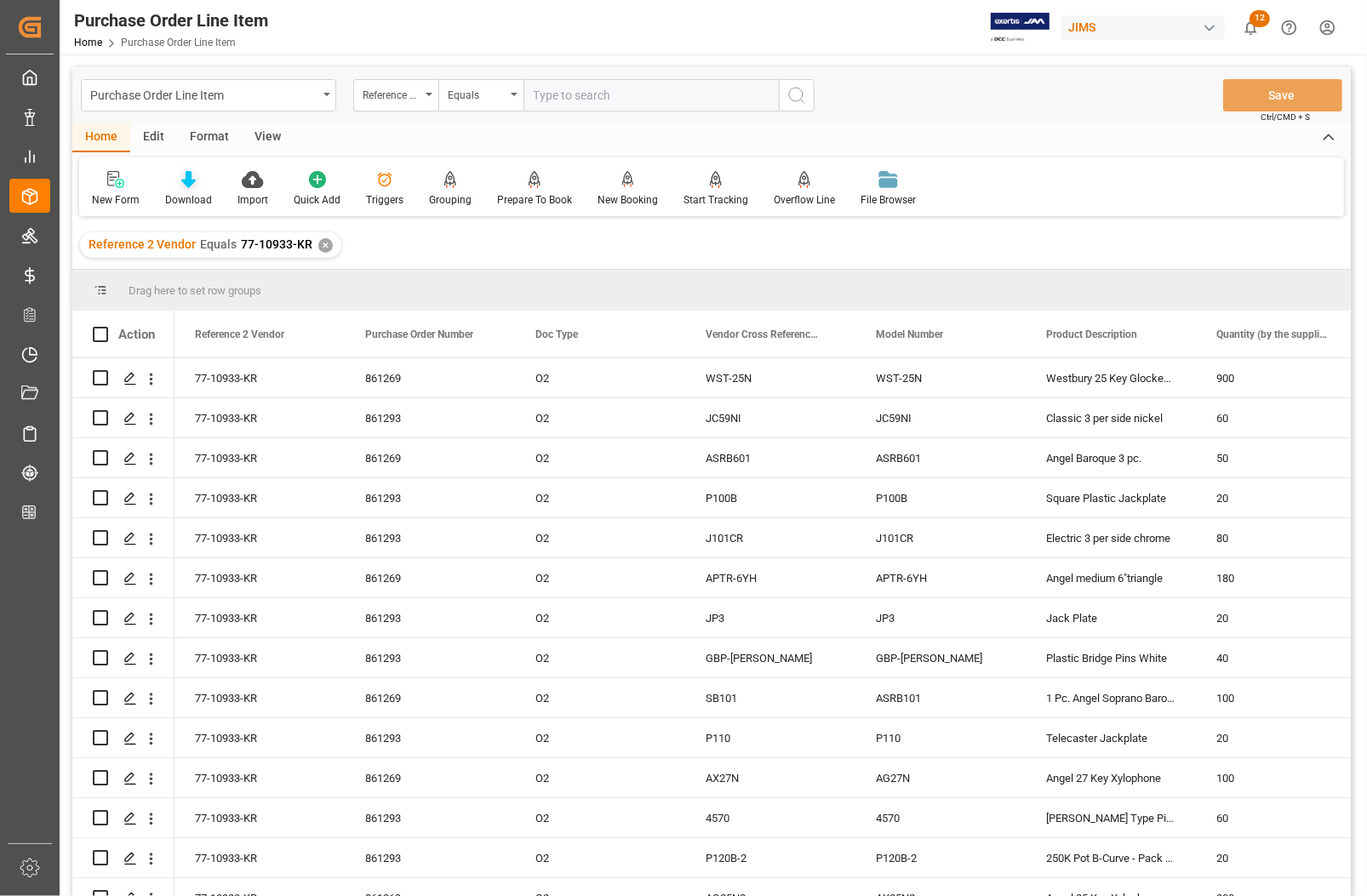
click at [197, 197] on div "Download" at bounding box center [188, 200] width 47 height 16
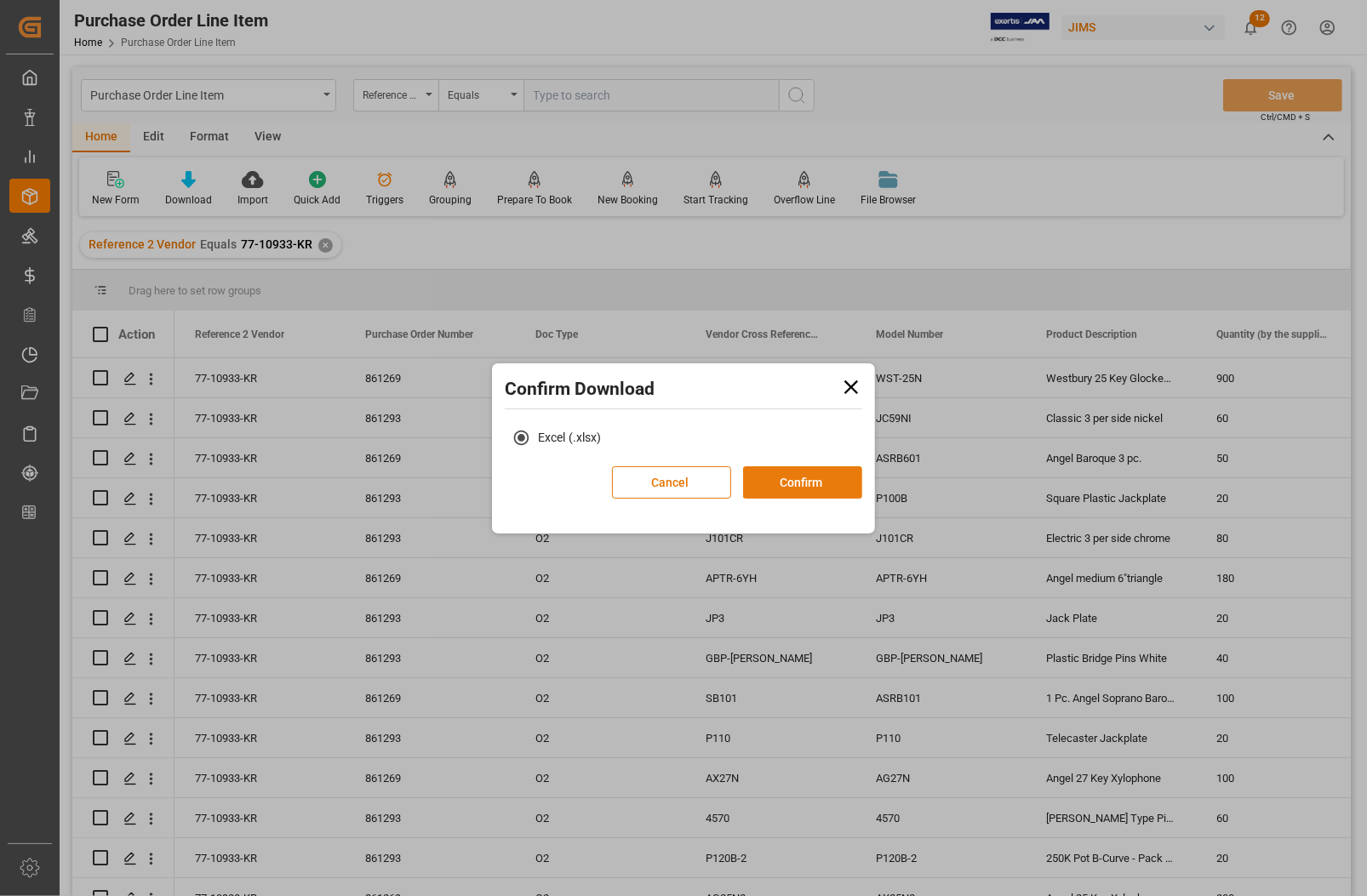
click at [819, 483] on button "Confirm" at bounding box center [803, 482] width 119 height 32
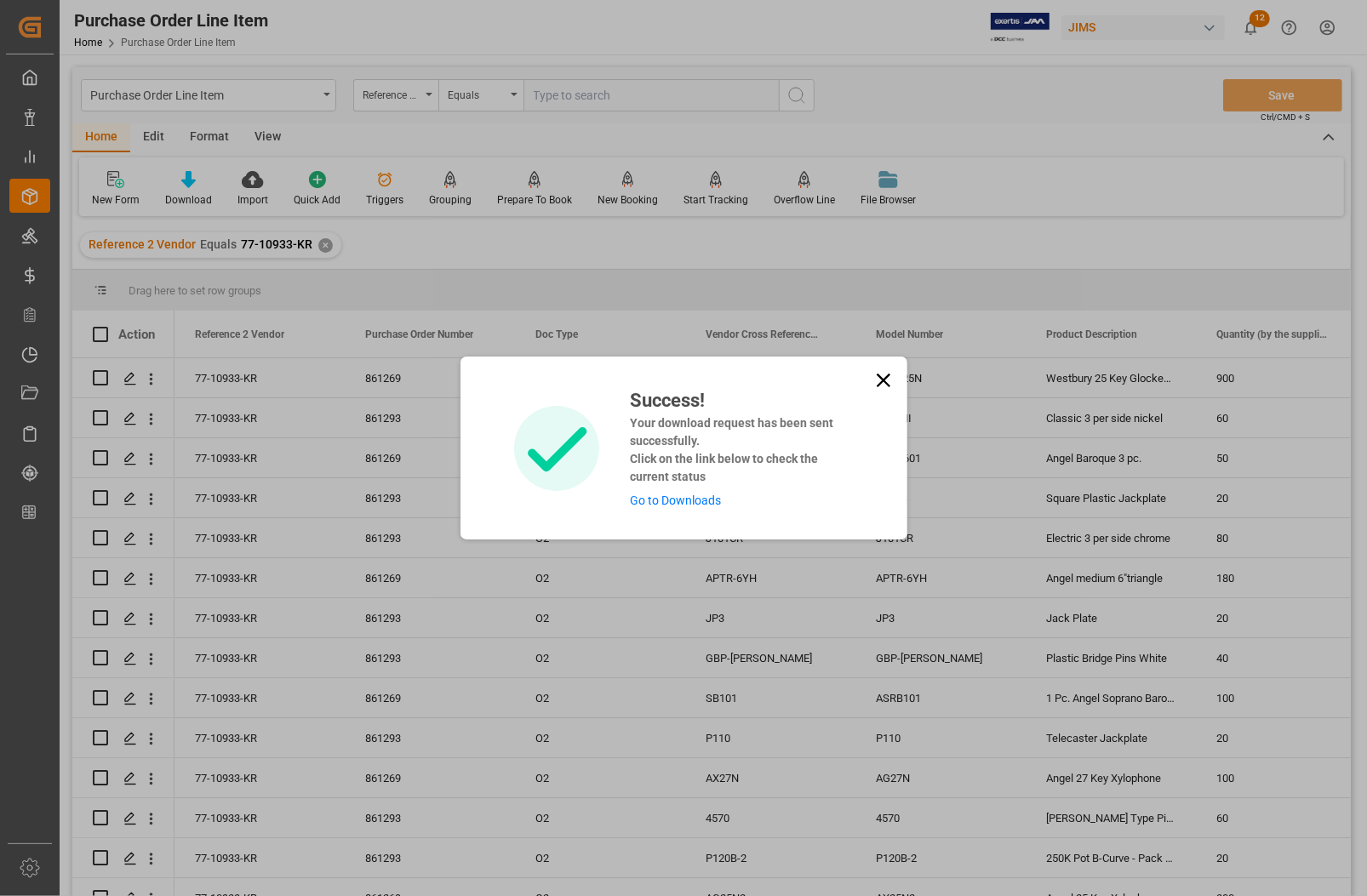
click at [683, 501] on link "Go to Downloads" at bounding box center [675, 500] width 91 height 14
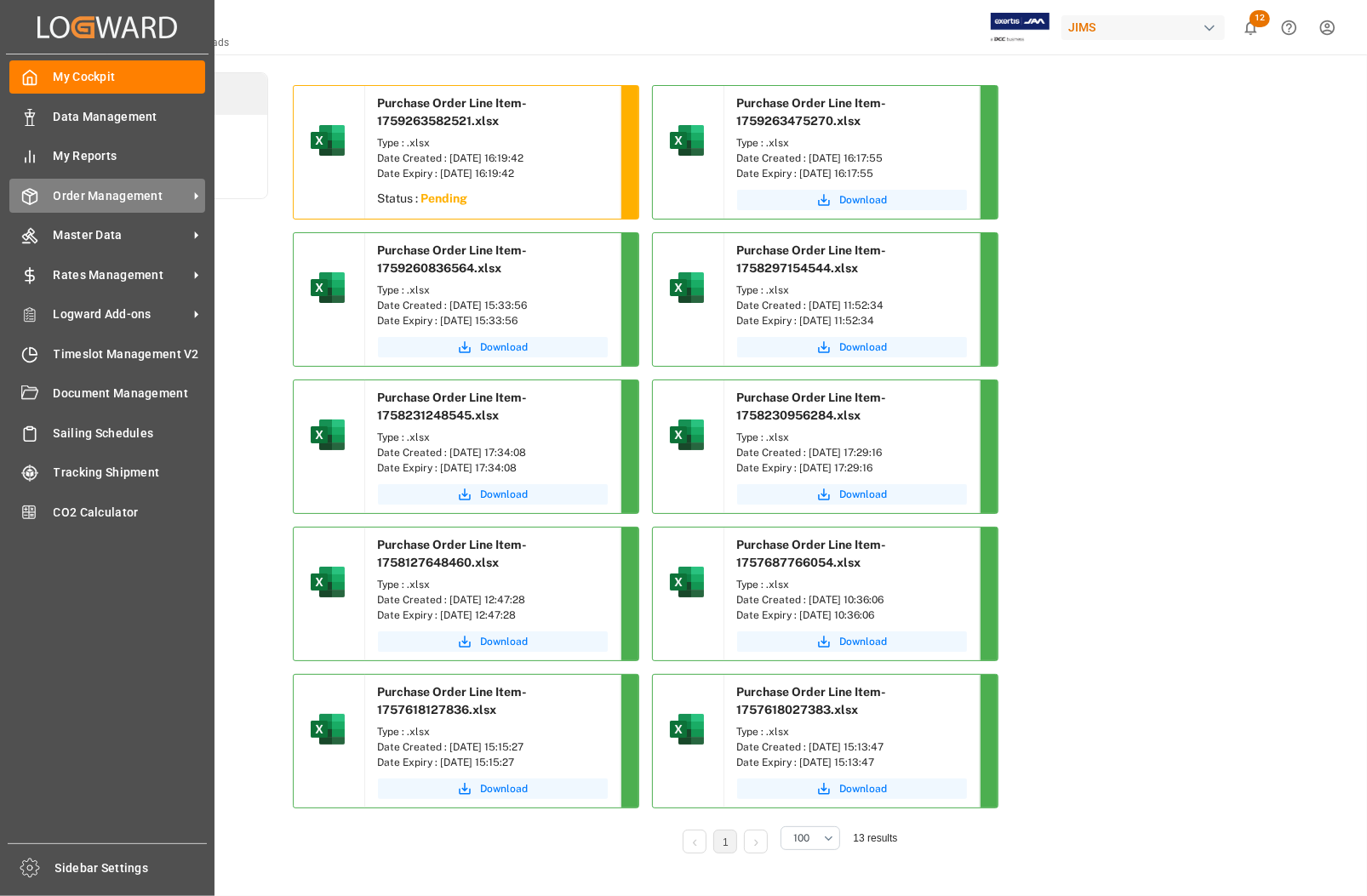
click at [99, 192] on span "Order Management" at bounding box center [121, 197] width 135 height 18
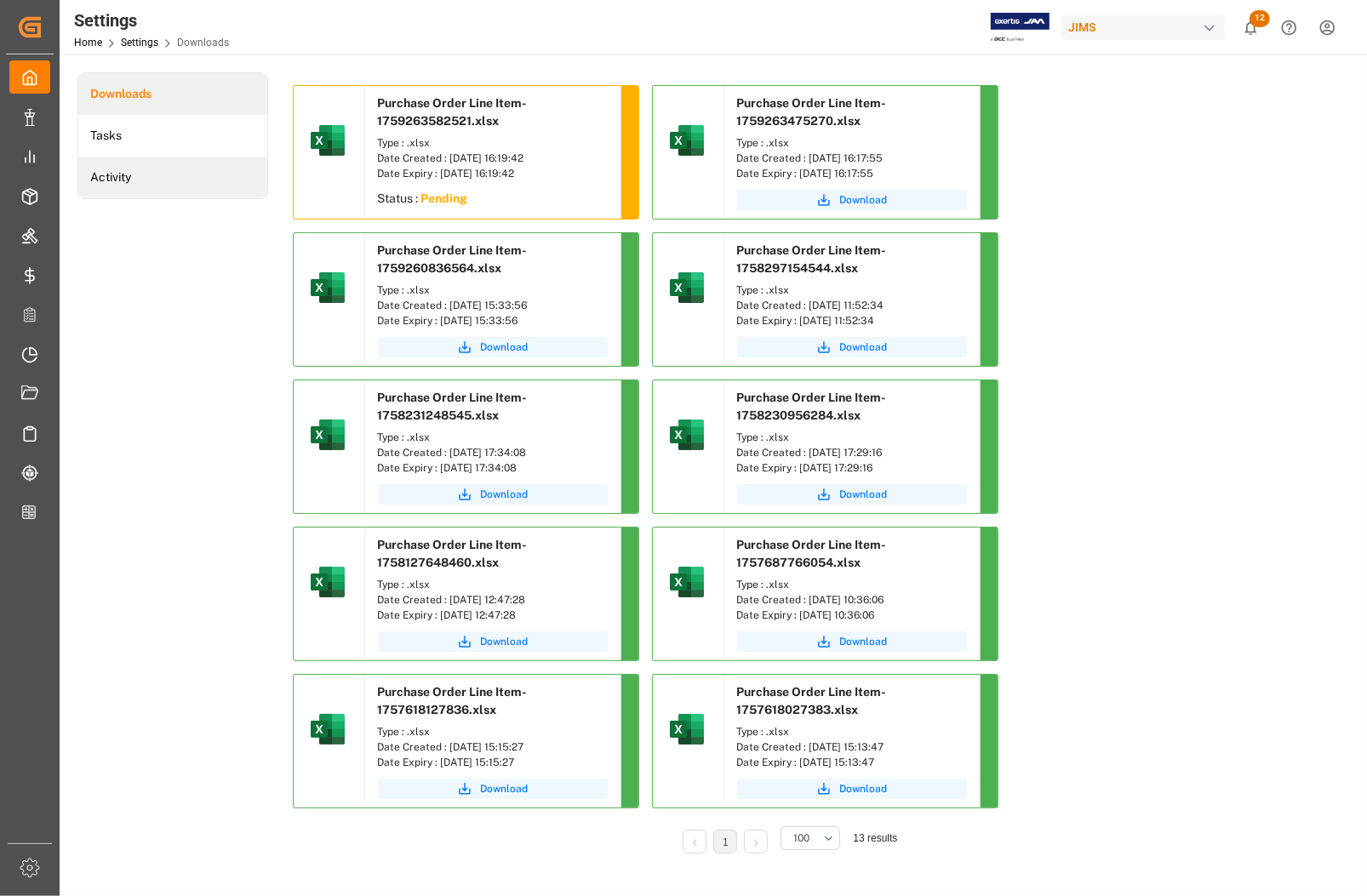
click at [130, 177] on li "Activity" at bounding box center [173, 178] width 189 height 42
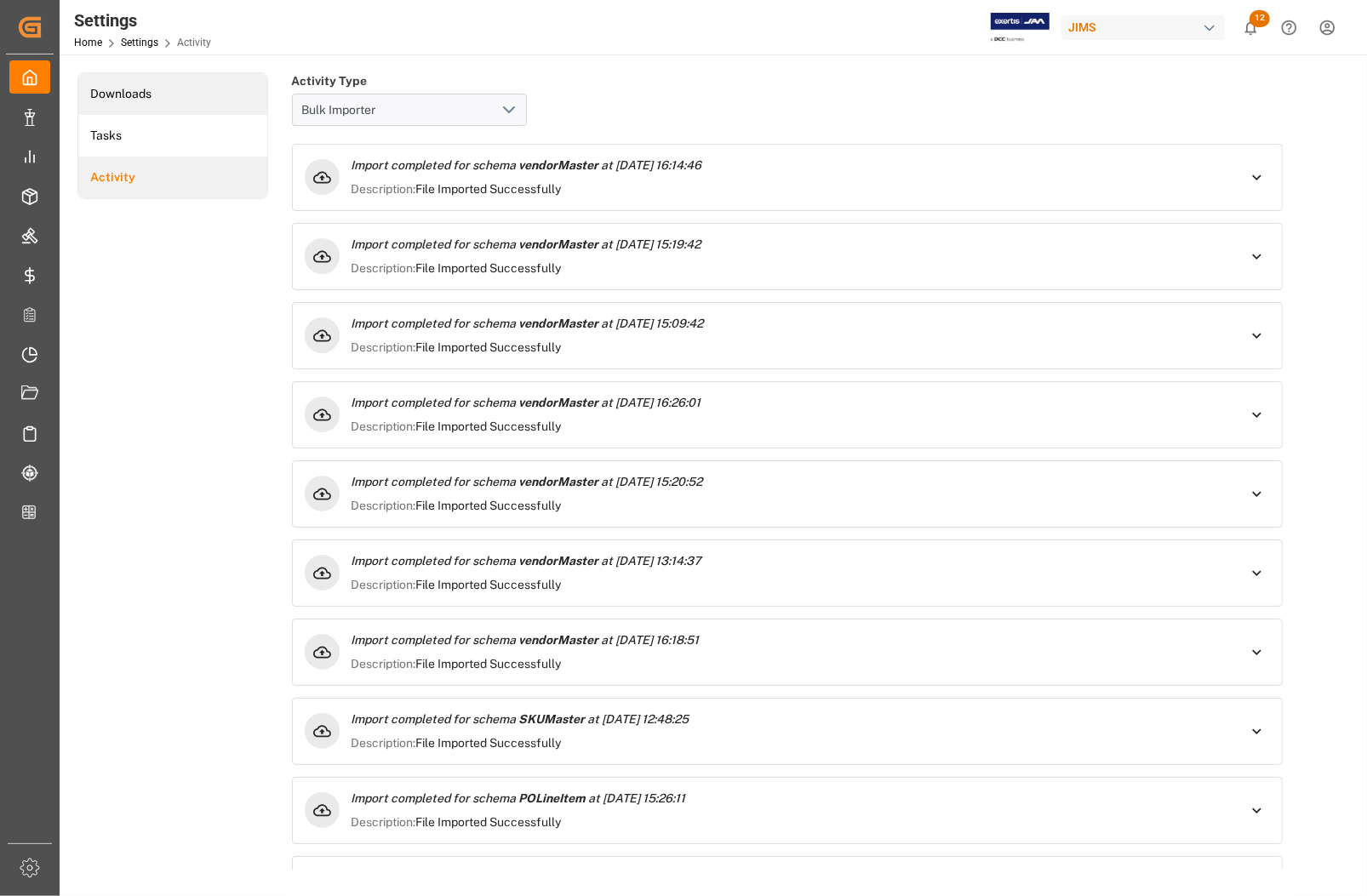
click at [141, 87] on li "Downloads" at bounding box center [173, 94] width 189 height 42
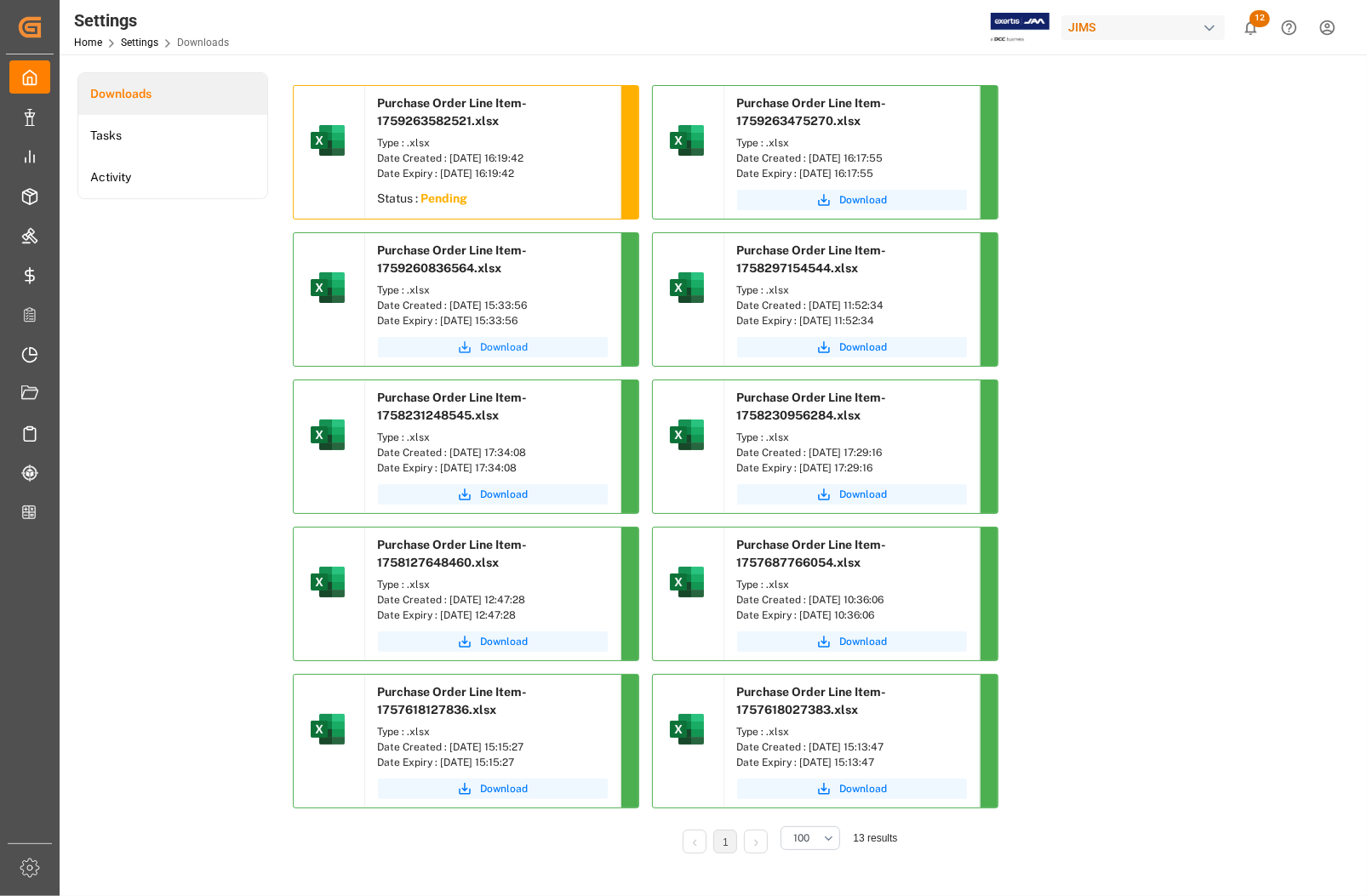
click at [494, 340] on span "Download" at bounding box center [504, 347] width 48 height 16
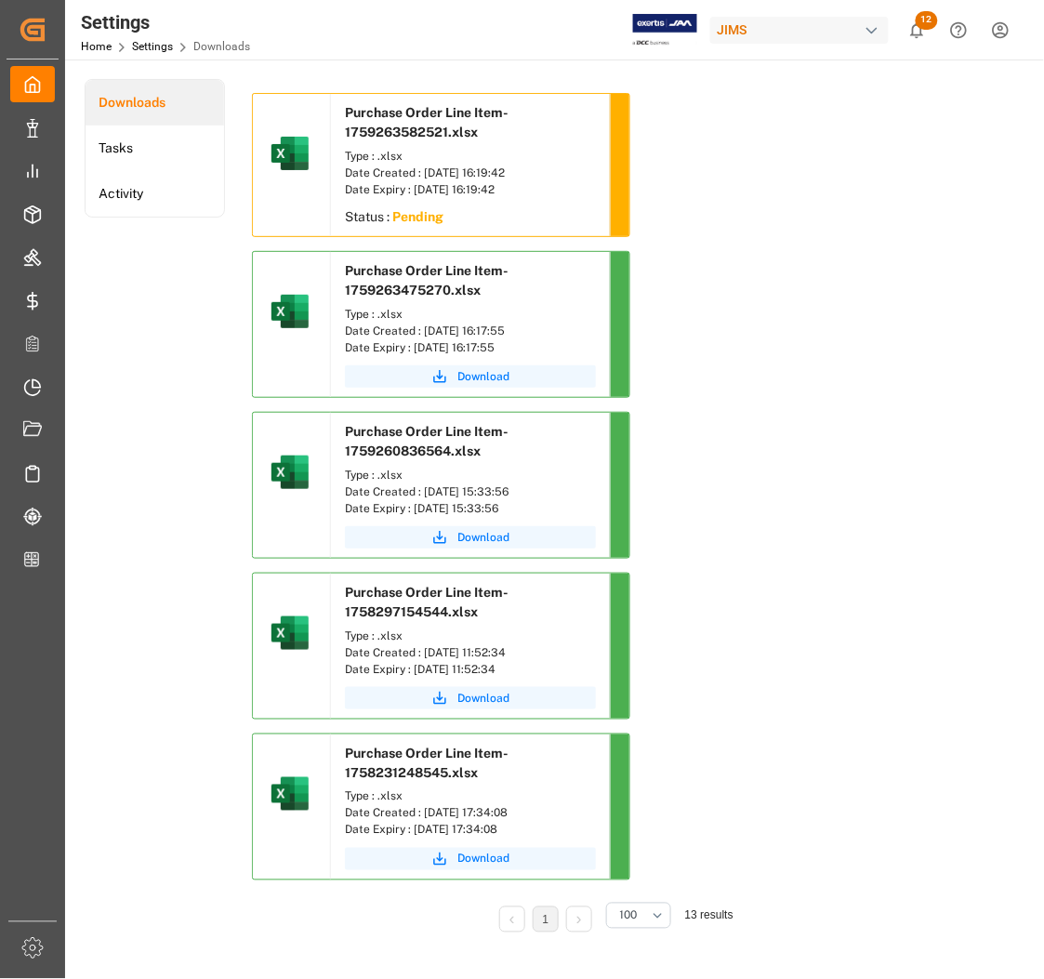
click at [130, 107] on li "Downloads" at bounding box center [155, 103] width 139 height 46
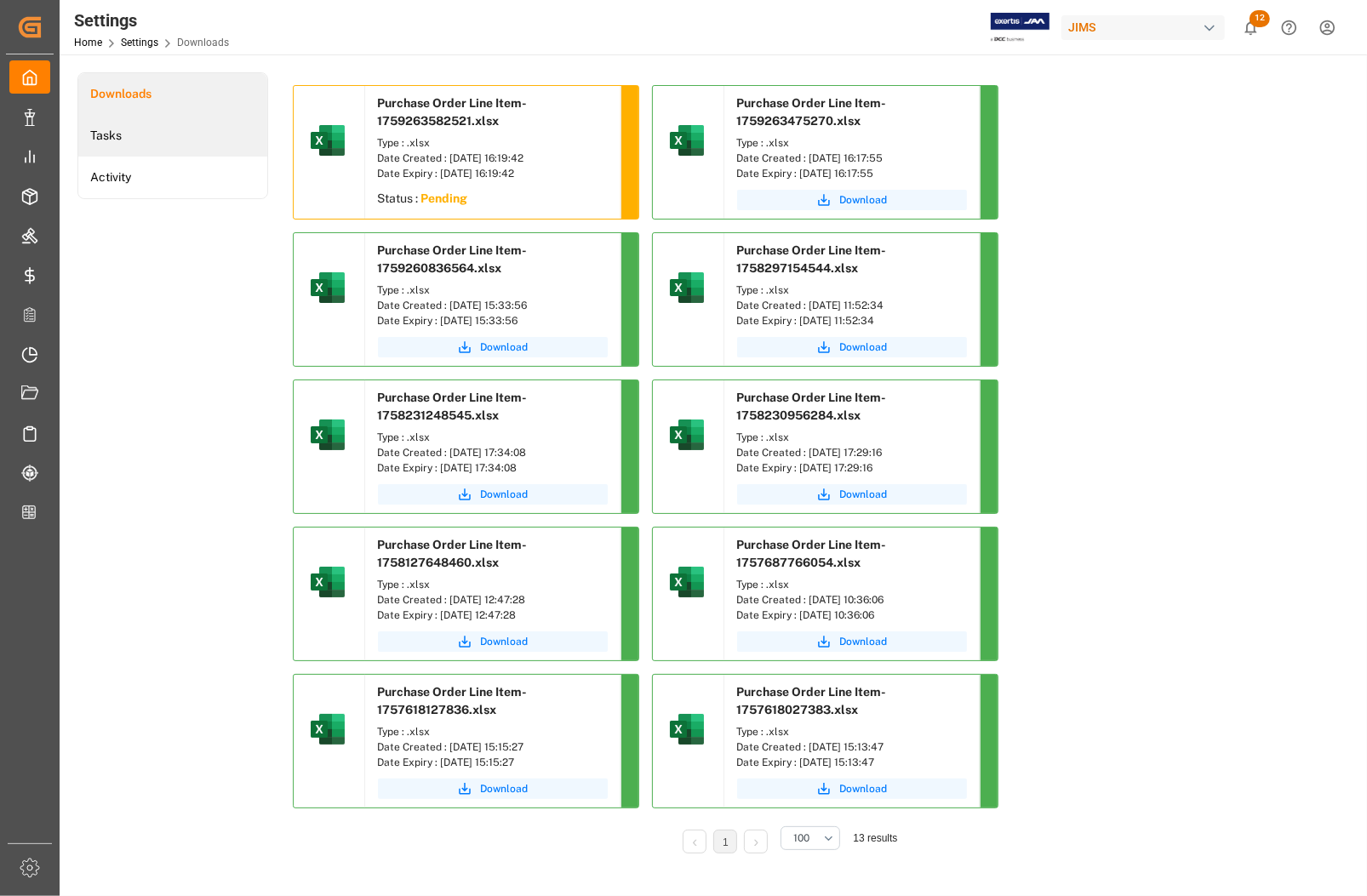
click at [115, 142] on li "Tasks" at bounding box center [173, 136] width 189 height 42
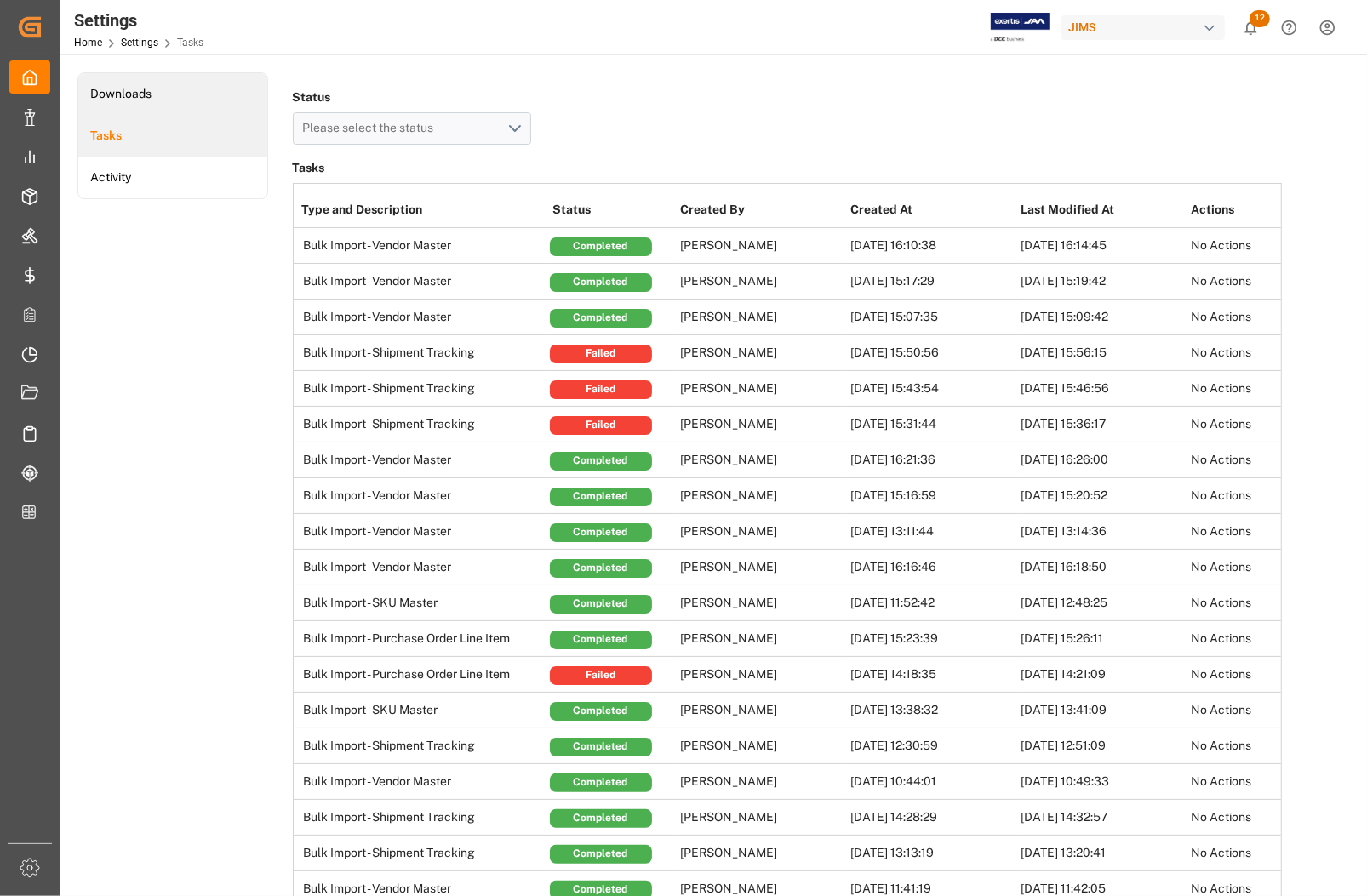
click at [115, 94] on li "Downloads" at bounding box center [173, 94] width 189 height 42
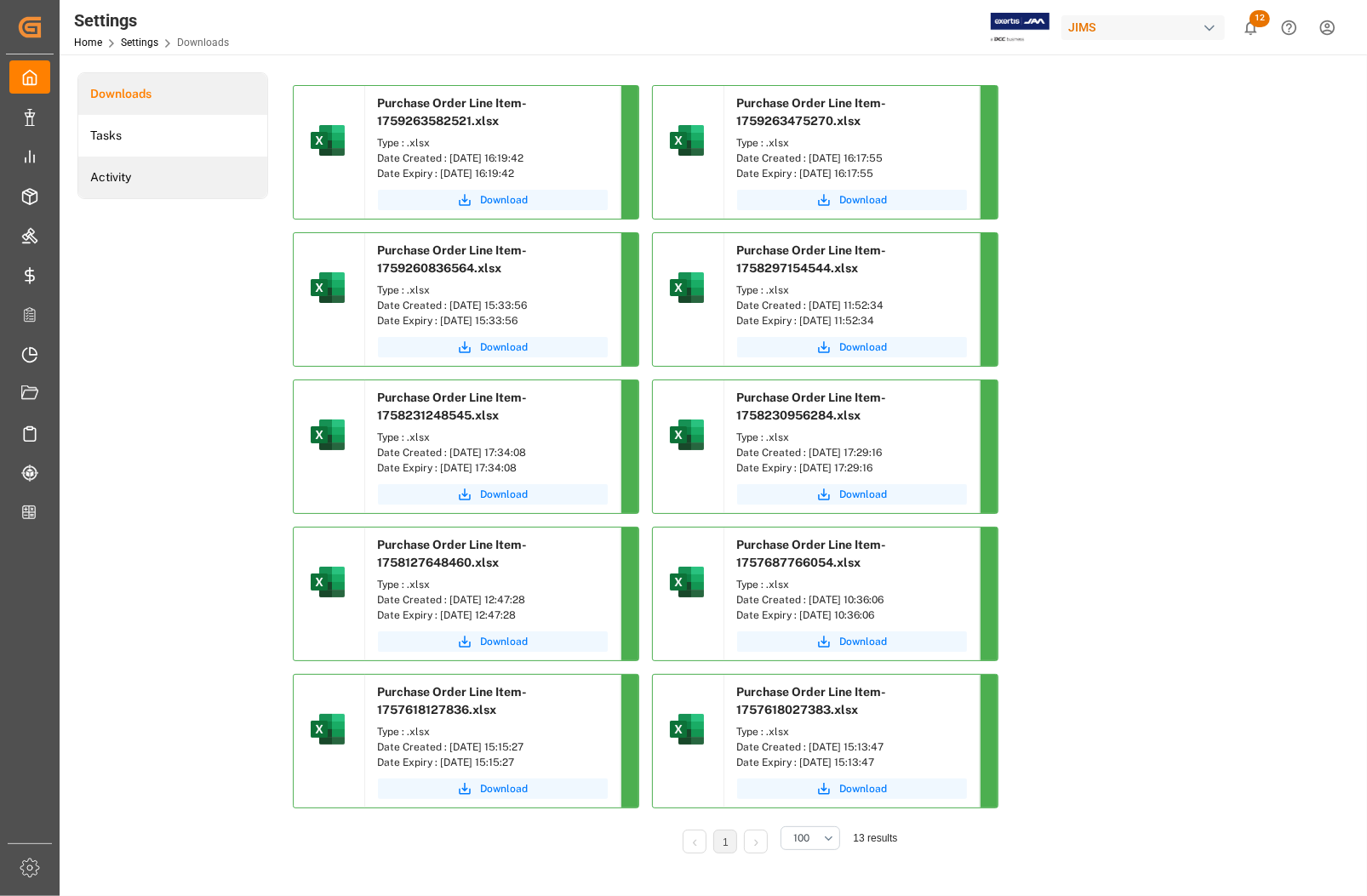
click at [129, 178] on li "Activity" at bounding box center [173, 178] width 189 height 42
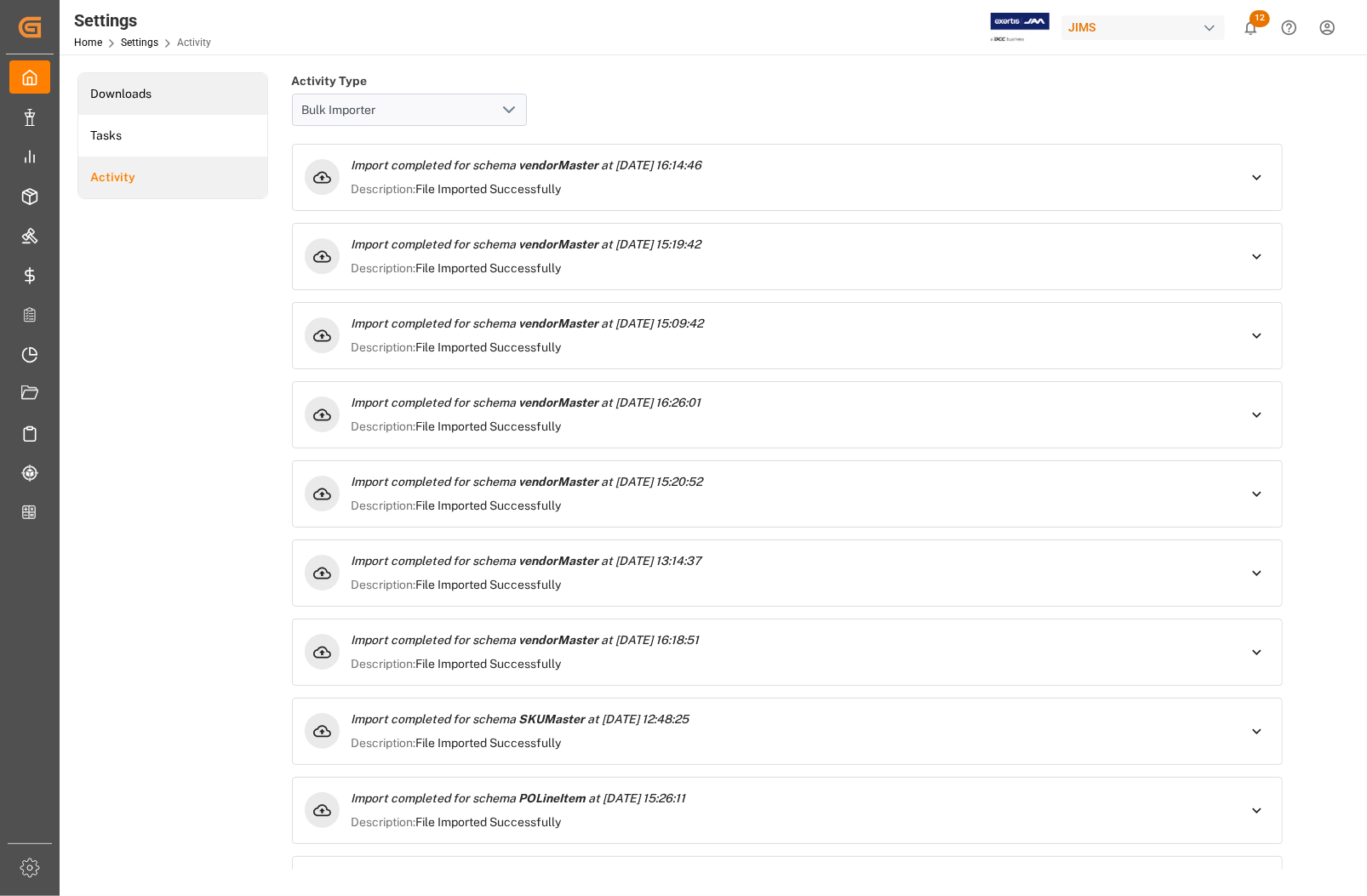
click at [133, 95] on li "Downloads" at bounding box center [173, 94] width 189 height 42
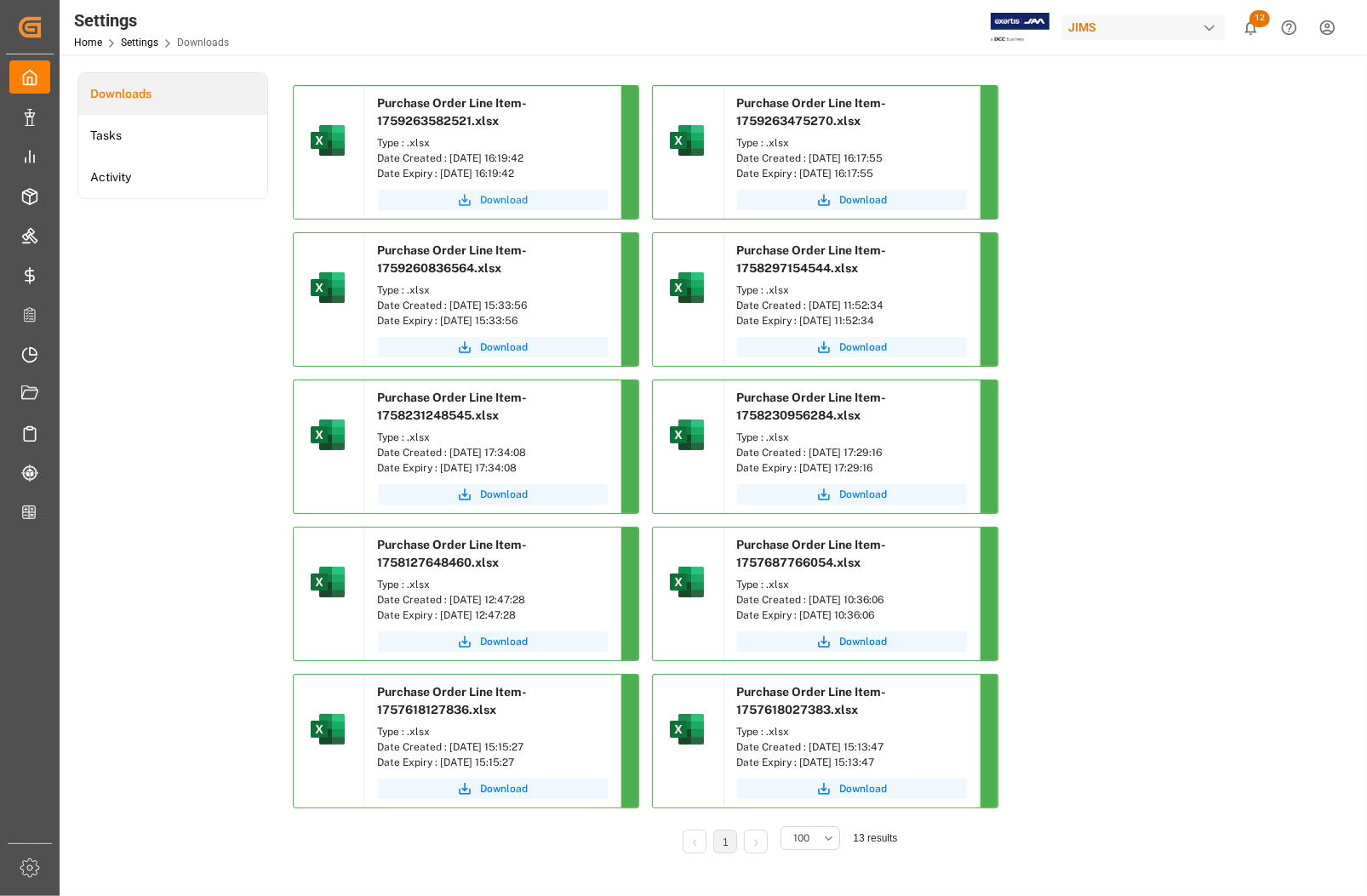
click at [501, 199] on span "Download" at bounding box center [504, 200] width 48 height 16
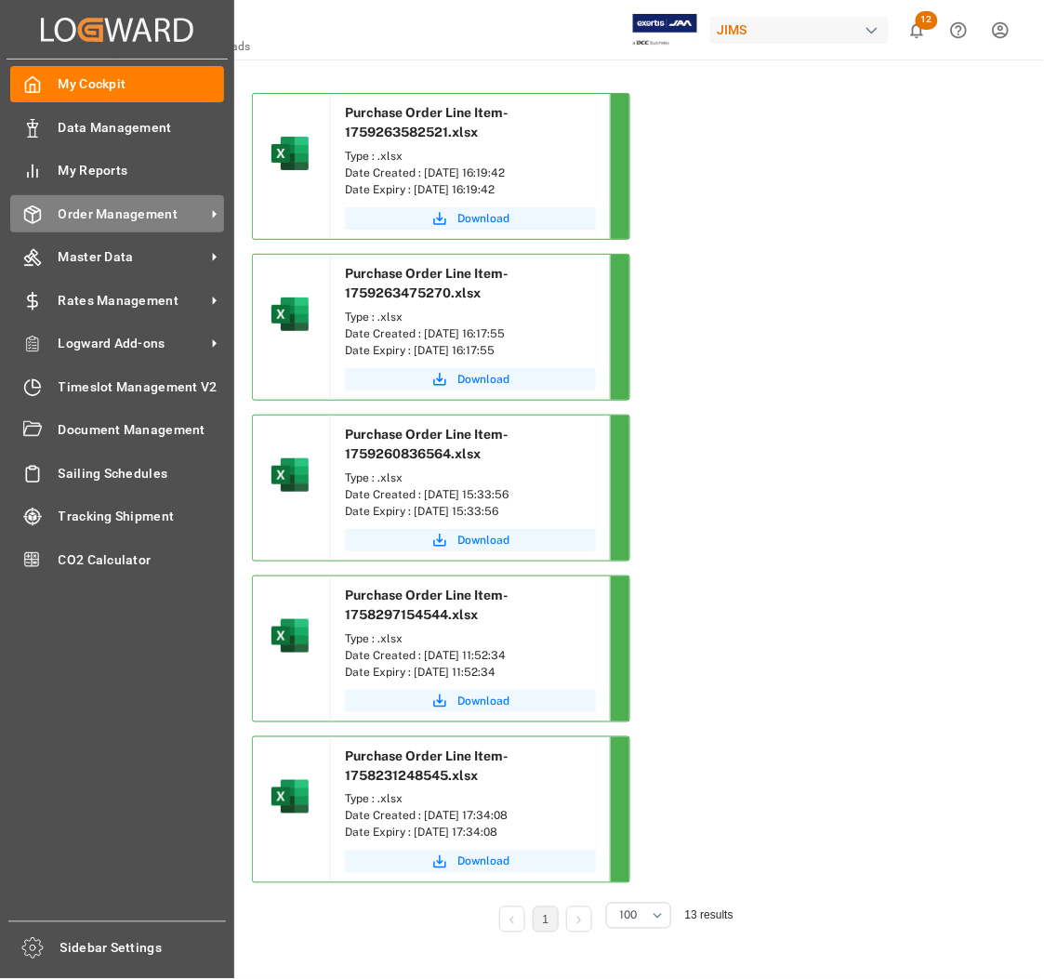
click at [82, 214] on span "Order Management" at bounding box center [132, 215] width 147 height 20
click at [116, 206] on span "Order Management" at bounding box center [132, 215] width 147 height 20
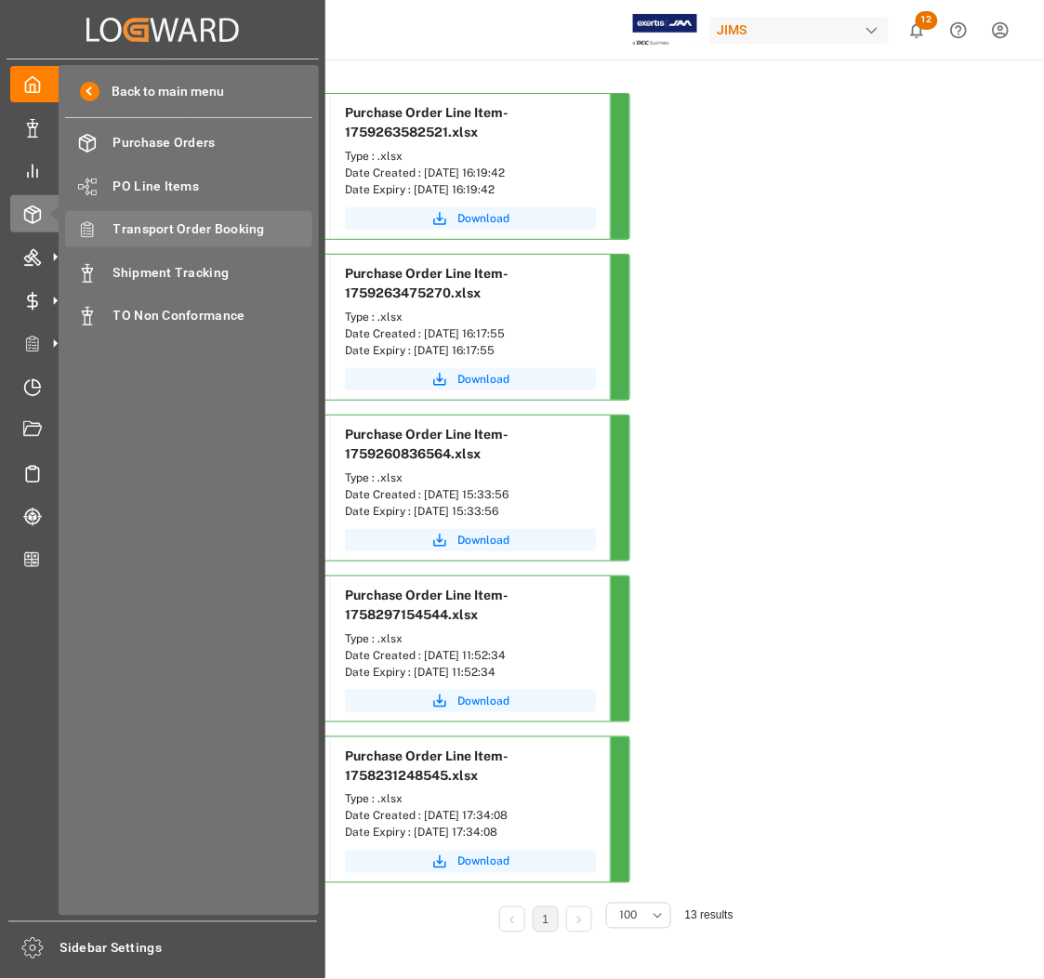
click at [137, 231] on span "Transport Order Booking" at bounding box center [213, 229] width 200 height 20
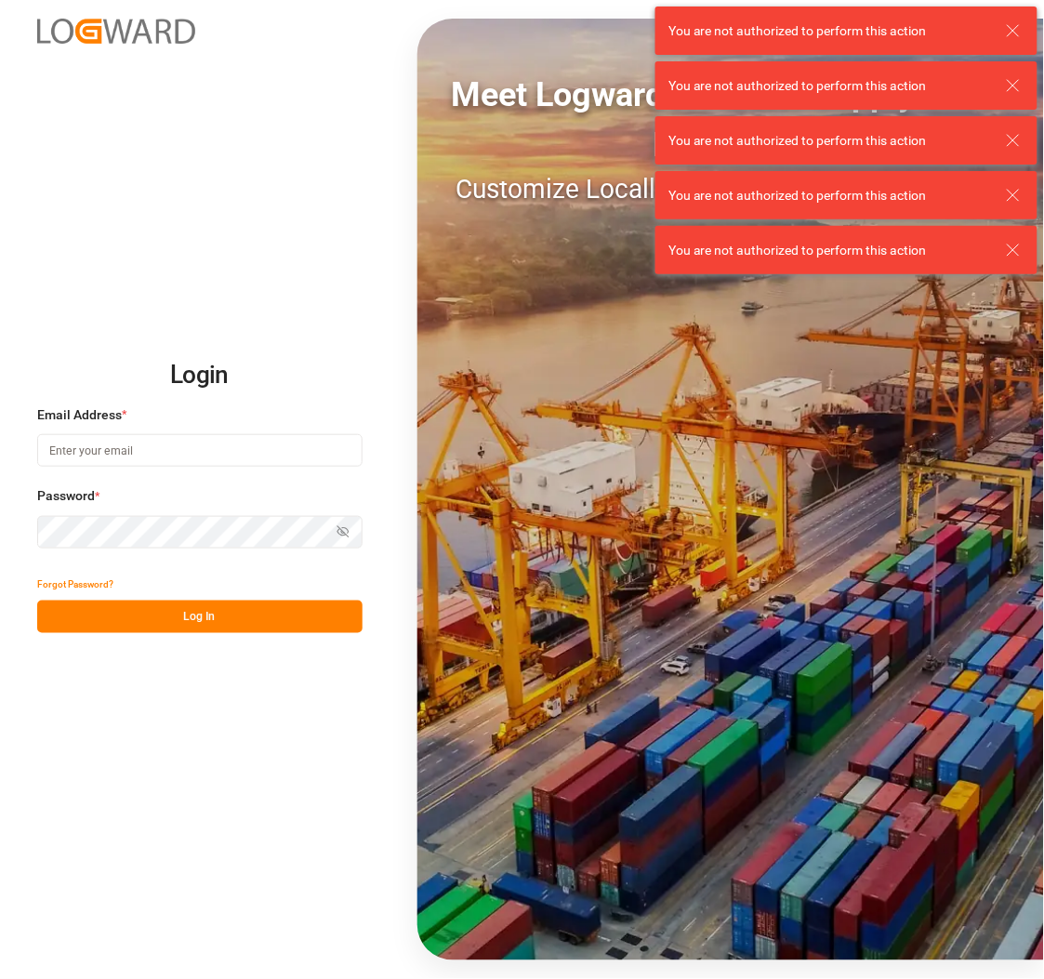
type input "catherine.danielson@jamindustries.com"
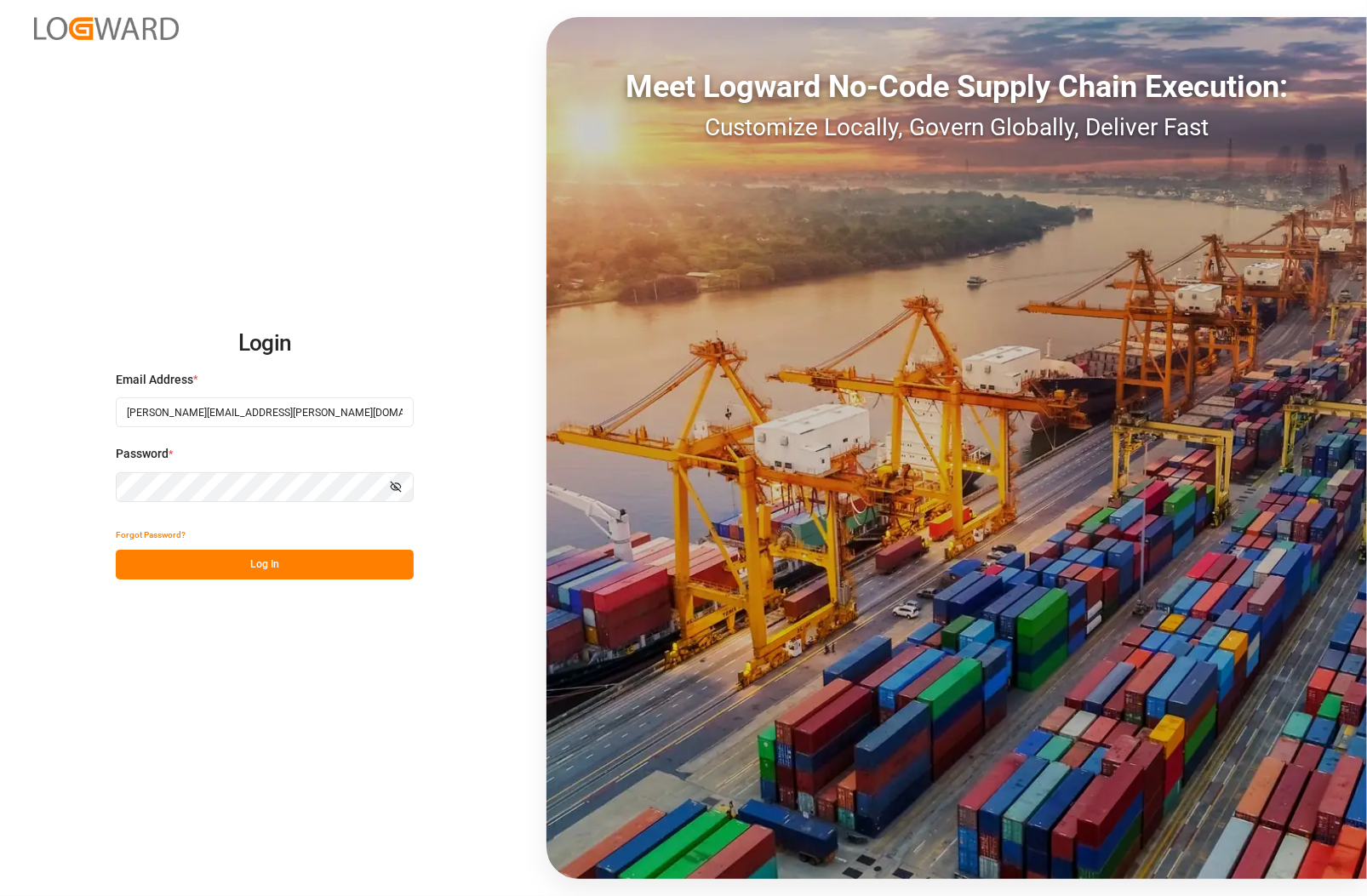
click at [39, 479] on div "Login Email Address * catherine.danielson@jamindustries.com Password * Show pas…" at bounding box center [683, 448] width 1367 height 896
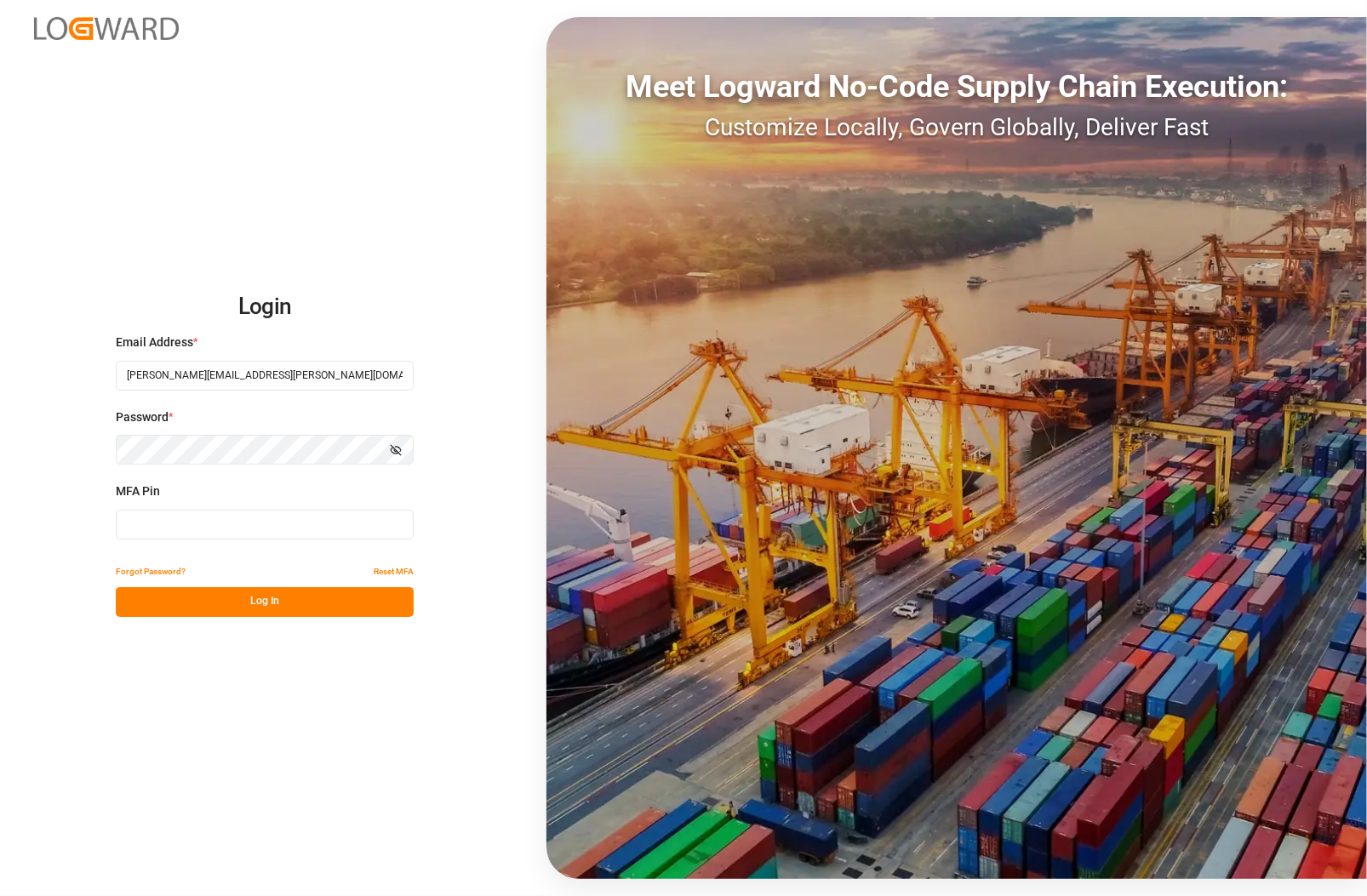
click at [168, 530] on input at bounding box center [264, 524] width 298 height 30
type input "438647"
click at [308, 610] on button "Log In" at bounding box center [264, 602] width 298 height 30
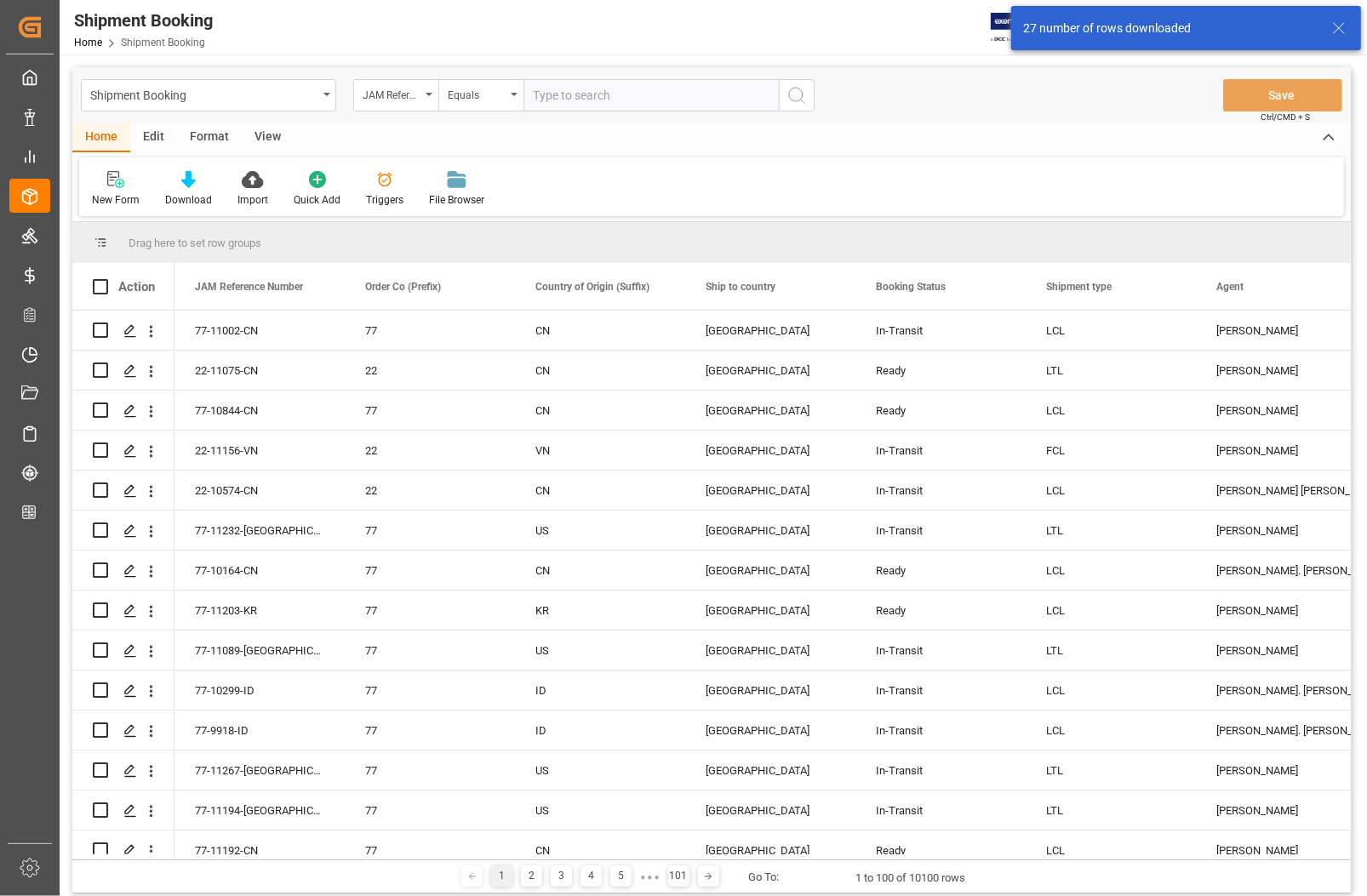
click at [560, 95] on input "text" at bounding box center [651, 94] width 255 height 32
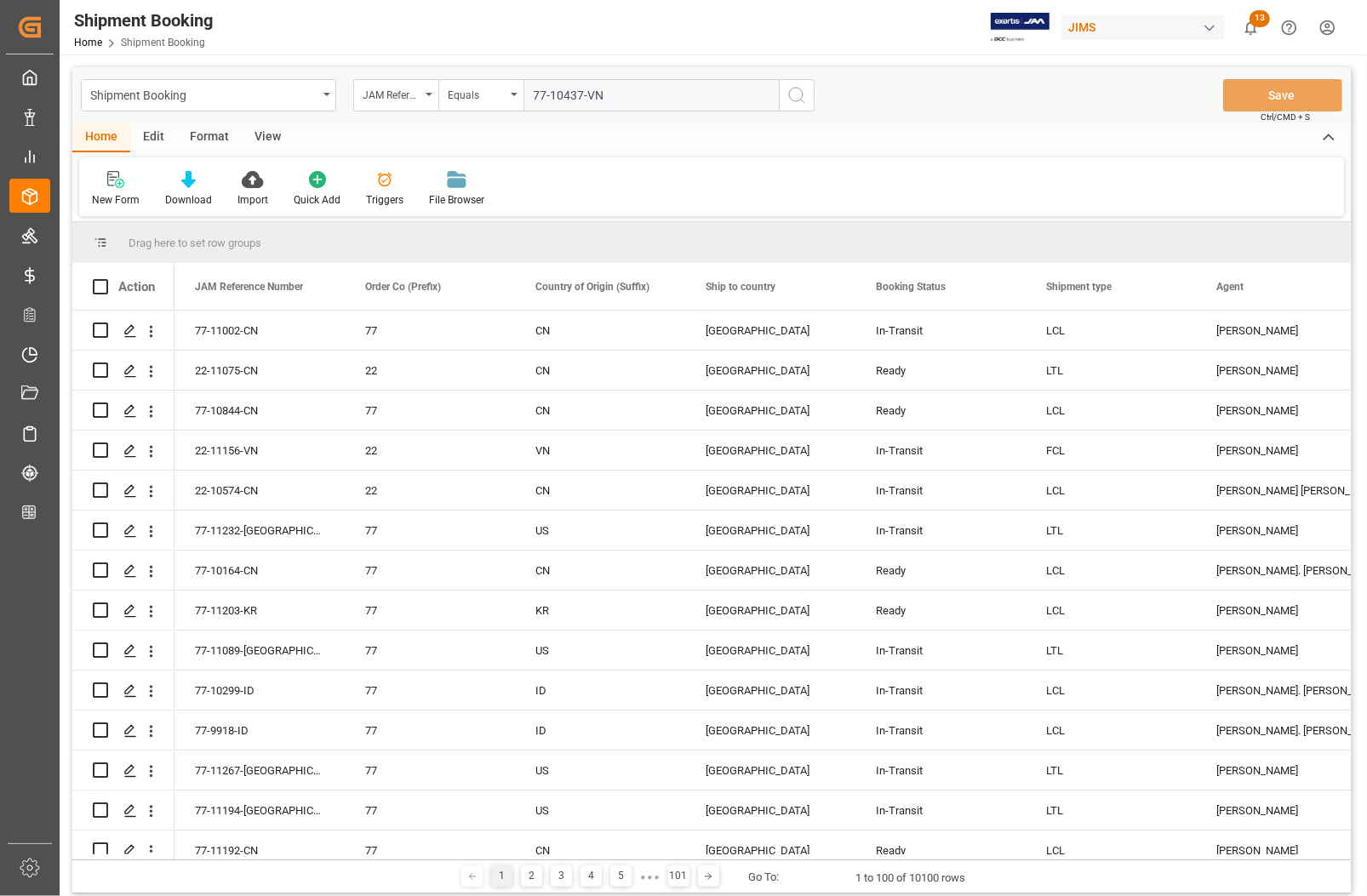
type input "77-10437-VN"
click at [798, 98] on icon "search button" at bounding box center [797, 95] width 20 height 20
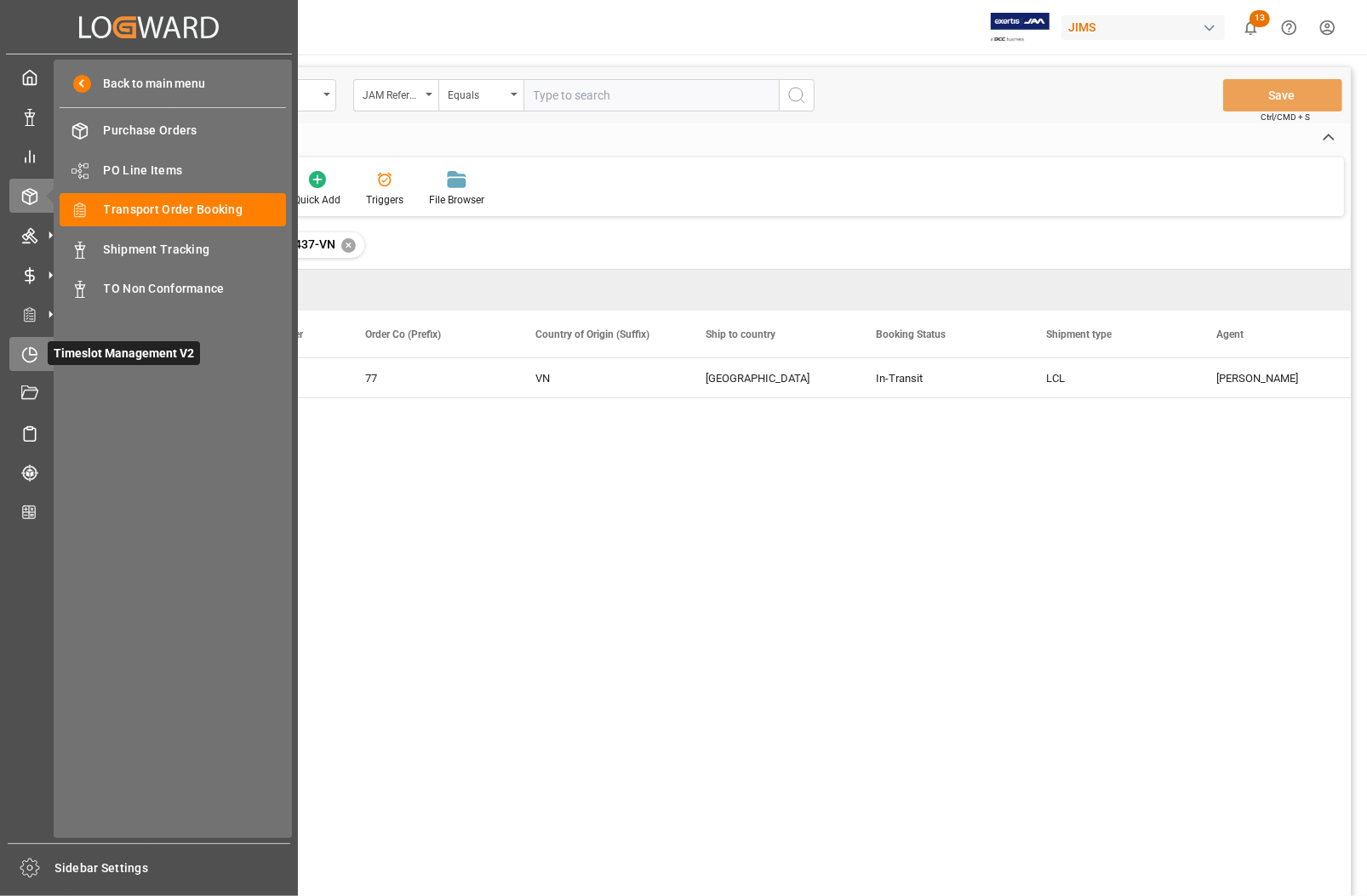
click at [30, 350] on icon at bounding box center [33, 350] width 6 height 6
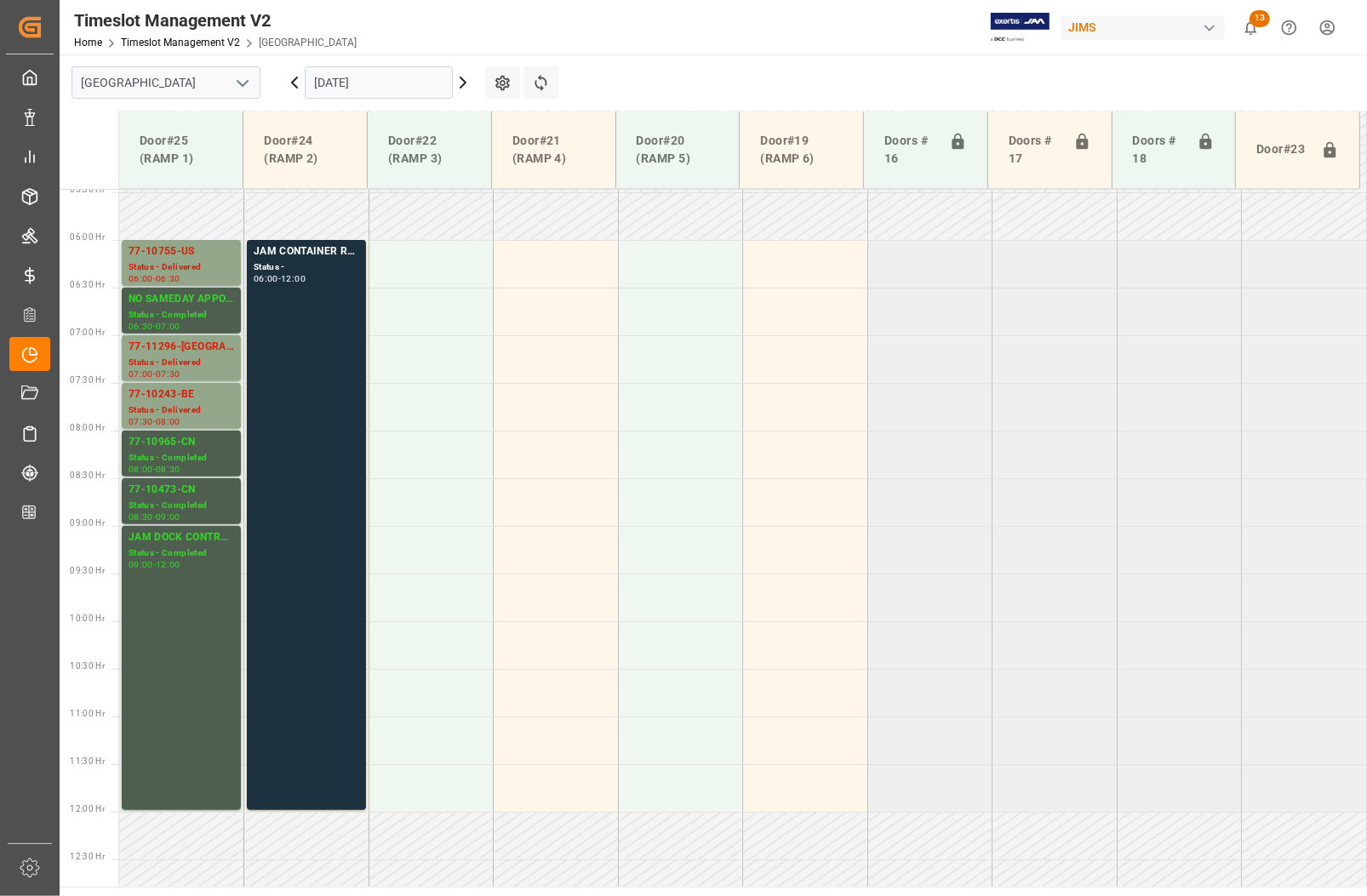
scroll to position [362, 0]
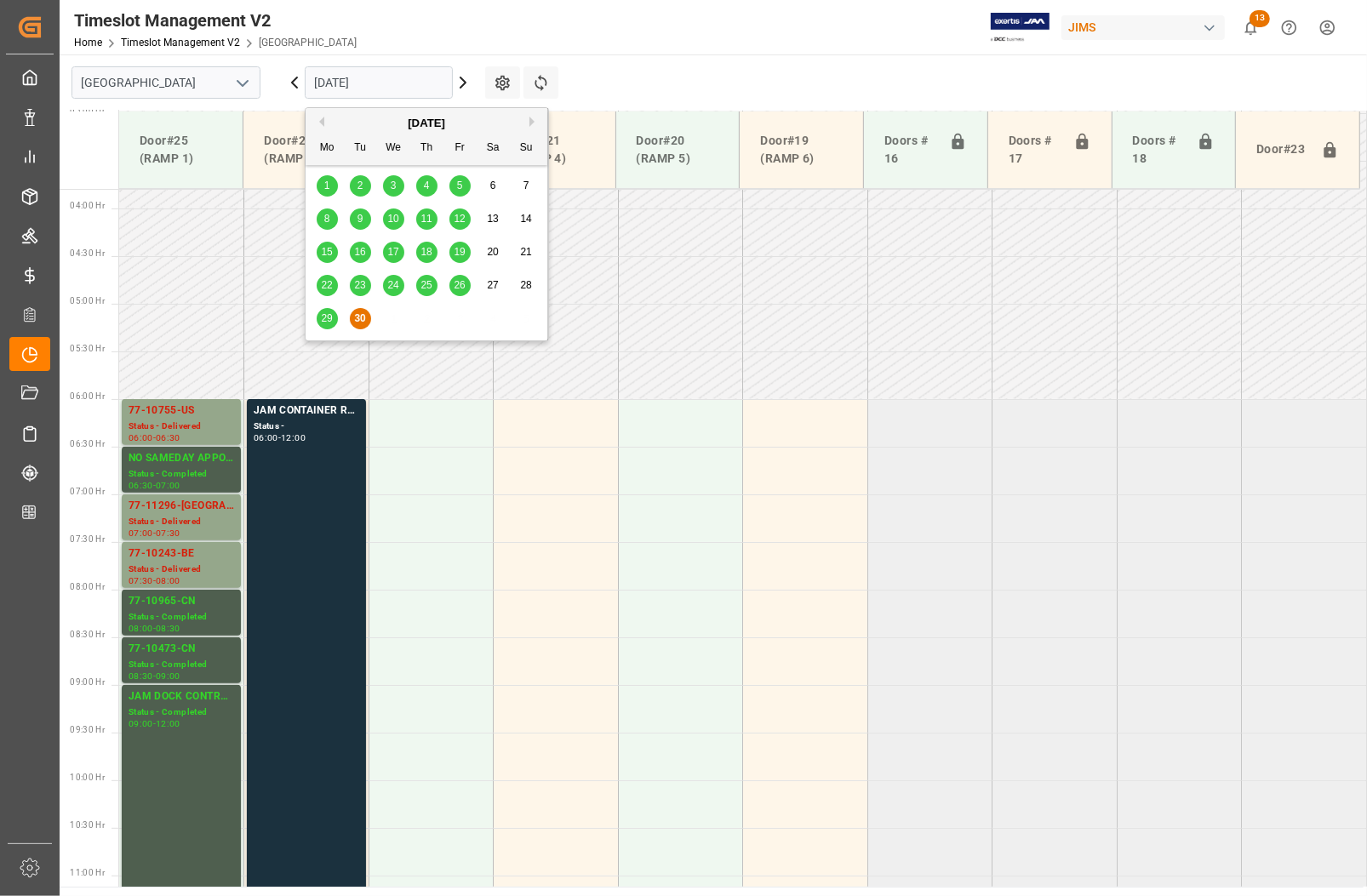
click at [364, 82] on input "[DATE]" at bounding box center [379, 82] width 148 height 32
click at [527, 120] on div "September 2025" at bounding box center [427, 124] width 242 height 17
click at [530, 121] on button "Next Month" at bounding box center [534, 121] width 10 height 10
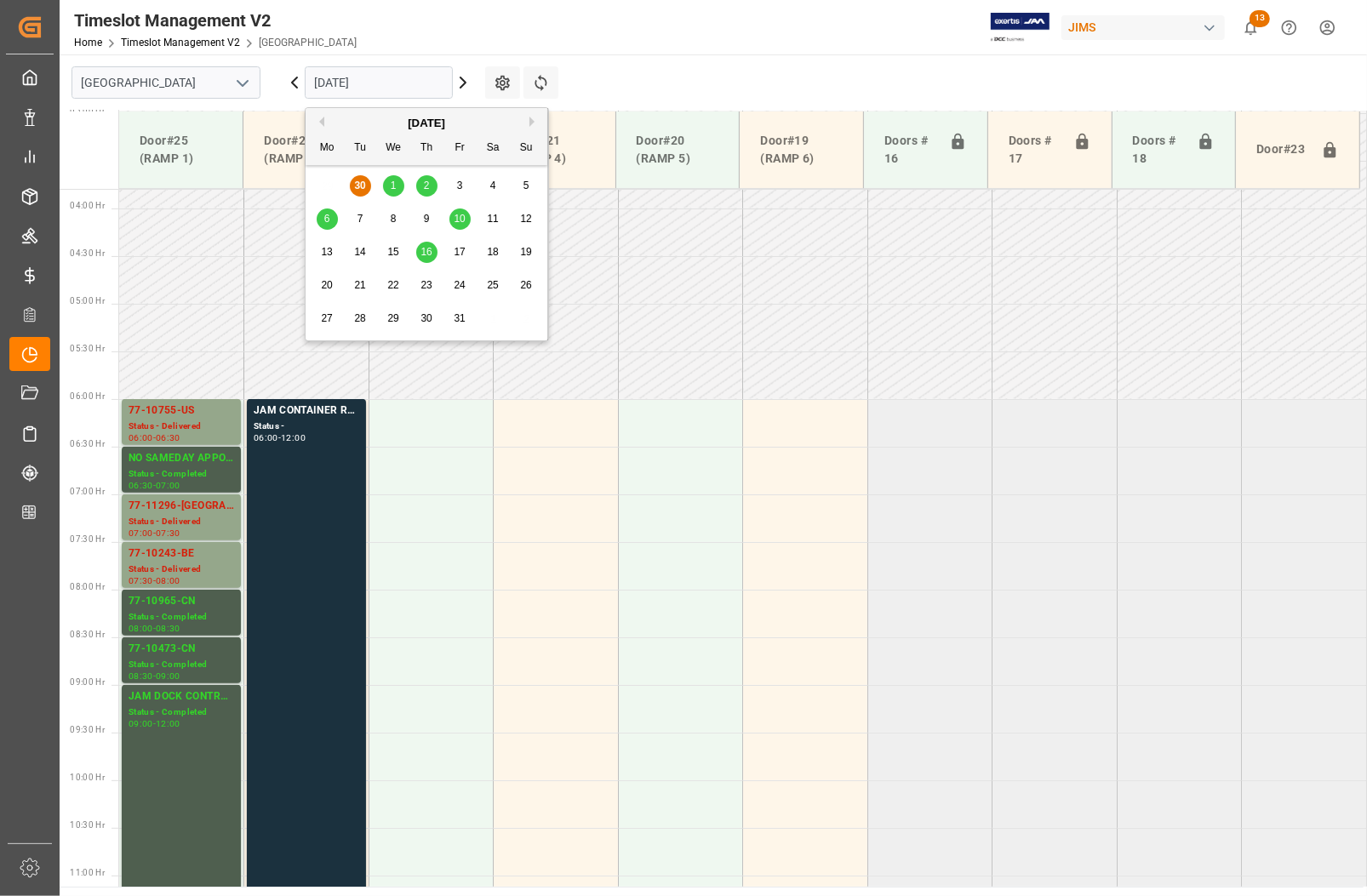
click at [394, 188] on span "1" at bounding box center [394, 185] width 6 height 12
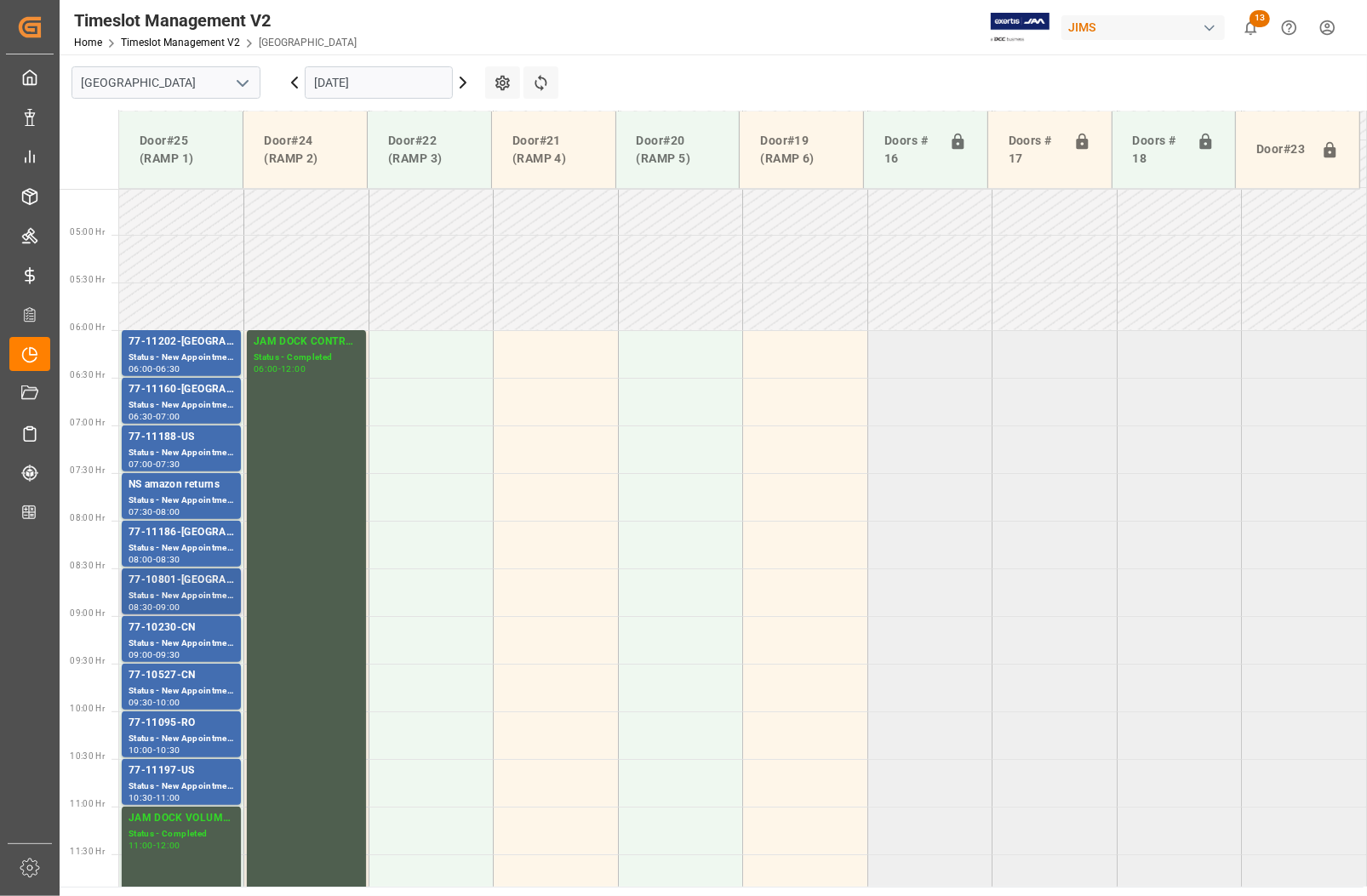
scroll to position [468, 0]
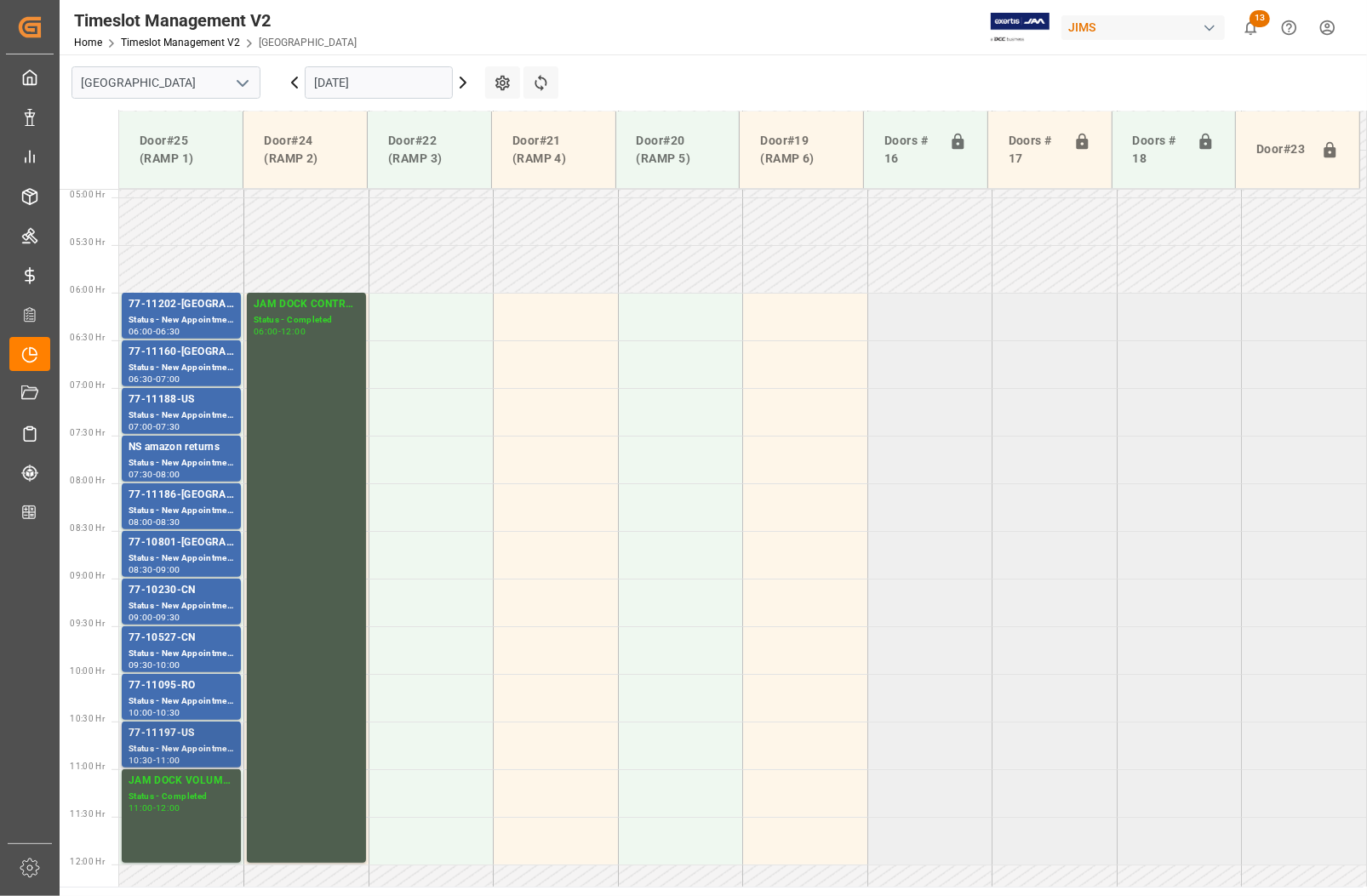
click at [179, 730] on div "77-11197-US" at bounding box center [180, 733] width 105 height 17
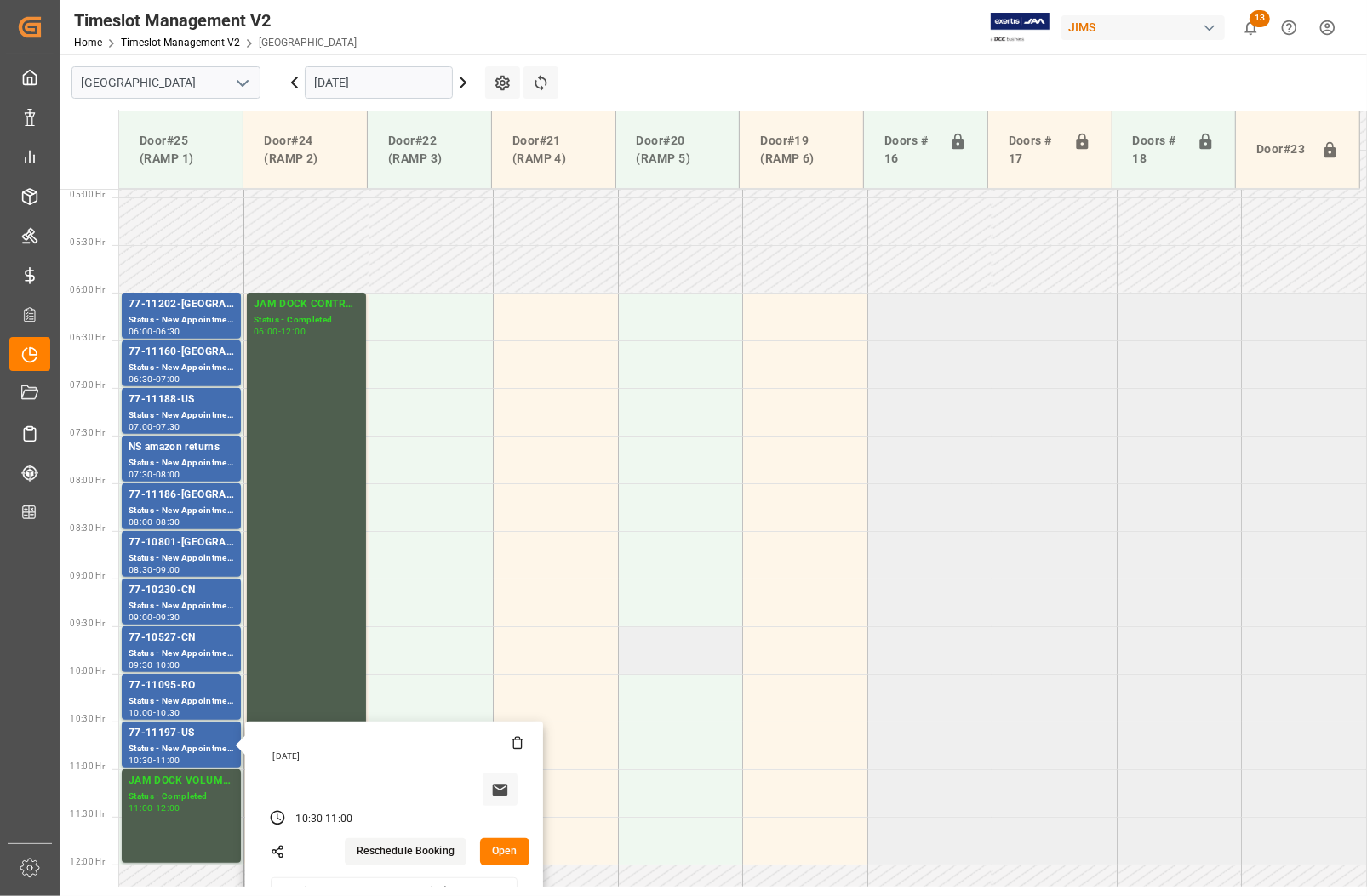
scroll to position [575, 0]
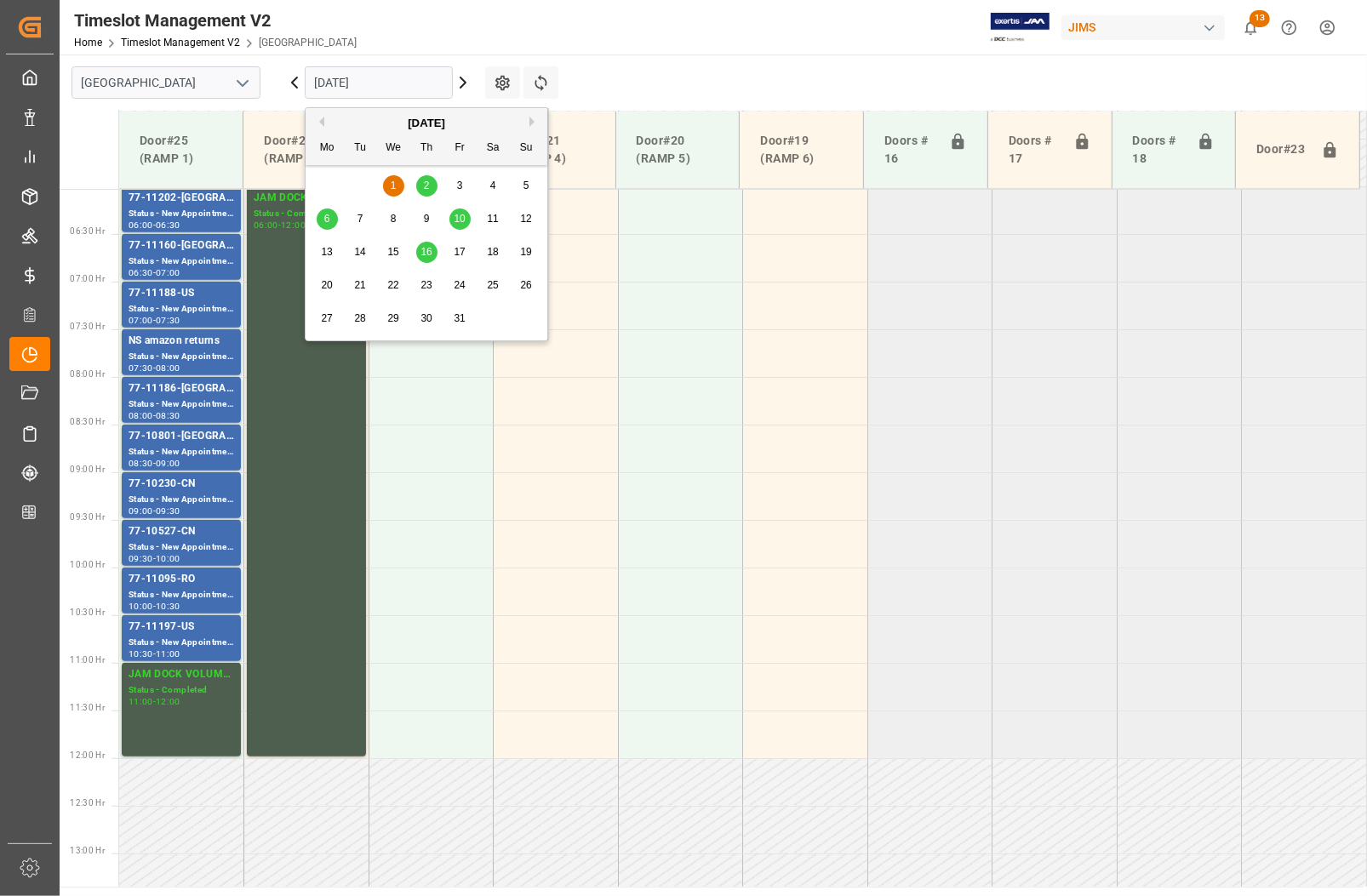
click at [430, 78] on input "01-10-2025" at bounding box center [379, 82] width 148 height 32
click at [430, 180] on div "2" at bounding box center [427, 186] width 21 height 20
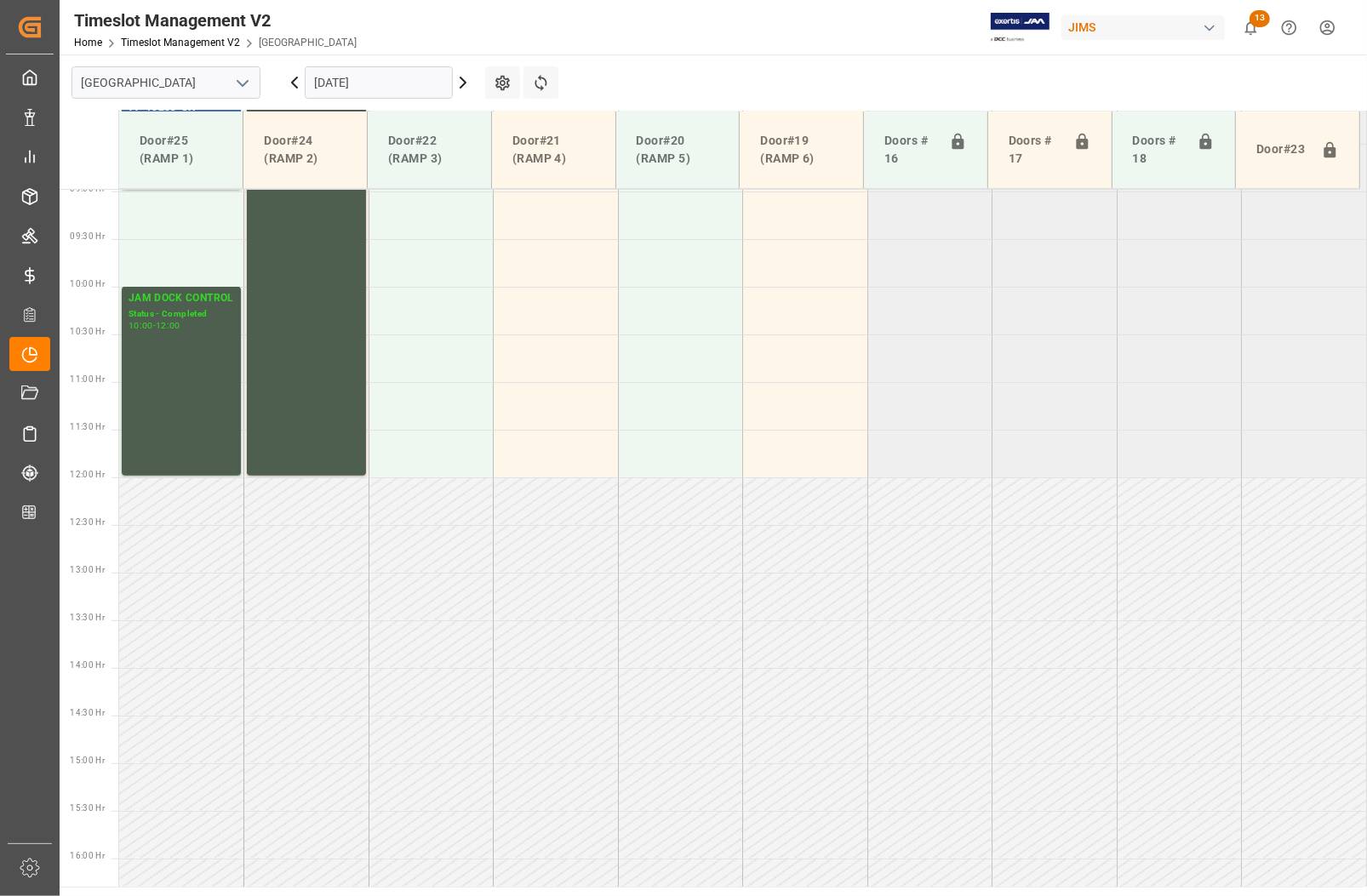
scroll to position [468, 0]
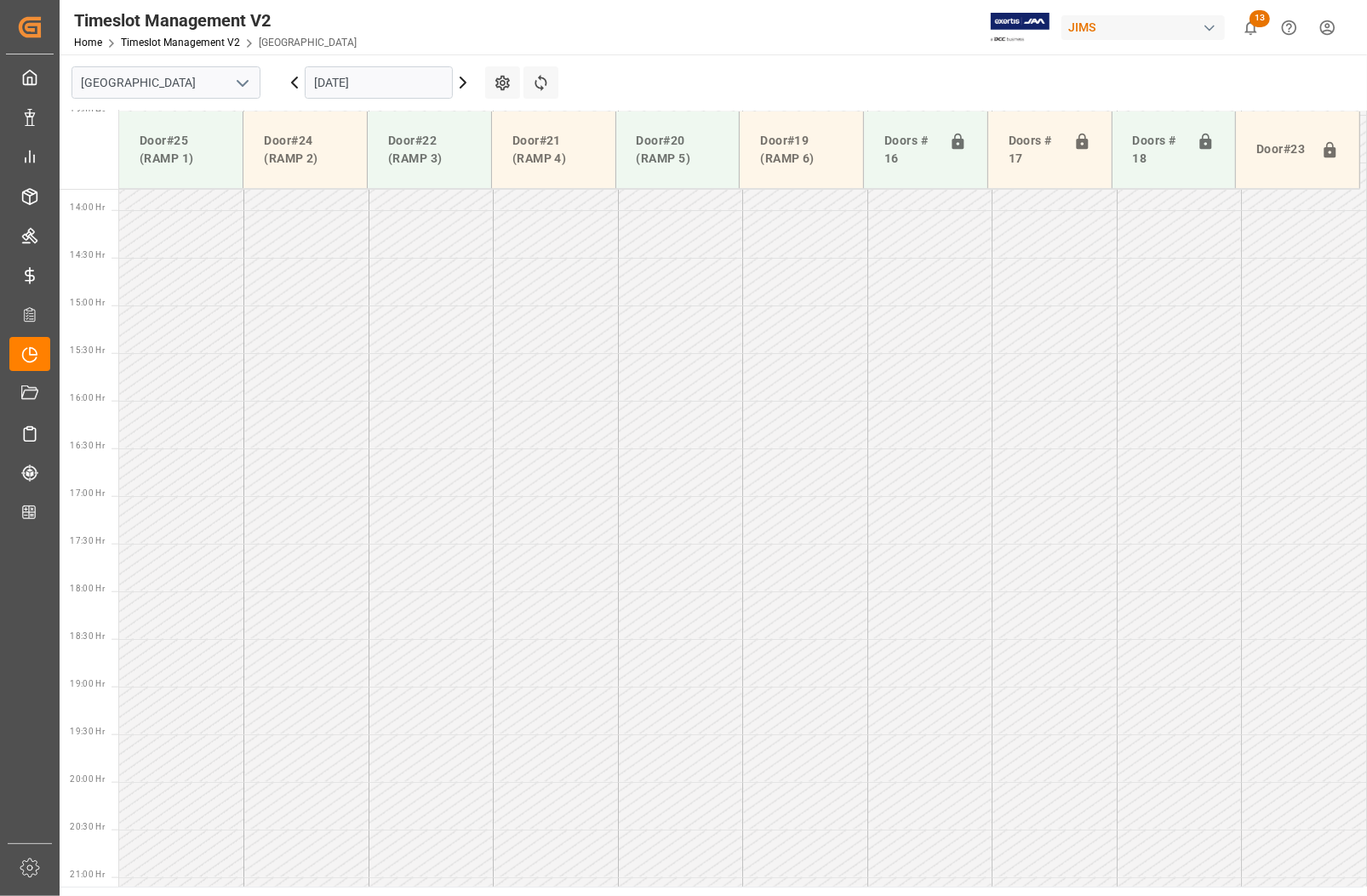
scroll to position [1532, 0]
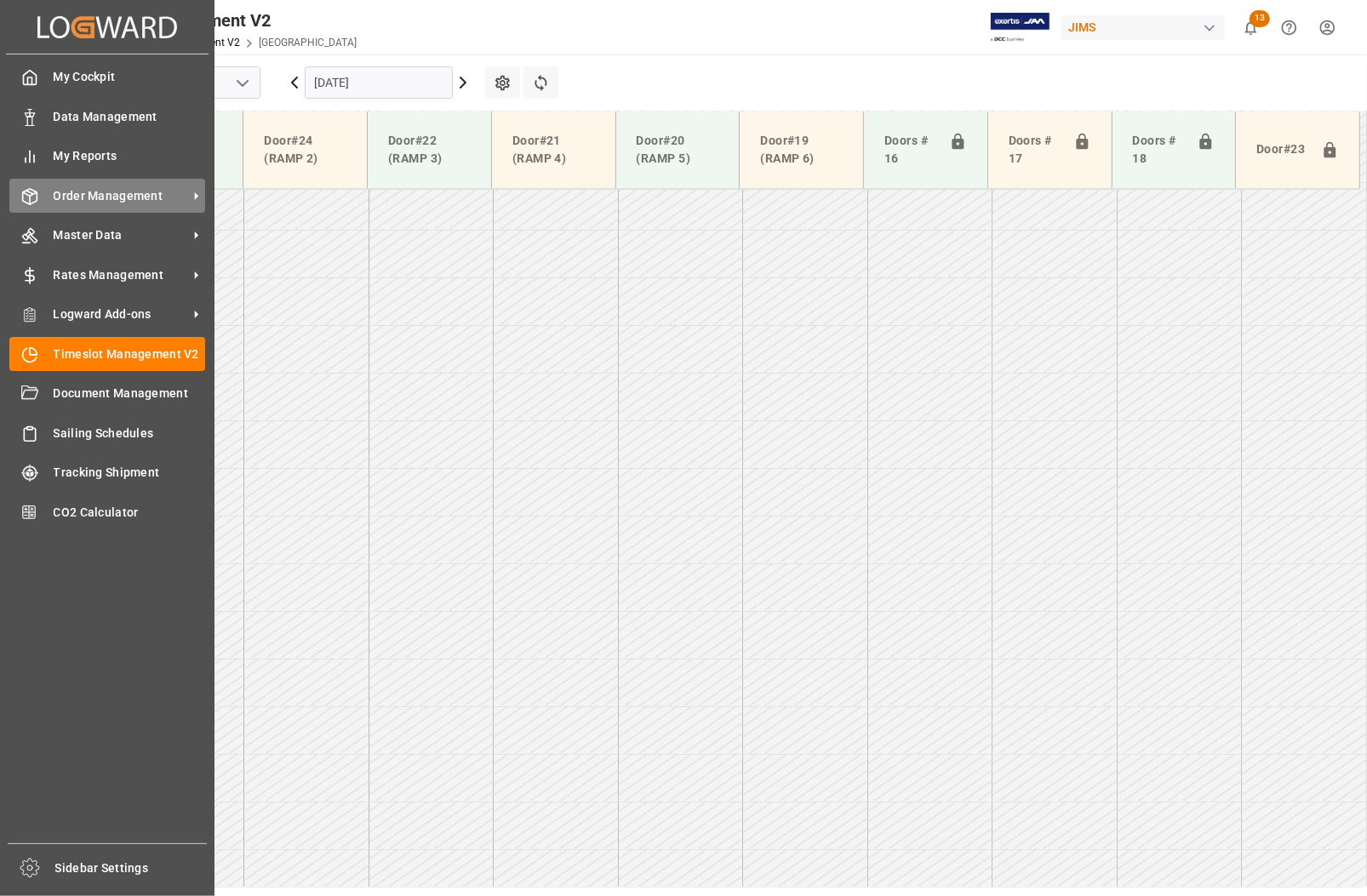
click at [77, 197] on span "Order Management" at bounding box center [121, 197] width 135 height 18
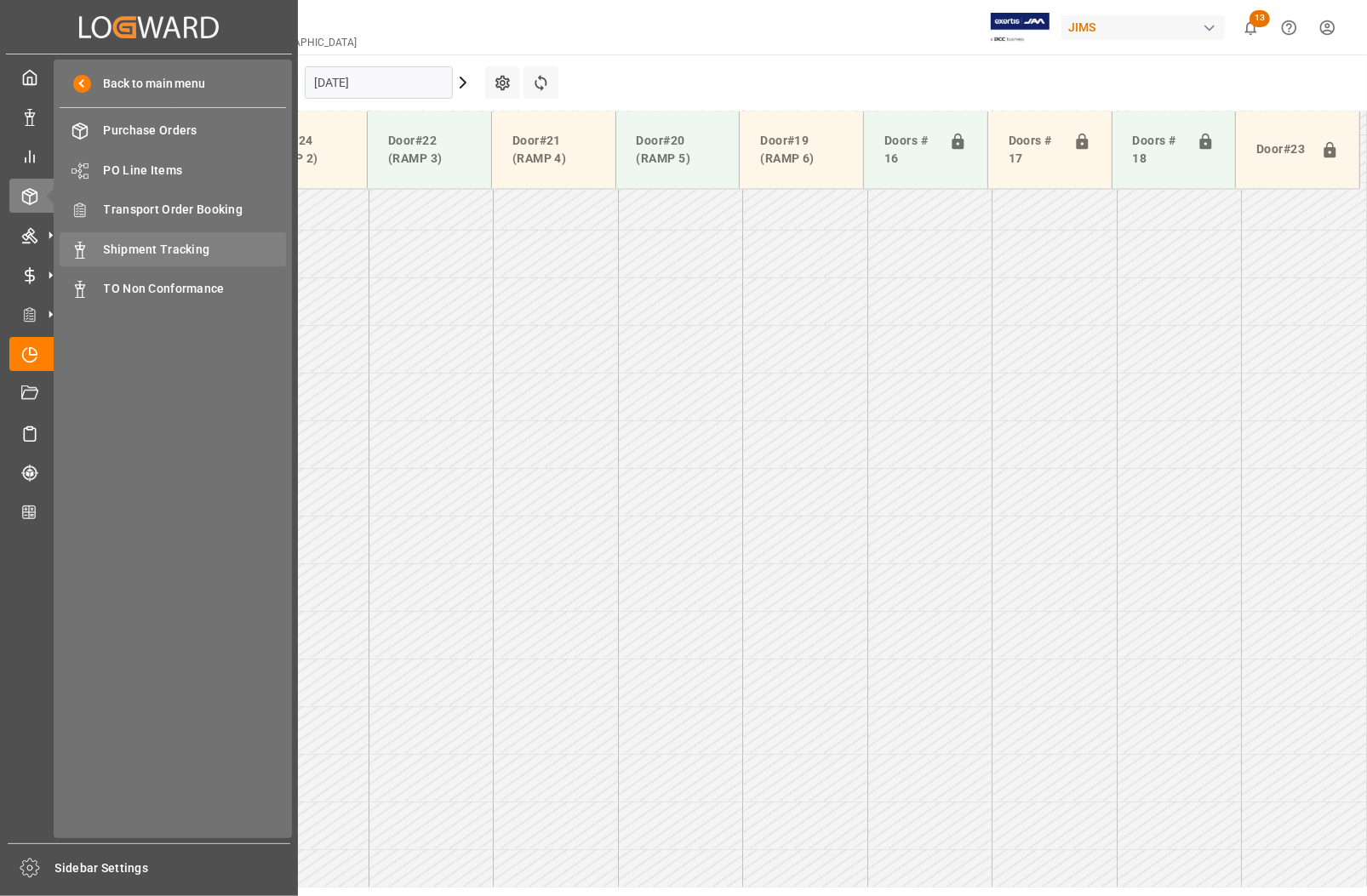
click at [125, 252] on span "Shipment Tracking" at bounding box center [195, 250] width 183 height 18
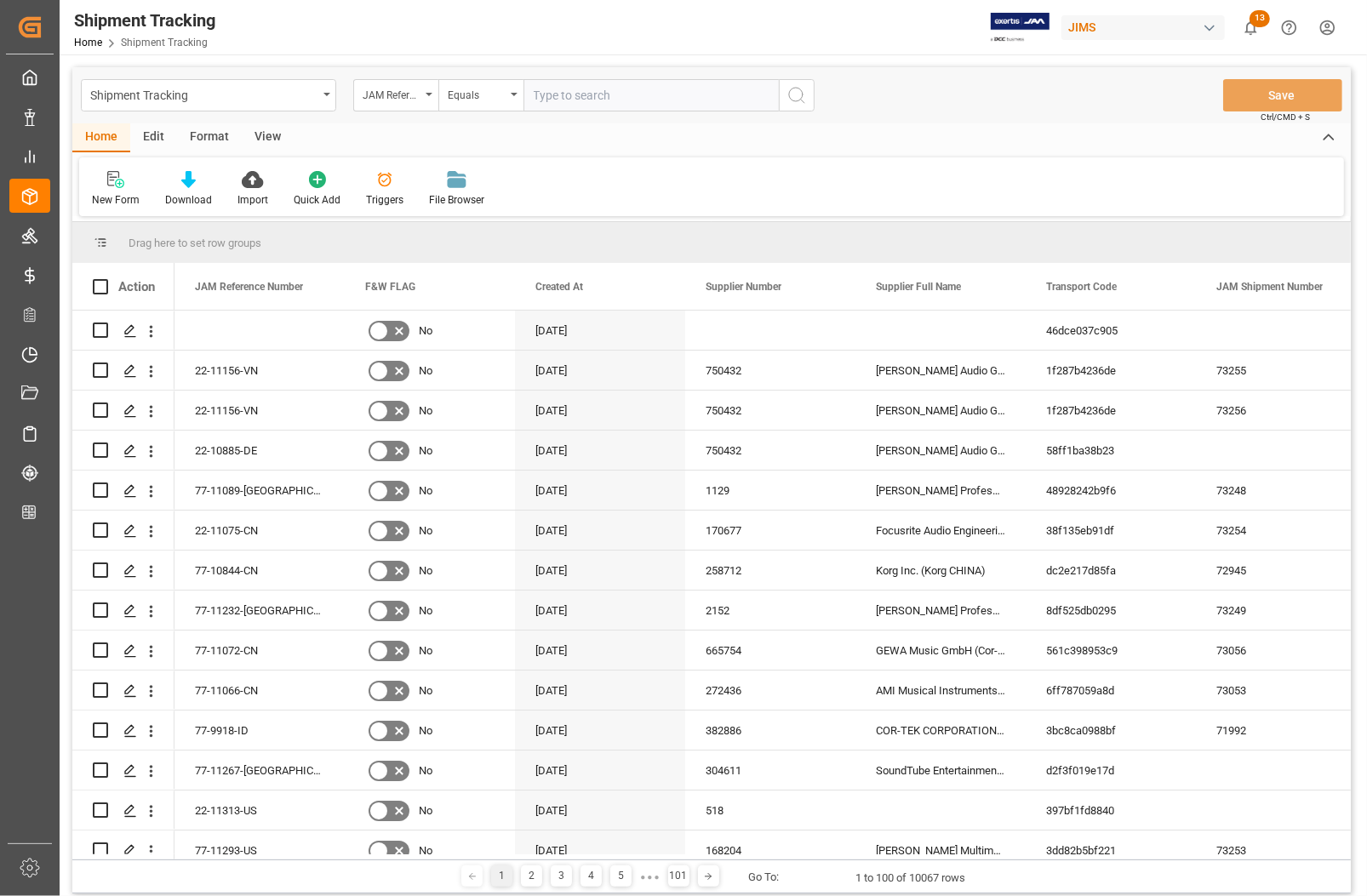
click at [605, 94] on input "text" at bounding box center [651, 94] width 255 height 32
type input "77-11055-US"
click at [797, 94] on icon "search button" at bounding box center [797, 95] width 20 height 20
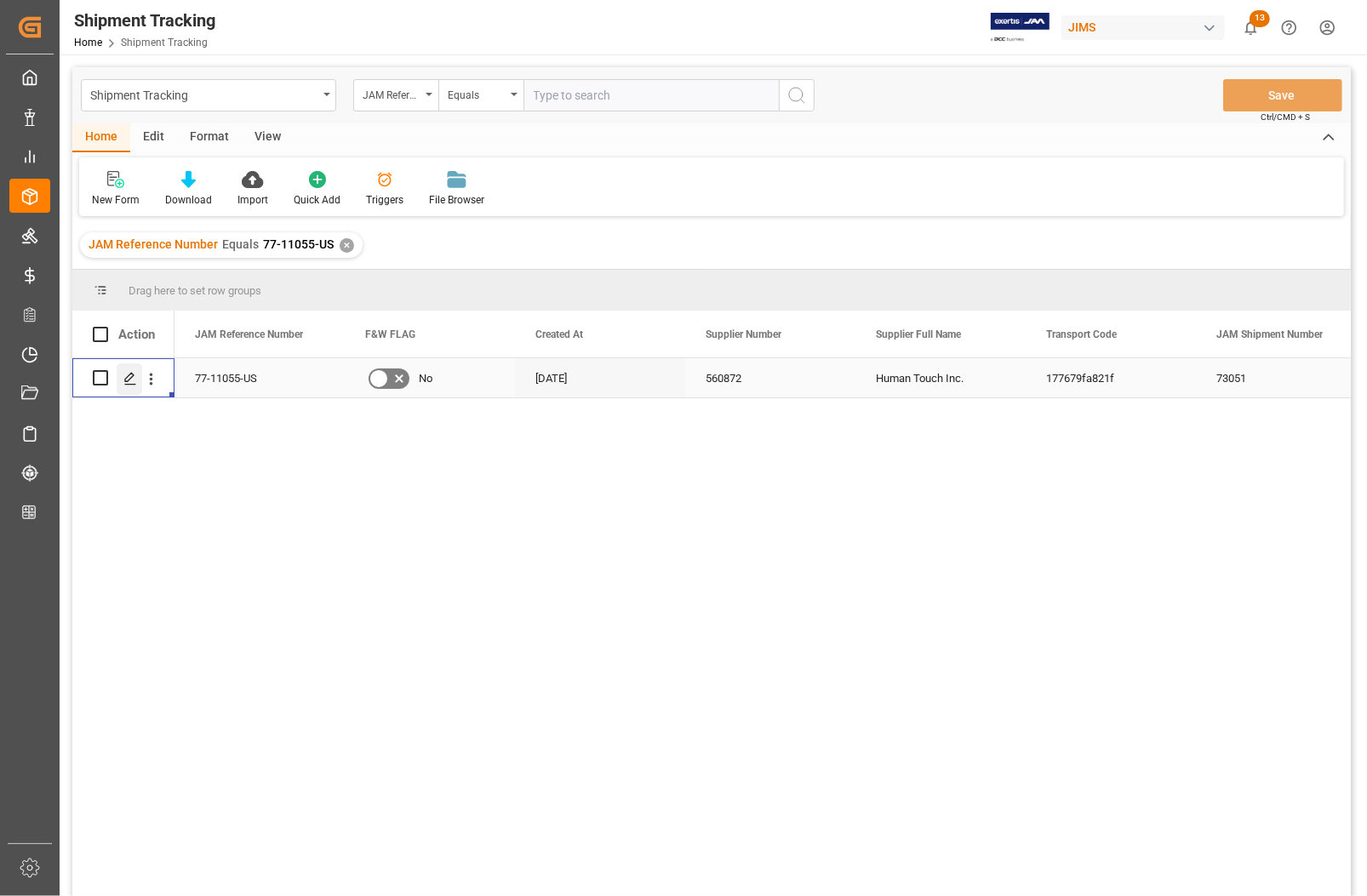
click at [133, 377] on icon "Press SPACE to select this row." at bounding box center [130, 378] width 14 height 14
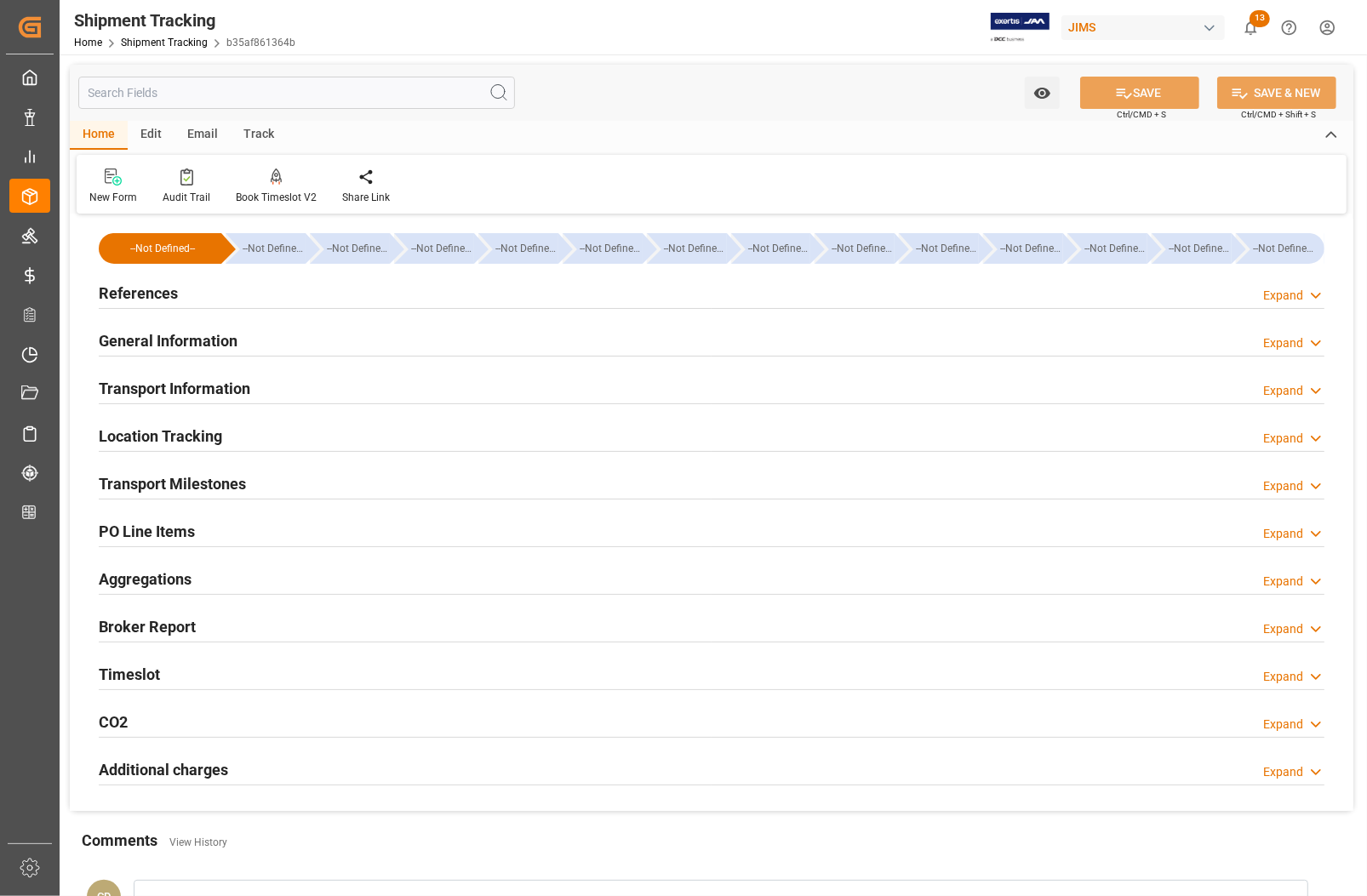
type input "[DATE] 00:00"
click at [149, 482] on h2 "Transport Milestones" at bounding box center [172, 483] width 147 height 23
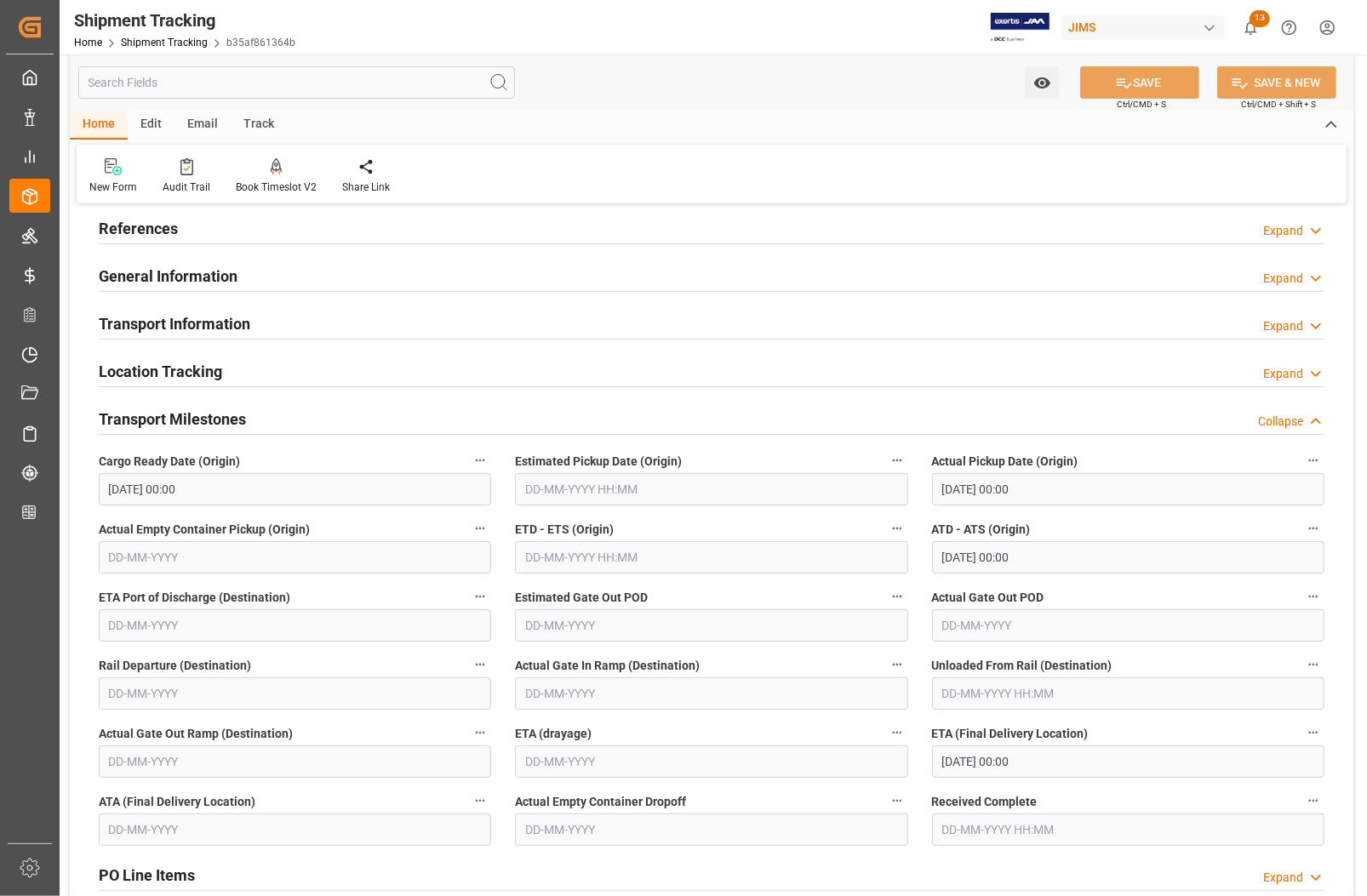
scroll to position [212, 0]
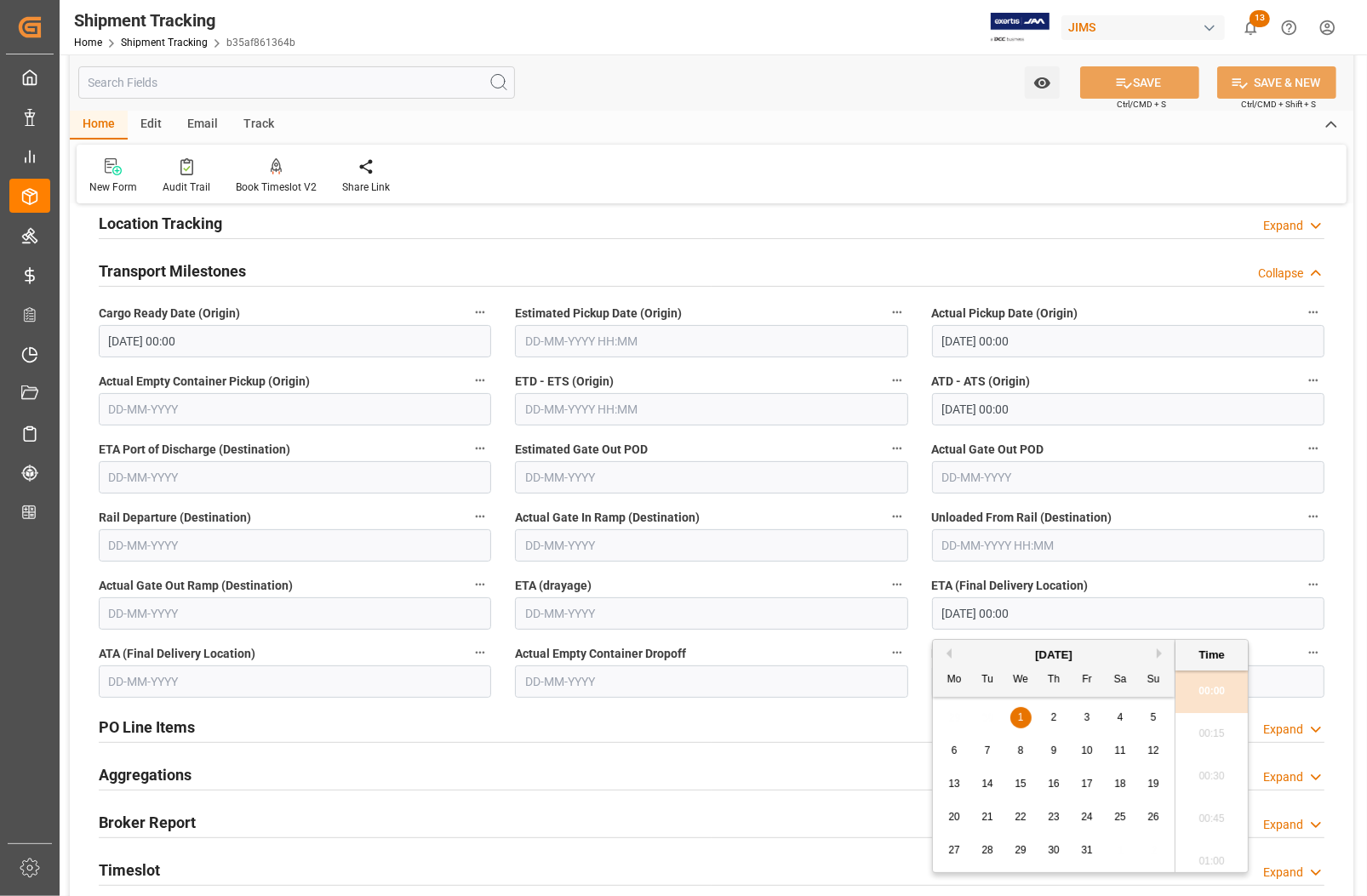
click at [999, 612] on input "[DATE] 00:00" at bounding box center [1128, 613] width 393 height 32
click at [1051, 721] on span "2" at bounding box center [1054, 717] width 6 height 12
type input "[DATE] 00:00"
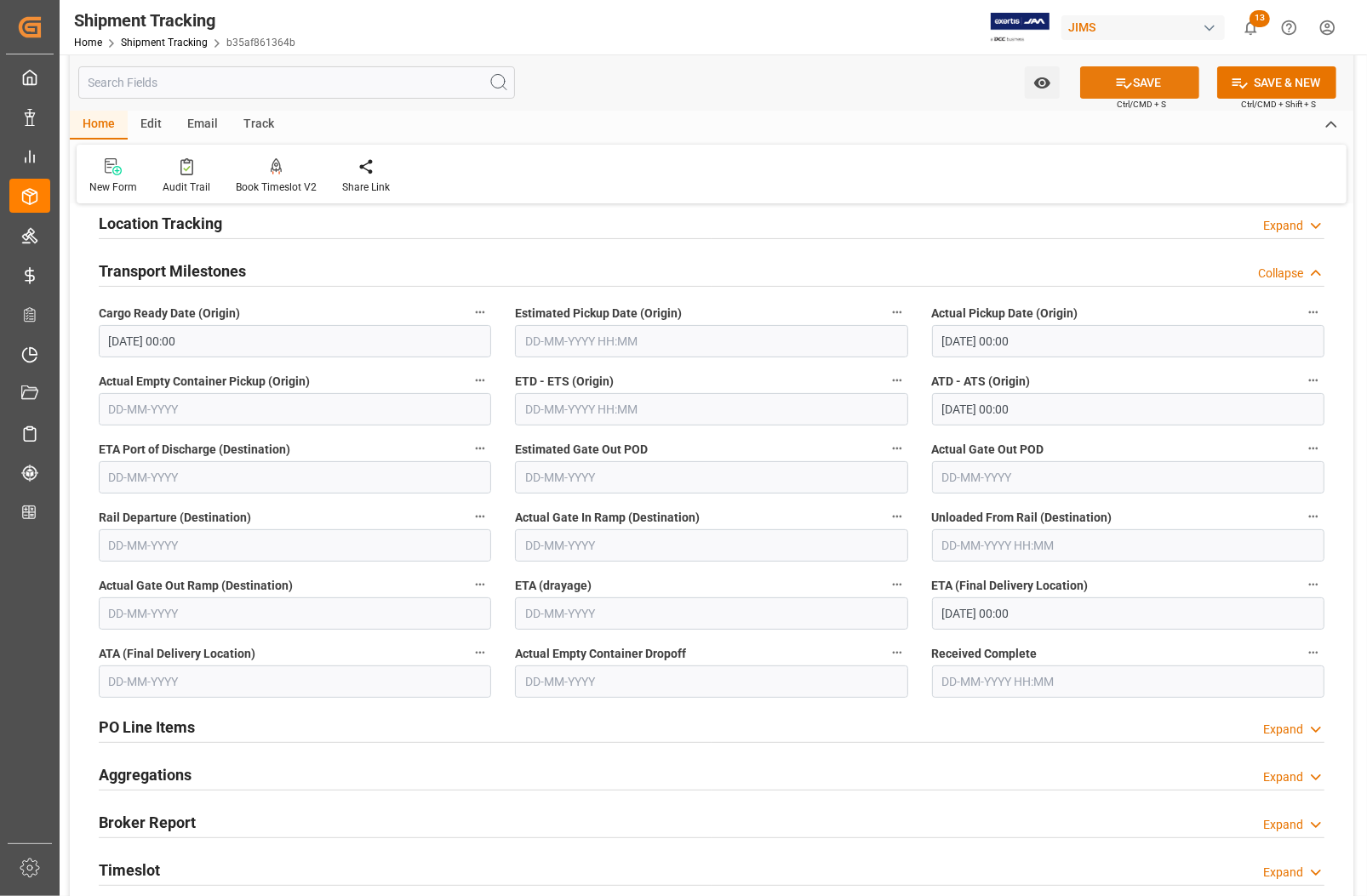
click at [1147, 79] on button "SAVE" at bounding box center [1140, 82] width 119 height 32
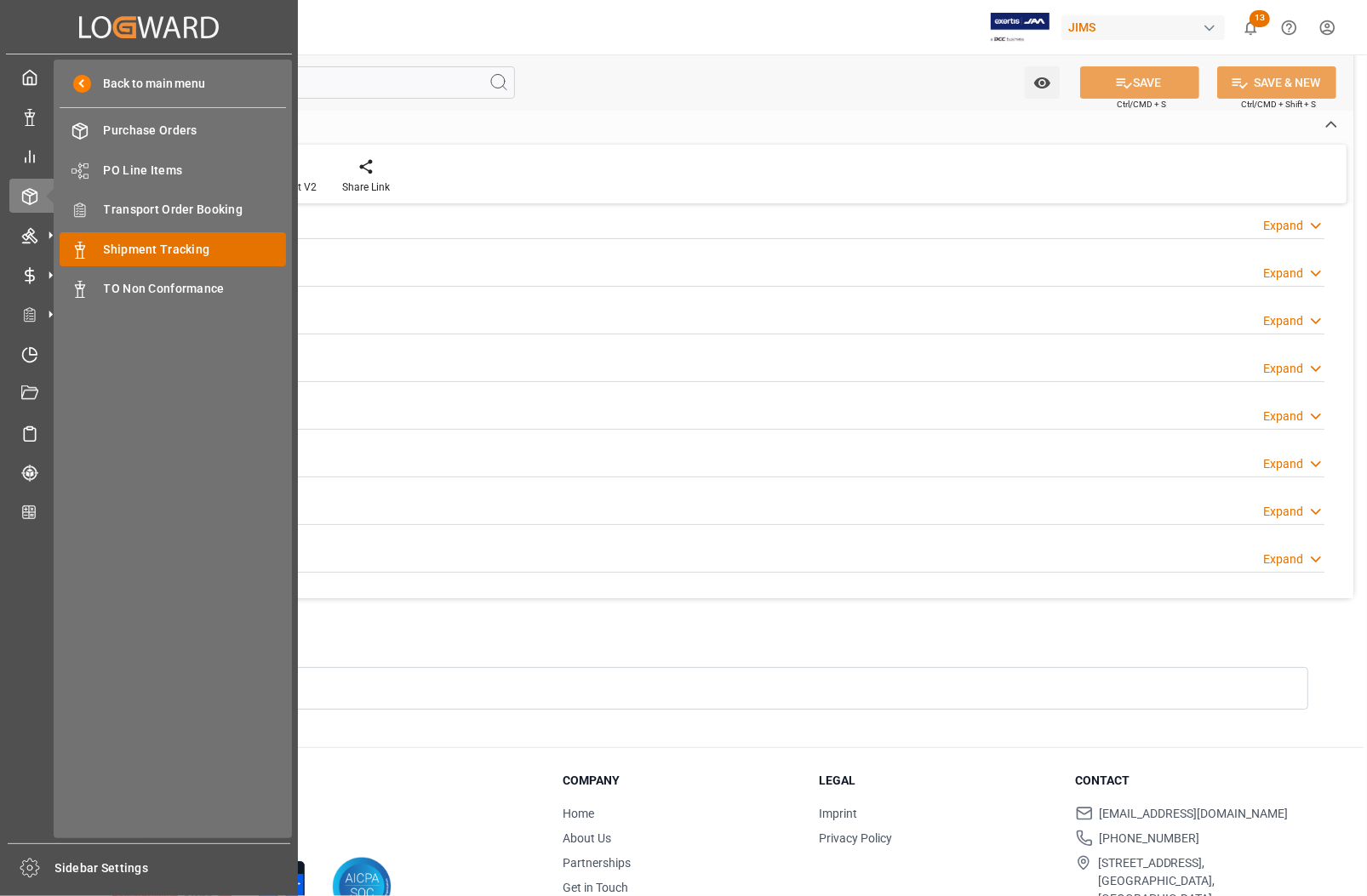
click at [141, 249] on span "Shipment Tracking" at bounding box center [195, 250] width 183 height 18
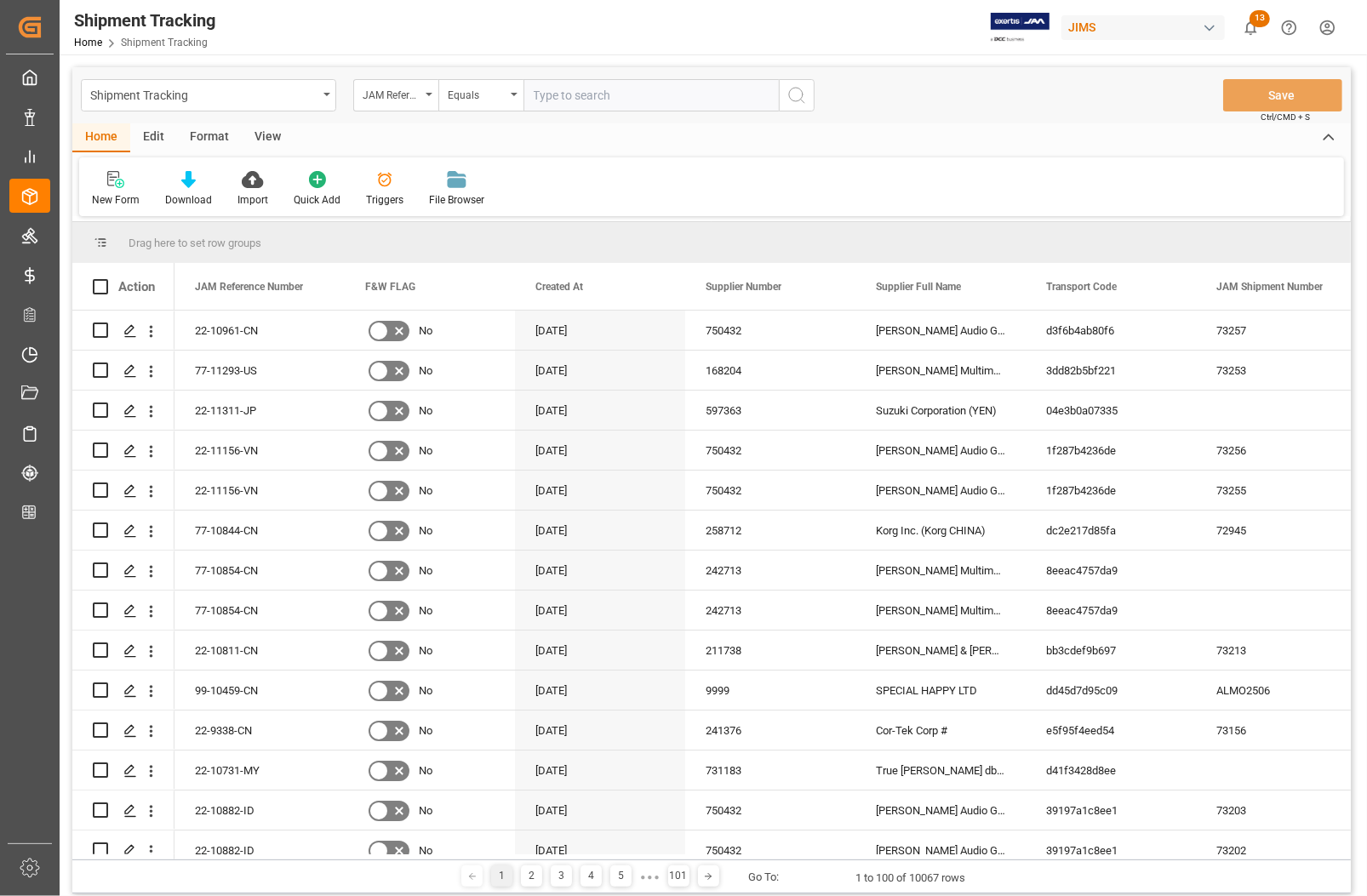
click at [554, 99] on input "text" at bounding box center [651, 94] width 255 height 32
paste input "77-10590-TW"
type input "77-10590-TW"
click at [792, 92] on icon "search button" at bounding box center [797, 95] width 20 height 20
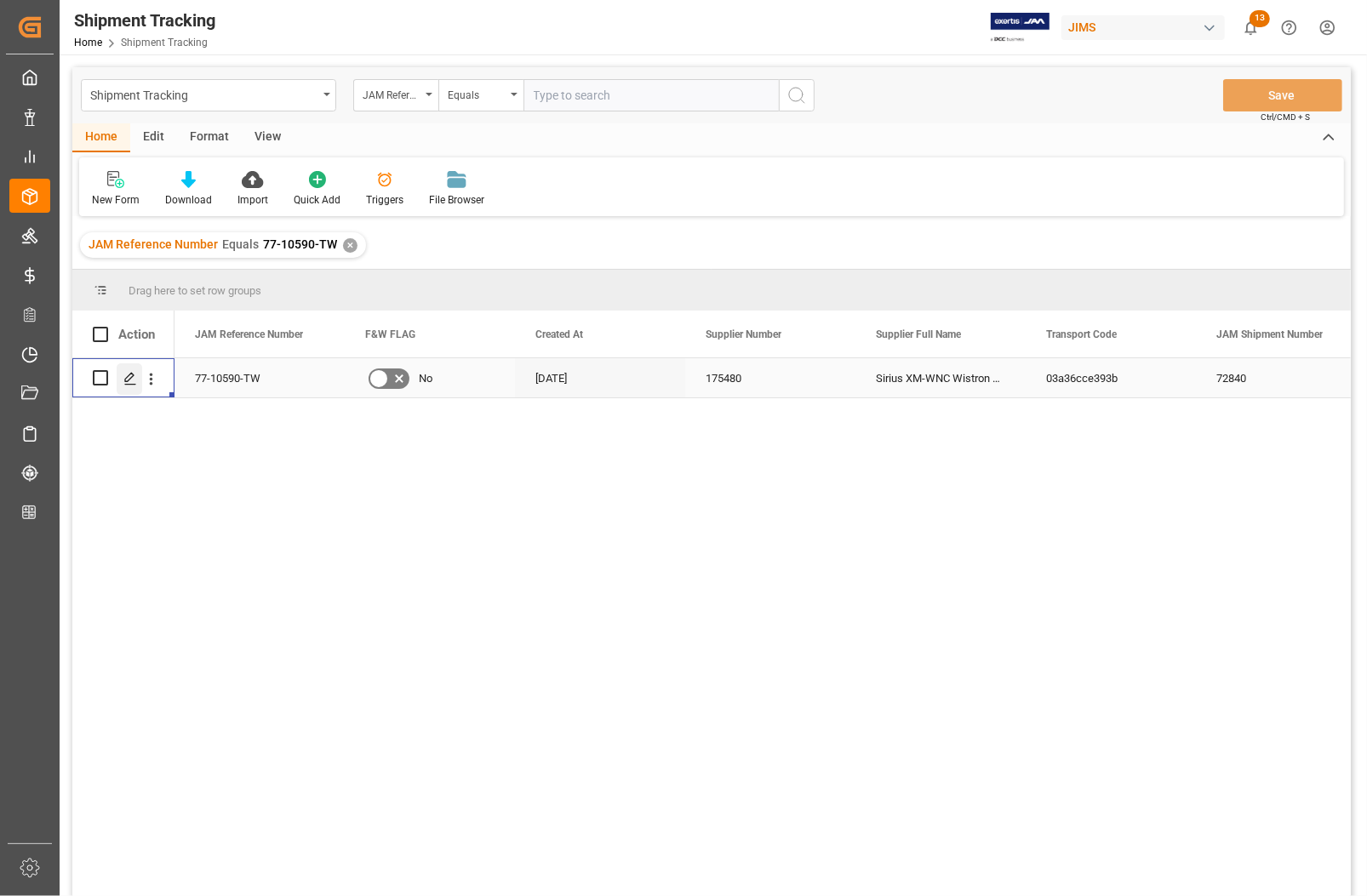
click at [132, 383] on icon "Press SPACE to select this row." at bounding box center [130, 378] width 14 height 14
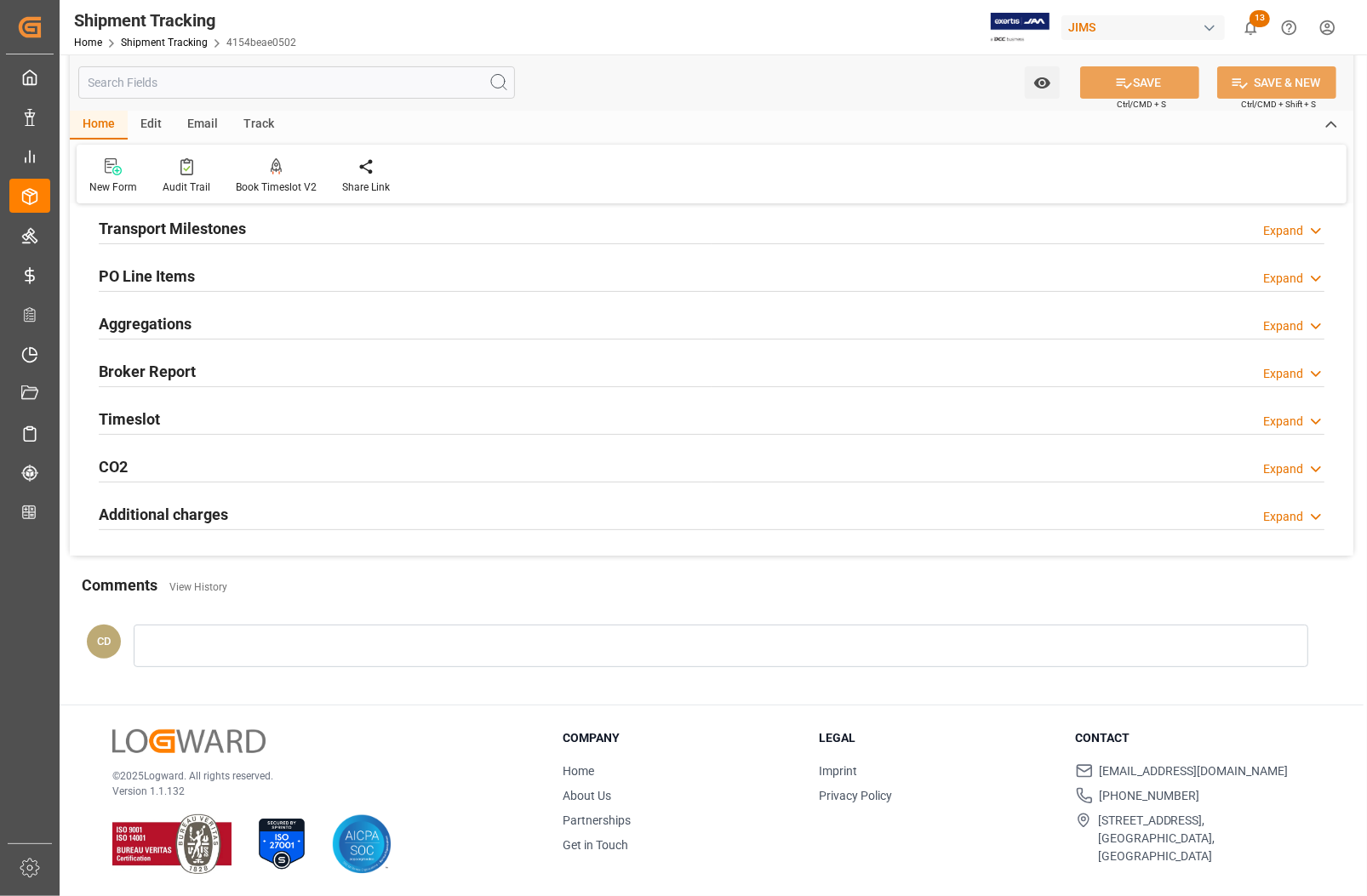
scroll to position [258, 0]
click at [171, 224] on h2 "Transport Milestones" at bounding box center [172, 226] width 147 height 23
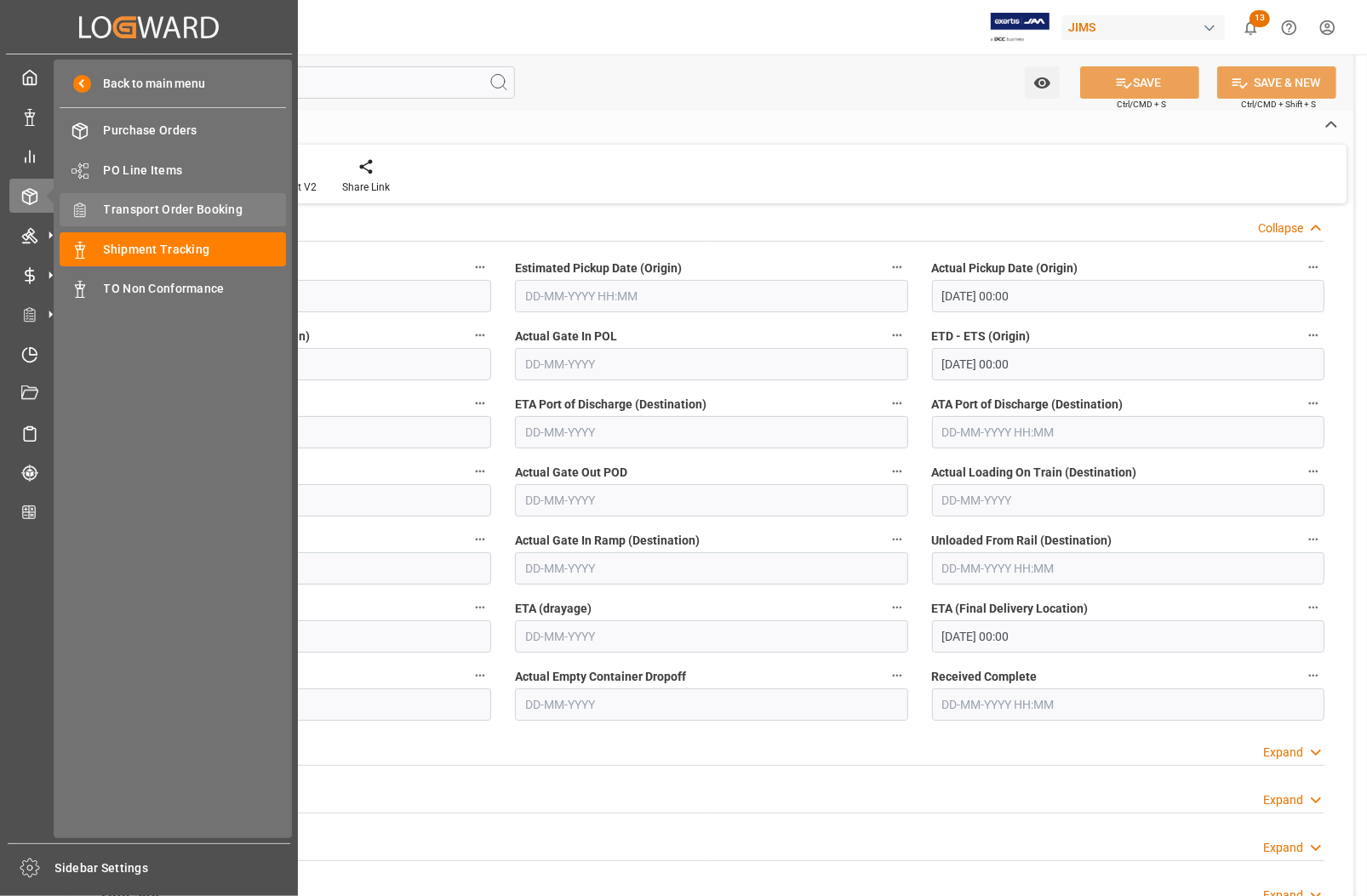
click at [129, 209] on span "Transport Order Booking" at bounding box center [195, 210] width 183 height 18
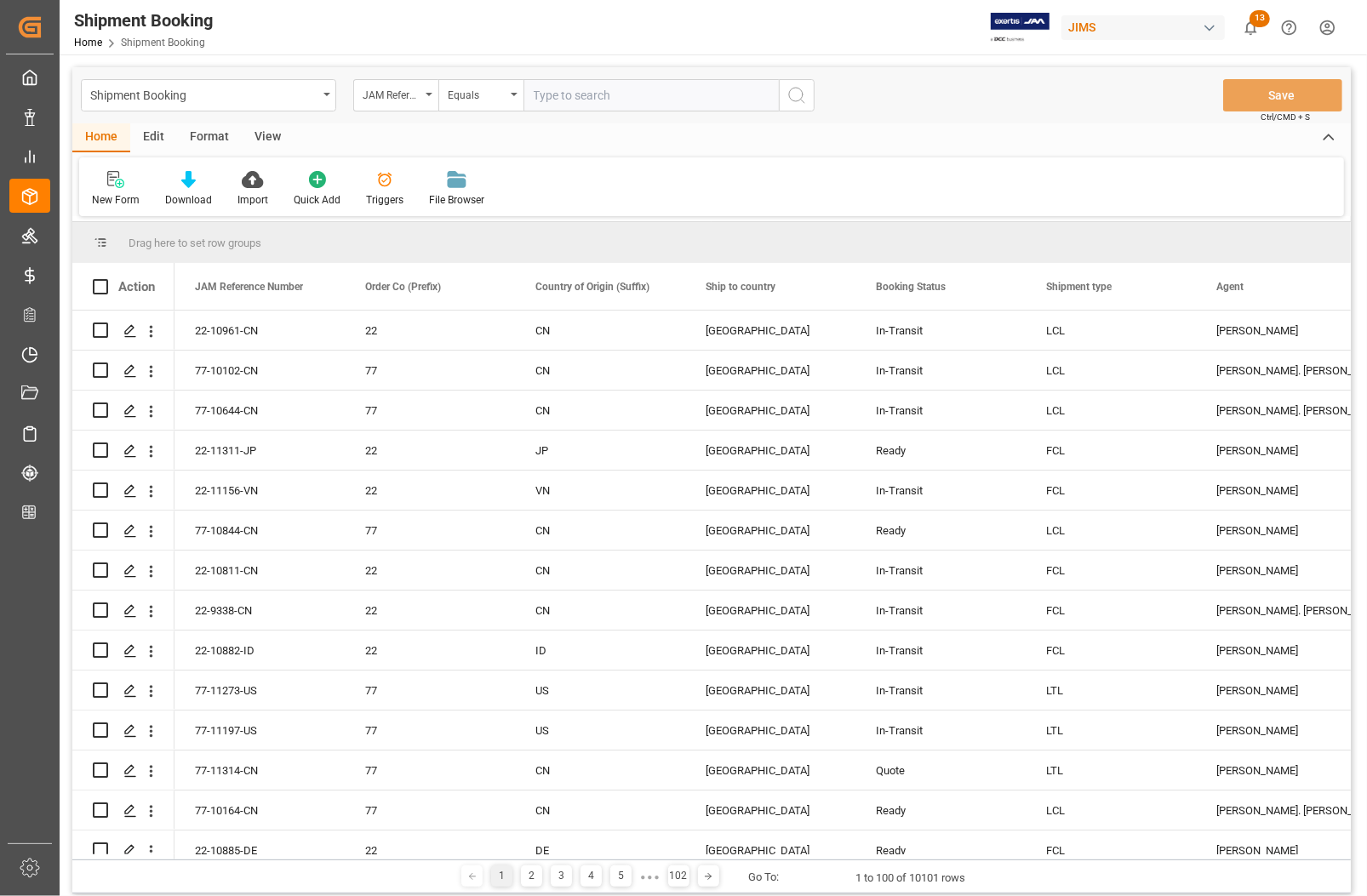
click at [577, 92] on input "text" at bounding box center [651, 94] width 255 height 32
paste input "77-10656-TW"
type input "77-10656-TW"
click at [794, 96] on icon "search button" at bounding box center [797, 95] width 20 height 20
